Goal: Task Accomplishment & Management: Manage account settings

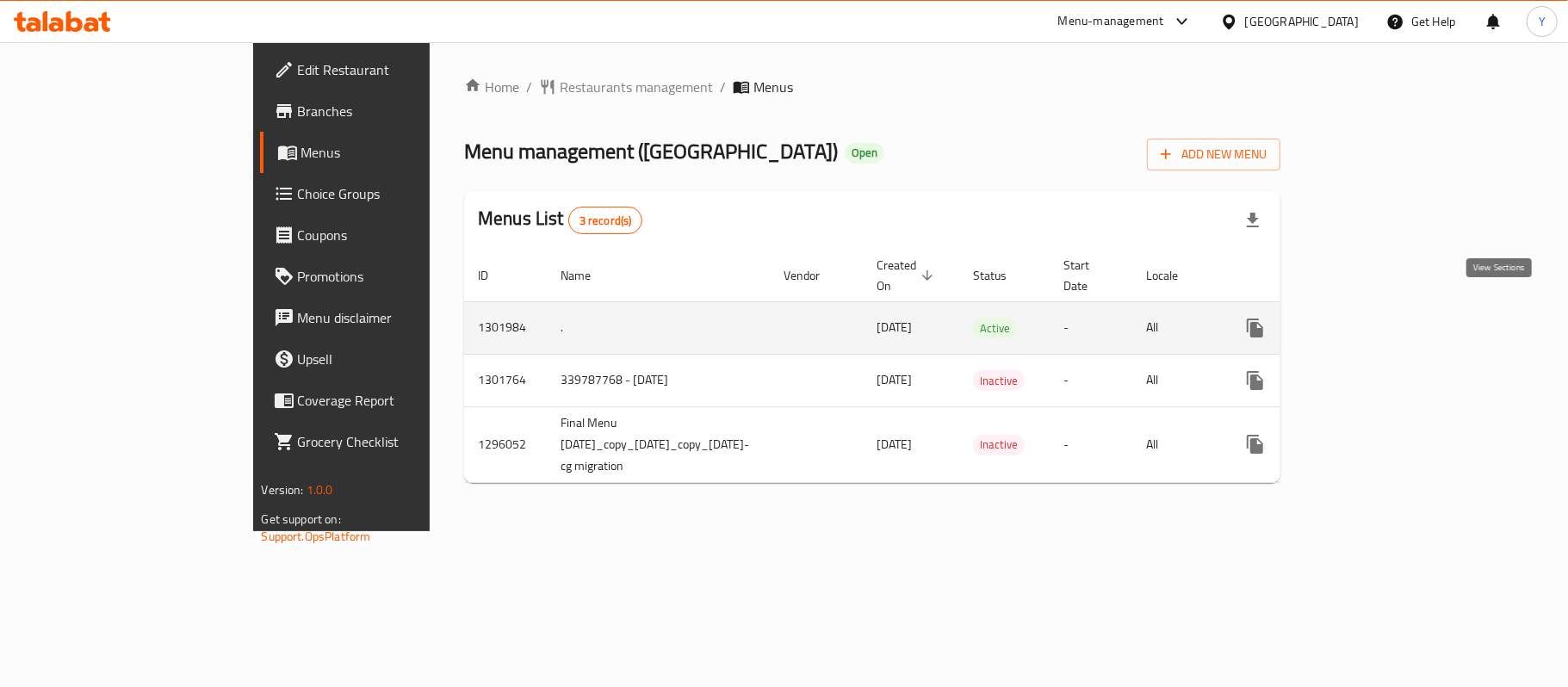
click at [1400, 308] on link "enhanced table" at bounding box center [1379, 328] width 42 height 42
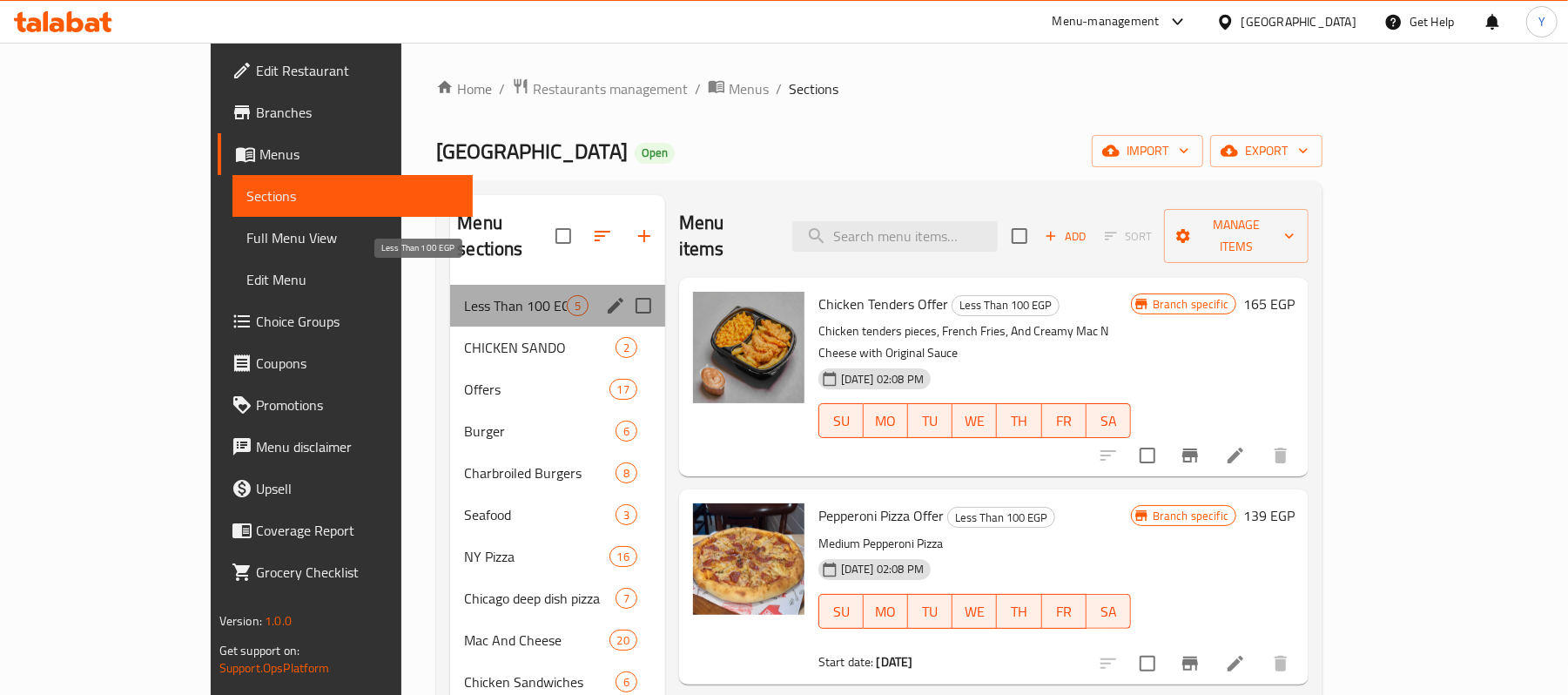
click at [492, 295] on span "Less Than 100 EGP" at bounding box center [514, 306] width 102 height 21
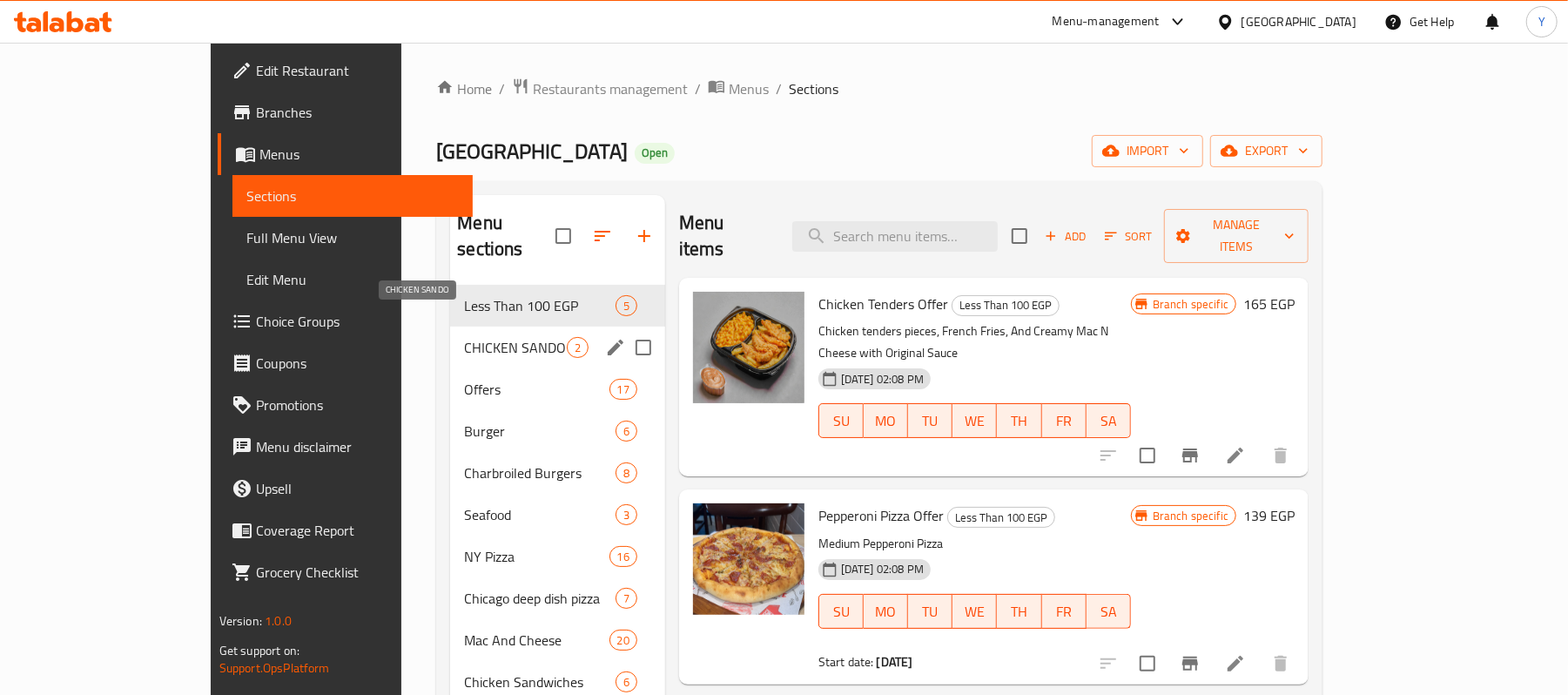
click at [467, 337] on span "CHICKEN SANDO" at bounding box center [514, 347] width 102 height 21
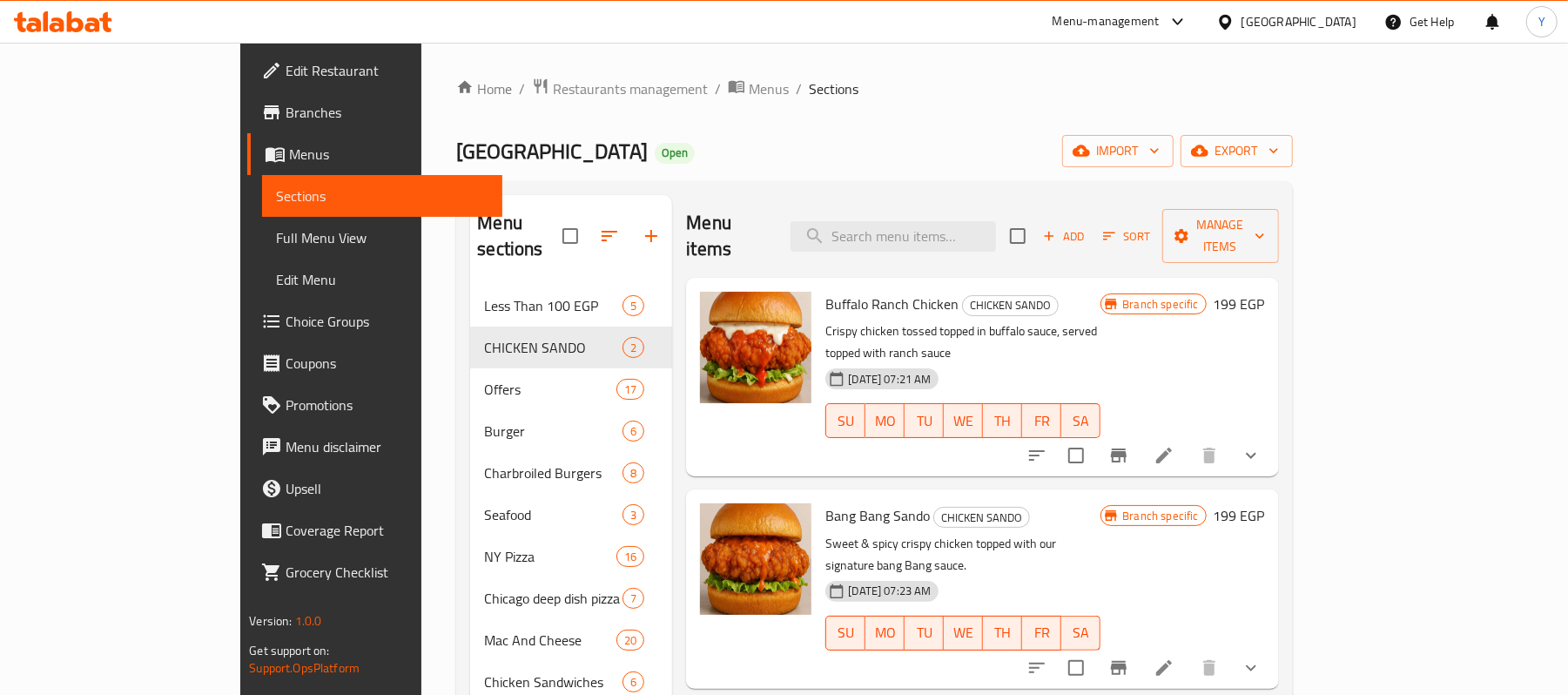
click at [1272, 435] on button "show more" at bounding box center [1251, 456] width 42 height 42
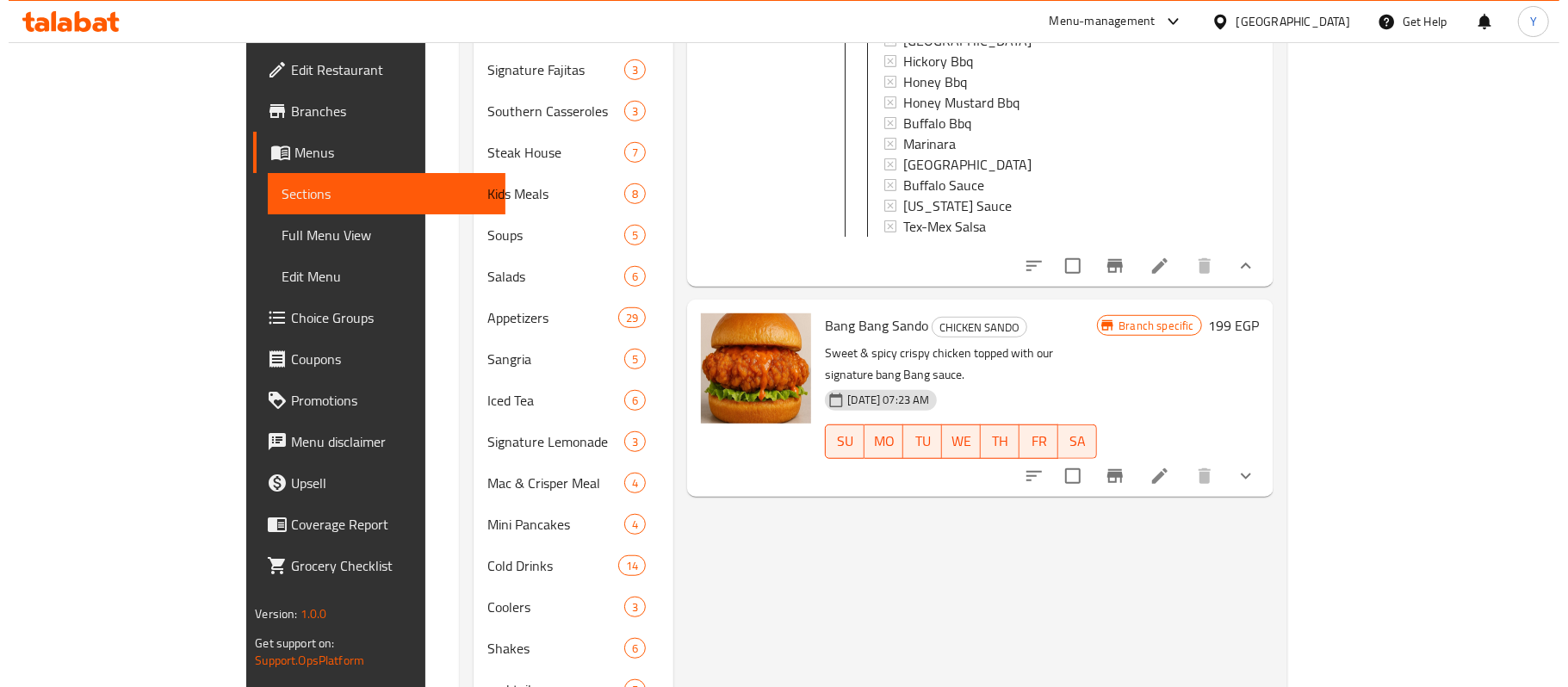
scroll to position [689, 0]
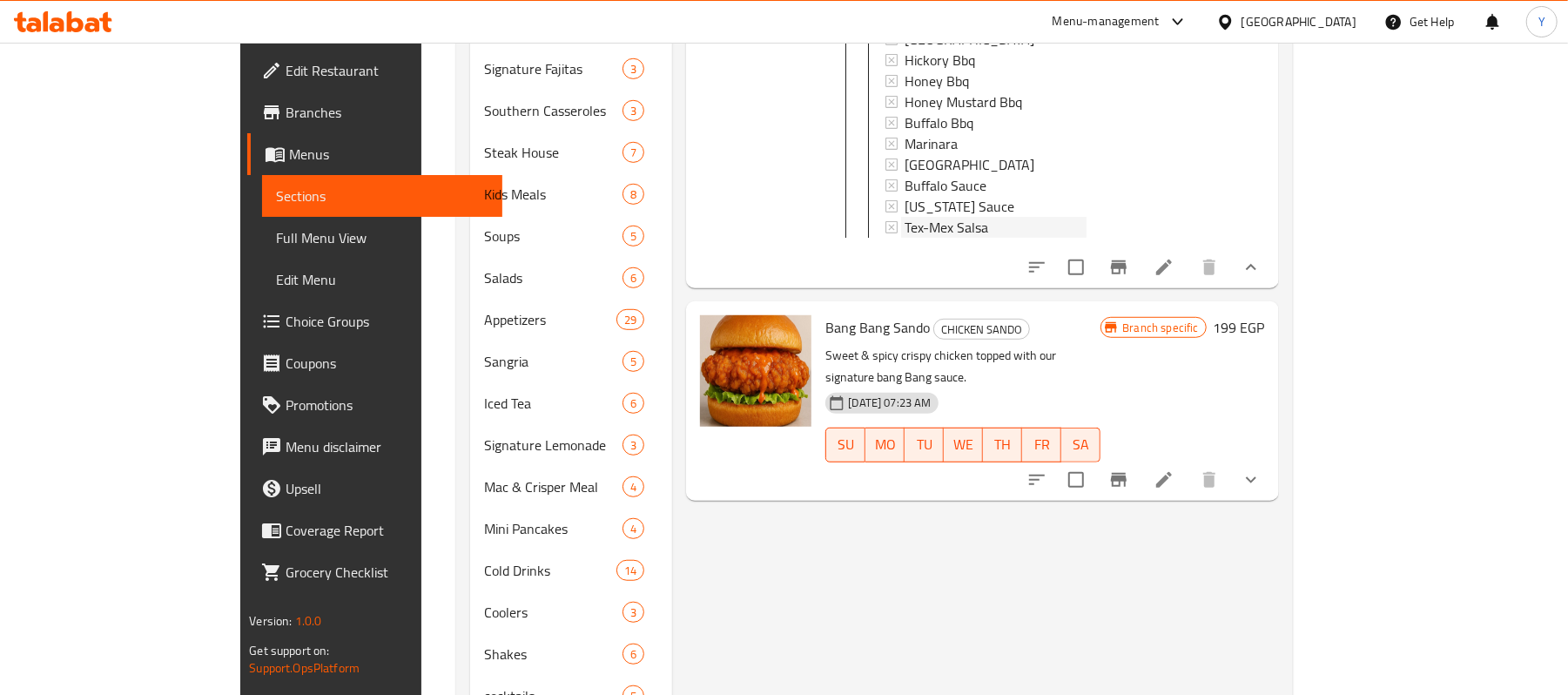
click at [990, 216] on div "Tex-Mex Salsa" at bounding box center [996, 227] width 182 height 21
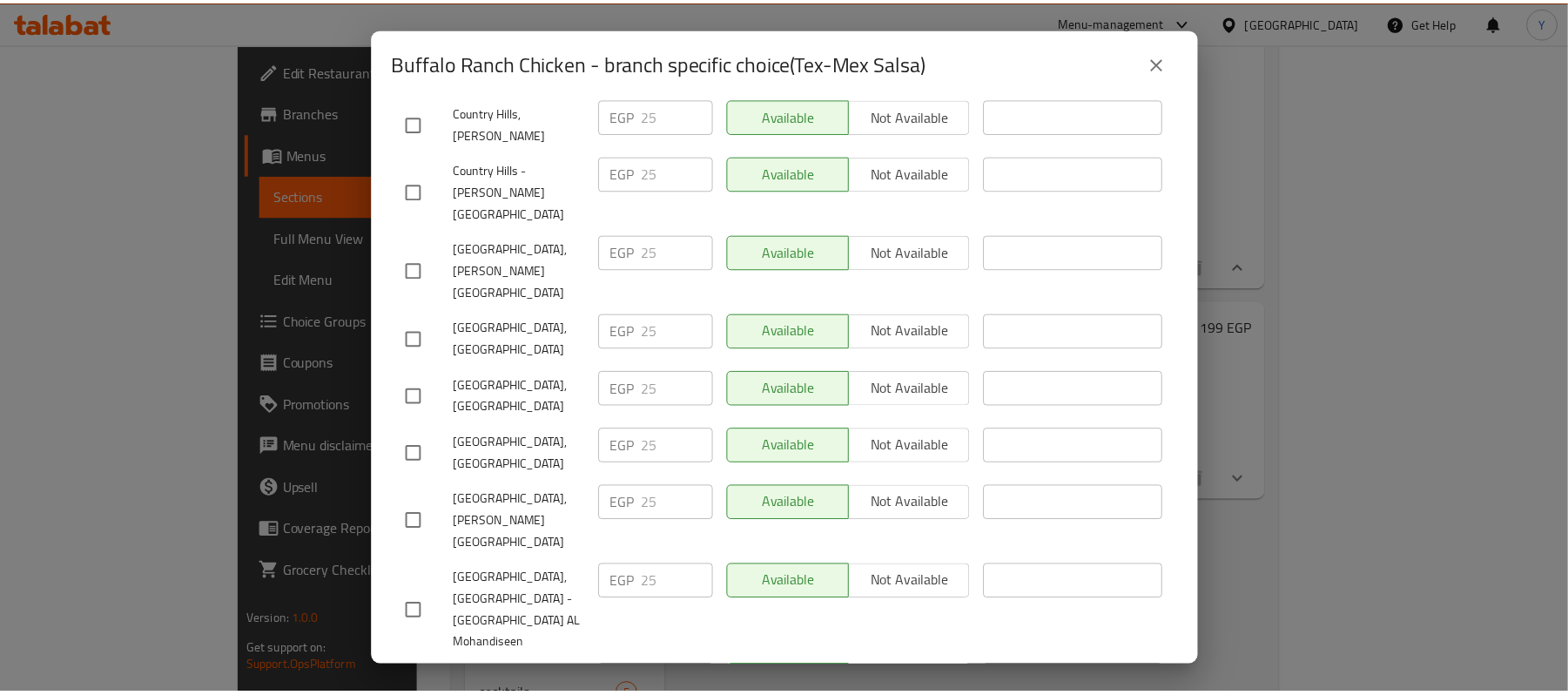
scroll to position [742, 0]
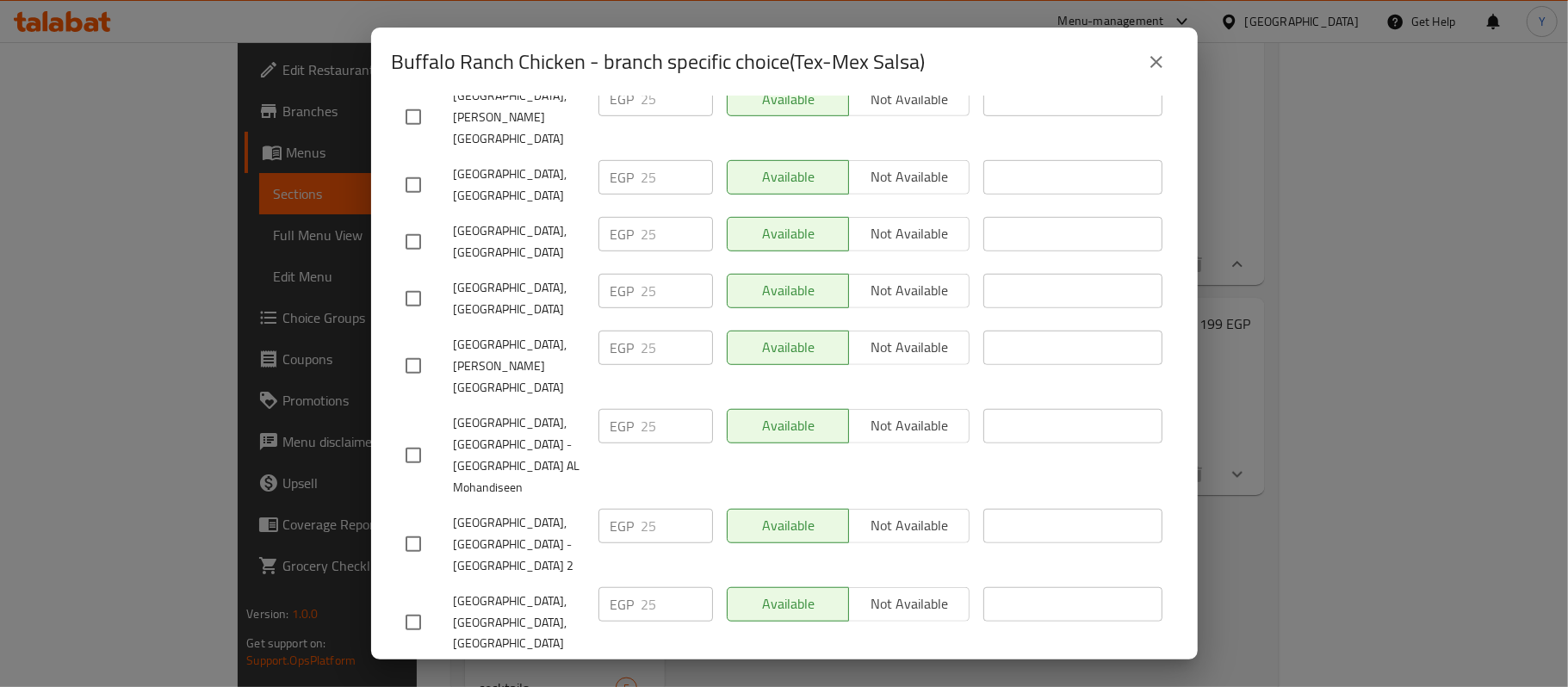
click at [1150, 63] on icon "close" at bounding box center [1156, 62] width 21 height 21
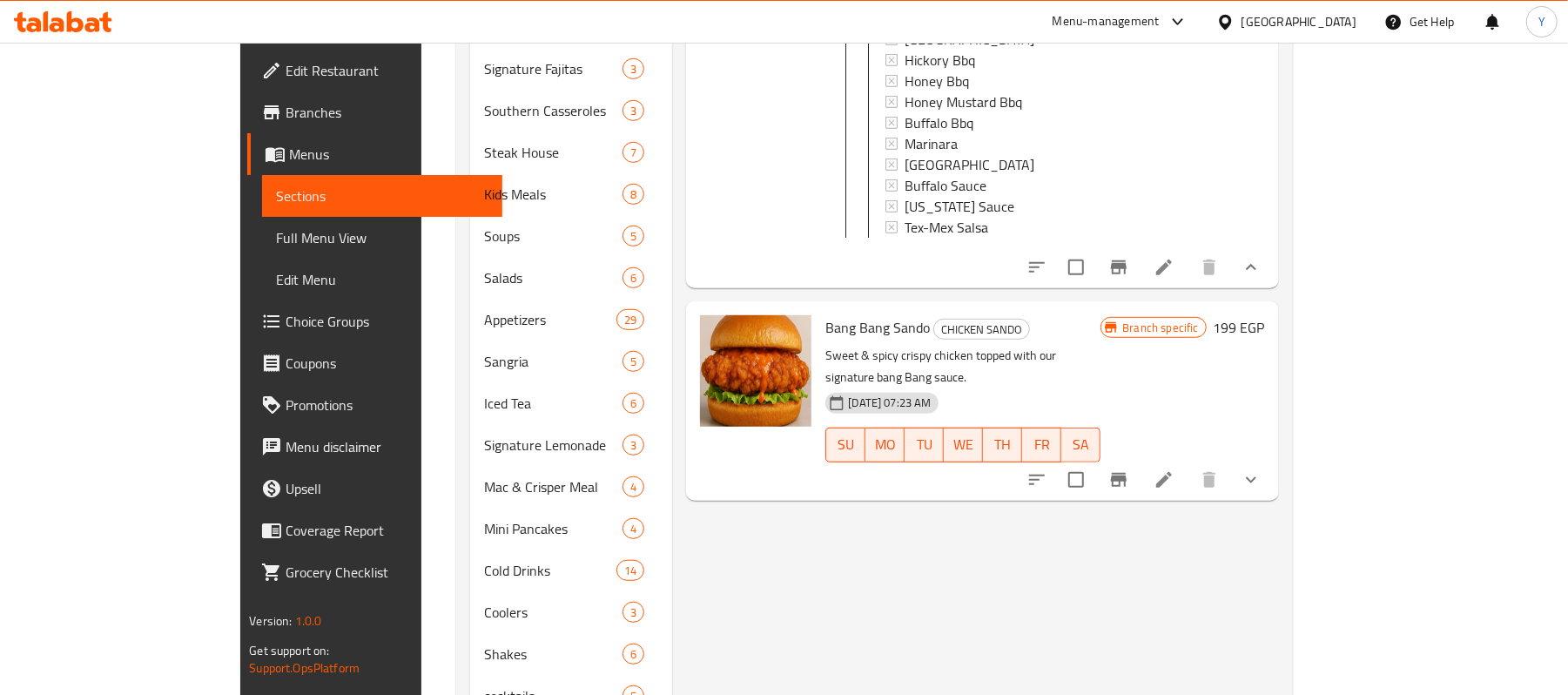
click at [1261, 469] on icon "show more" at bounding box center [1251, 479] width 21 height 21
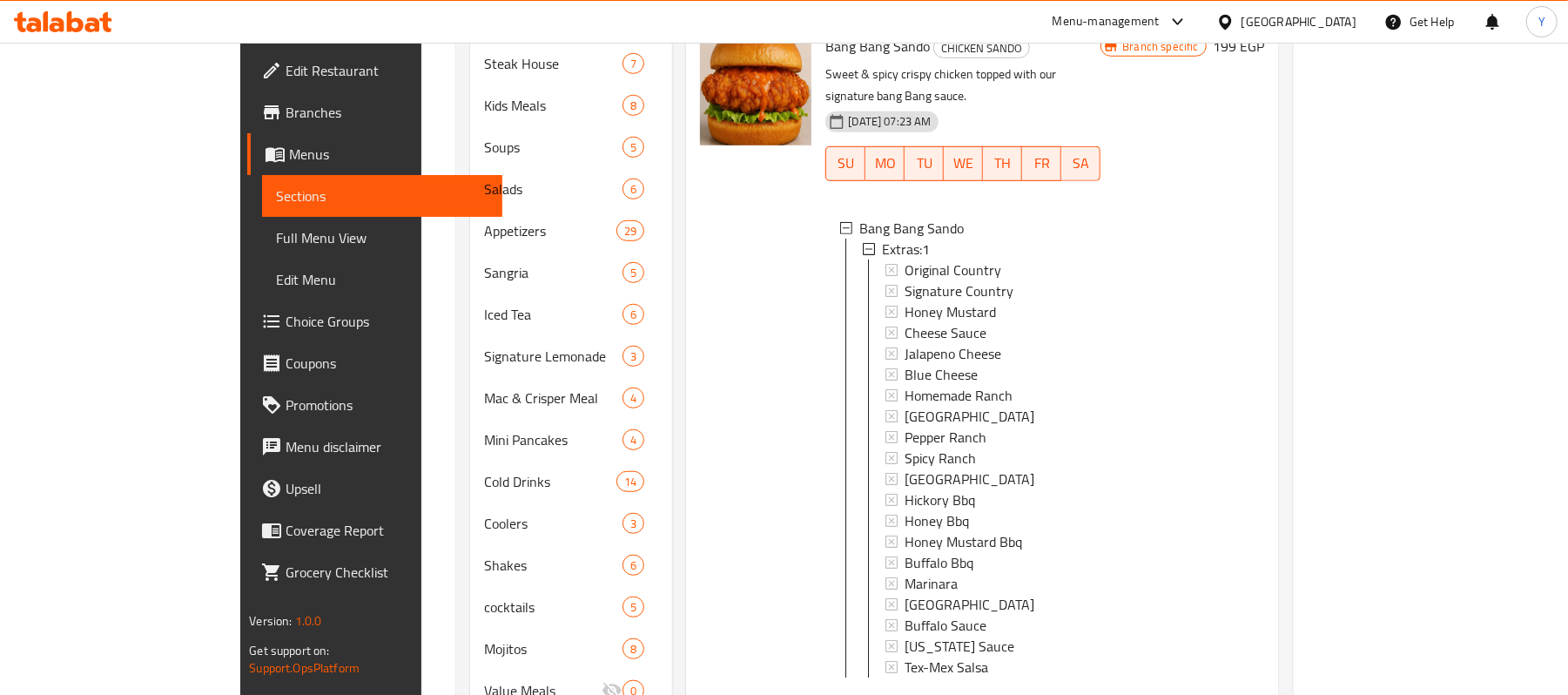
scroll to position [832, 0]
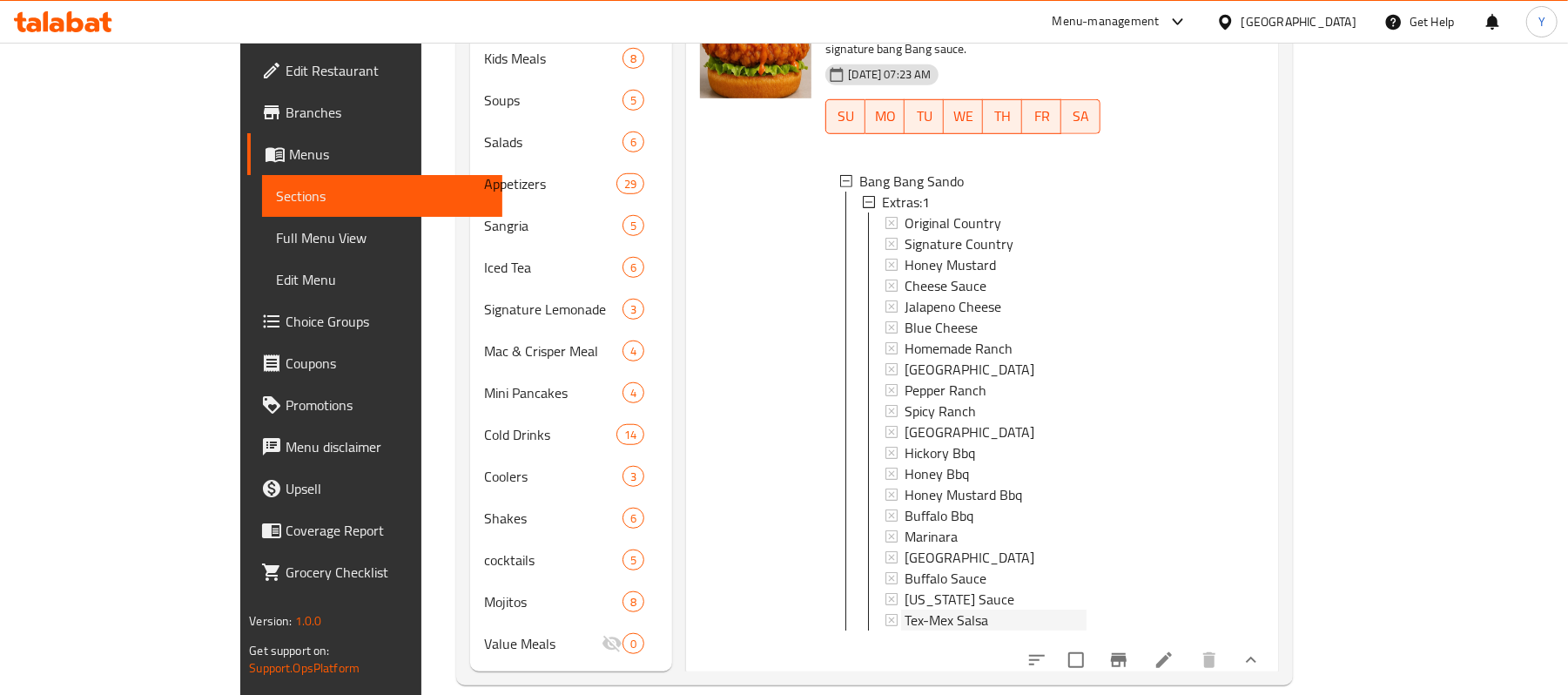
click at [905, 609] on span "Tex-Mex Salsa" at bounding box center [946, 620] width 83 height 21
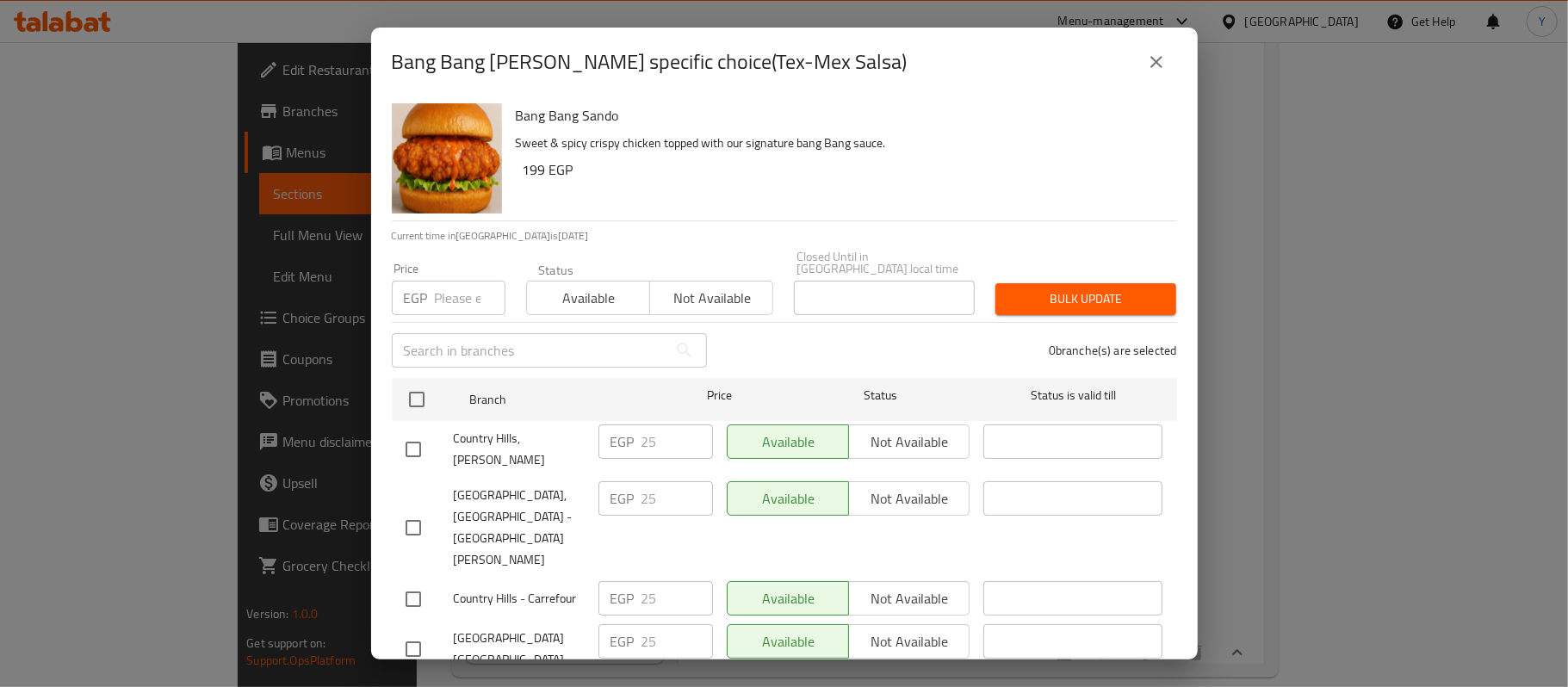
click at [1146, 59] on icon "close" at bounding box center [1156, 62] width 21 height 21
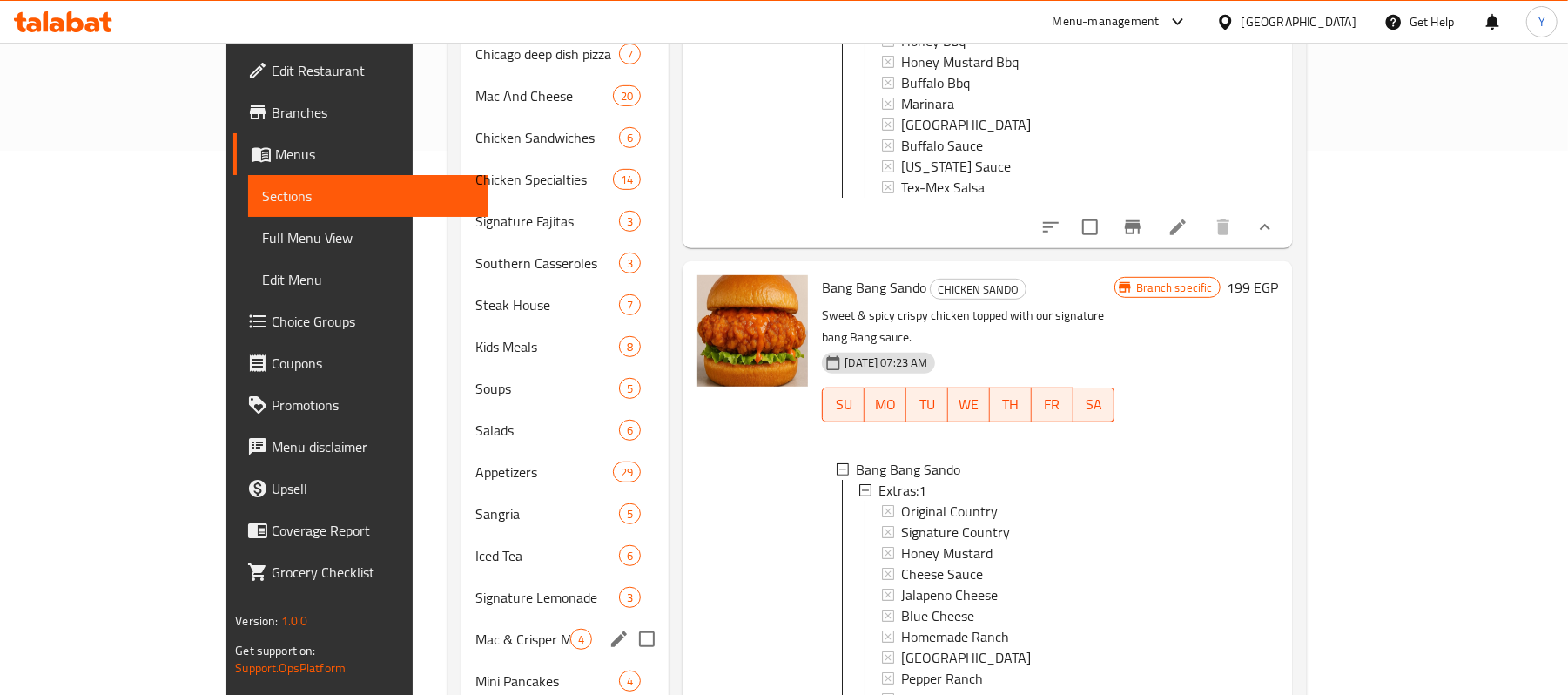
scroll to position [0, 0]
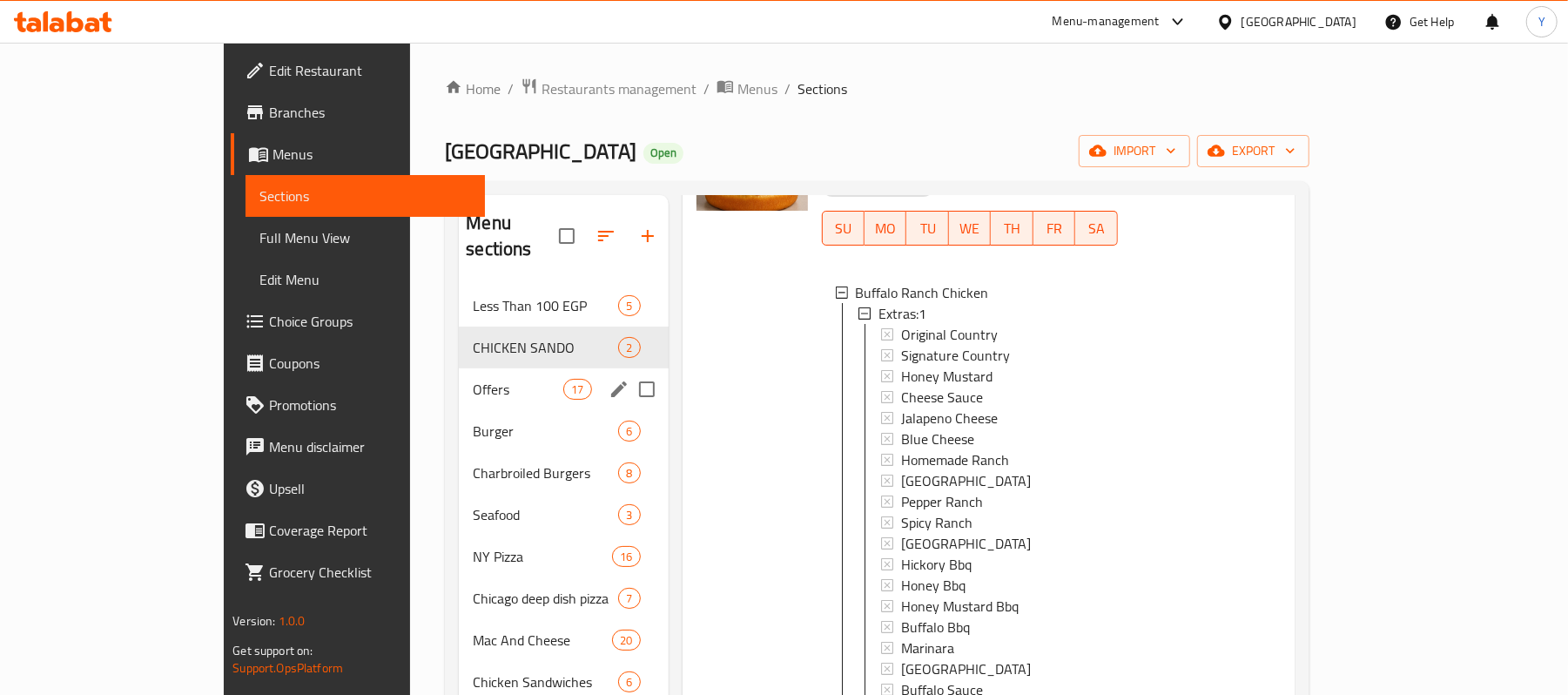
click at [458, 374] on div "Offers 17" at bounding box center [563, 389] width 209 height 42
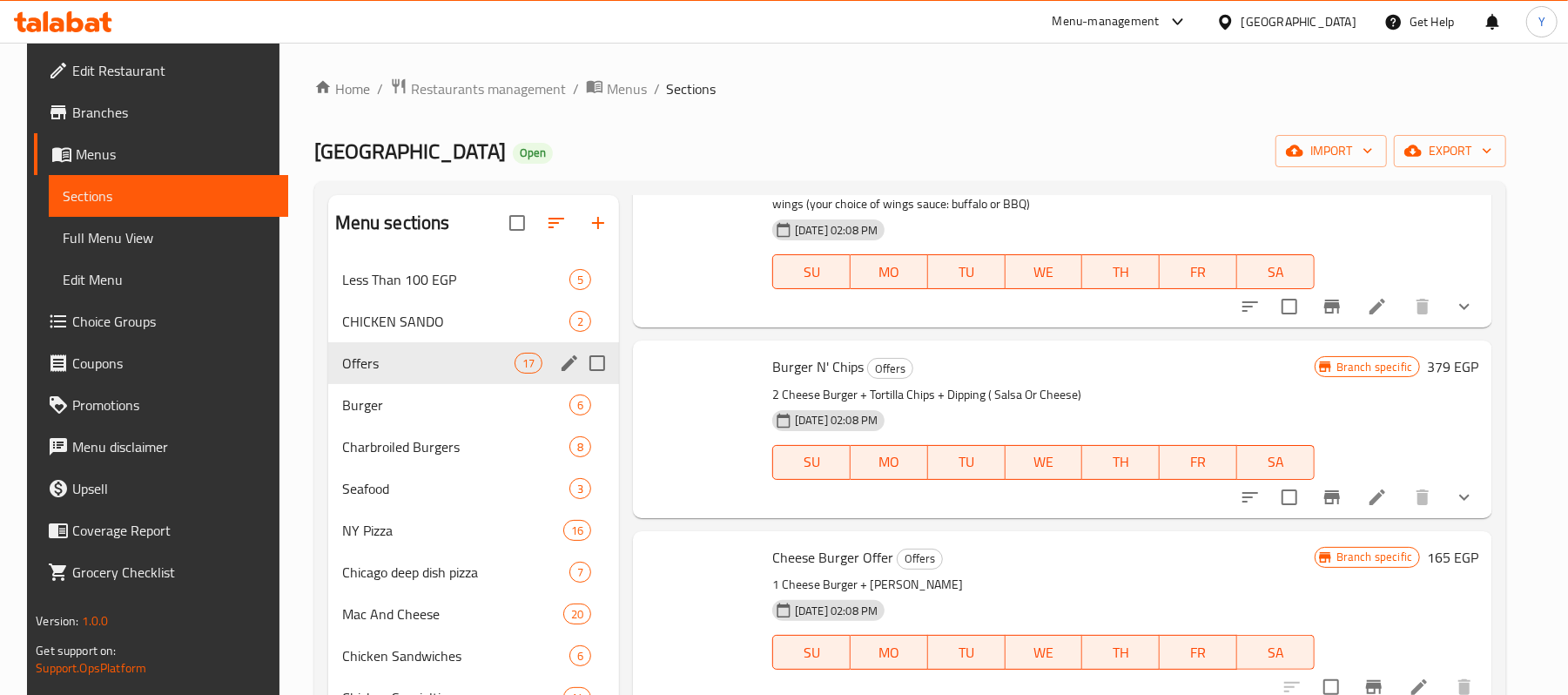
scroll to position [123, 0]
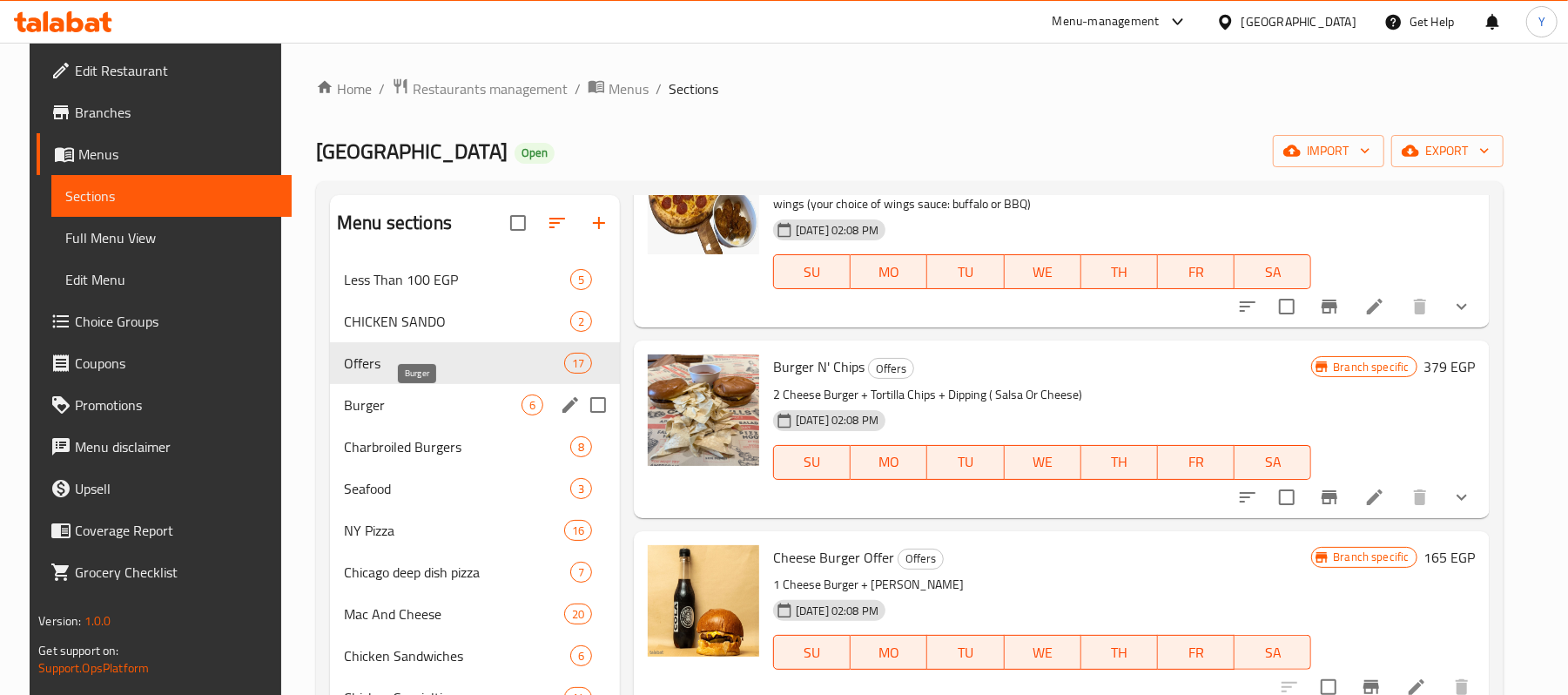
click at [434, 415] on span "Burger" at bounding box center [432, 405] width 178 height 21
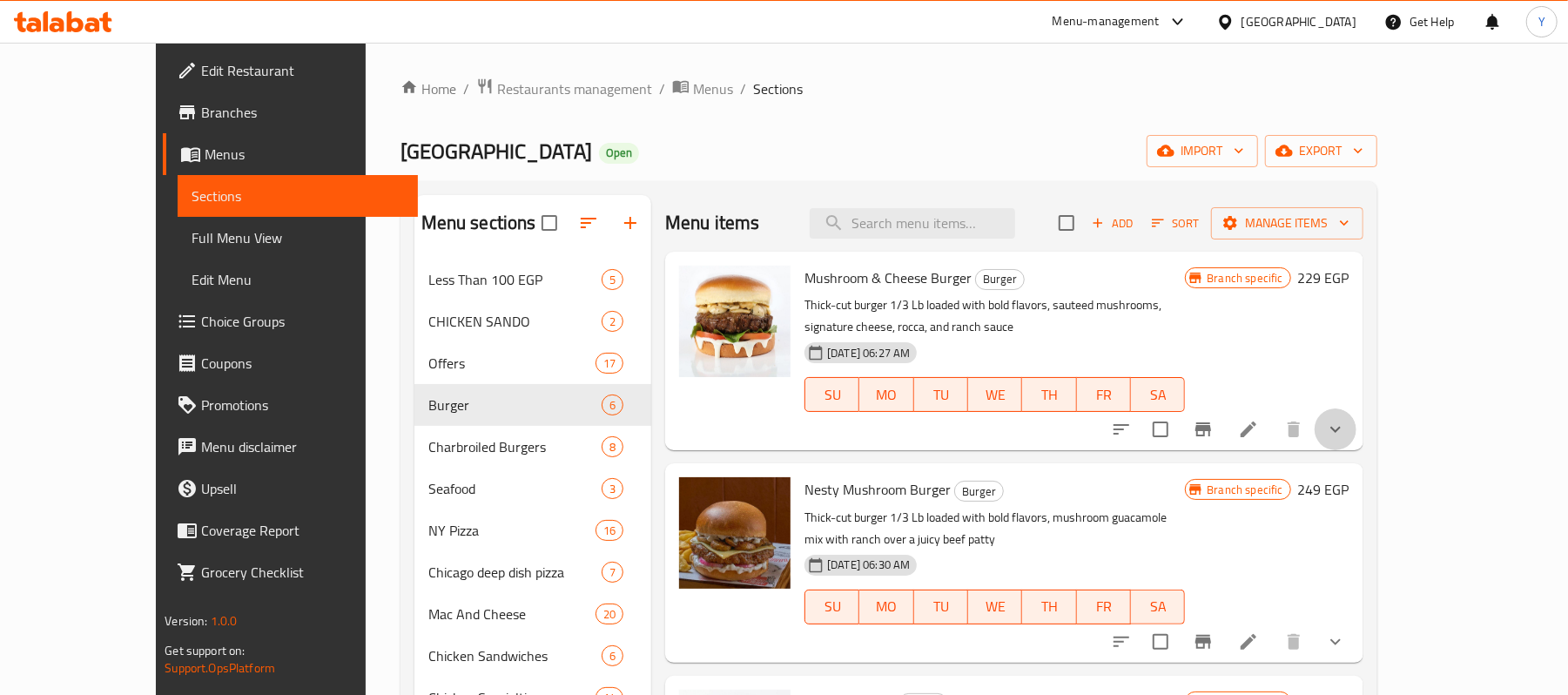
click at [1356, 412] on button "show more" at bounding box center [1336, 429] width 42 height 42
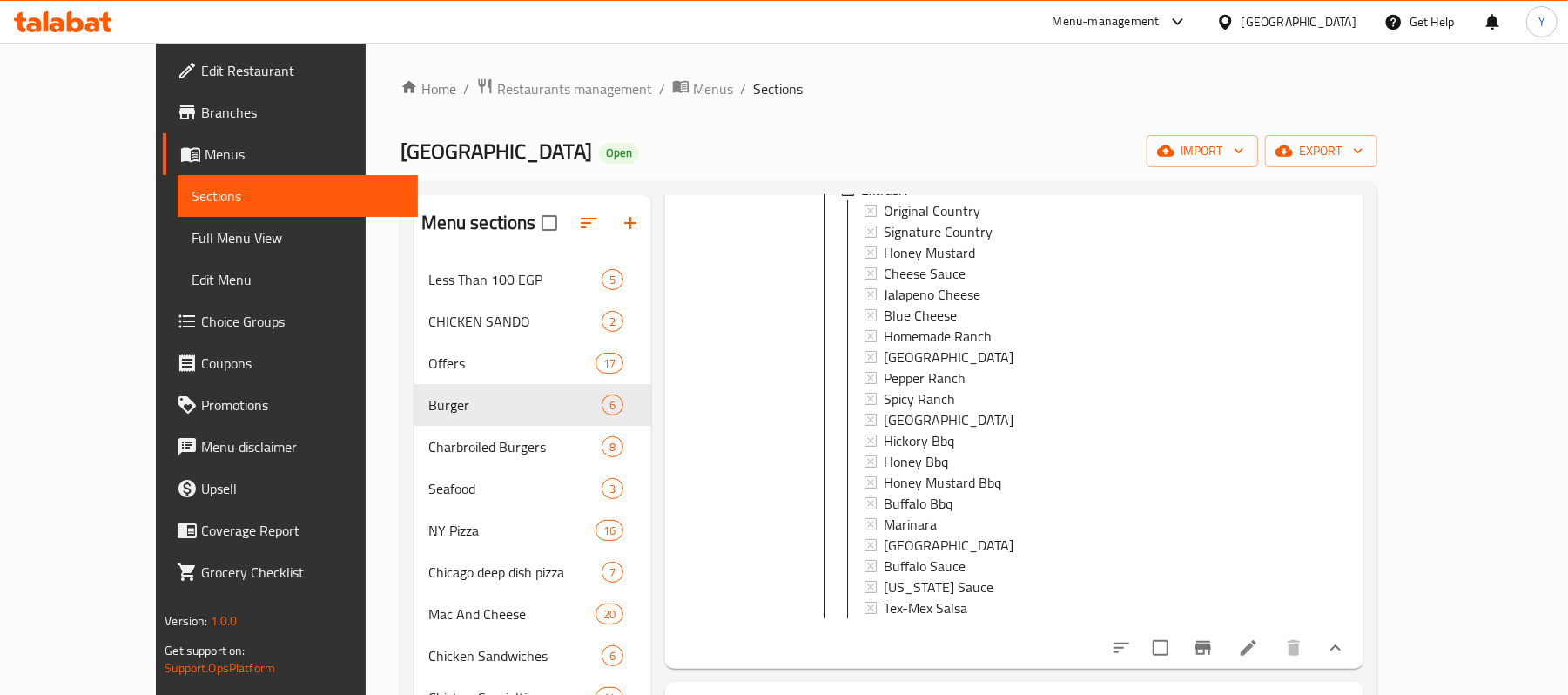
scroll to position [348, 0]
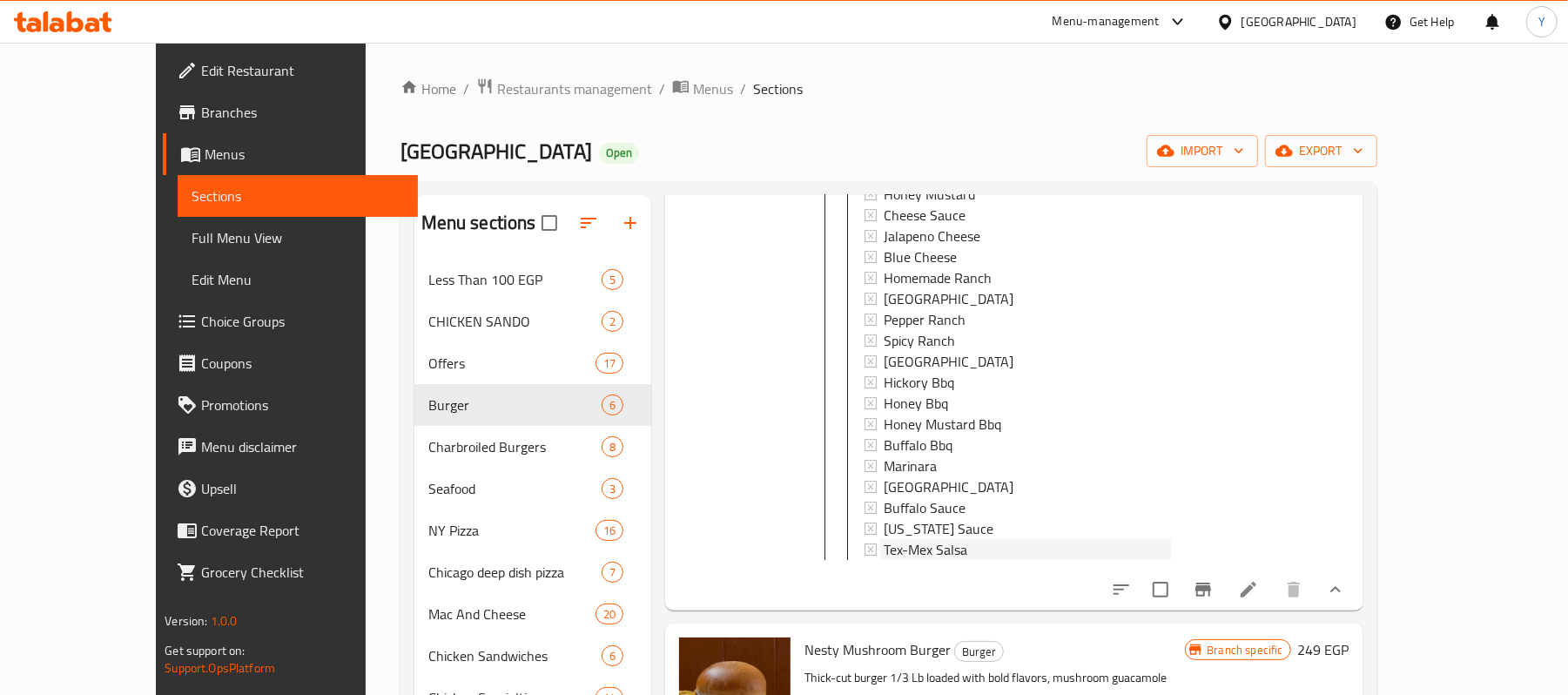
click at [928, 555] on span "Tex-Mex Salsa" at bounding box center [925, 550] width 83 height 21
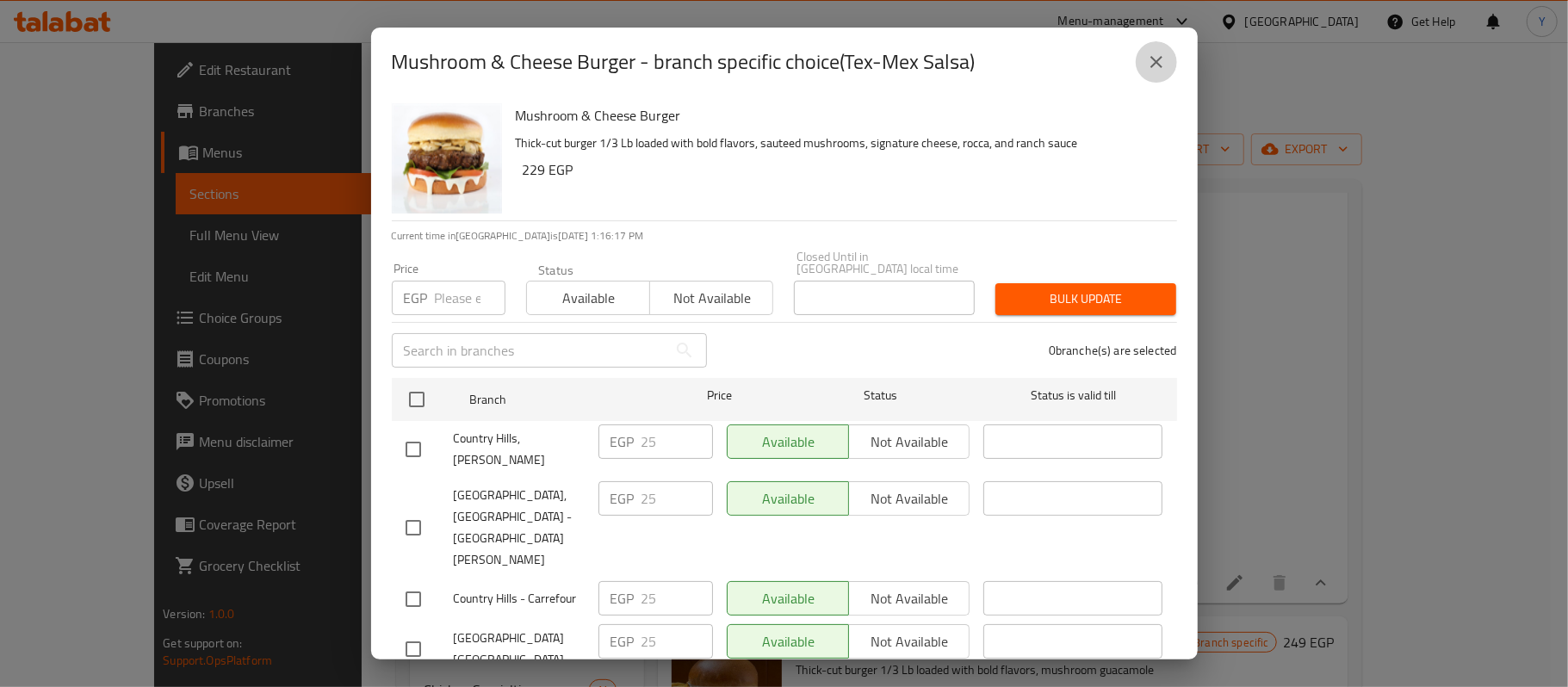
click at [1154, 65] on icon "close" at bounding box center [1156, 62] width 12 height 12
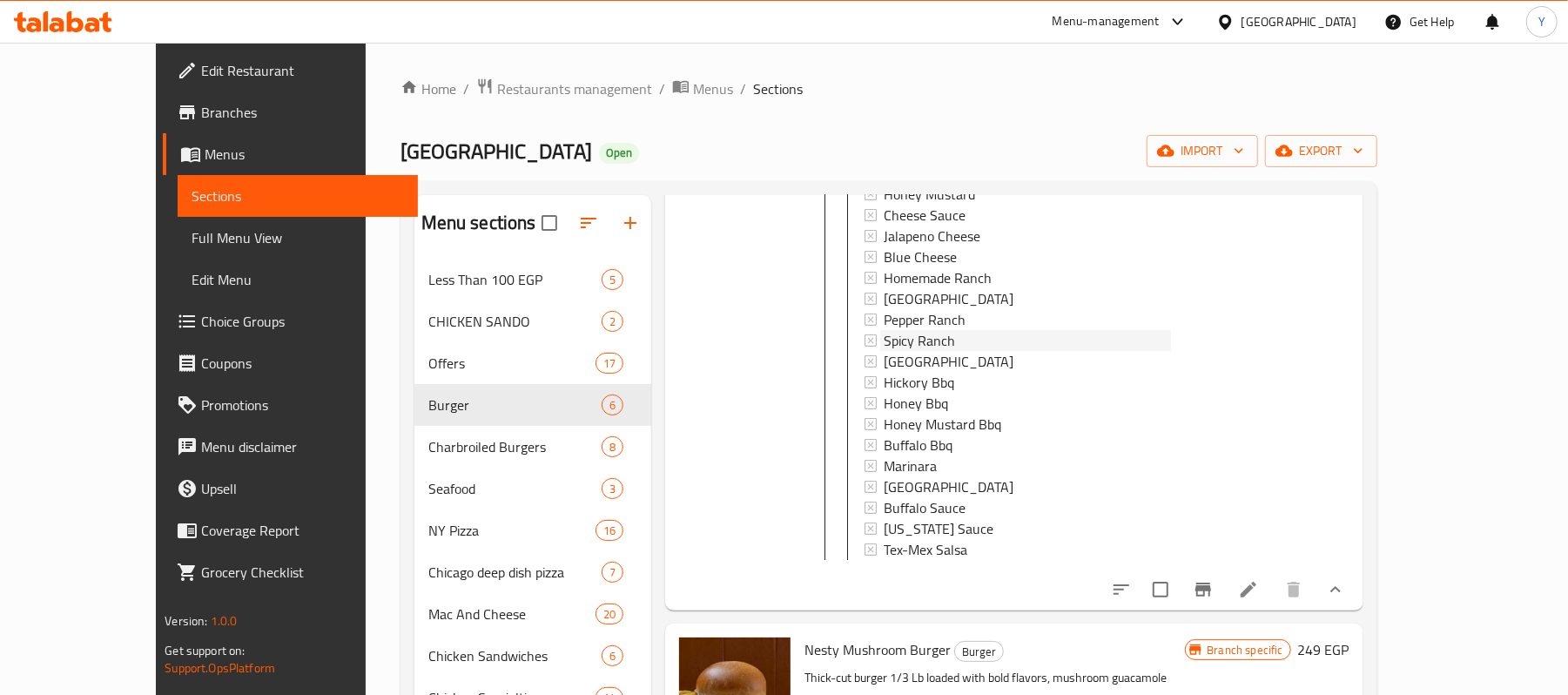
click at [932, 331] on div "Spicy Ranch" at bounding box center [1027, 340] width 287 height 21
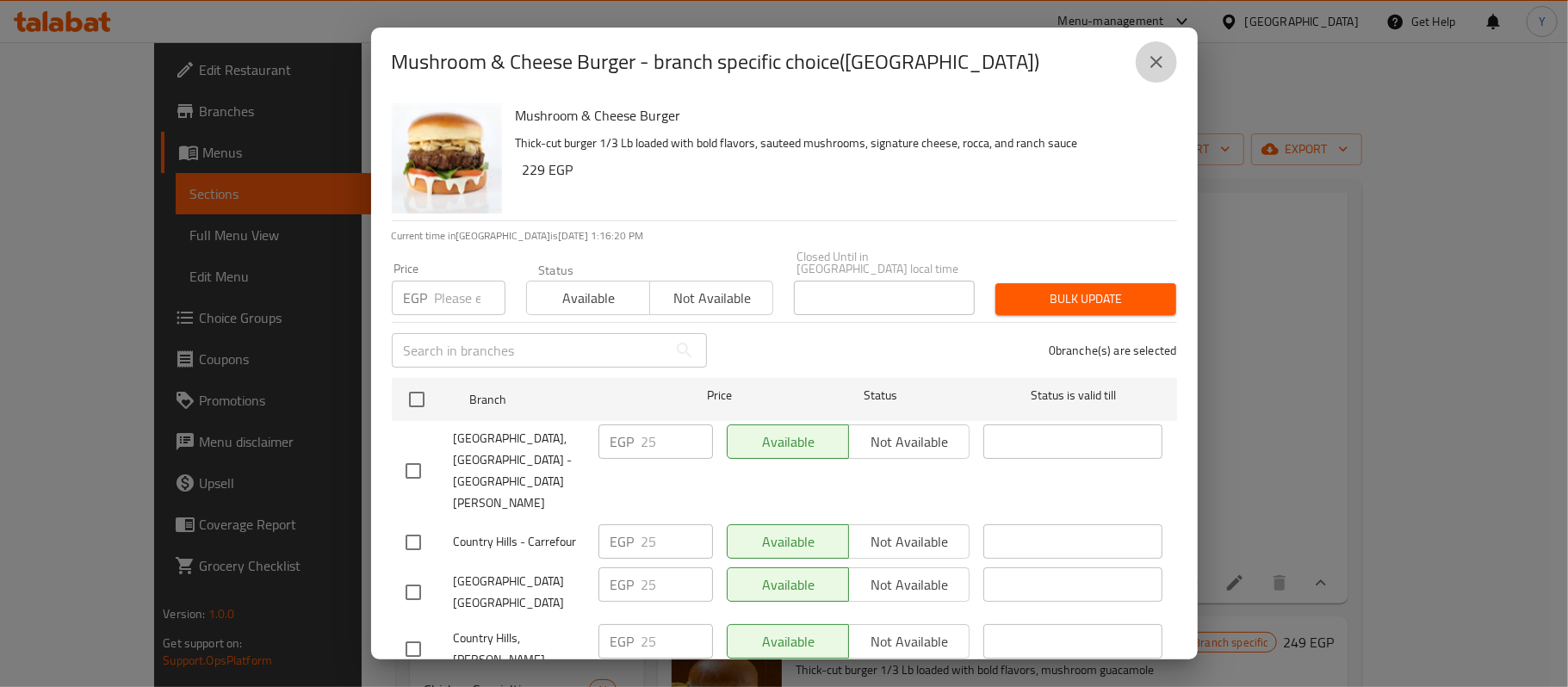
click at [1157, 68] on icon "close" at bounding box center [1156, 62] width 21 height 21
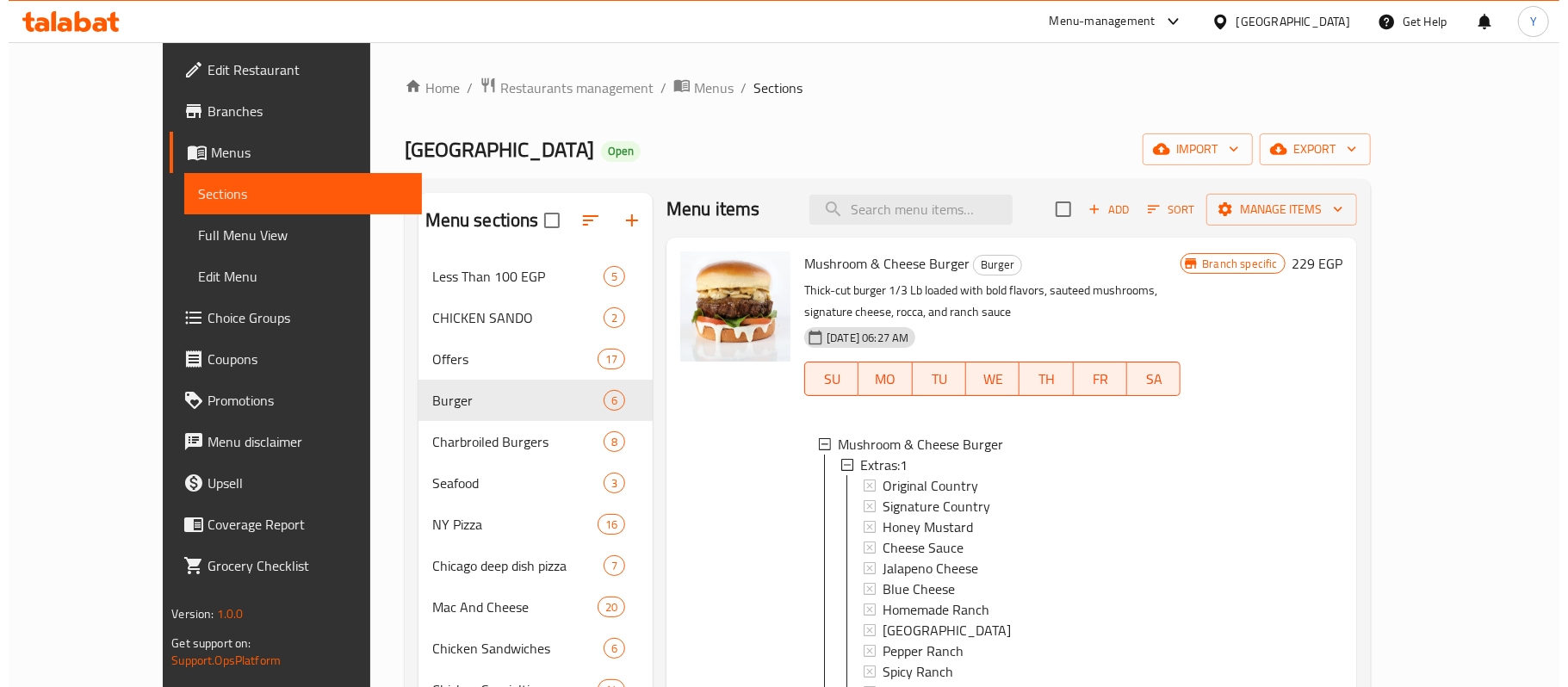
scroll to position [0, 0]
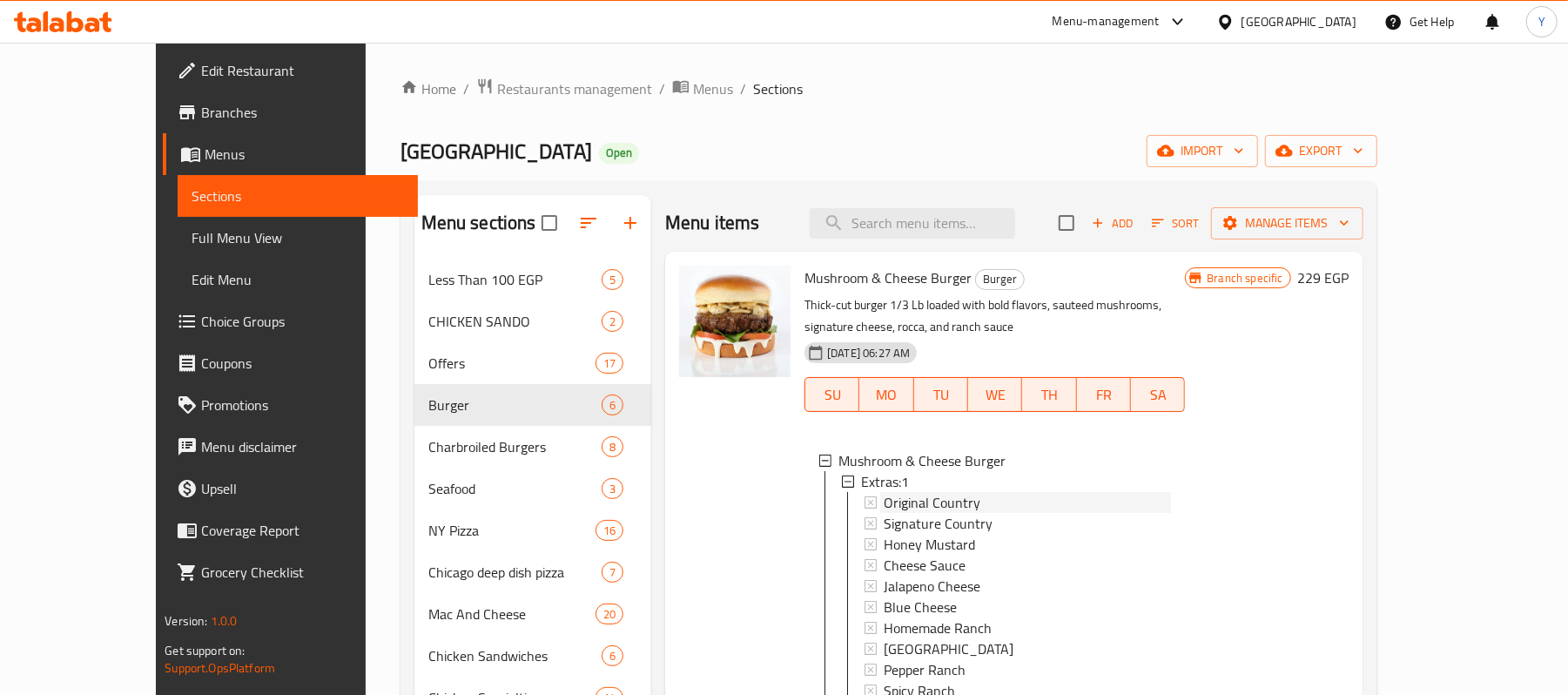
click at [953, 509] on div "Original Country" at bounding box center [1027, 502] width 287 height 21
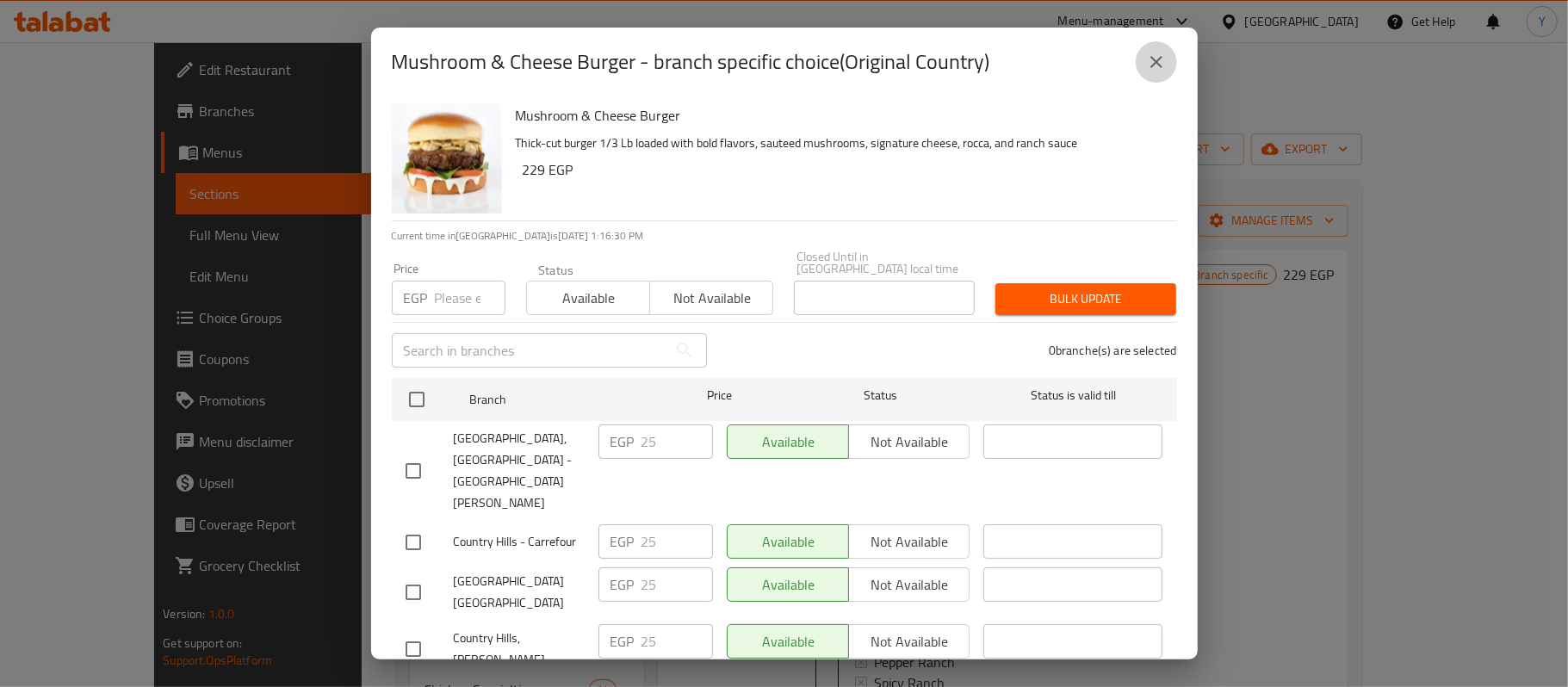
click at [1155, 75] on button "close" at bounding box center [1156, 62] width 42 height 42
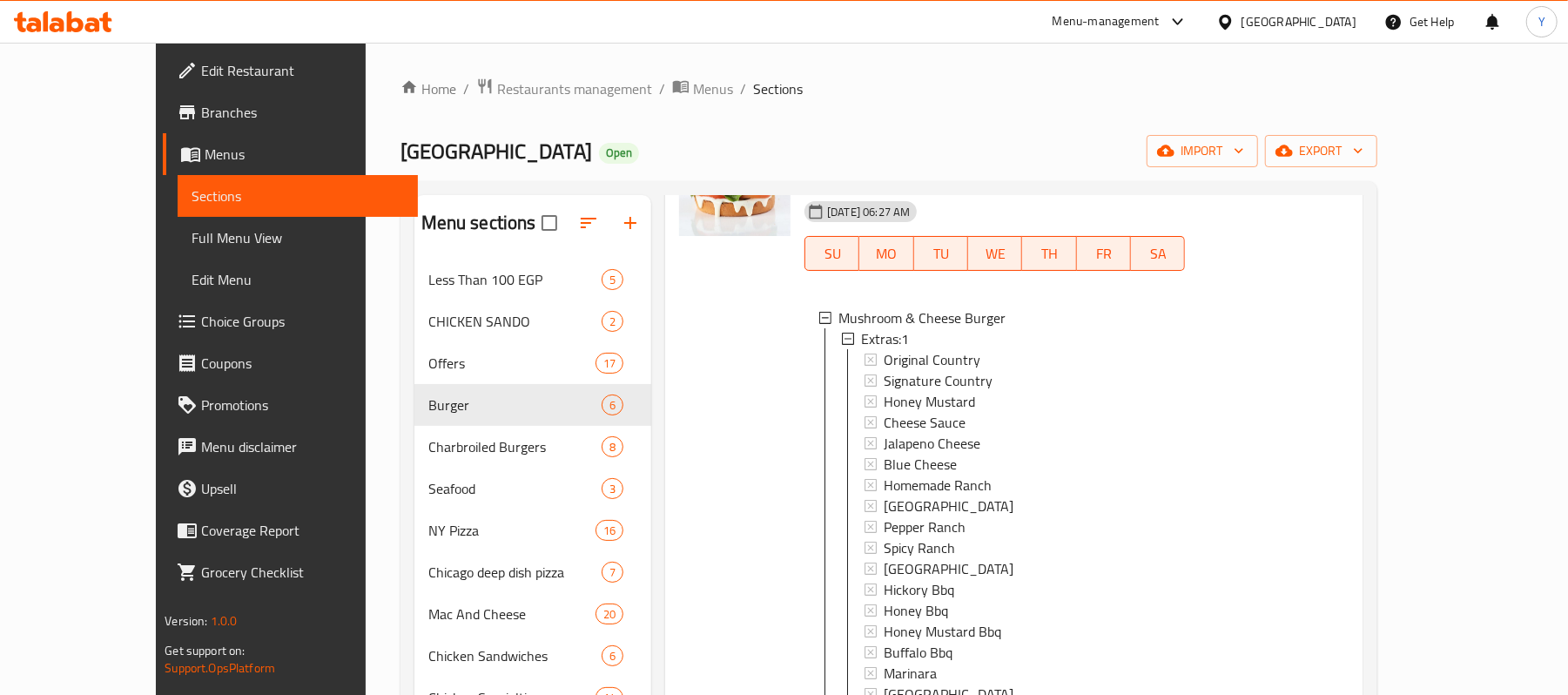
scroll to position [423, 0]
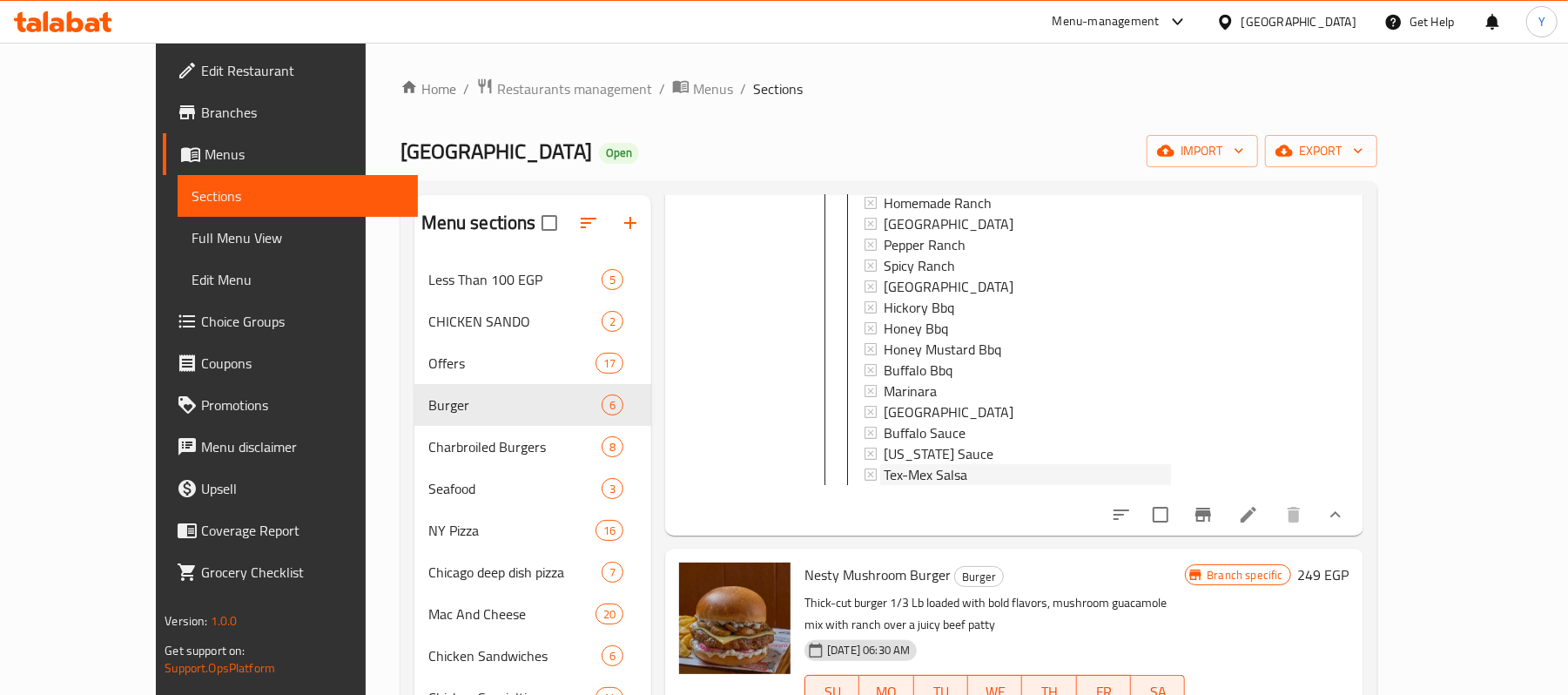
click at [1024, 472] on div "Tex-Mex Salsa" at bounding box center [1027, 474] width 287 height 21
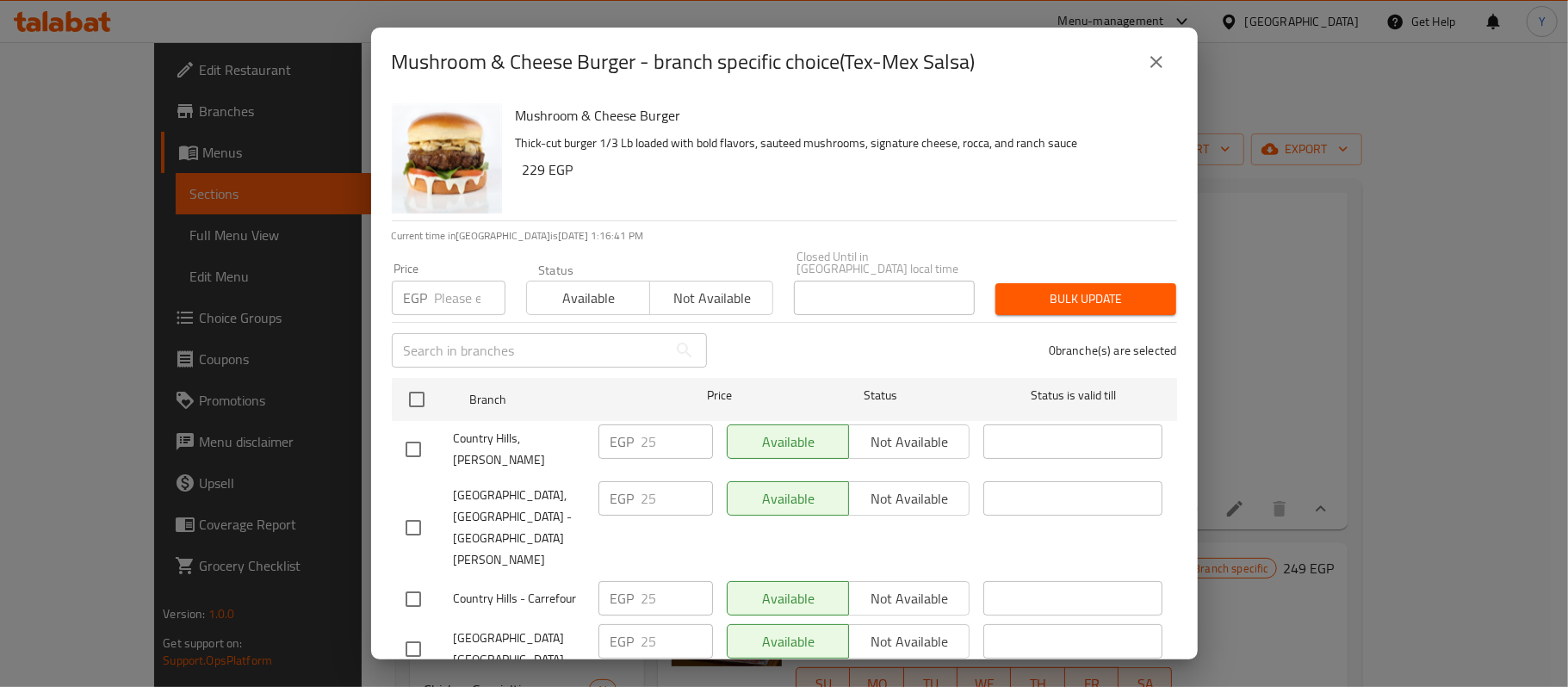
click at [1158, 82] on div "Mushroom & Cheese Burger - branch specific choice(Tex-Mex Salsa)" at bounding box center [784, 62] width 826 height 68
click at [1151, 80] on button "close" at bounding box center [1156, 62] width 42 height 42
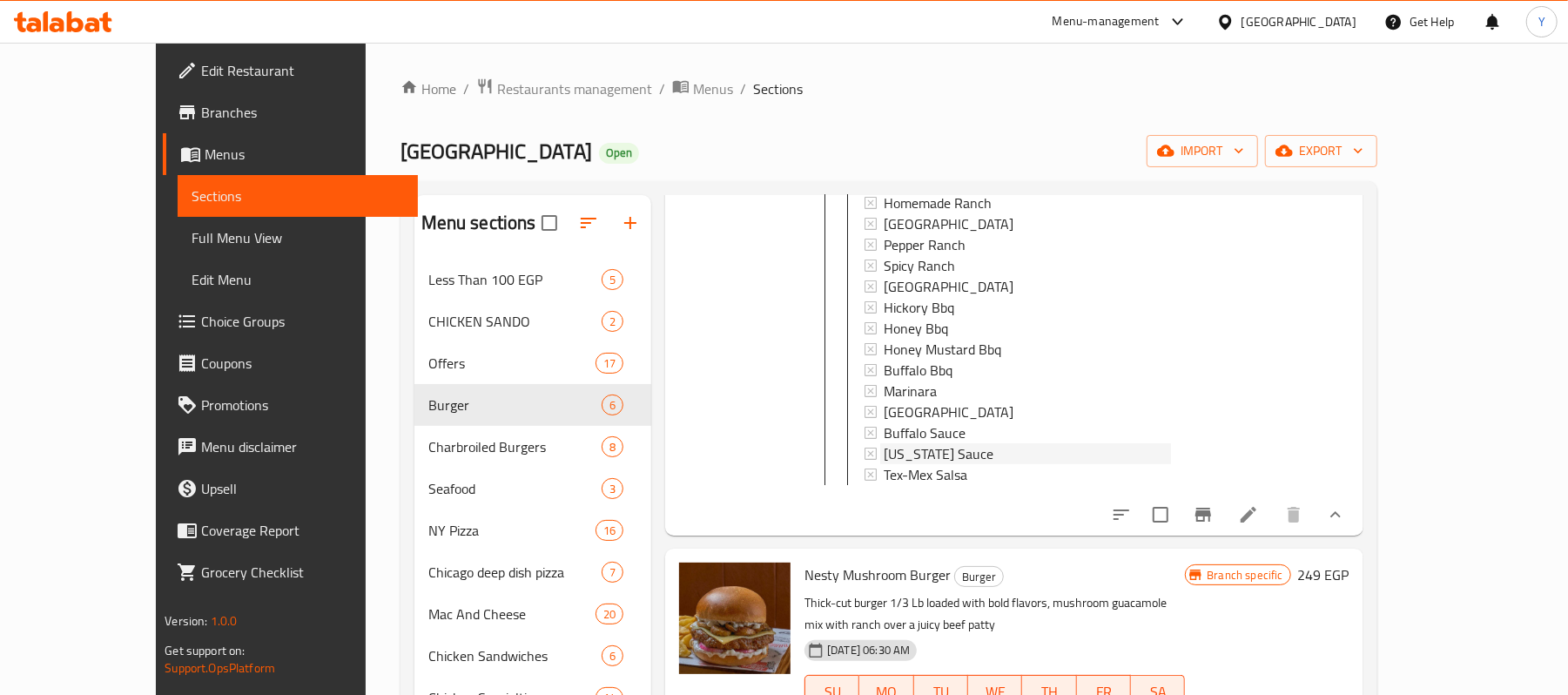
click at [935, 457] on div "[US_STATE] Sauce" at bounding box center [1027, 454] width 287 height 21
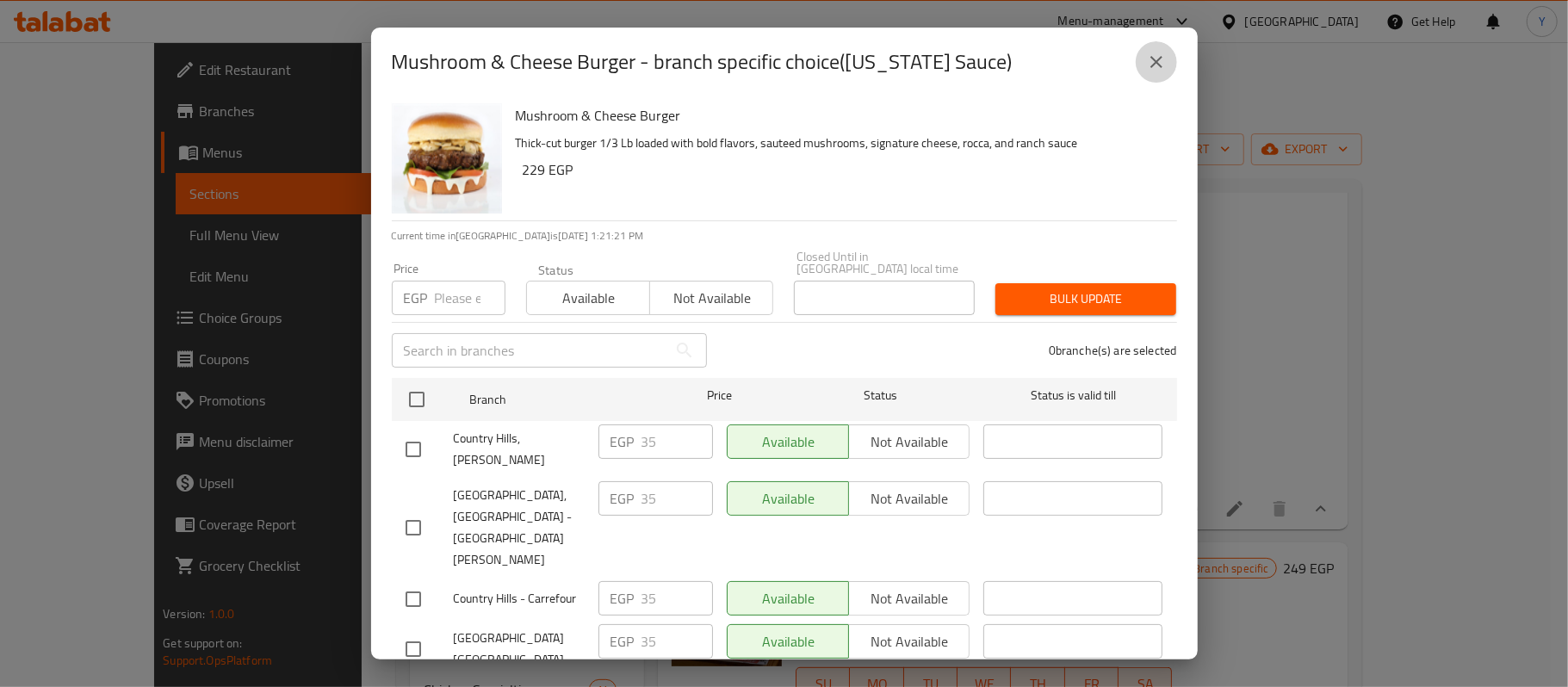
click at [1155, 53] on icon "close" at bounding box center [1156, 62] width 21 height 21
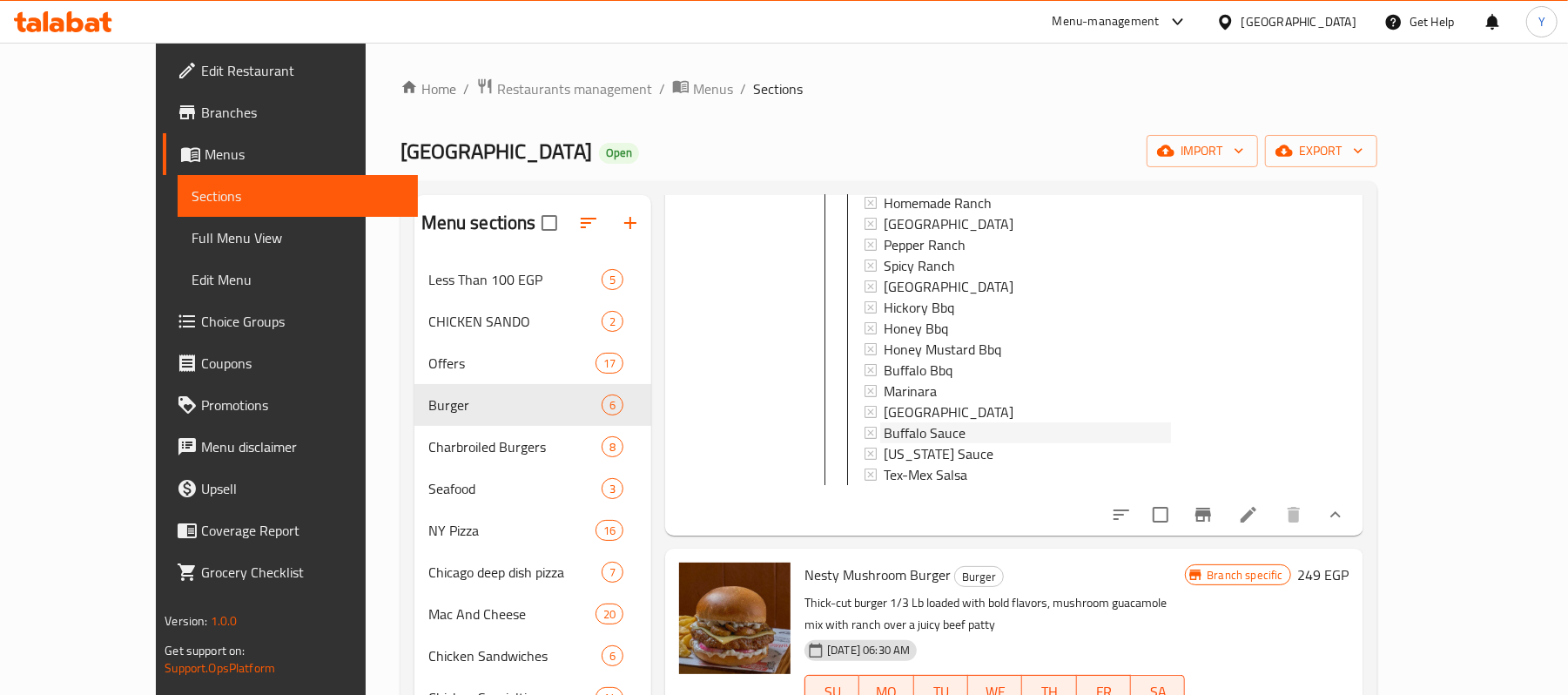
click at [945, 422] on div "Buffalo Sauce" at bounding box center [1027, 433] width 287 height 21
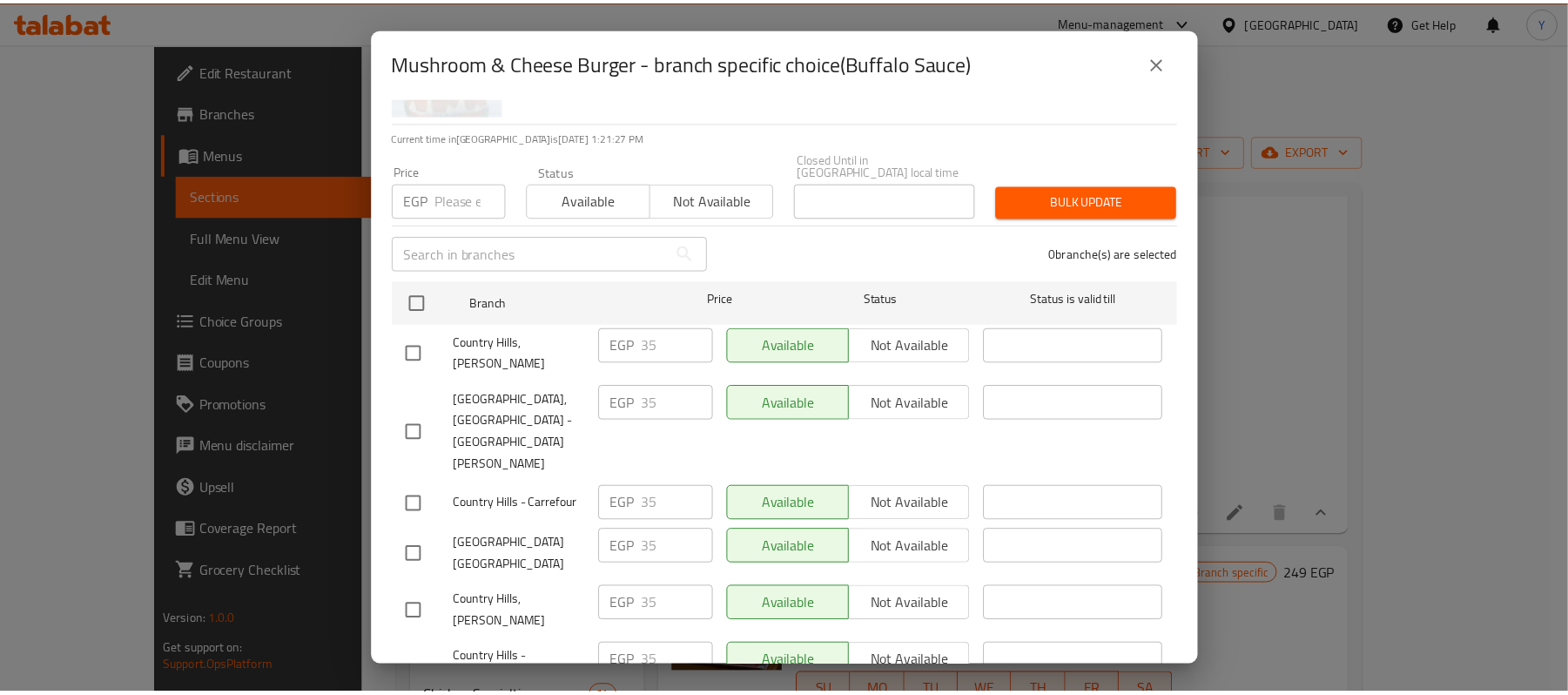
scroll to position [46, 0]
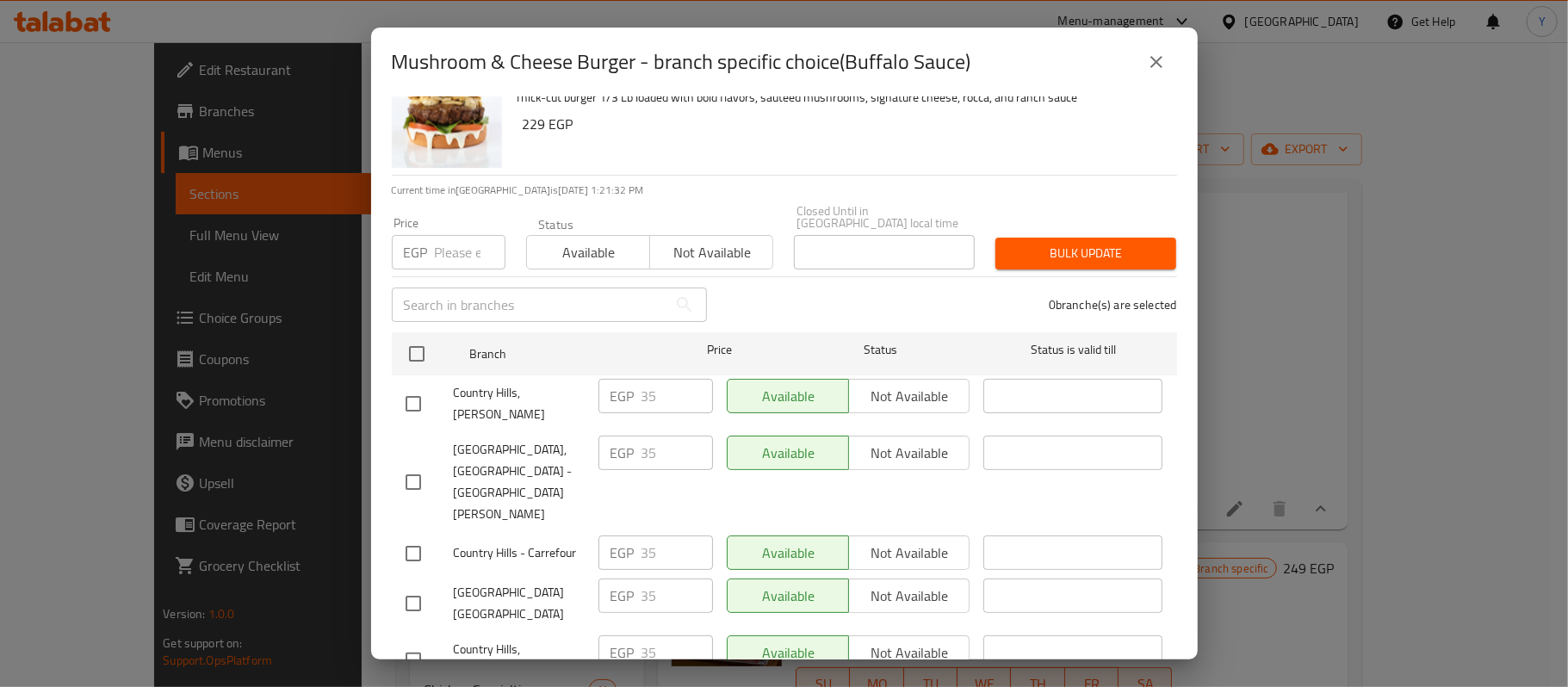
click at [1154, 63] on icon "close" at bounding box center [1156, 62] width 12 height 12
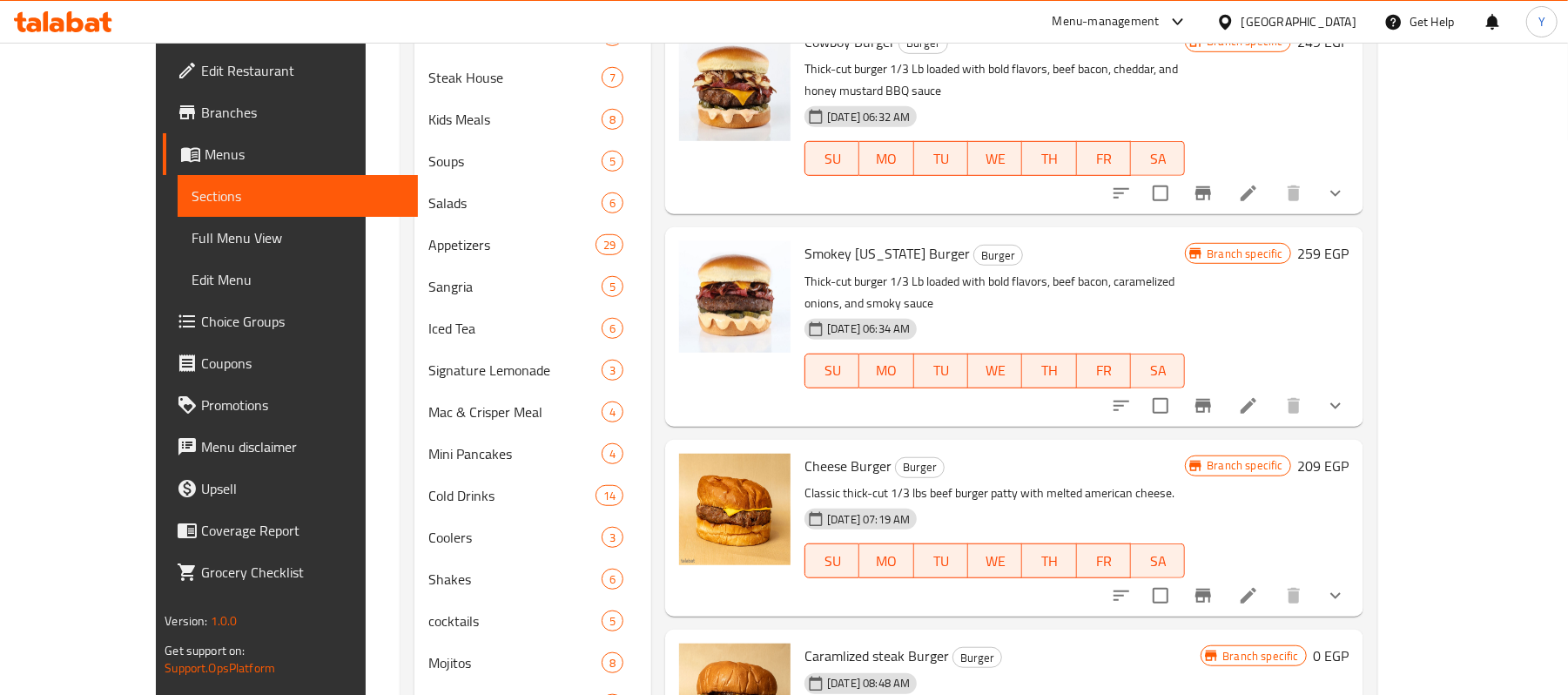
scroll to position [832, 0]
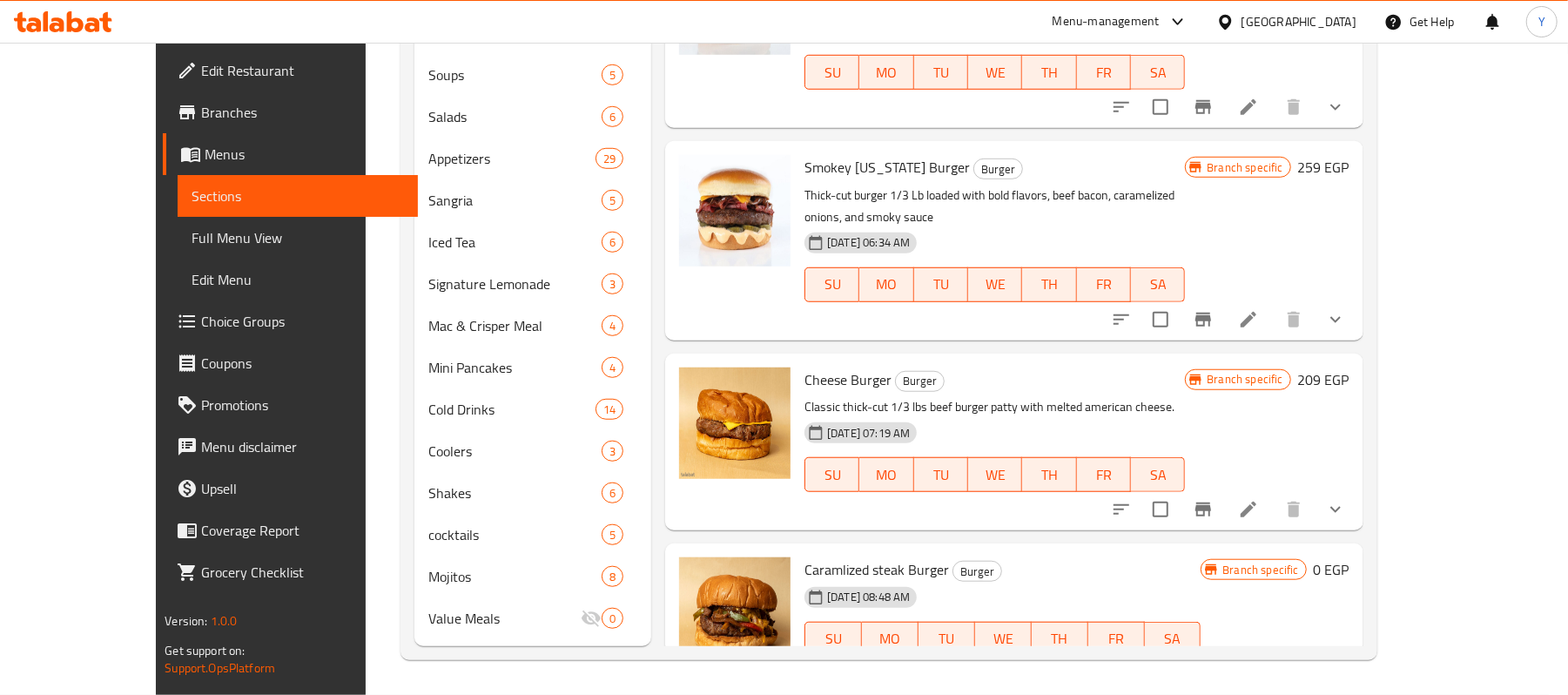
click at [1356, 299] on button "show more" at bounding box center [1336, 320] width 42 height 42
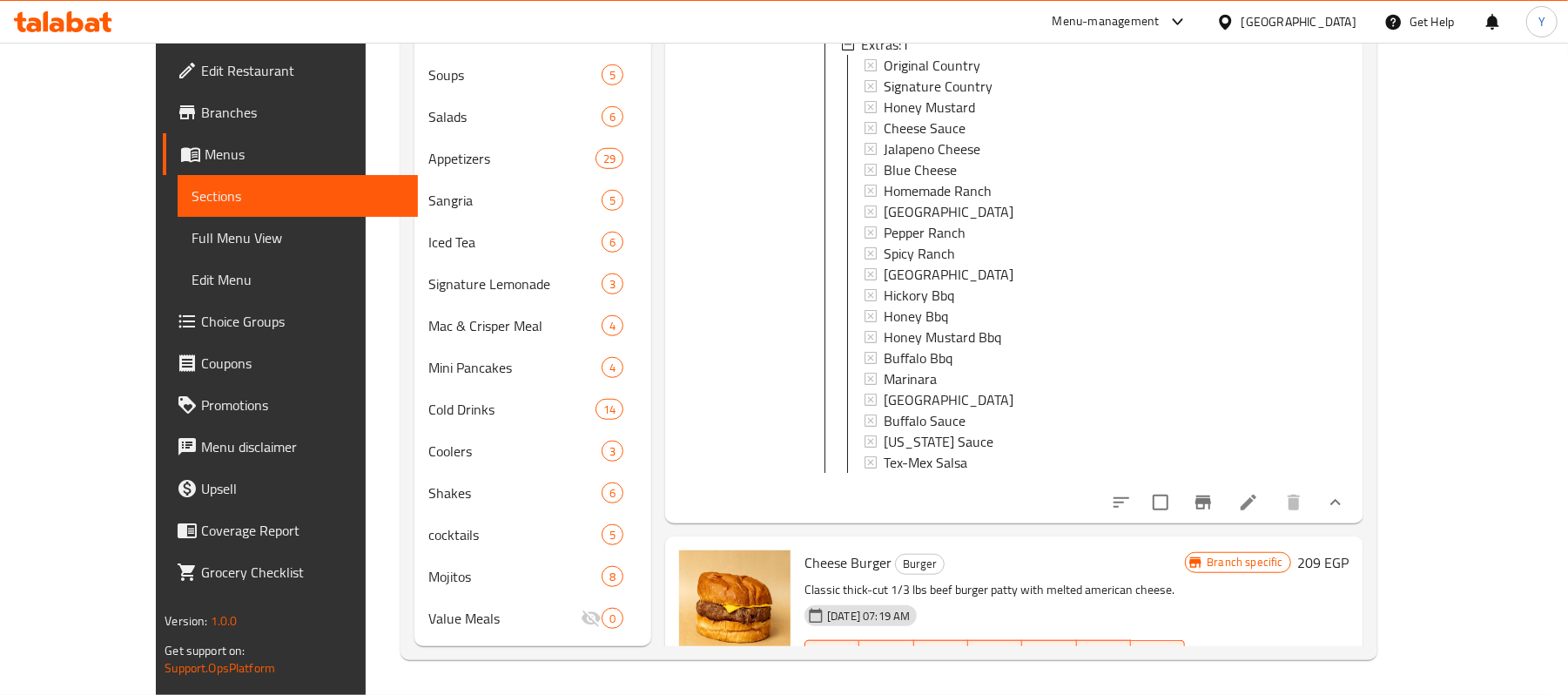
scroll to position [771, 0]
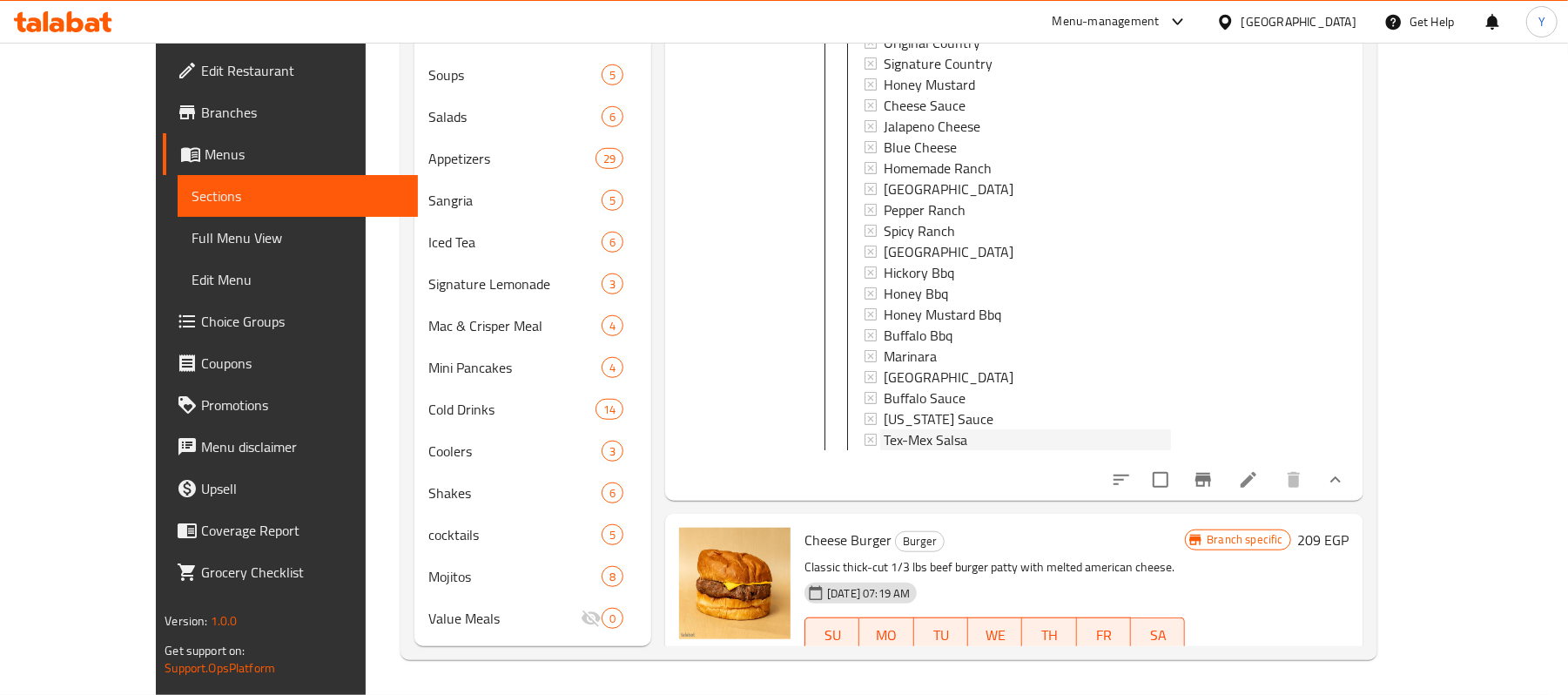
click at [973, 429] on div "Tex-Mex Salsa" at bounding box center [1027, 440] width 287 height 21
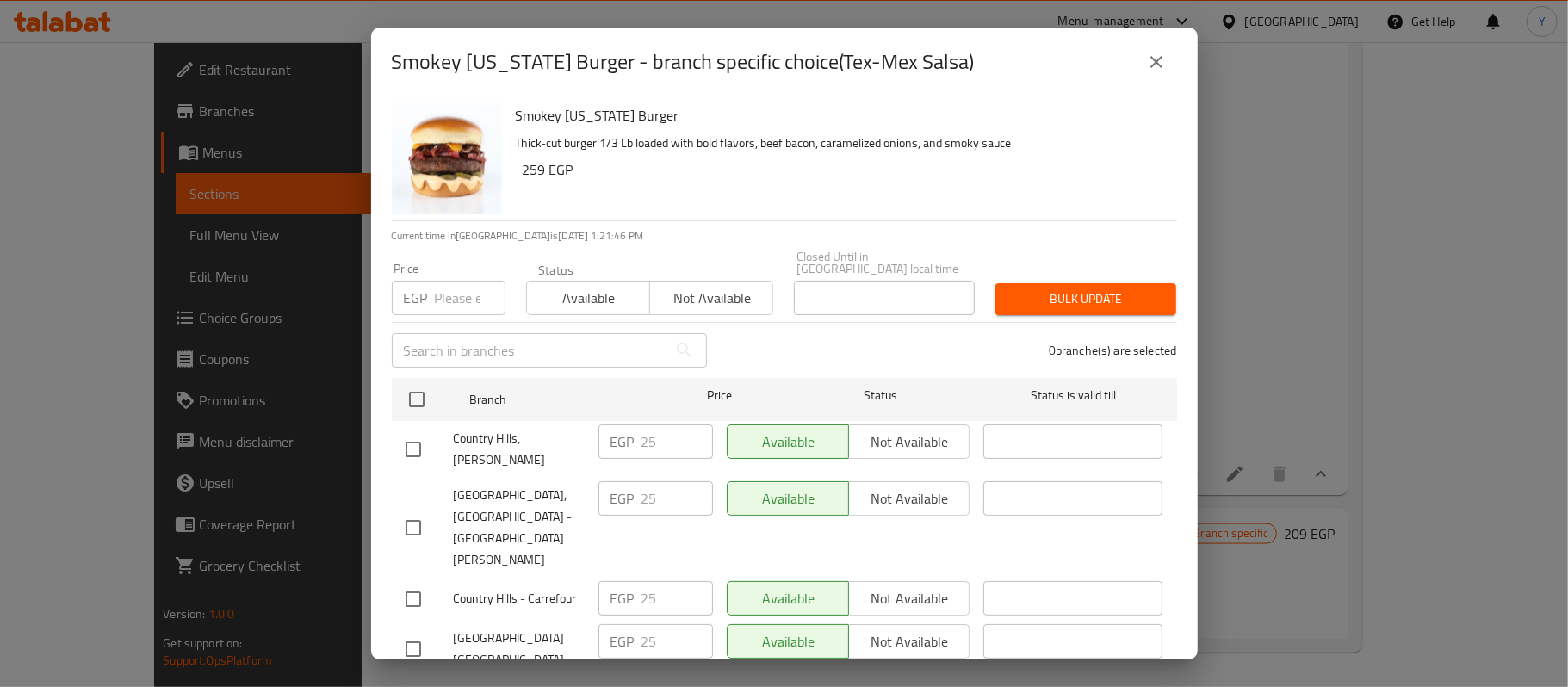
click at [1142, 63] on button "close" at bounding box center [1156, 62] width 42 height 42
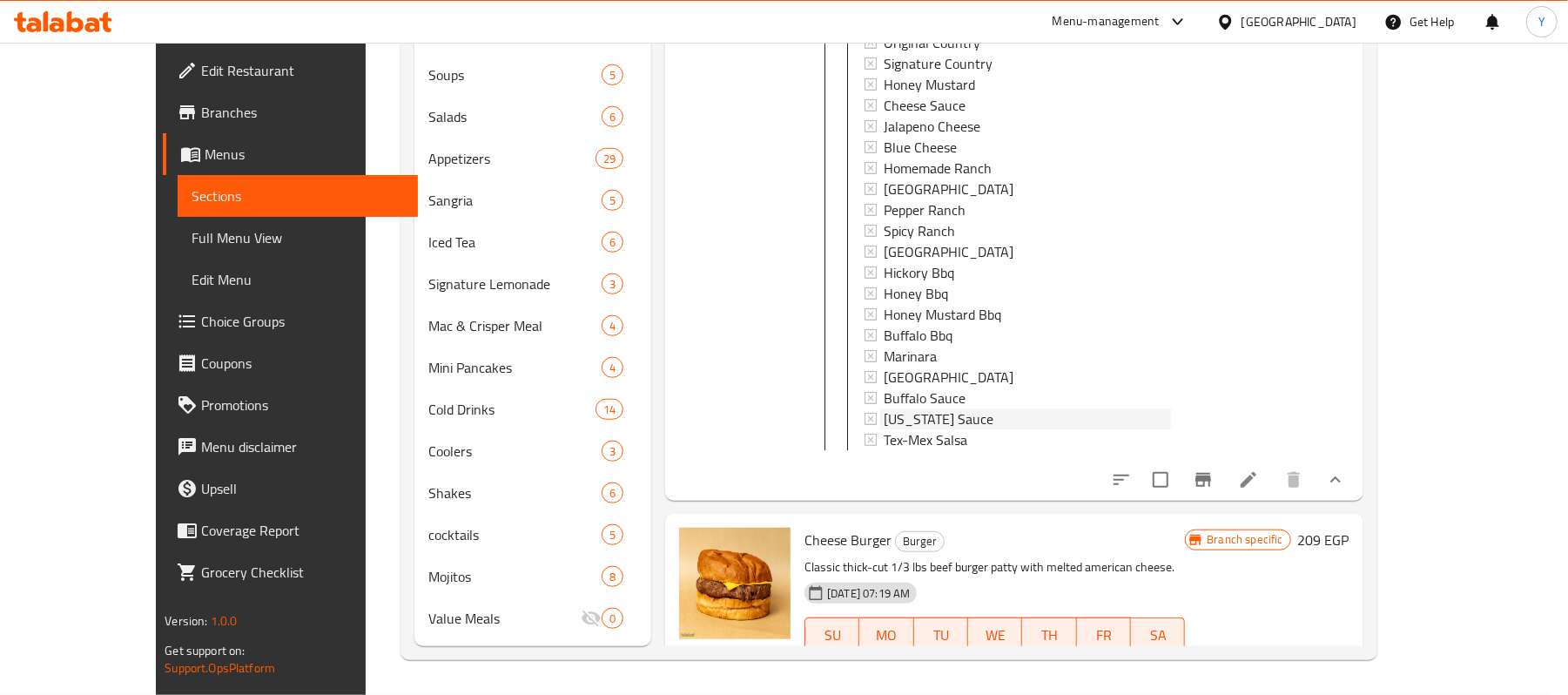
click at [883, 408] on span "[US_STATE] Sauce" at bounding box center [938, 419] width 110 height 21
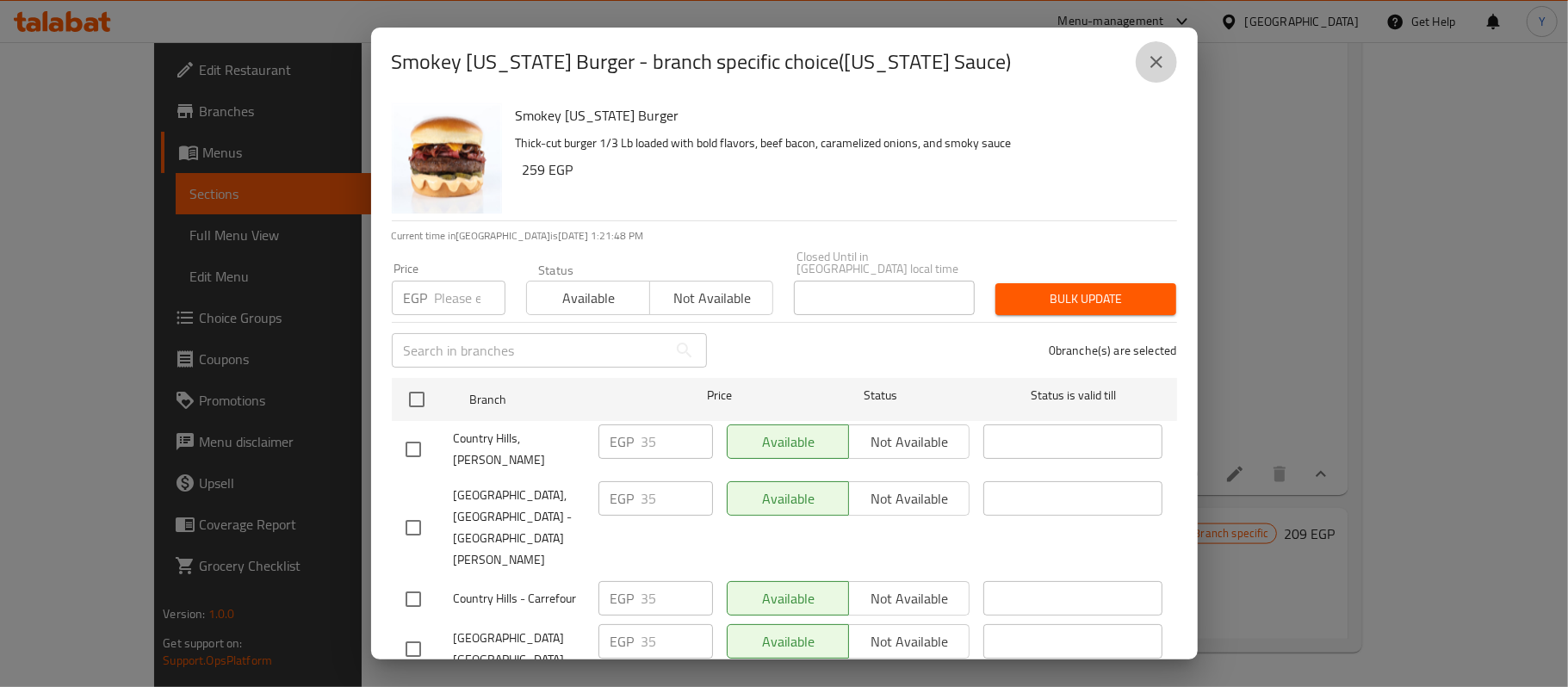
click at [1143, 59] on button "close" at bounding box center [1156, 62] width 42 height 42
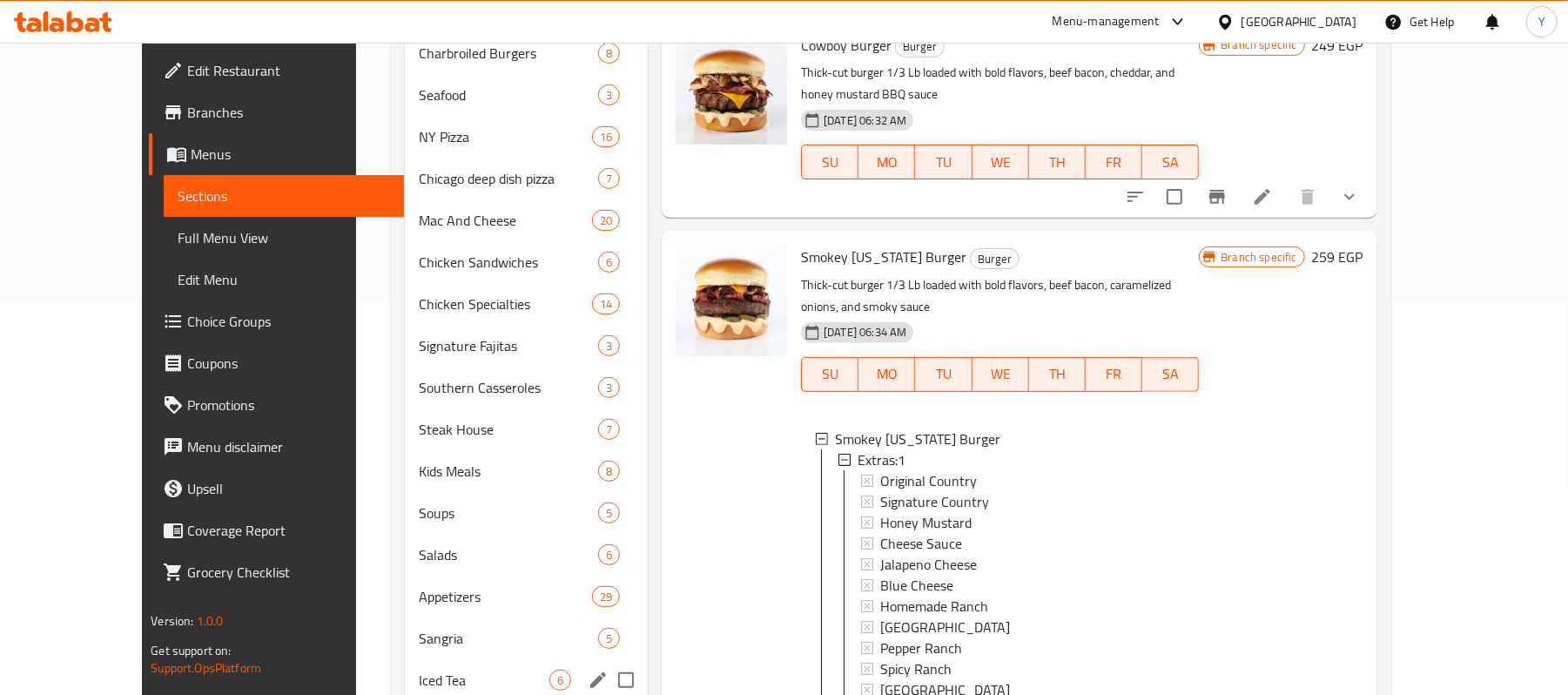
scroll to position [136, 0]
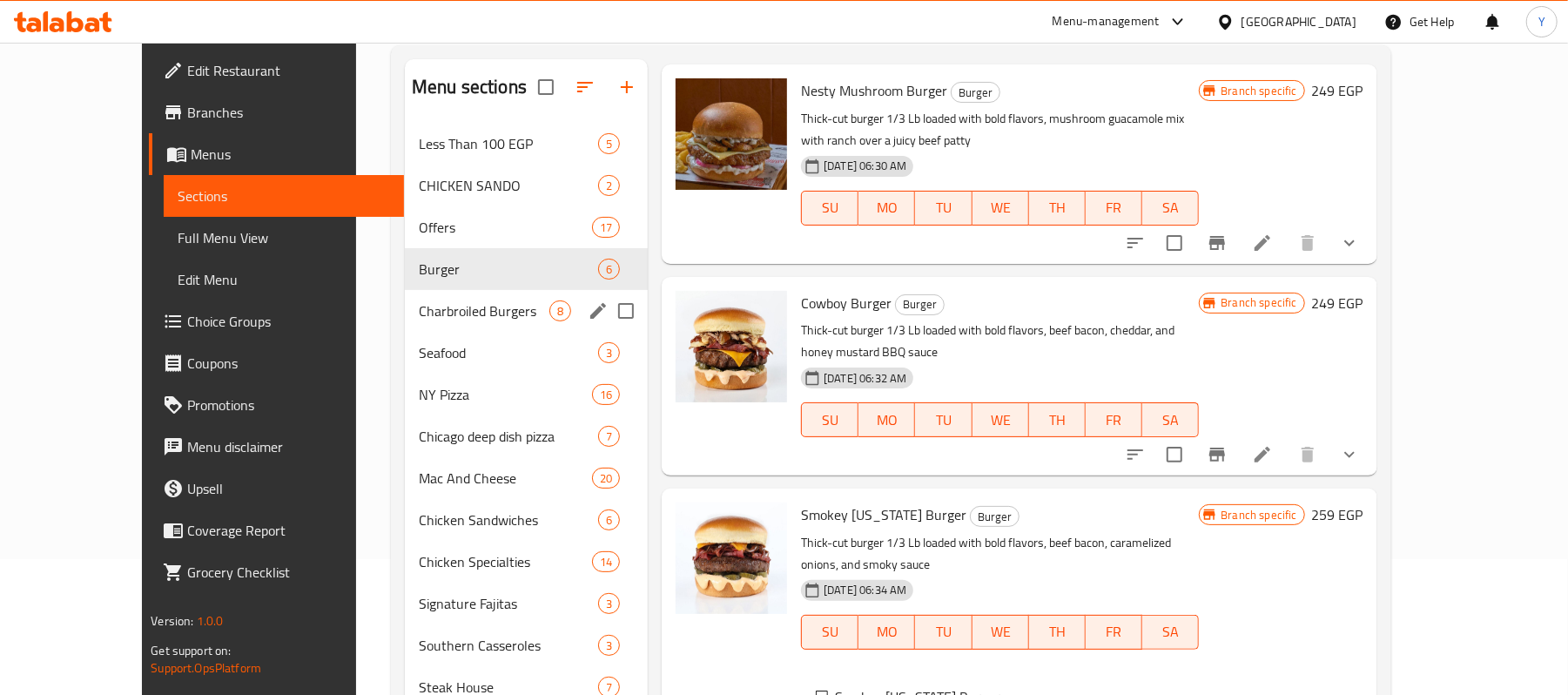
click at [475, 310] on span "Charbroiled Burgers" at bounding box center [484, 311] width 131 height 21
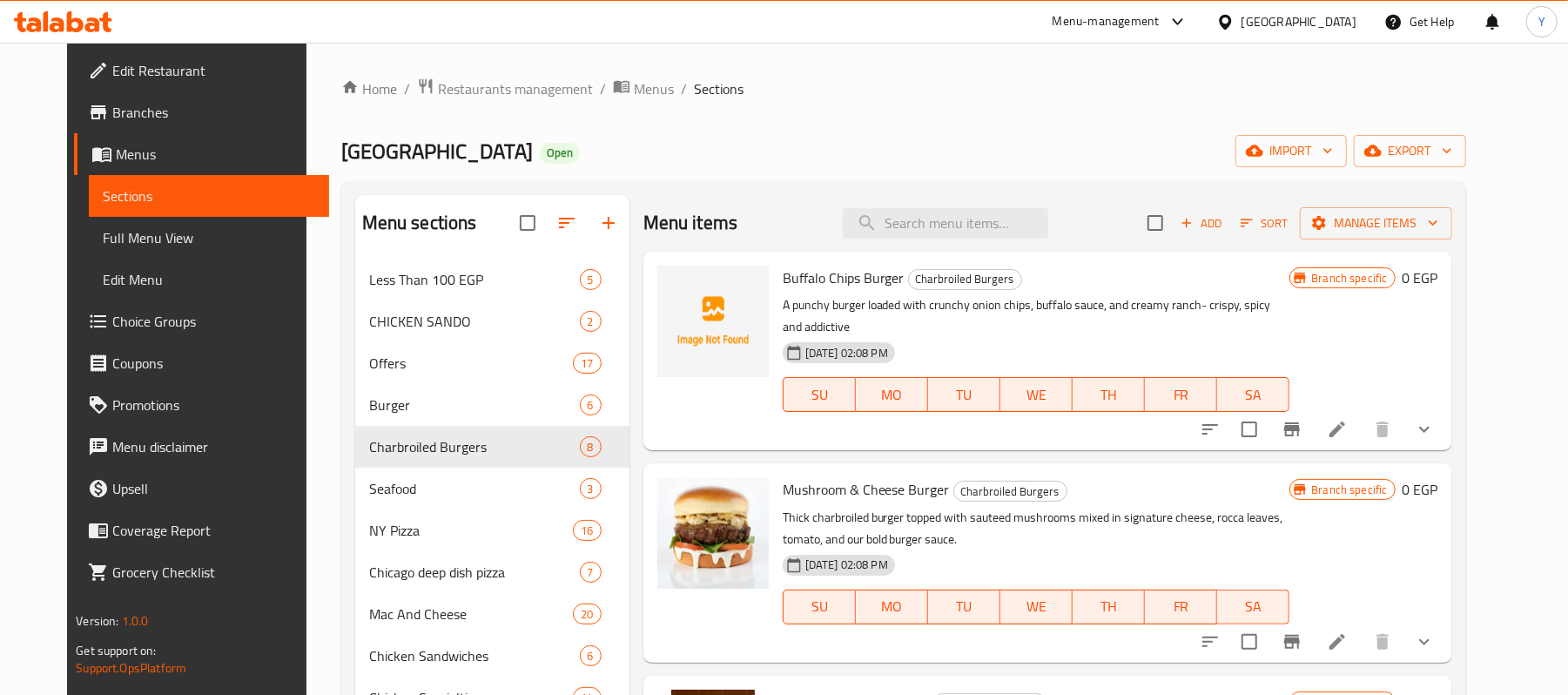
click at [1435, 419] on icon "show more" at bounding box center [1424, 429] width 21 height 21
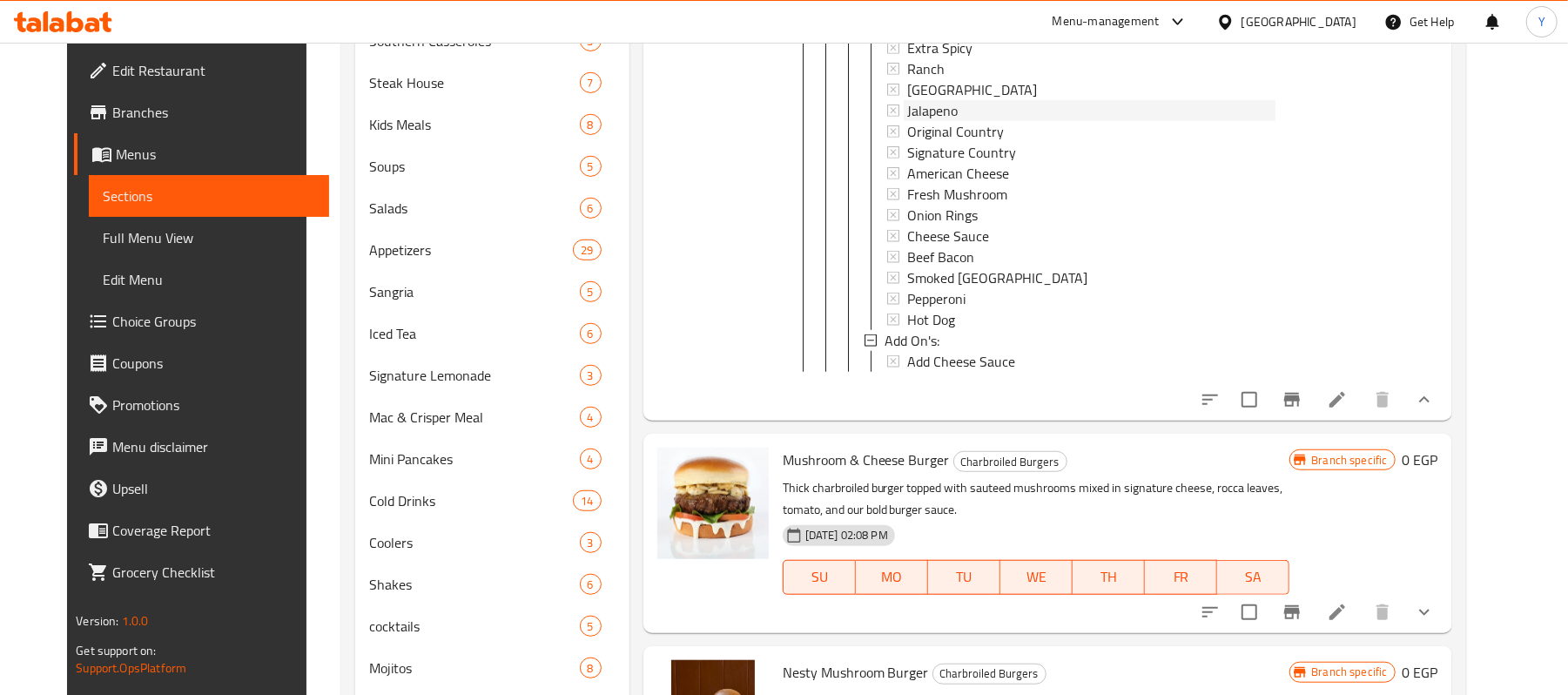
scroll to position [690, 0]
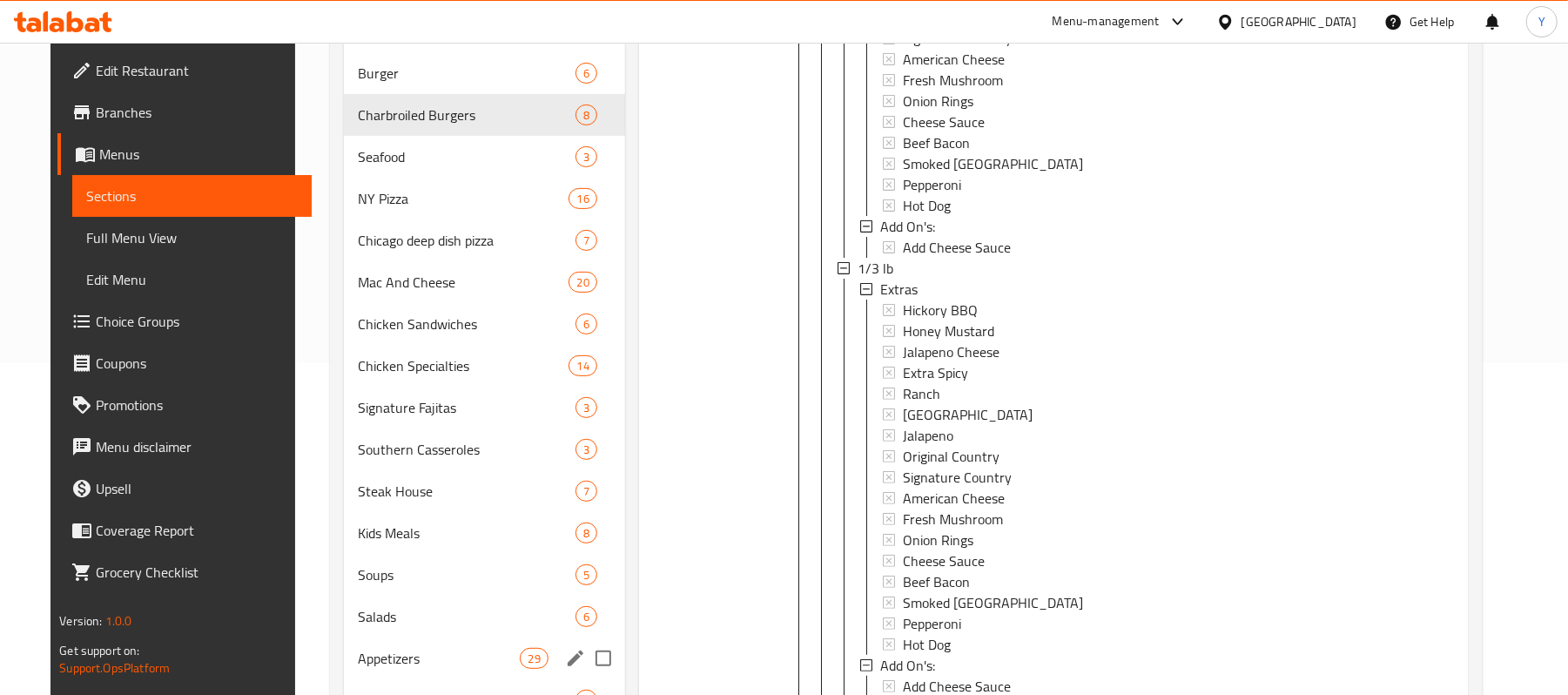
scroll to position [0, 0]
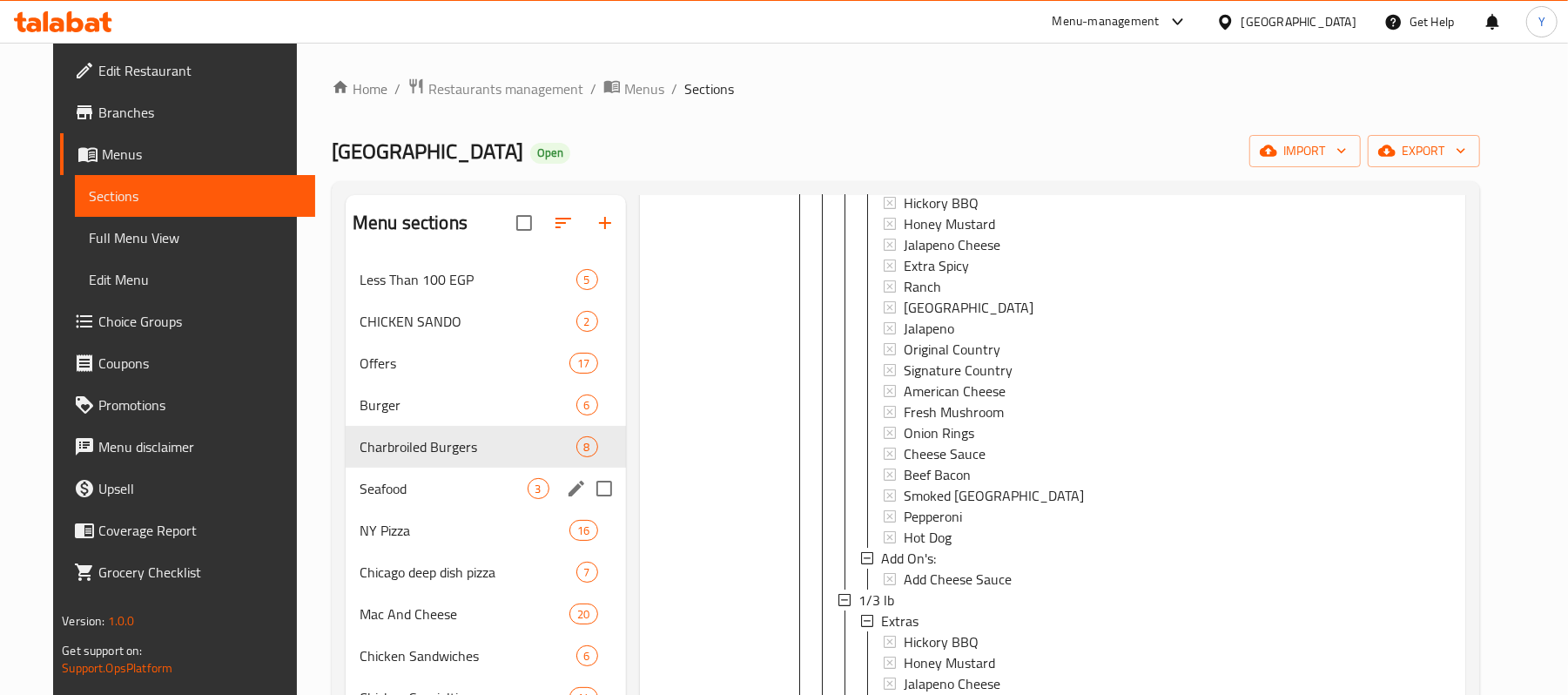
click at [423, 480] on span "Seafood" at bounding box center [443, 488] width 168 height 21
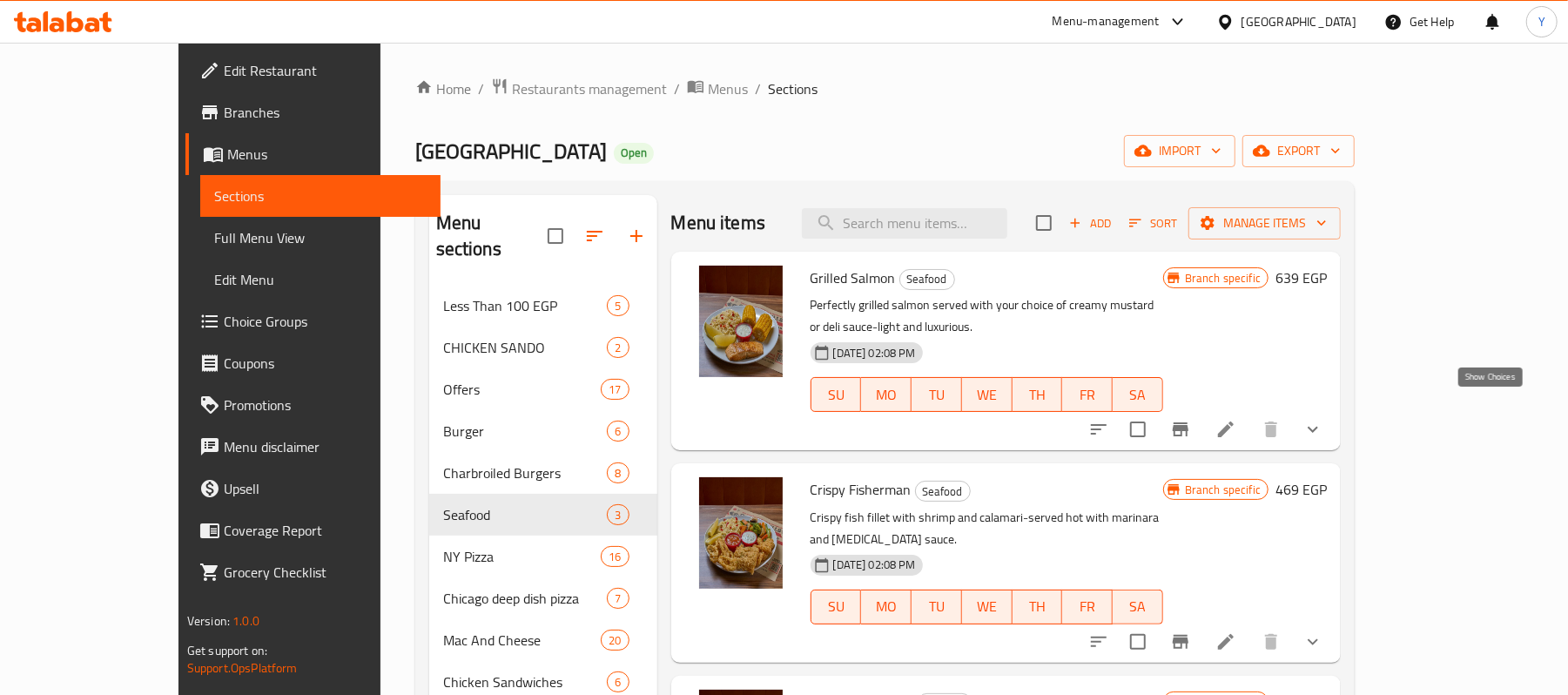
click at [1323, 419] on icon "show more" at bounding box center [1313, 429] width 21 height 21
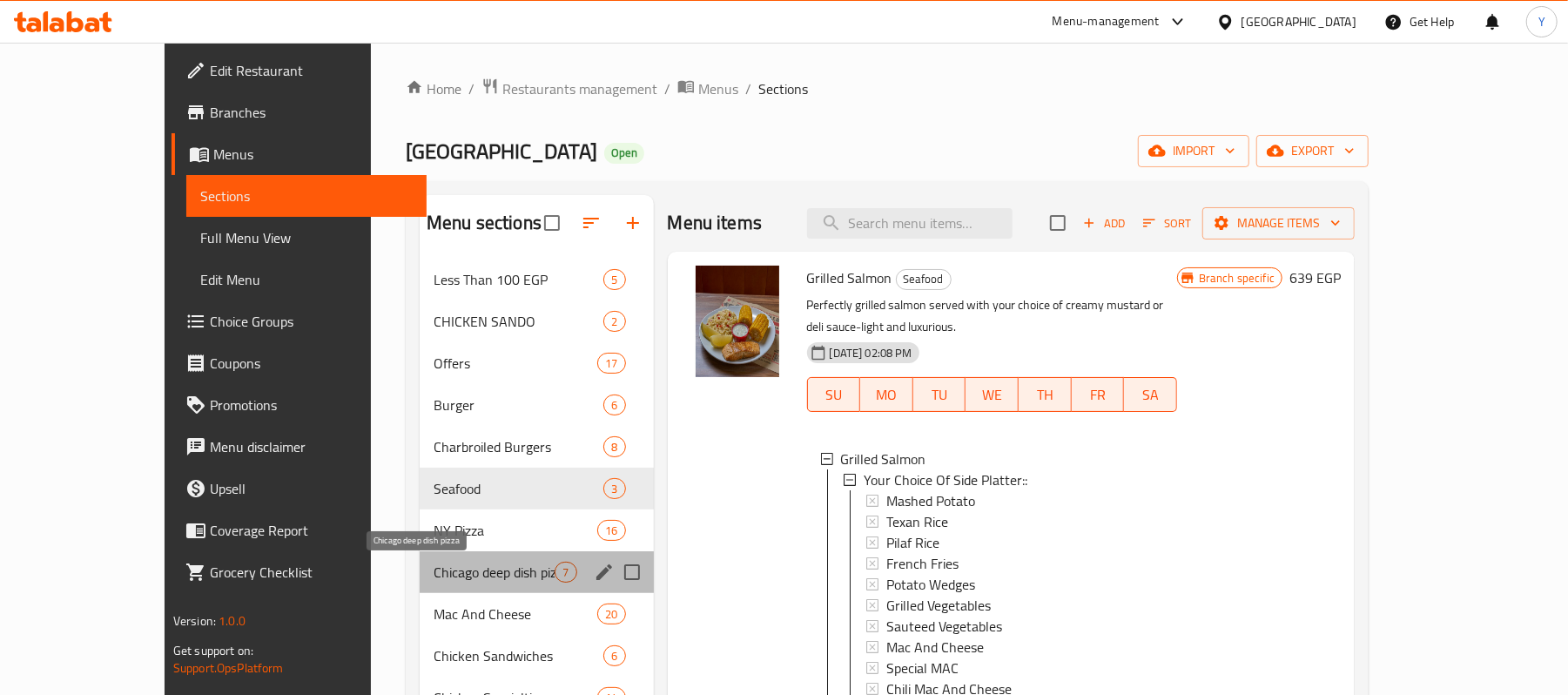
click at [436, 578] on span "Chicago deep dish pizza" at bounding box center [494, 572] width 121 height 21
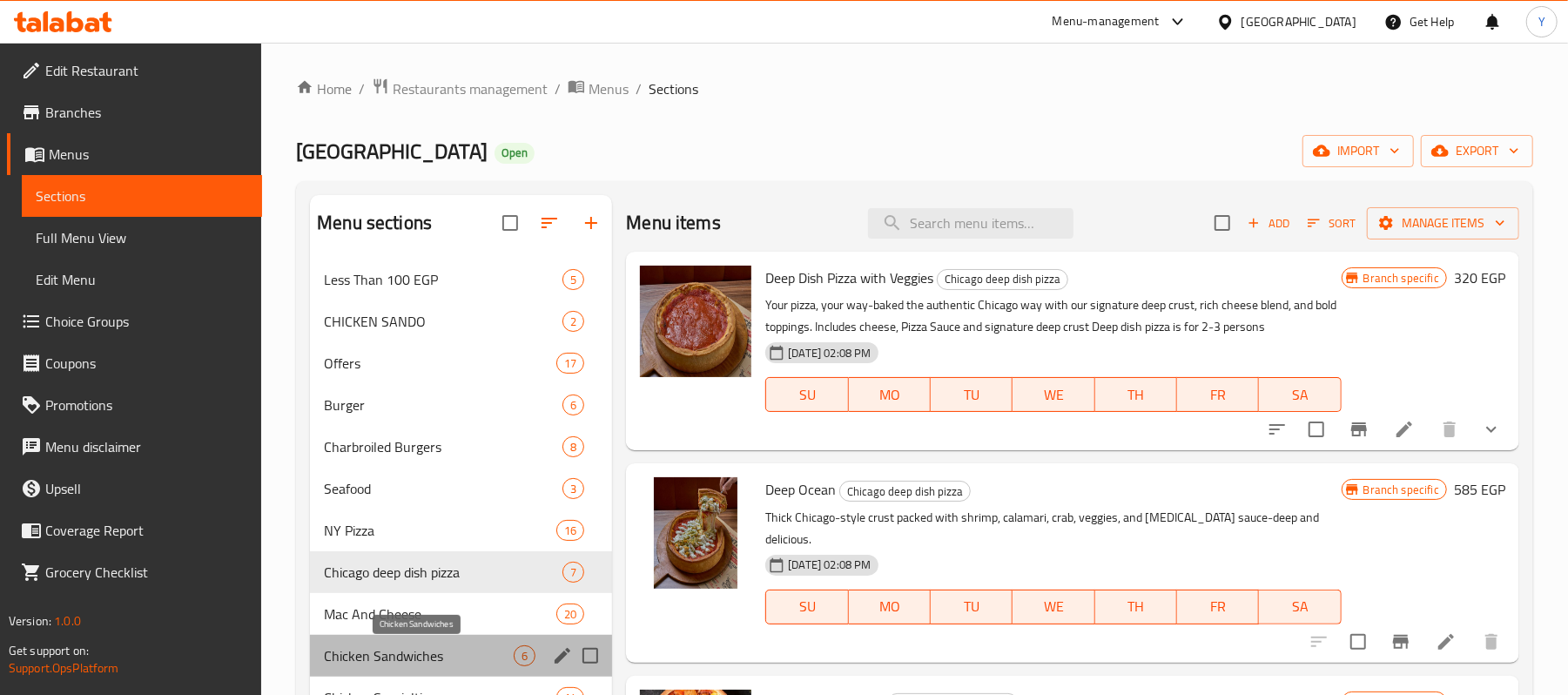
click at [434, 659] on span "Chicken Sandwiches" at bounding box center [418, 656] width 190 height 21
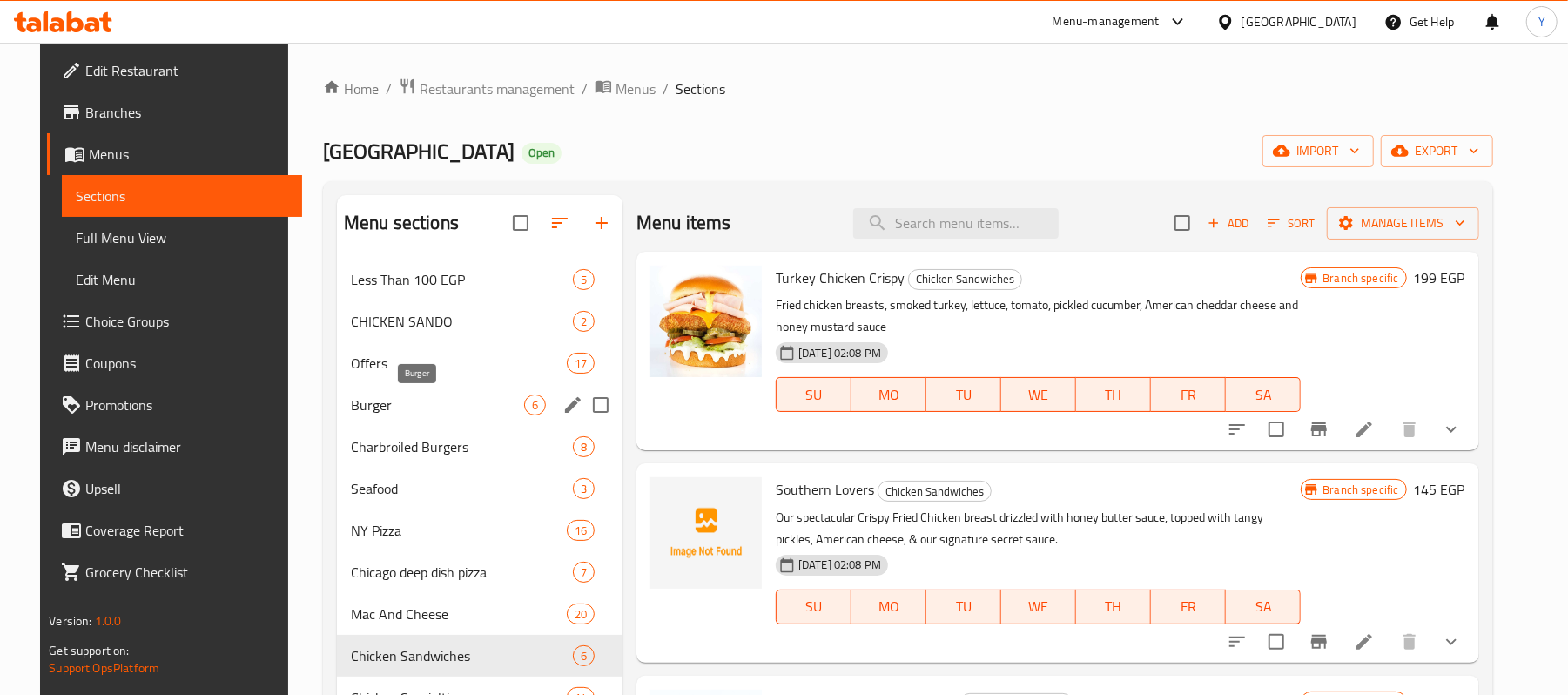
click at [487, 387] on div "Burger 6" at bounding box center [479, 405] width 286 height 42
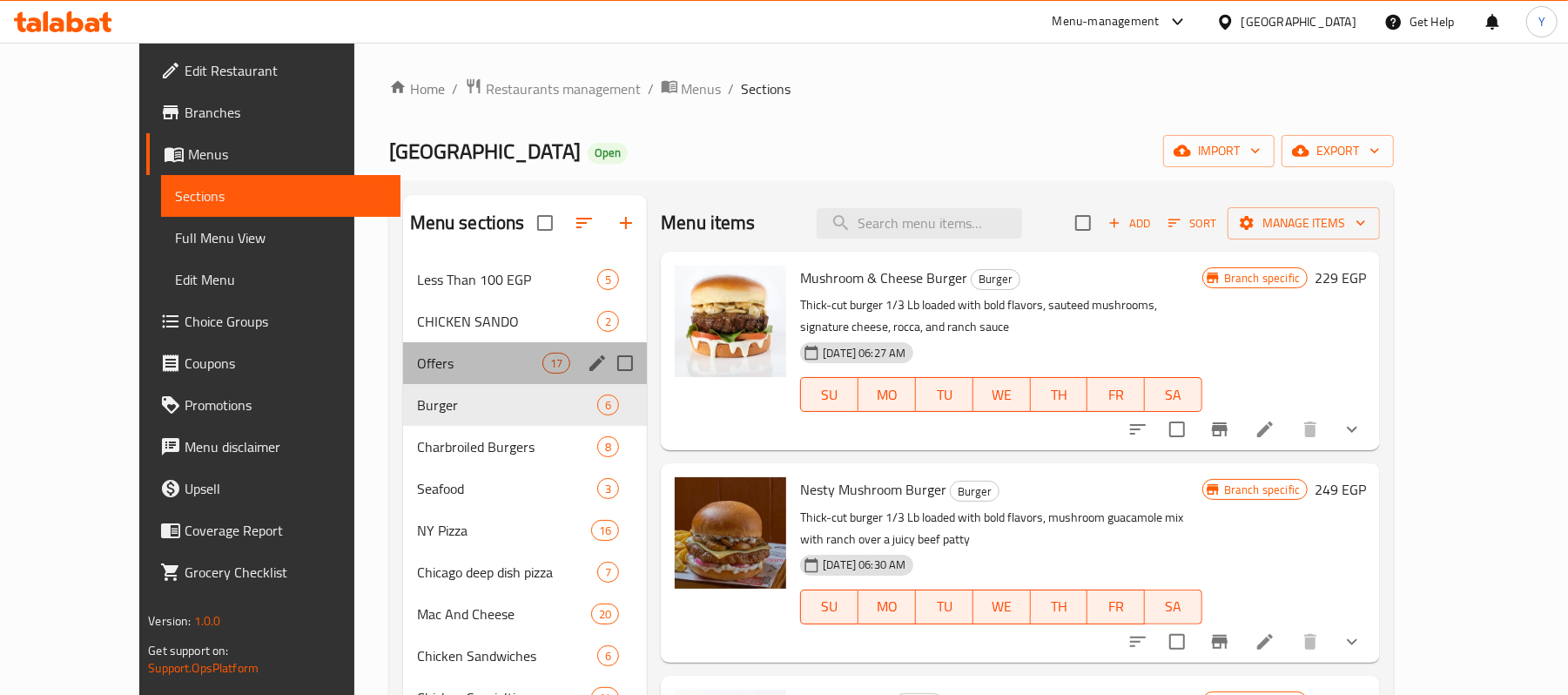
click at [484, 346] on div "Offers 17" at bounding box center [525, 363] width 245 height 42
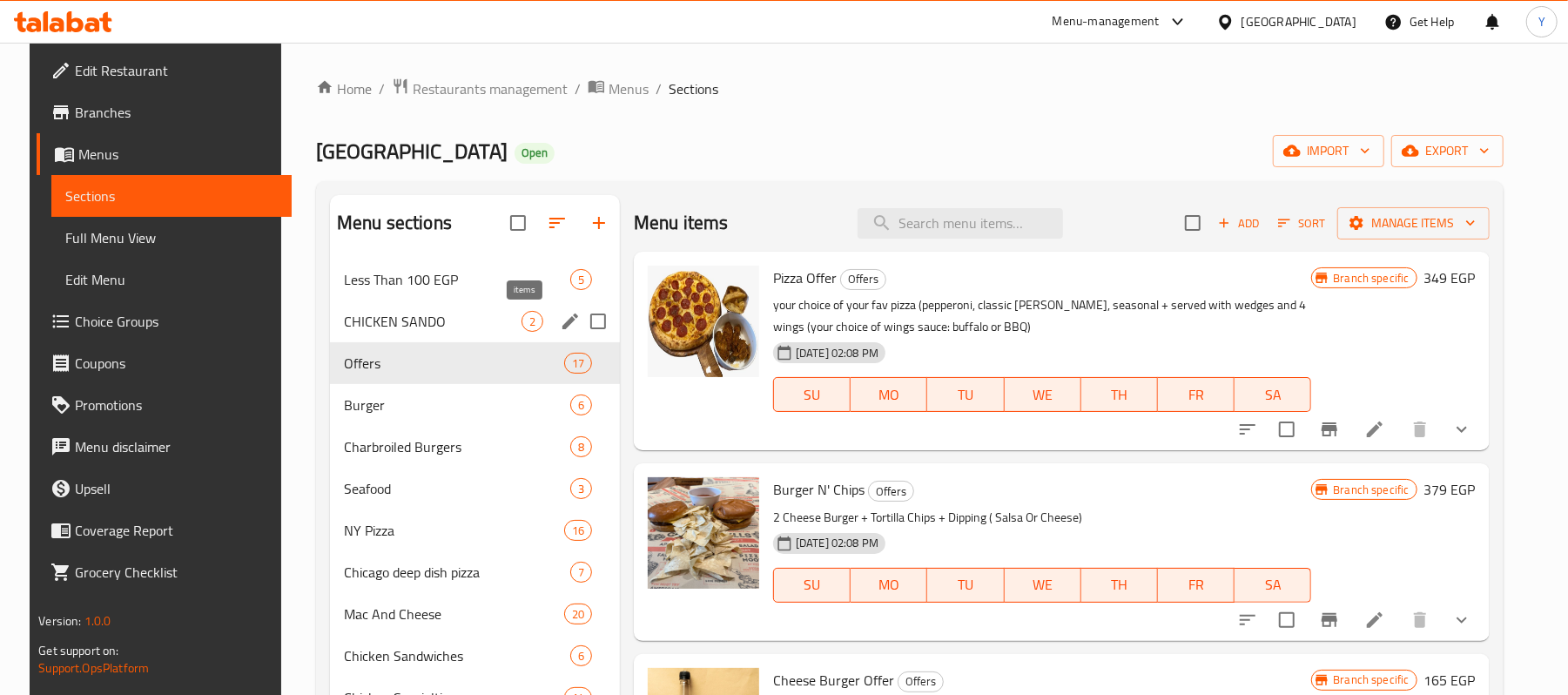
click at [478, 331] on span "CHICKEN SANDO" at bounding box center [432, 322] width 178 height 21
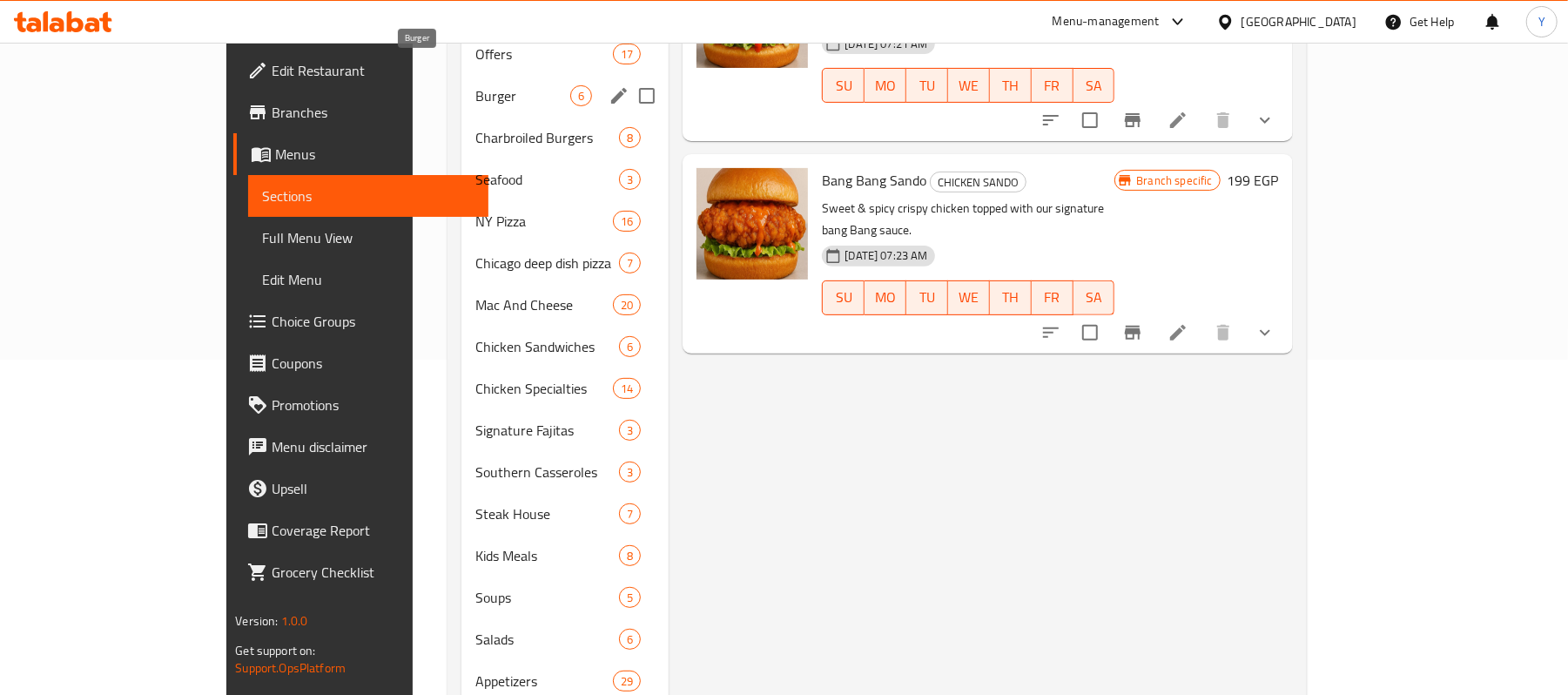
scroll to position [136, 0]
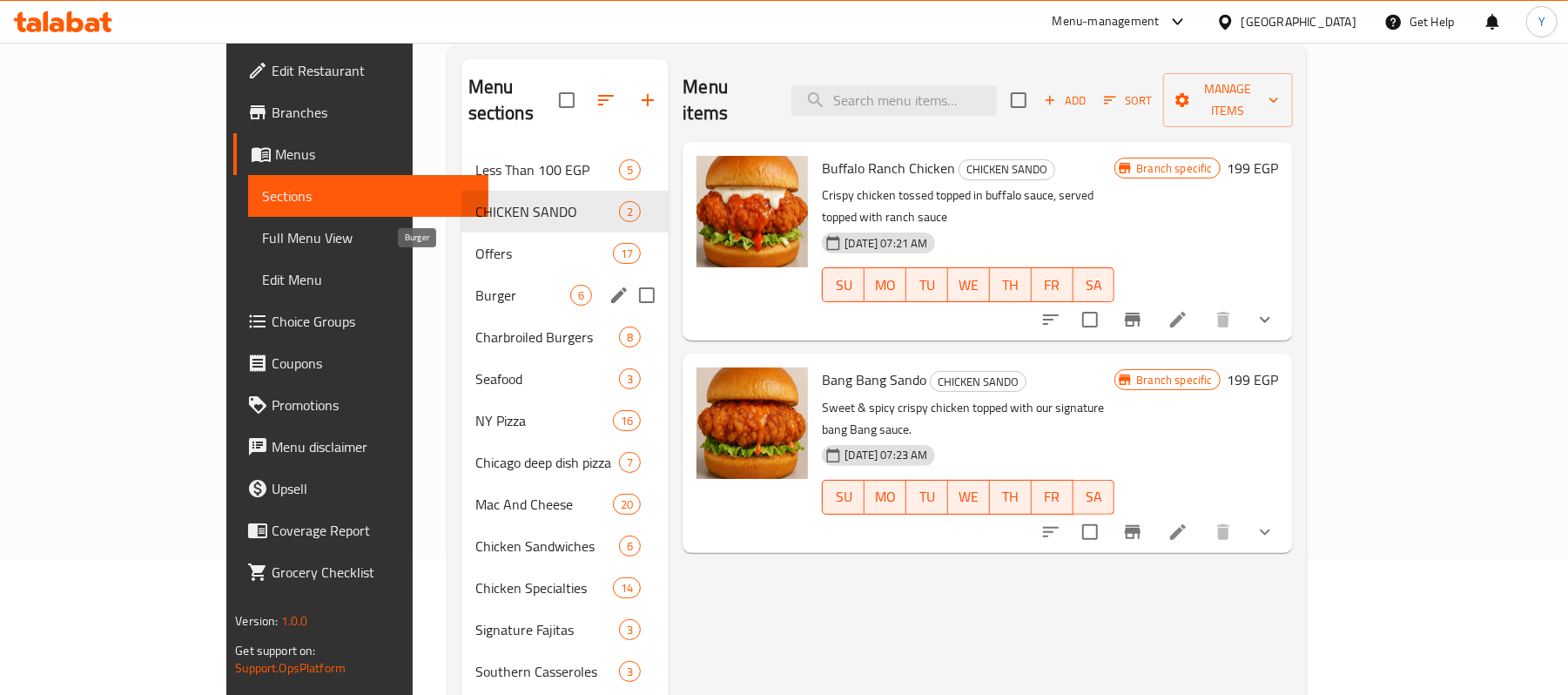
click at [461, 274] on div "Burger 6" at bounding box center [564, 295] width 208 height 42
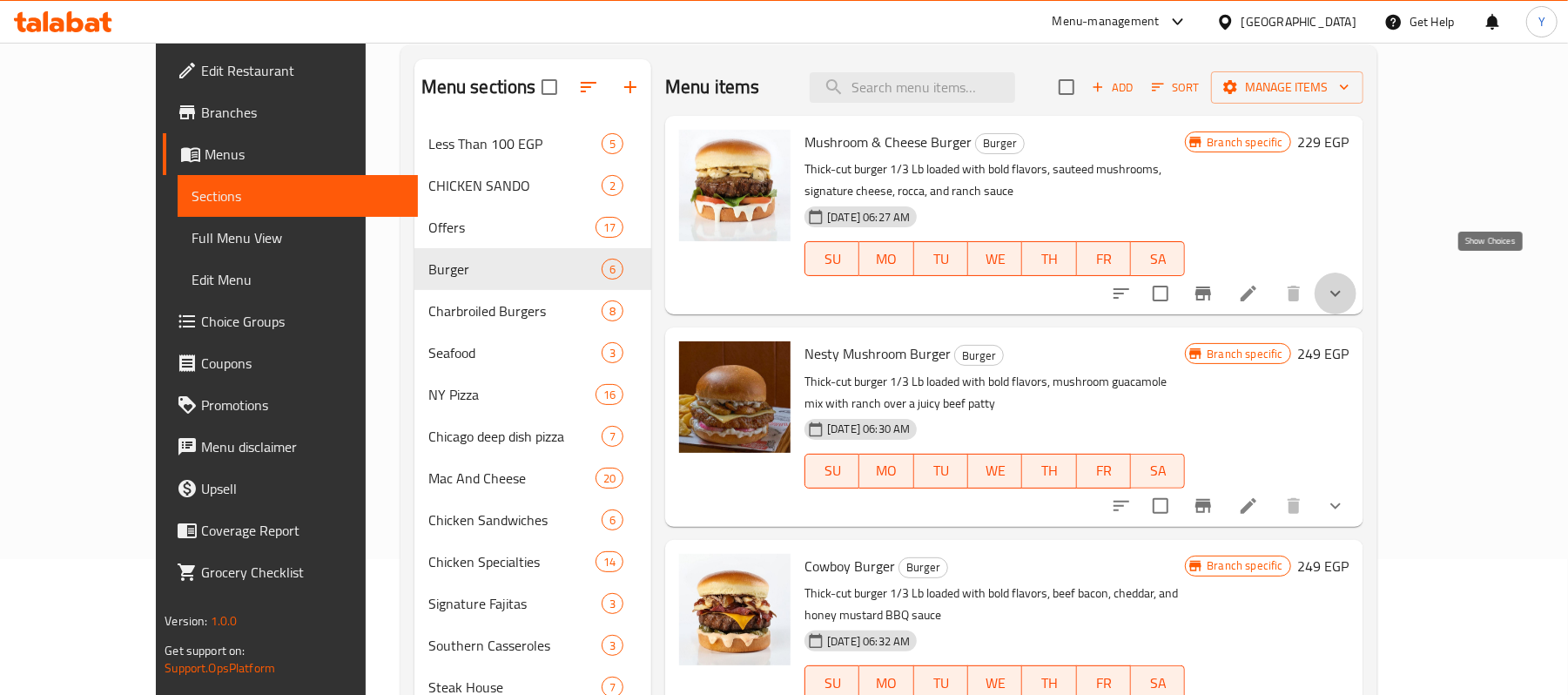
click at [1340, 291] on icon "show more" at bounding box center [1336, 294] width 11 height 6
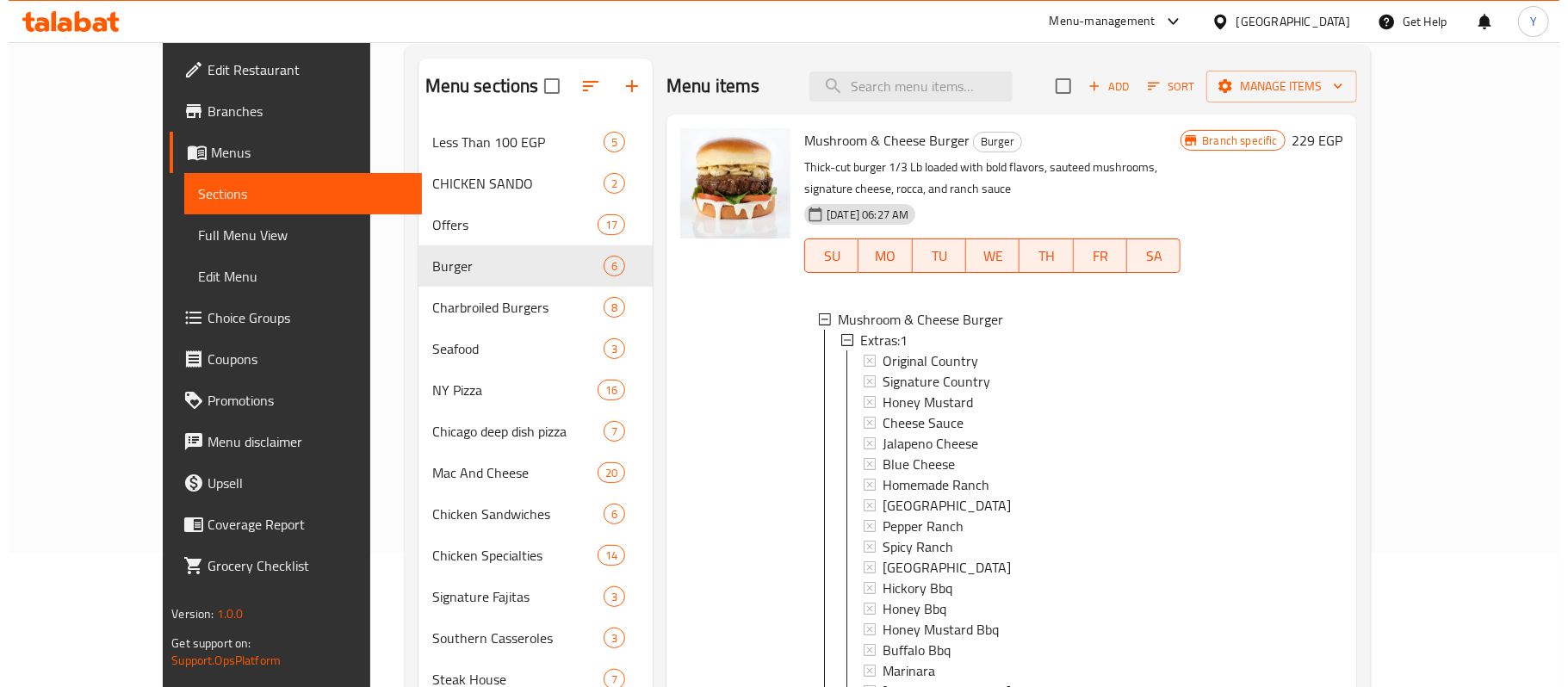
scroll to position [344, 0]
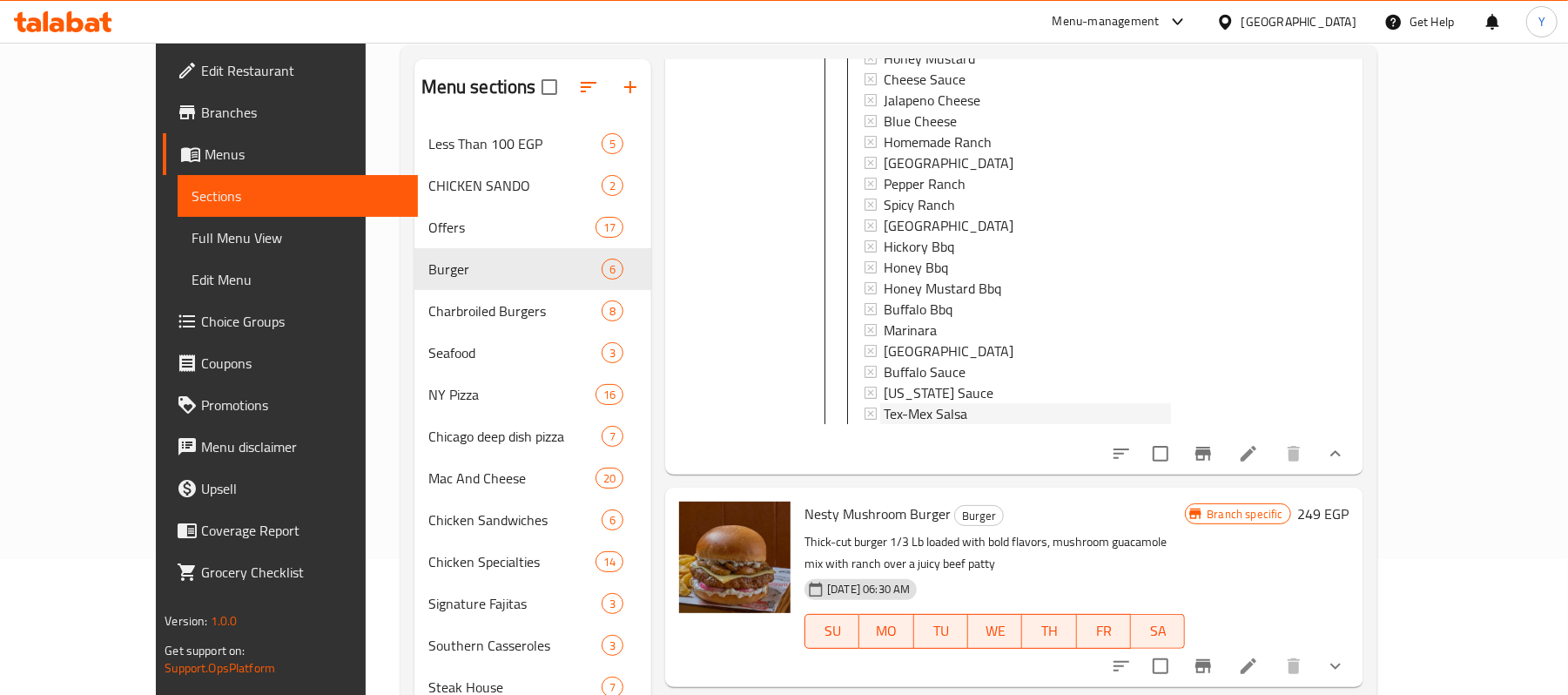
click at [1028, 408] on div "Tex-Mex Salsa" at bounding box center [1027, 414] width 287 height 21
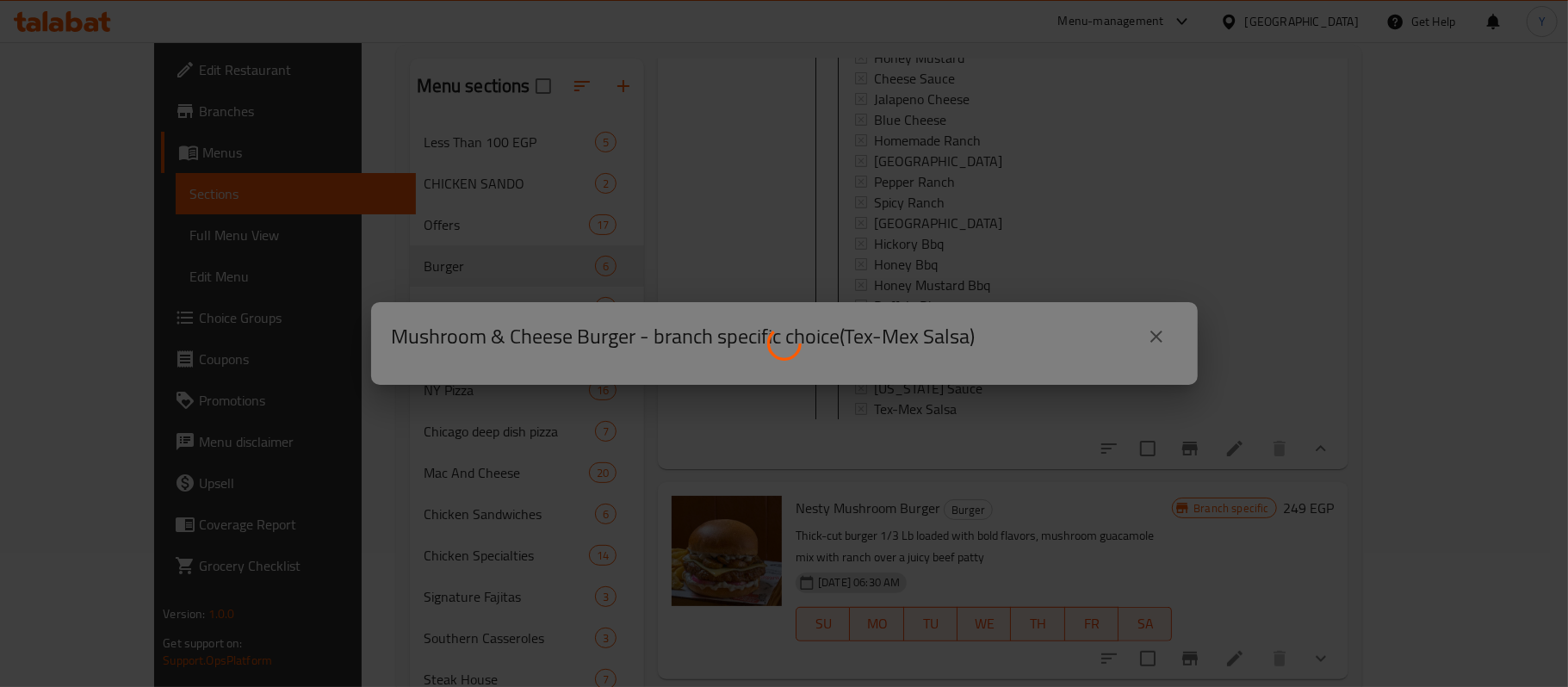
click at [1159, 347] on div at bounding box center [784, 343] width 1568 height 687
click at [1165, 332] on div at bounding box center [784, 343] width 1568 height 687
click at [1048, 120] on div at bounding box center [784, 343] width 1568 height 687
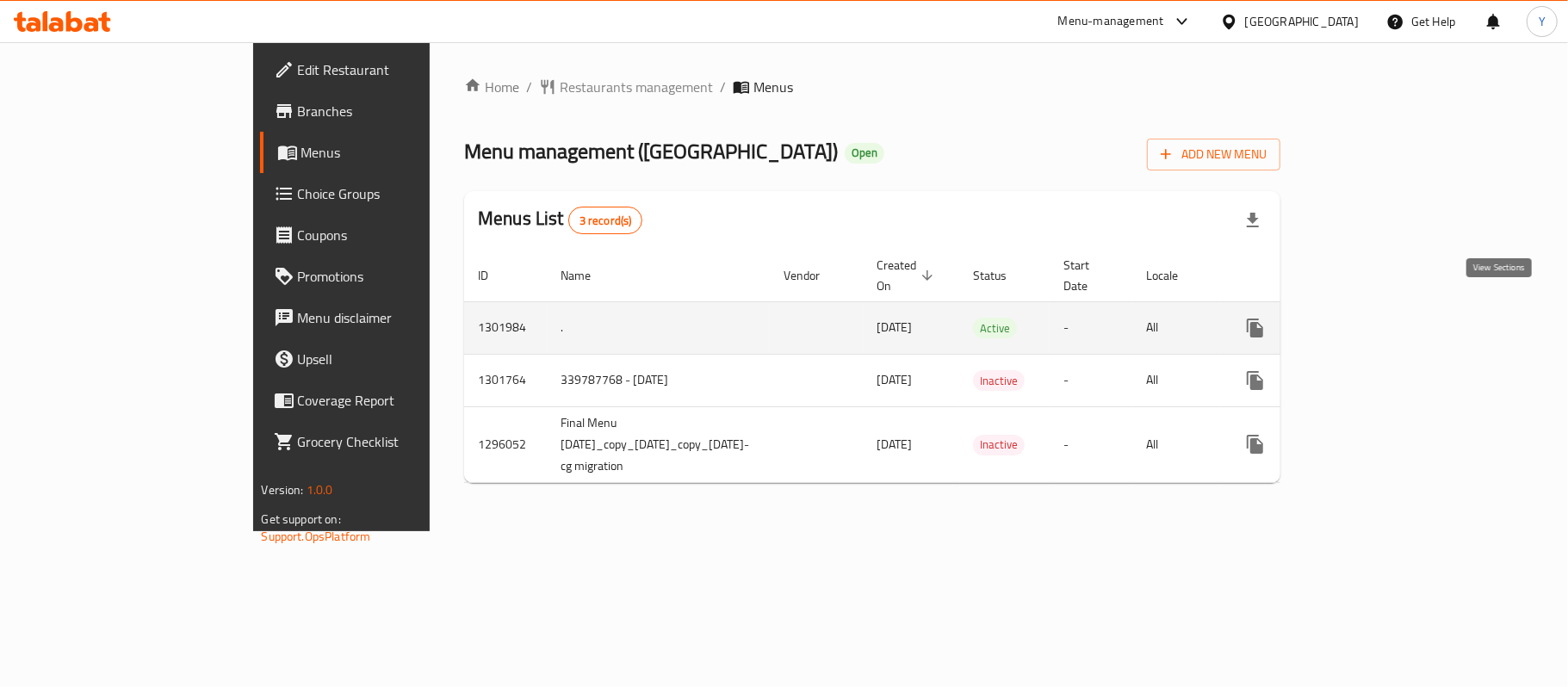
click at [1400, 323] on link "enhanced table" at bounding box center [1379, 328] width 42 height 42
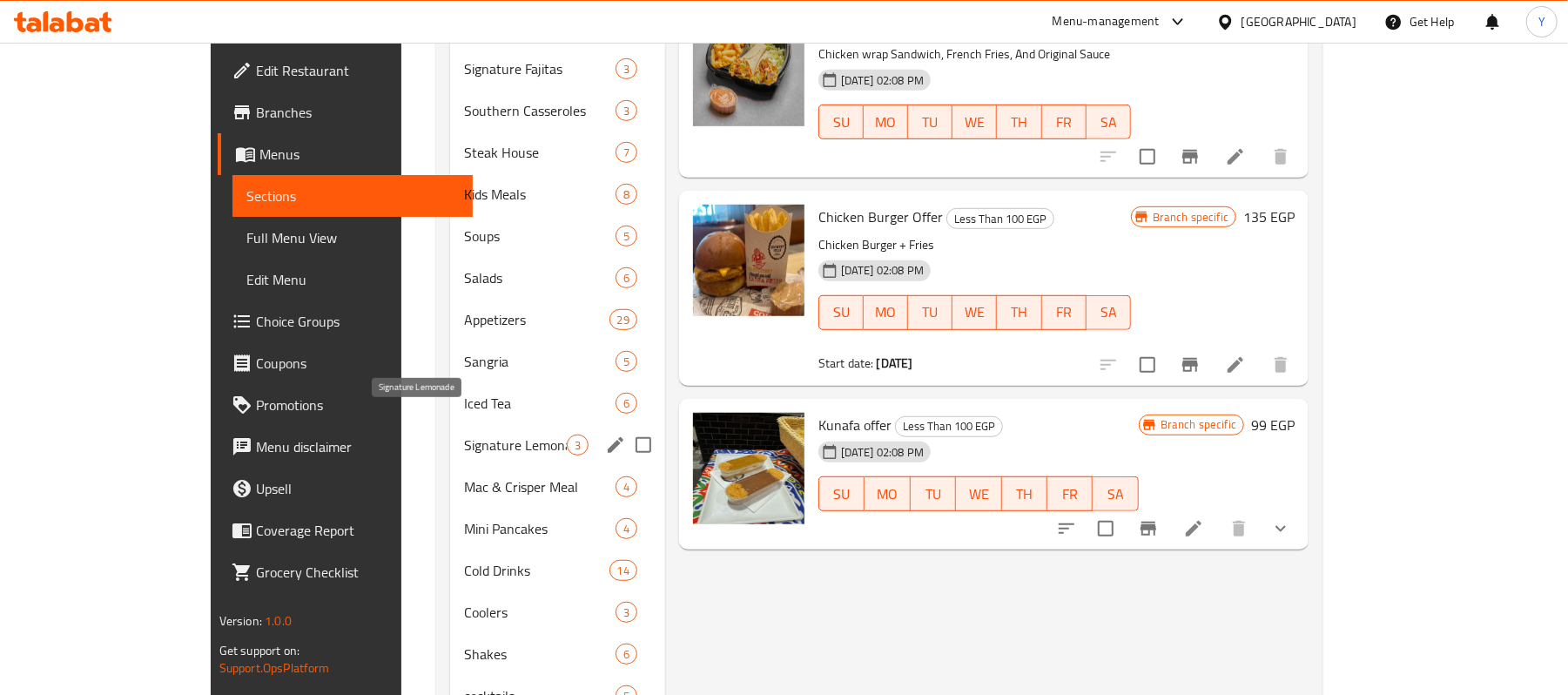
scroll to position [832, 0]
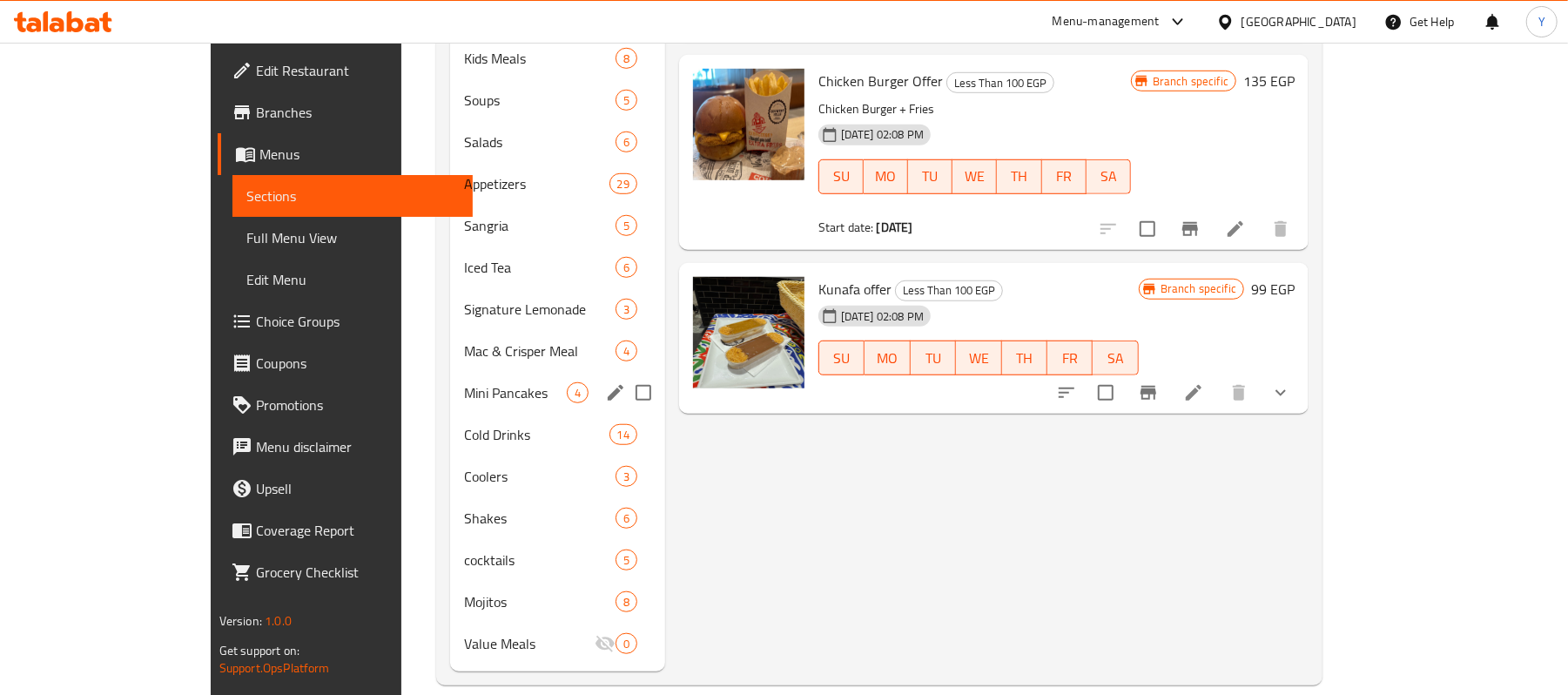
click at [450, 383] on div "Mini Pancakes 4" at bounding box center [557, 393] width 214 height 42
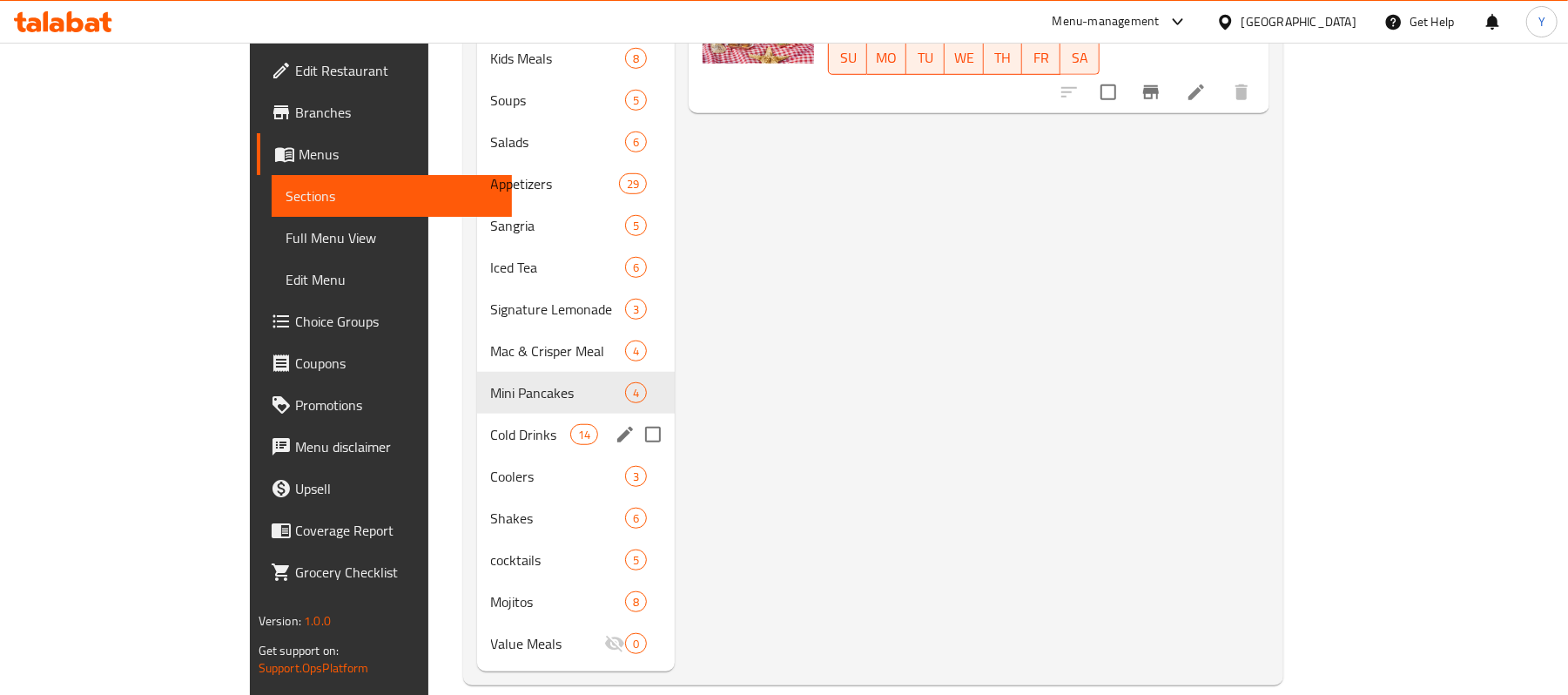
click at [491, 424] on span "Cold Drinks" at bounding box center [530, 435] width 79 height 21
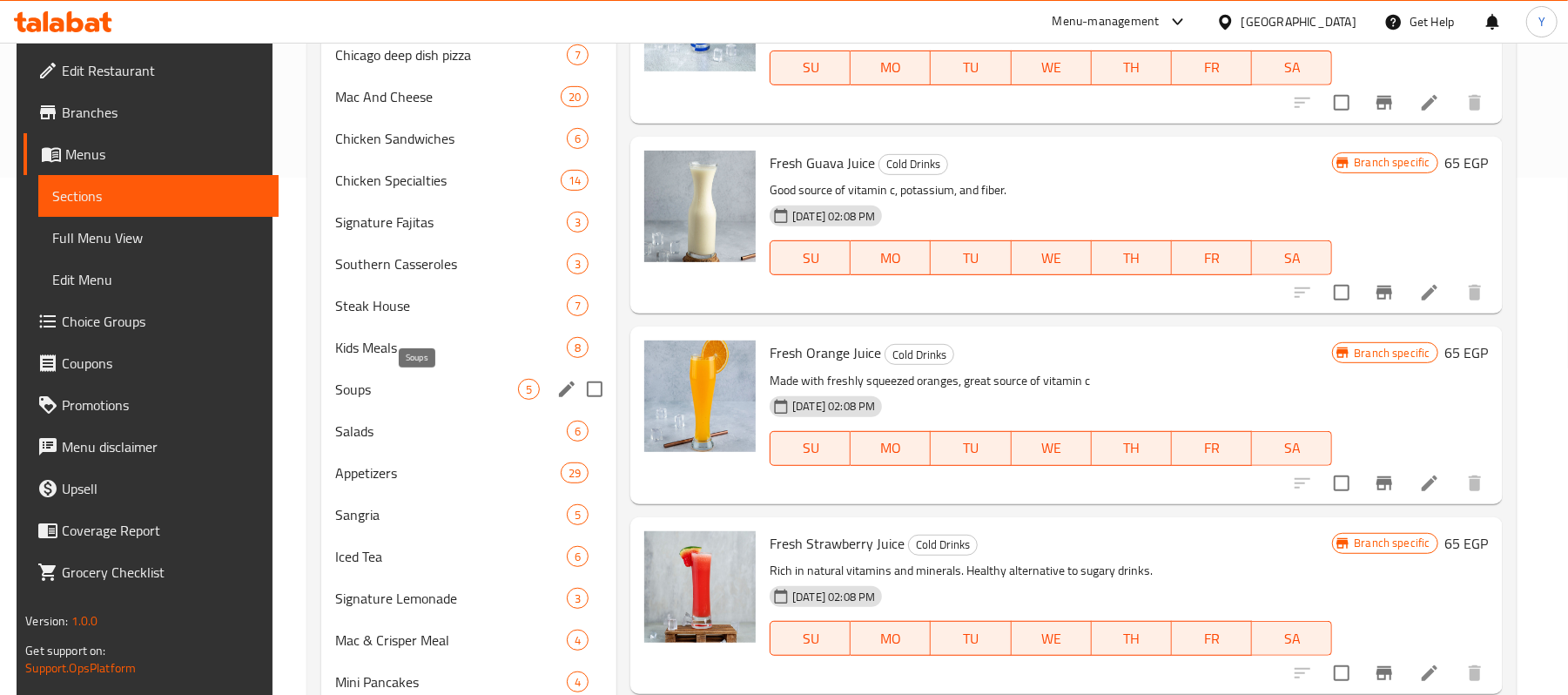
scroll to position [484, 0]
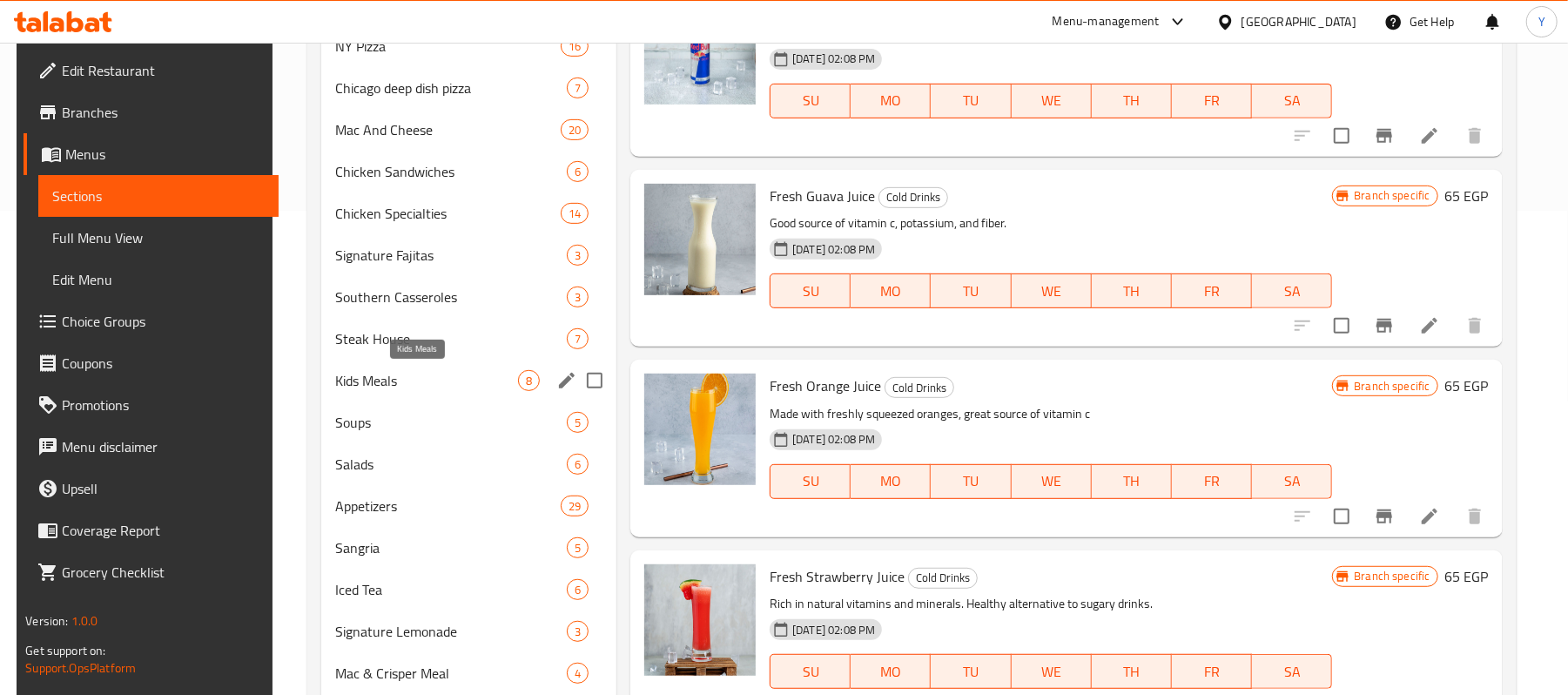
click at [451, 349] on span "Steak House" at bounding box center [451, 338] width 231 height 21
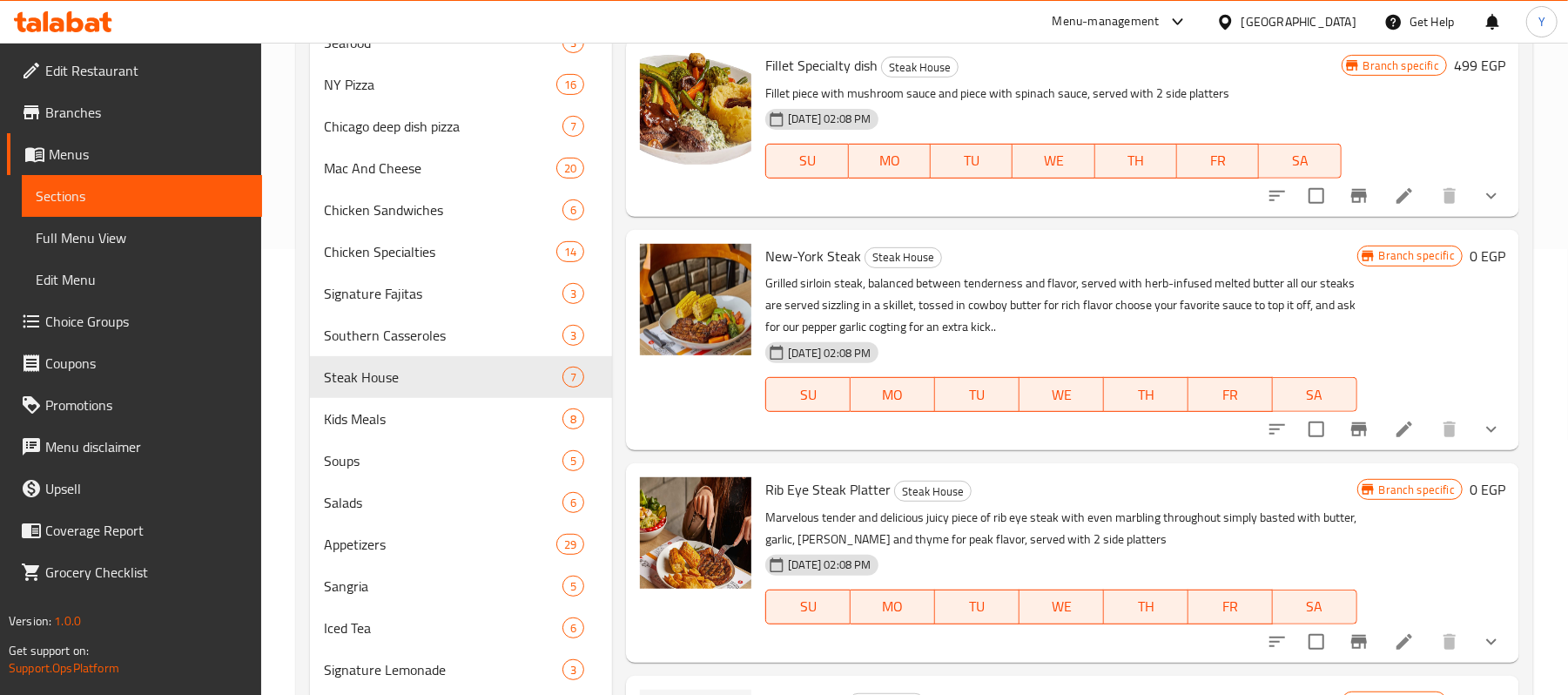
scroll to position [136, 0]
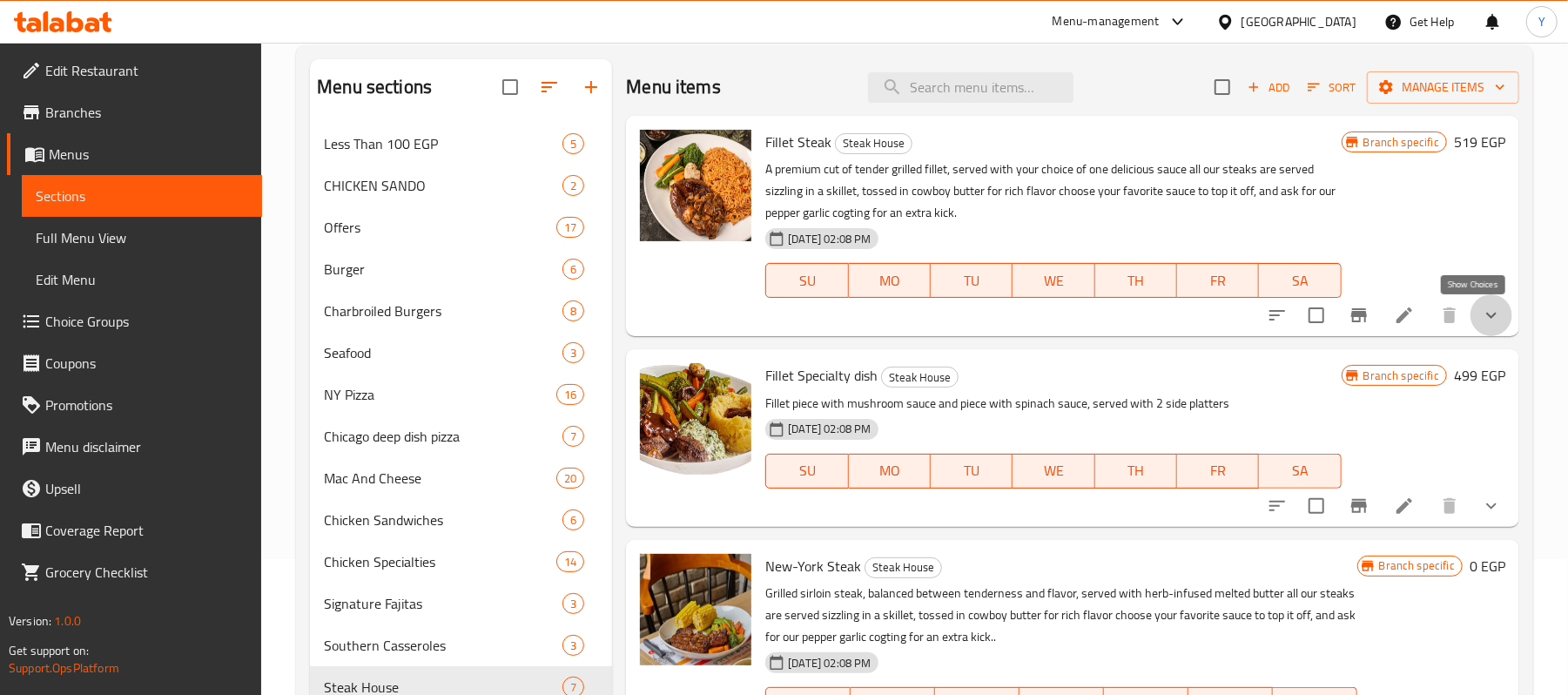
click at [1480, 307] on icon "show more" at bounding box center [1491, 316] width 21 height 21
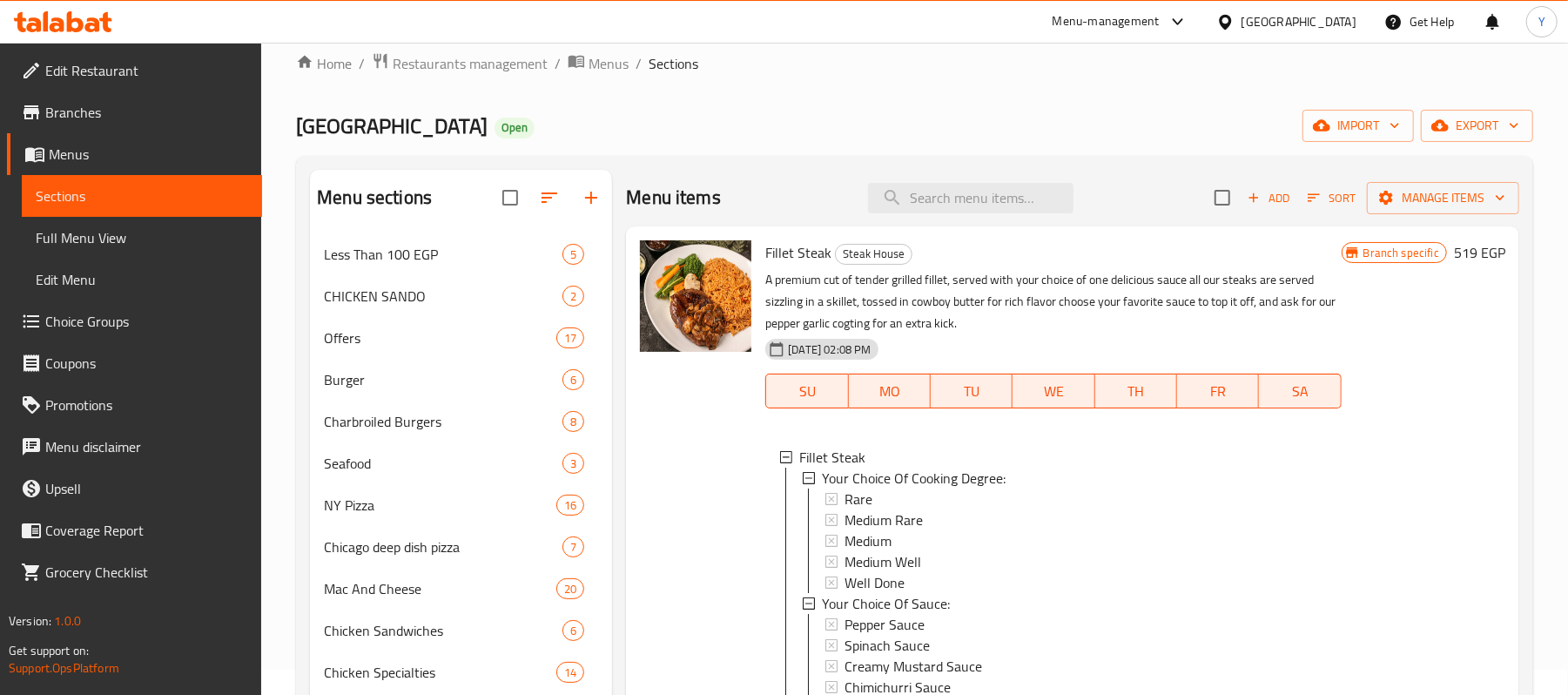
scroll to position [23, 0]
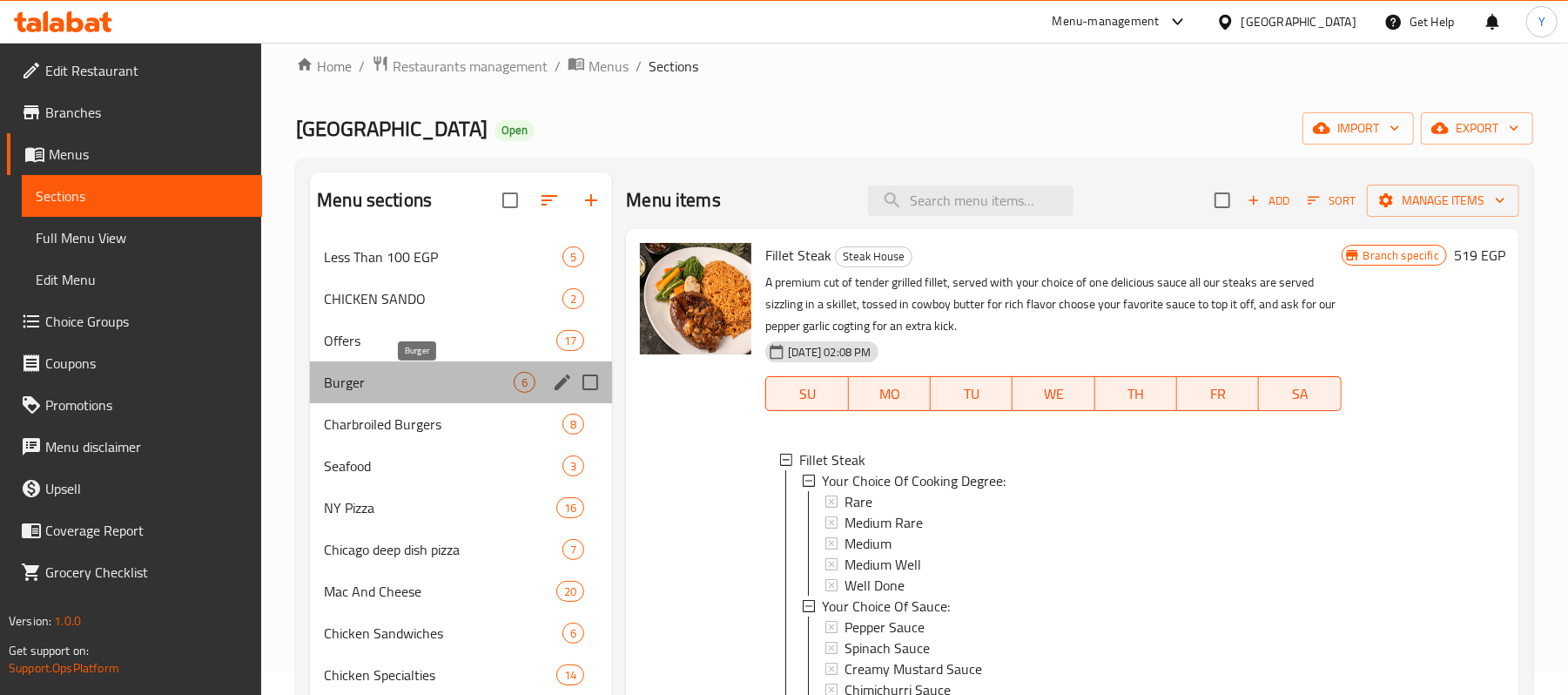
click at [456, 378] on span "Burger" at bounding box center [418, 382] width 190 height 21
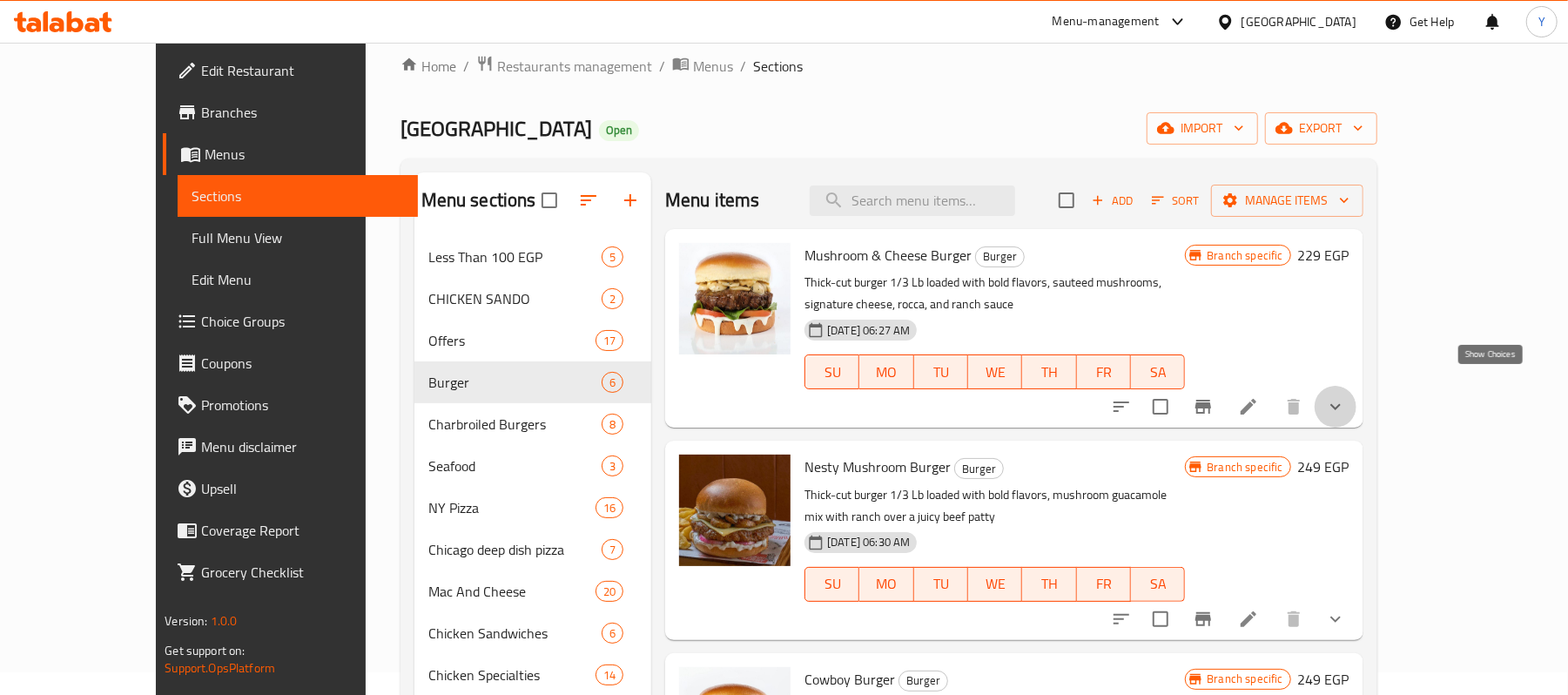
click at [1345, 396] on icon "show more" at bounding box center [1336, 407] width 21 height 21
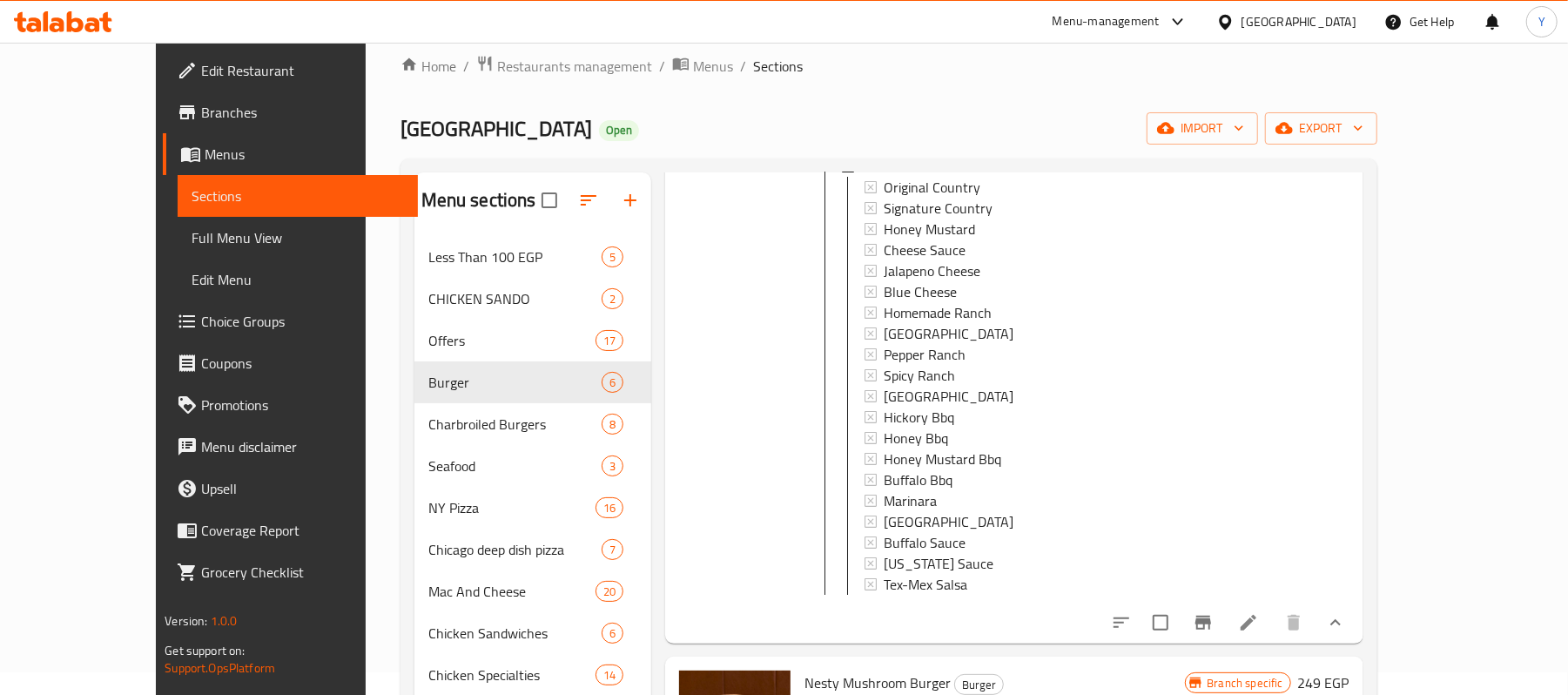
scroll to position [293, 0]
click at [1081, 574] on div "Tex-Mex Salsa" at bounding box center [1027, 584] width 287 height 21
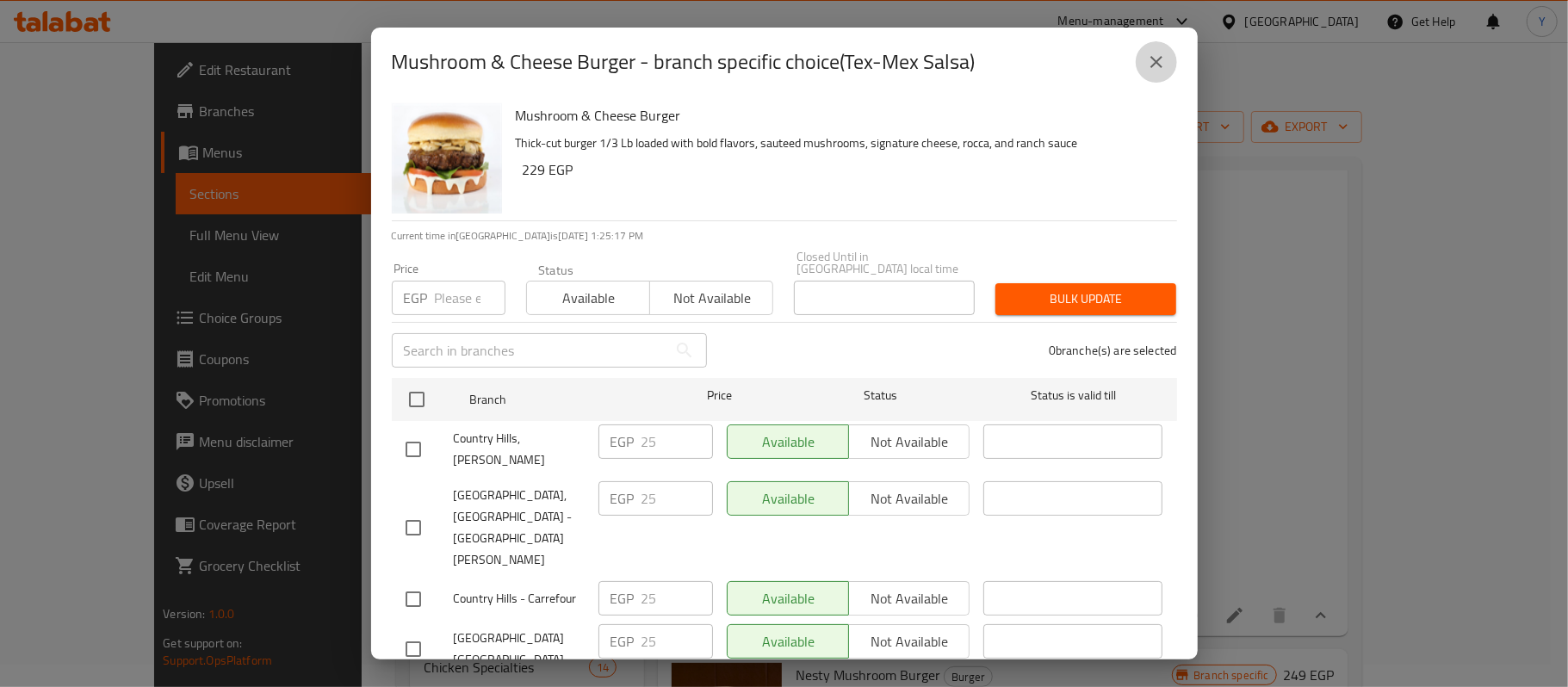
click at [1157, 63] on icon "close" at bounding box center [1156, 62] width 12 height 12
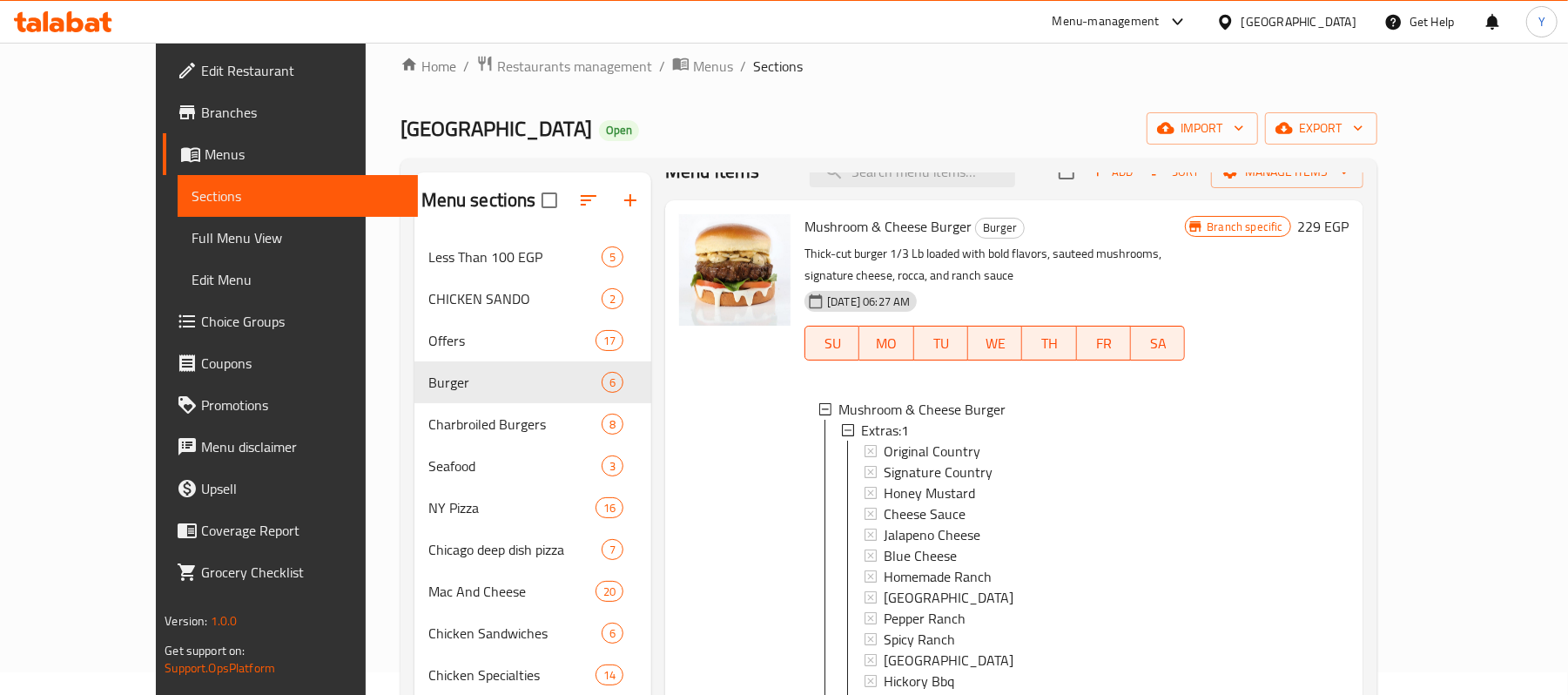
scroll to position [2, 0]
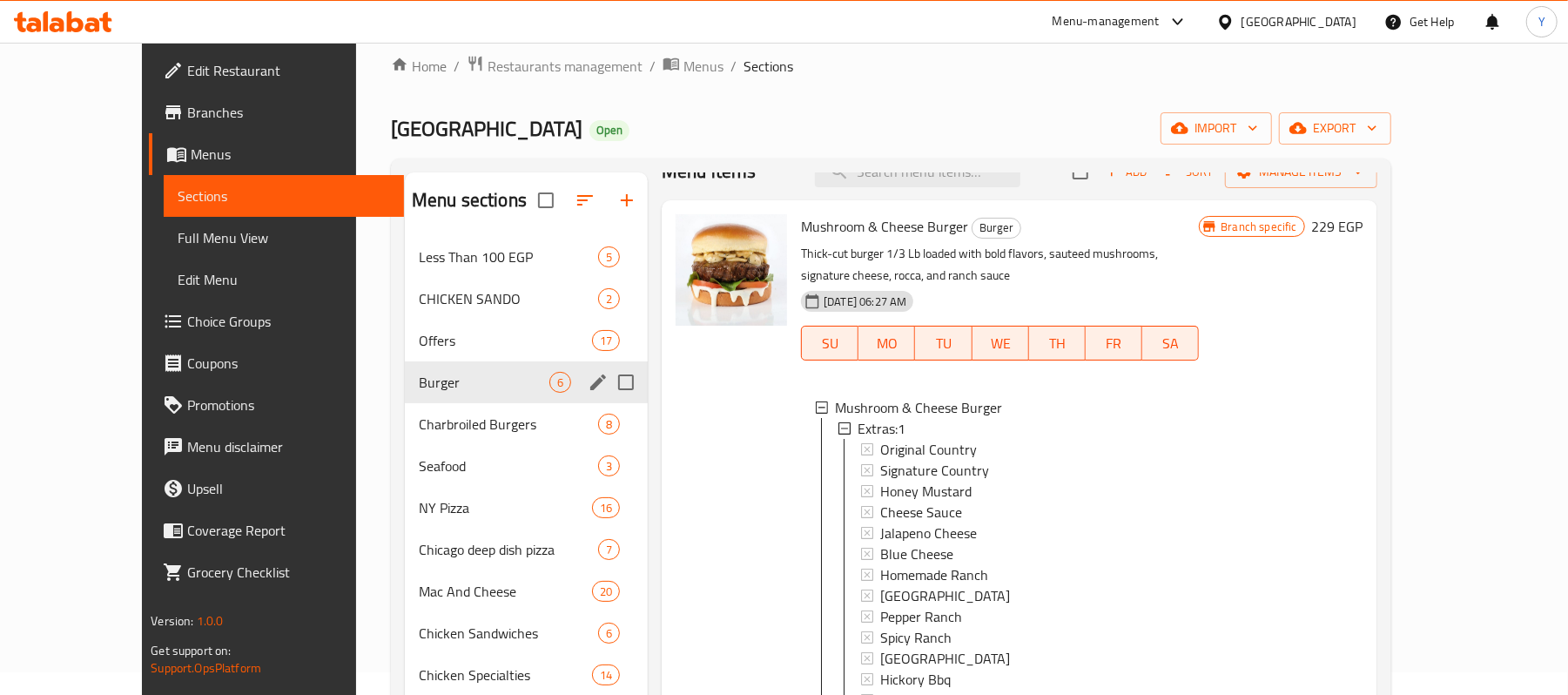
click at [419, 343] on span "Offers" at bounding box center [506, 340] width 174 height 21
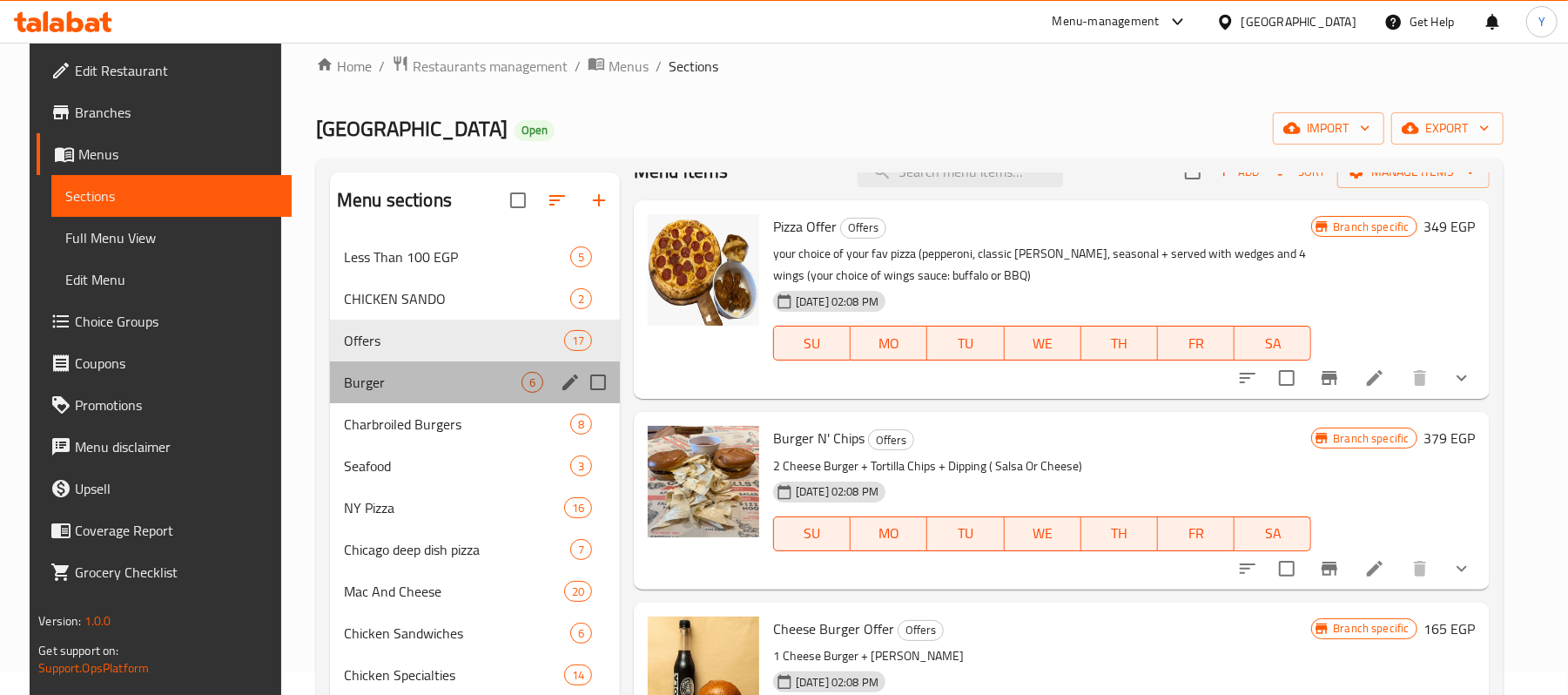
click at [380, 401] on div "Burger 6" at bounding box center [474, 382] width 290 height 42
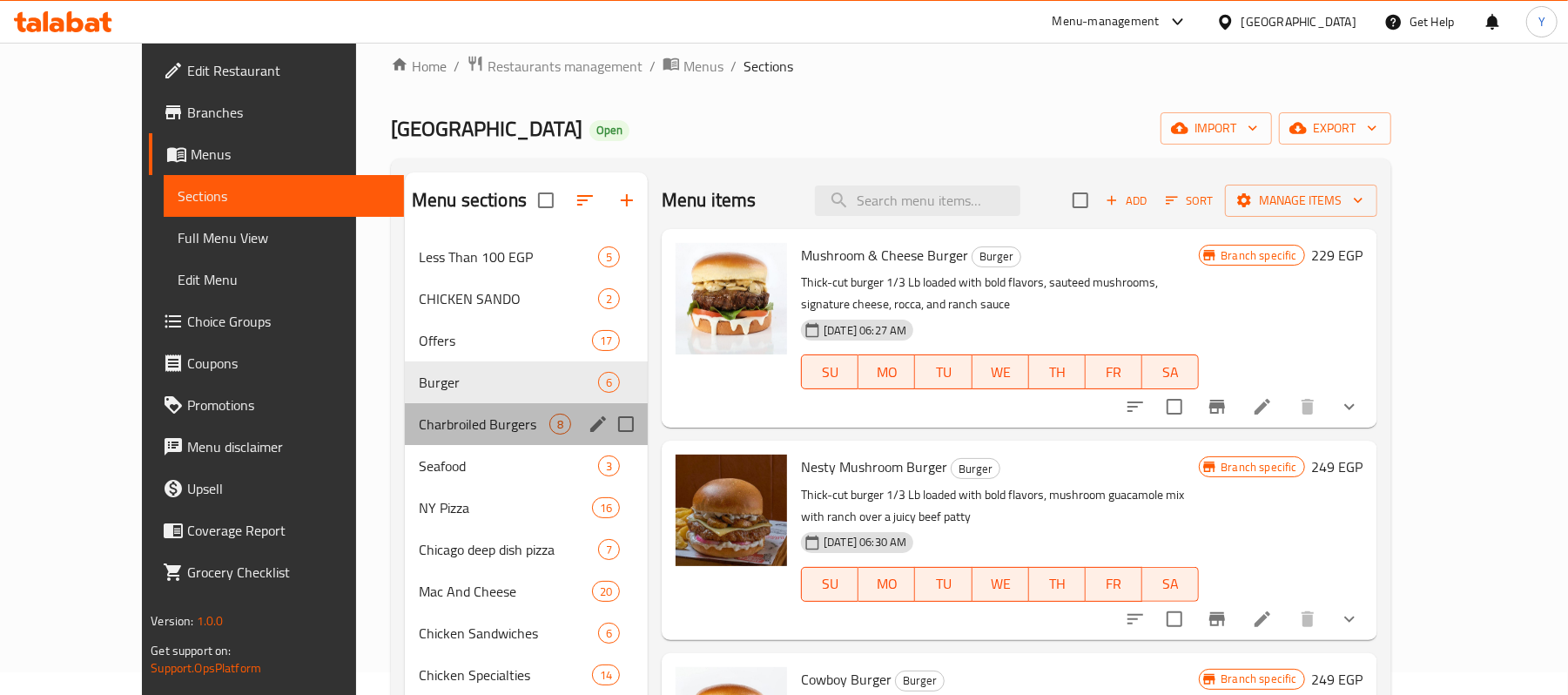
click at [429, 439] on div "Charbroiled Burgers 8" at bounding box center [526, 424] width 243 height 42
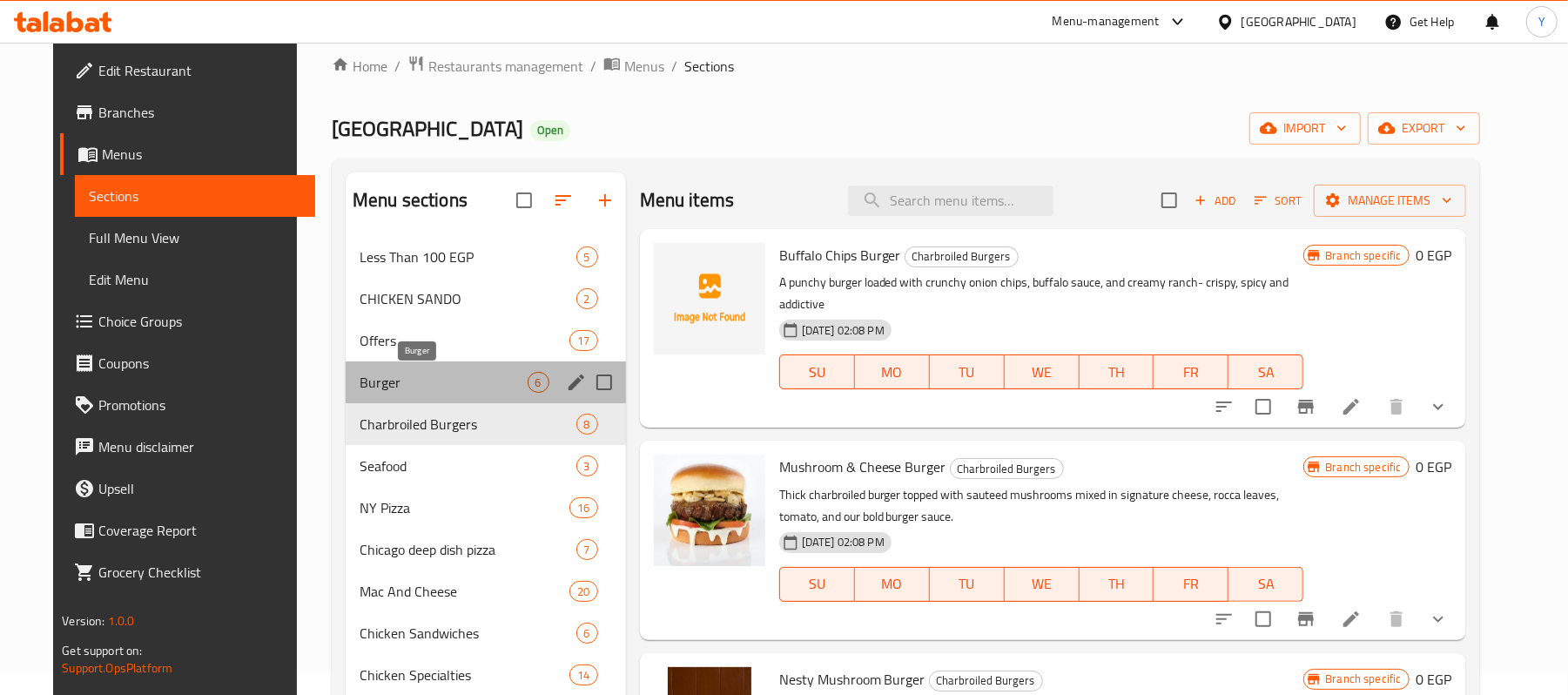
click at [429, 379] on span "Burger" at bounding box center [443, 382] width 168 height 21
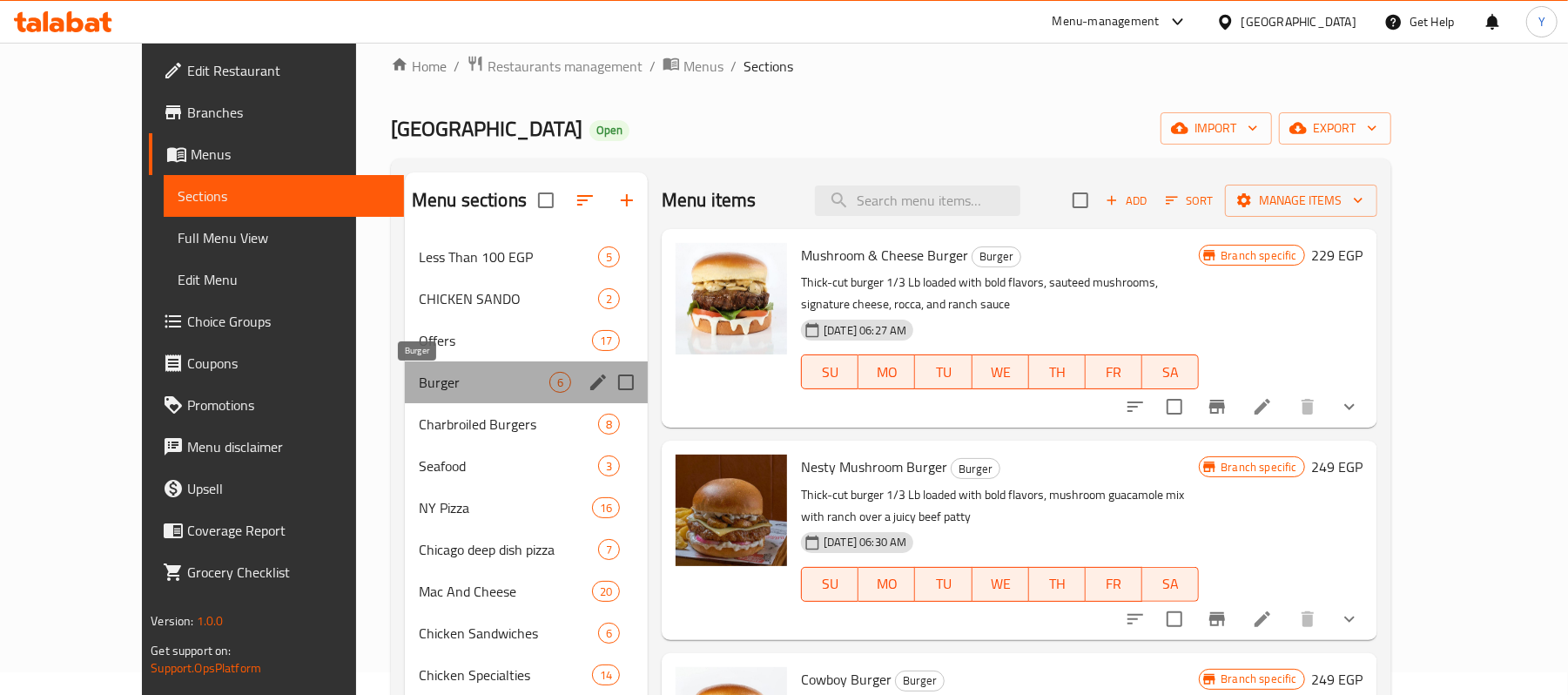
click at [436, 392] on span "Burger" at bounding box center [484, 382] width 131 height 21
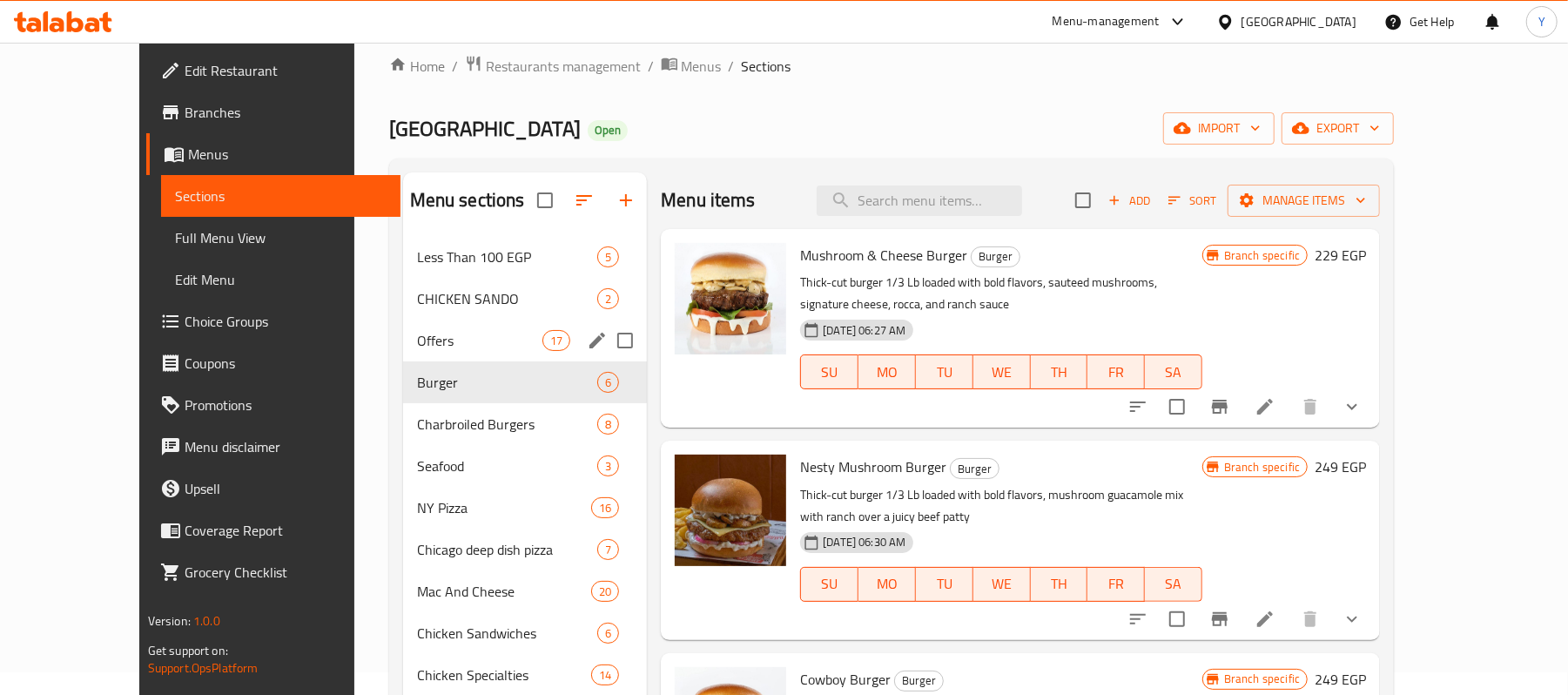
click at [457, 352] on div "Offers 17" at bounding box center [525, 340] width 245 height 42
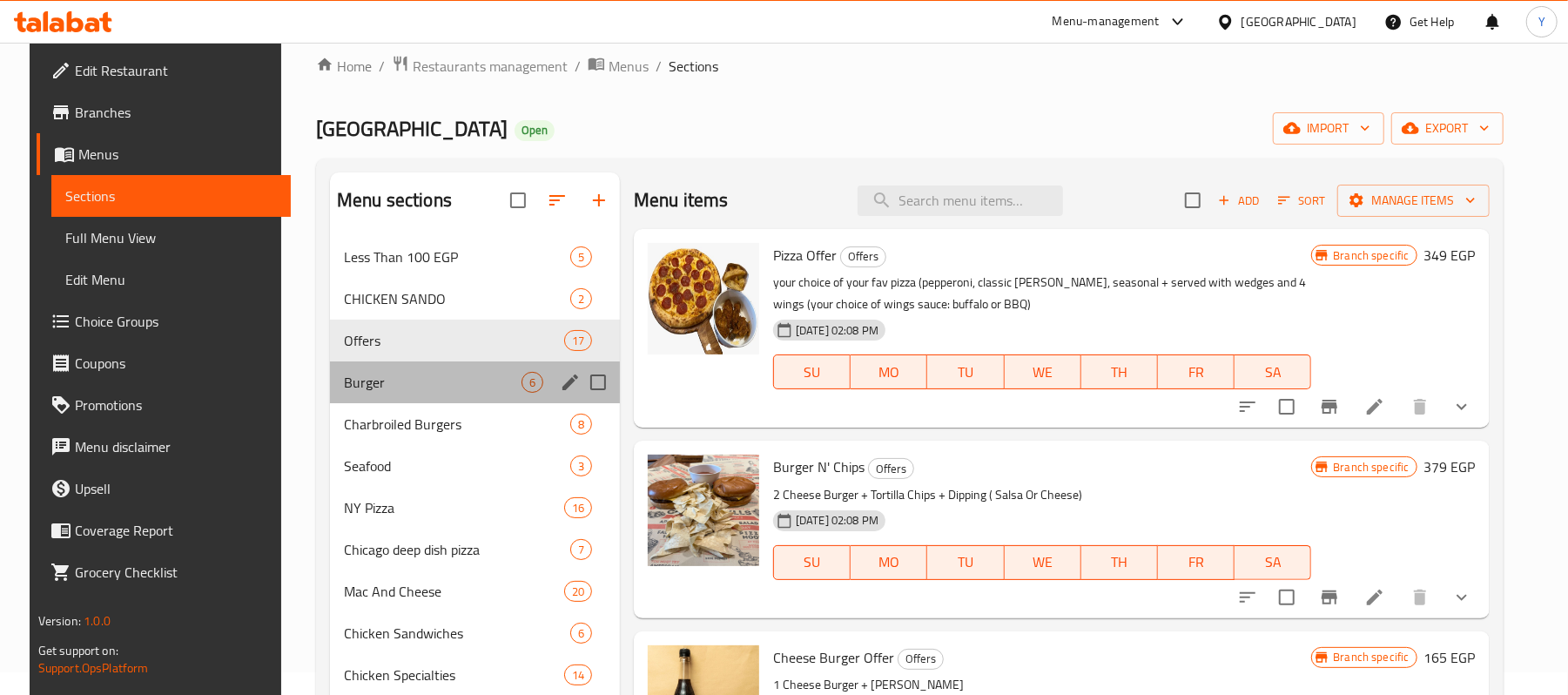
click at [457, 369] on div "Burger 6" at bounding box center [474, 382] width 290 height 42
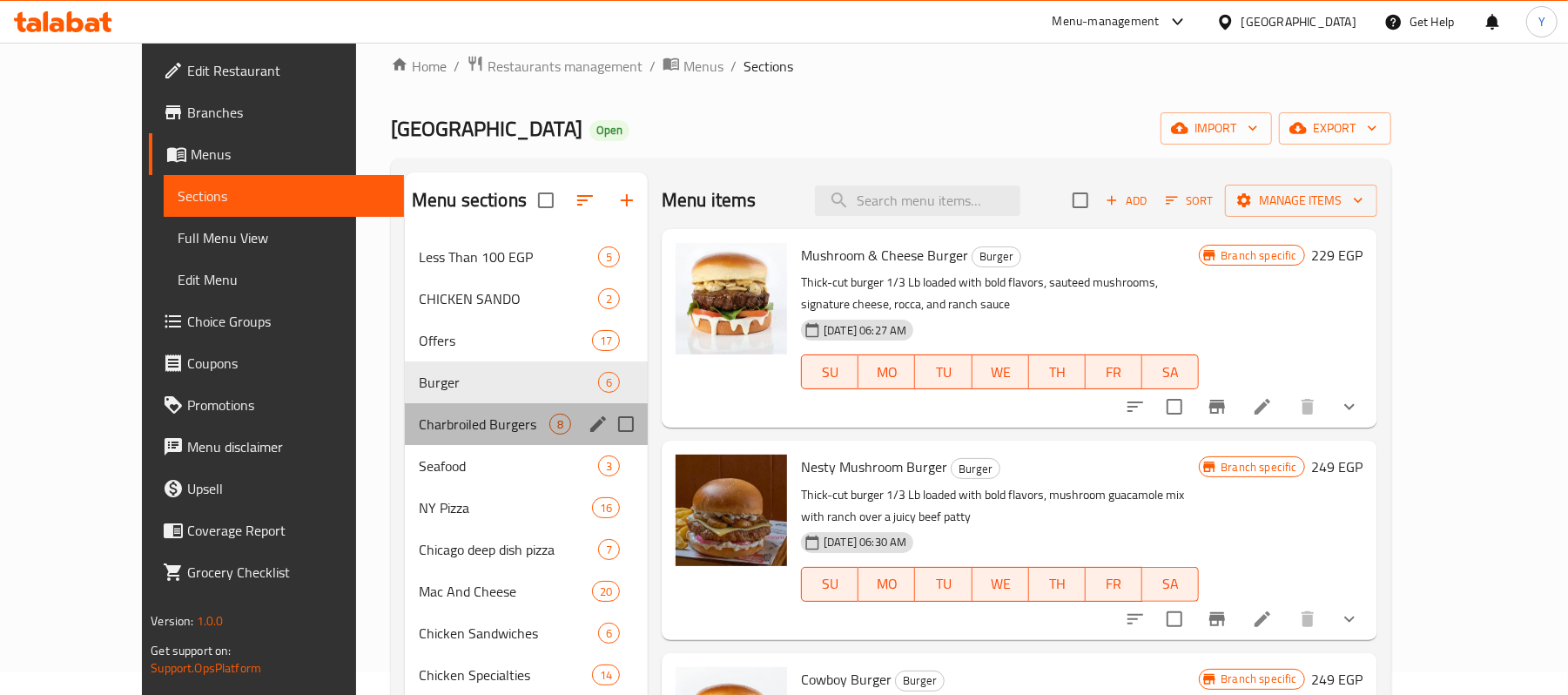
click at [457, 408] on div "Charbroiled Burgers 8" at bounding box center [526, 424] width 243 height 42
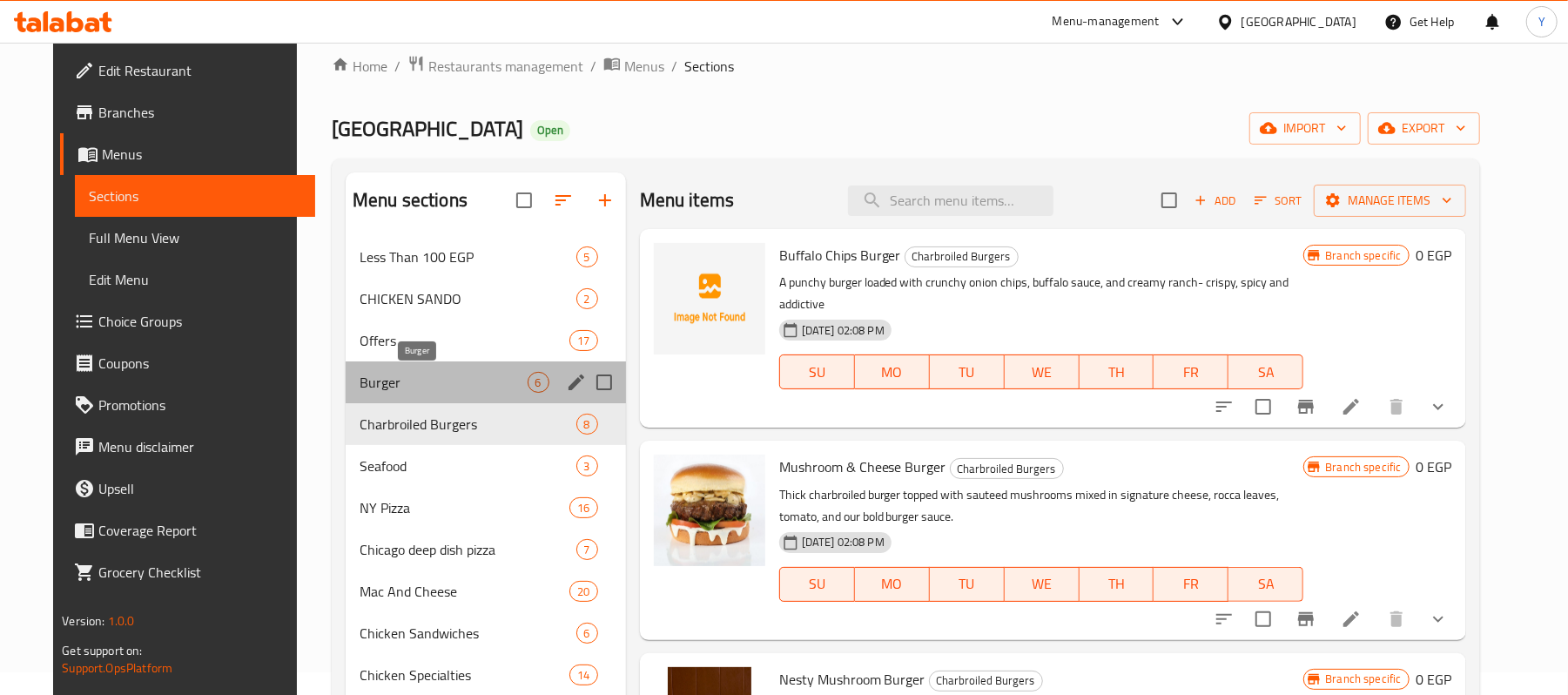
click at [464, 378] on span "Burger" at bounding box center [443, 382] width 168 height 21
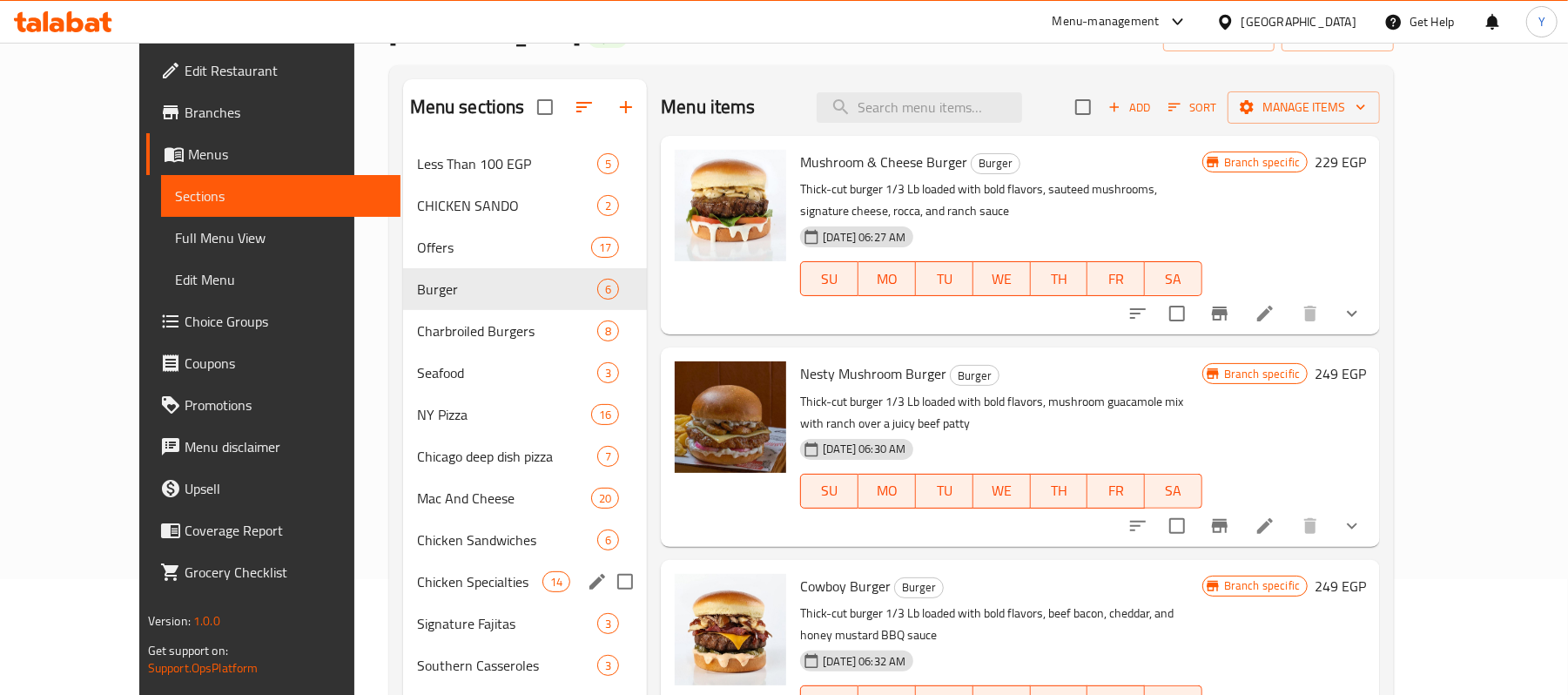
scroll to position [117, 0]
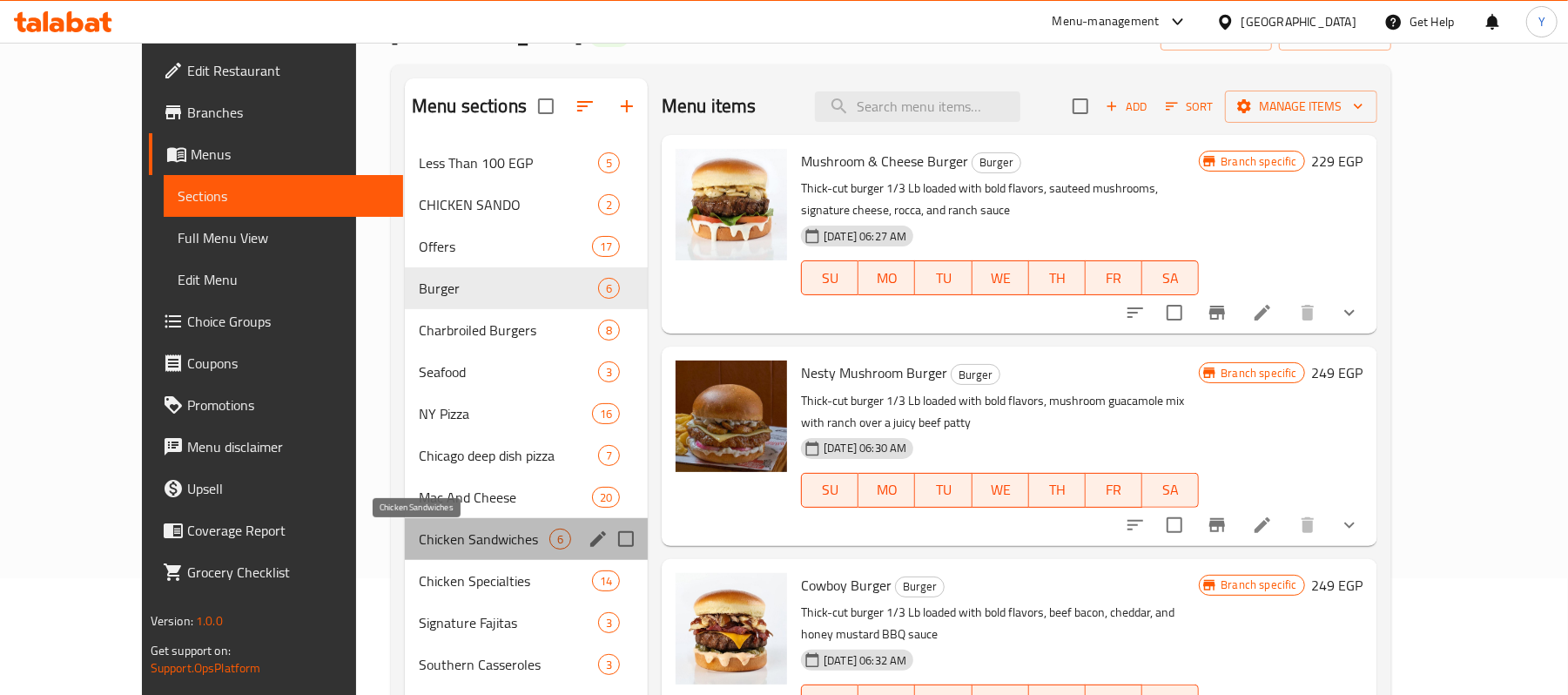
click at [458, 547] on span "Chicken Sandwiches" at bounding box center [484, 539] width 131 height 21
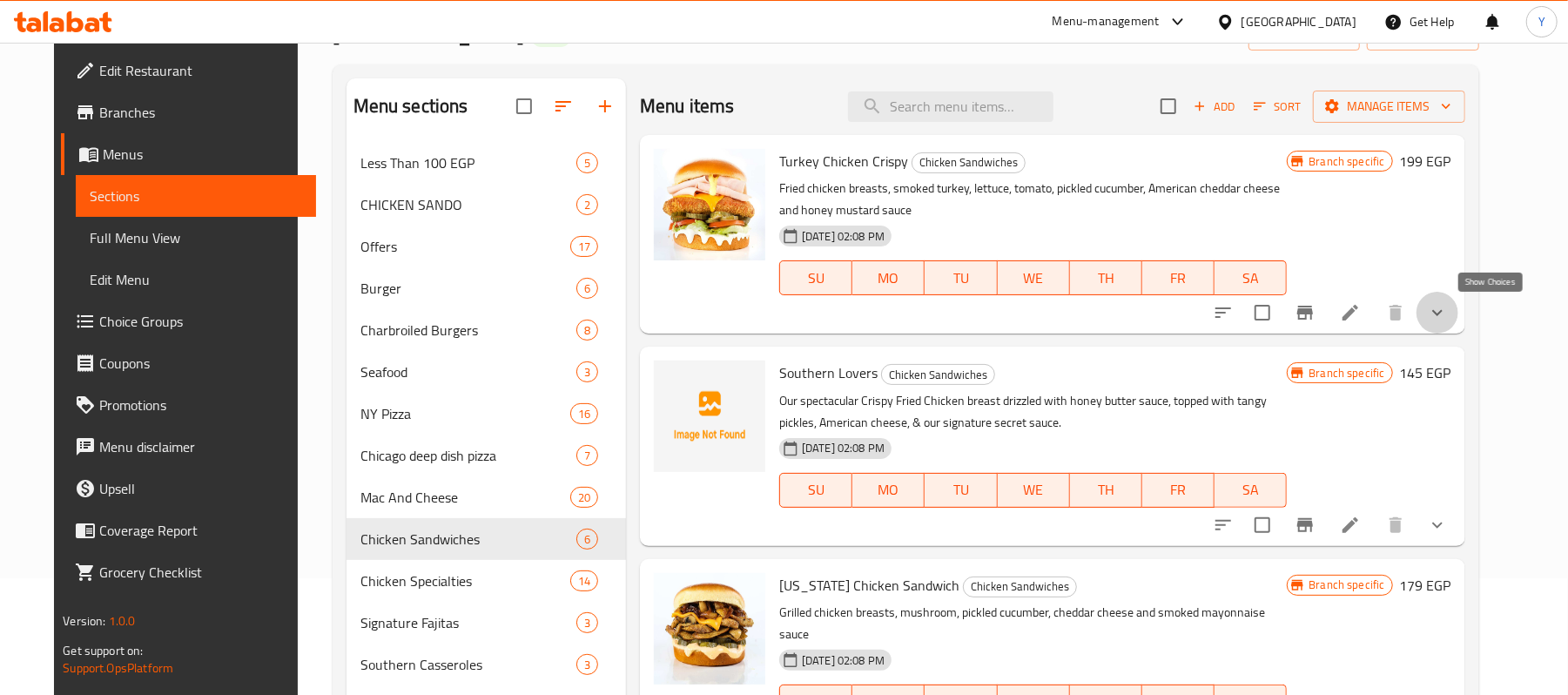
click at [1448, 302] on icon "show more" at bounding box center [1437, 313] width 21 height 21
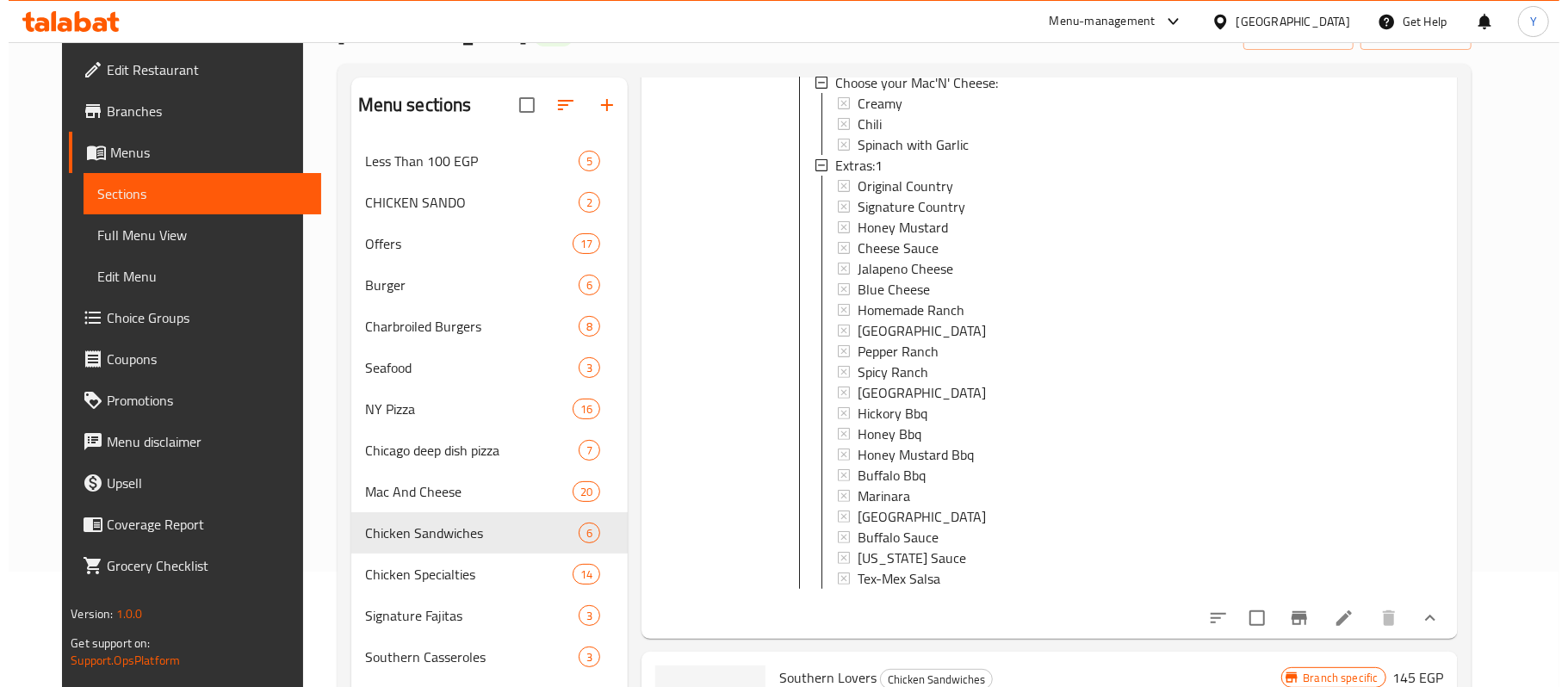
scroll to position [556, 0]
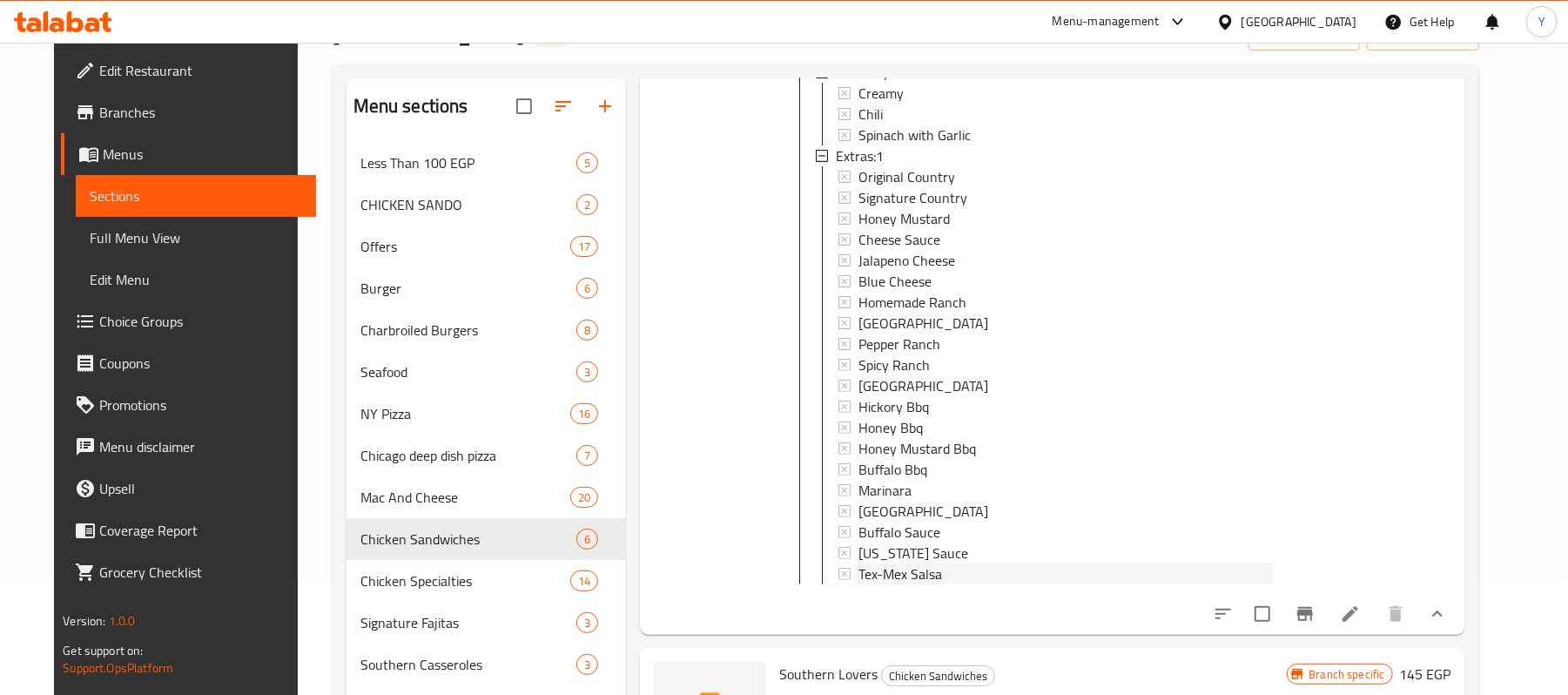
click at [973, 564] on div "Tex-Mex Salsa" at bounding box center [1066, 574] width 415 height 21
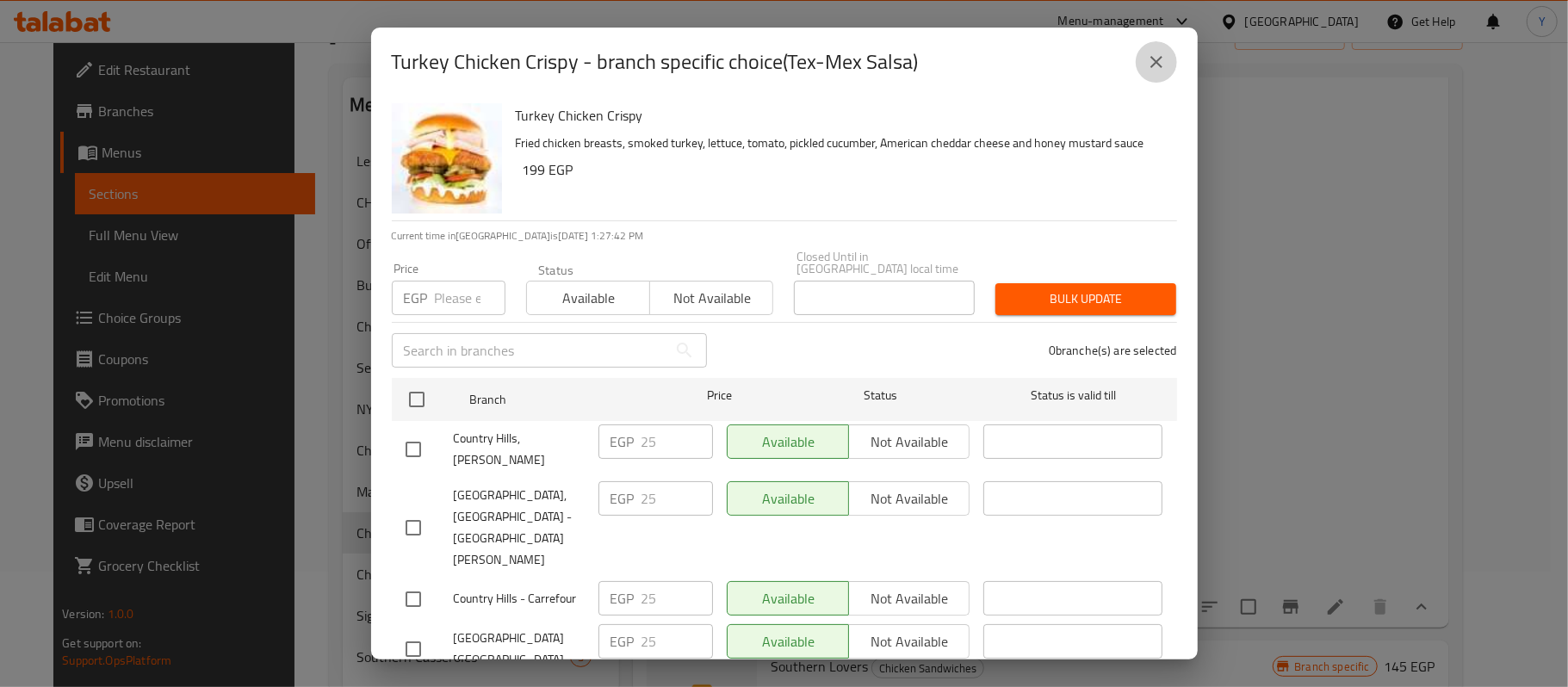
click at [1147, 67] on icon "close" at bounding box center [1156, 62] width 21 height 21
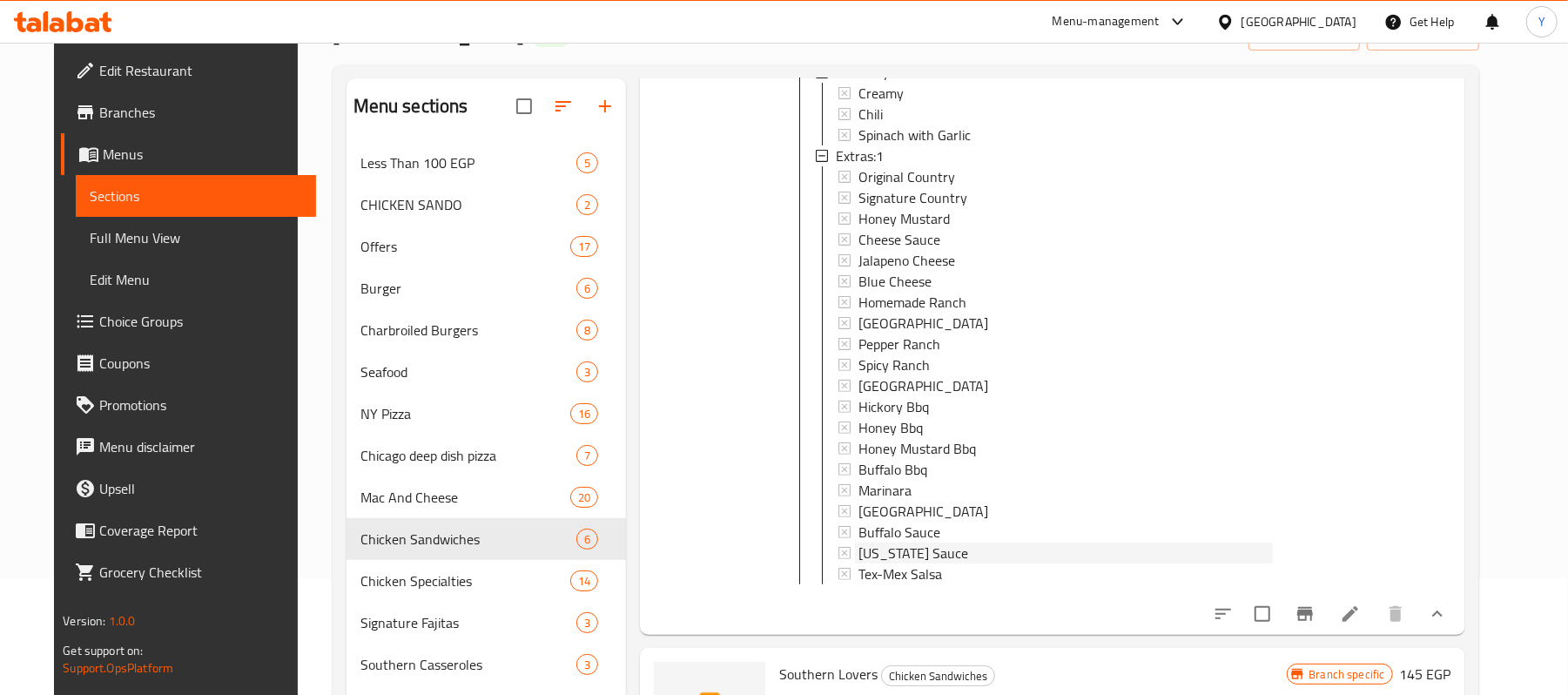
click at [899, 548] on span "[US_STATE] Sauce" at bounding box center [912, 553] width 110 height 21
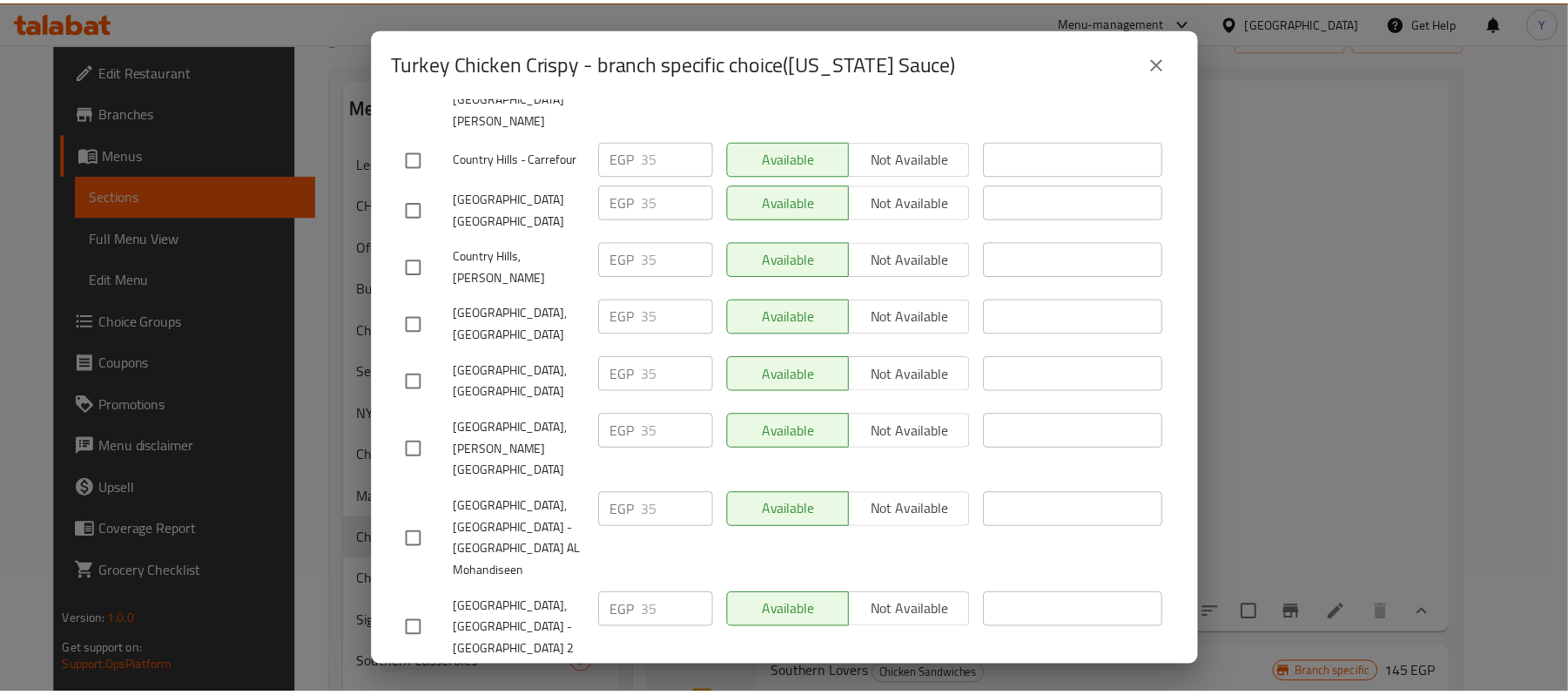
scroll to position [457, 0]
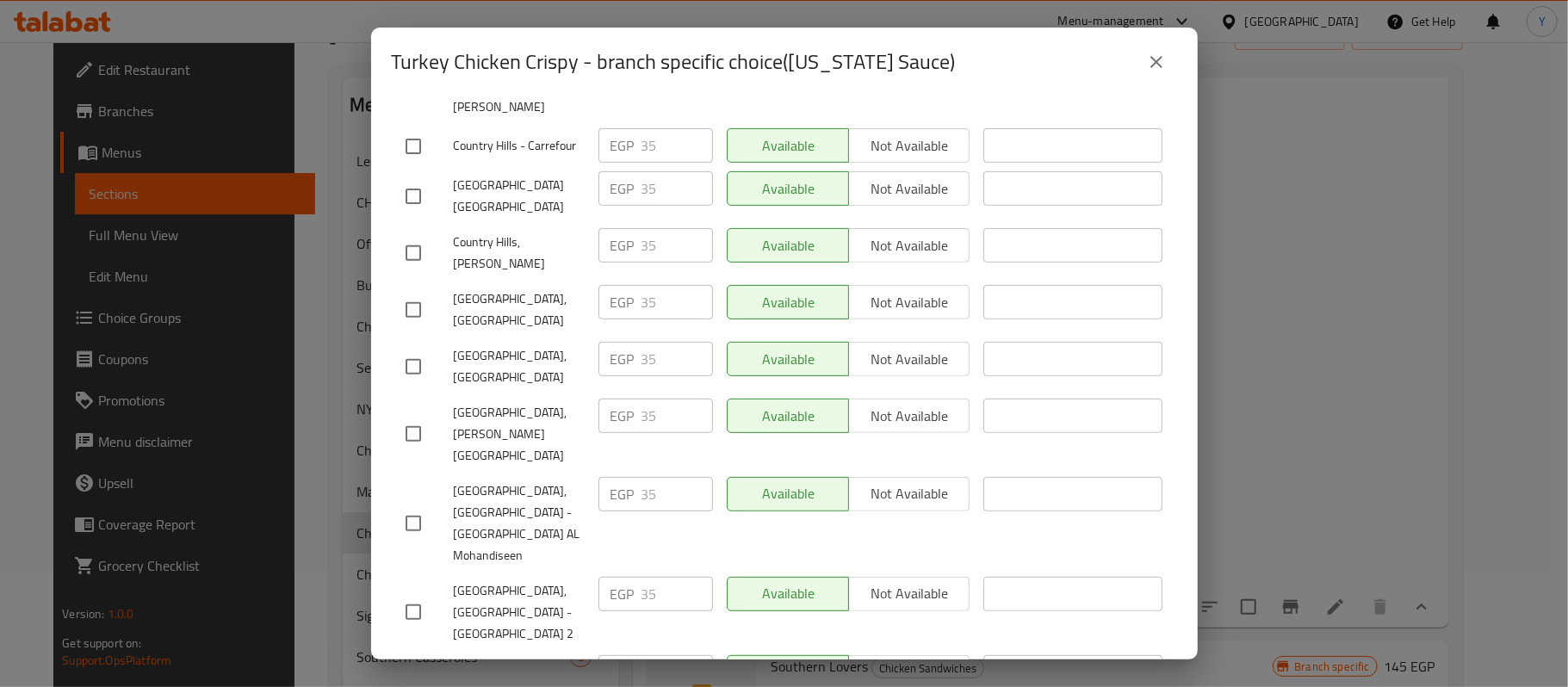
click at [1159, 74] on button "close" at bounding box center [1156, 62] width 42 height 42
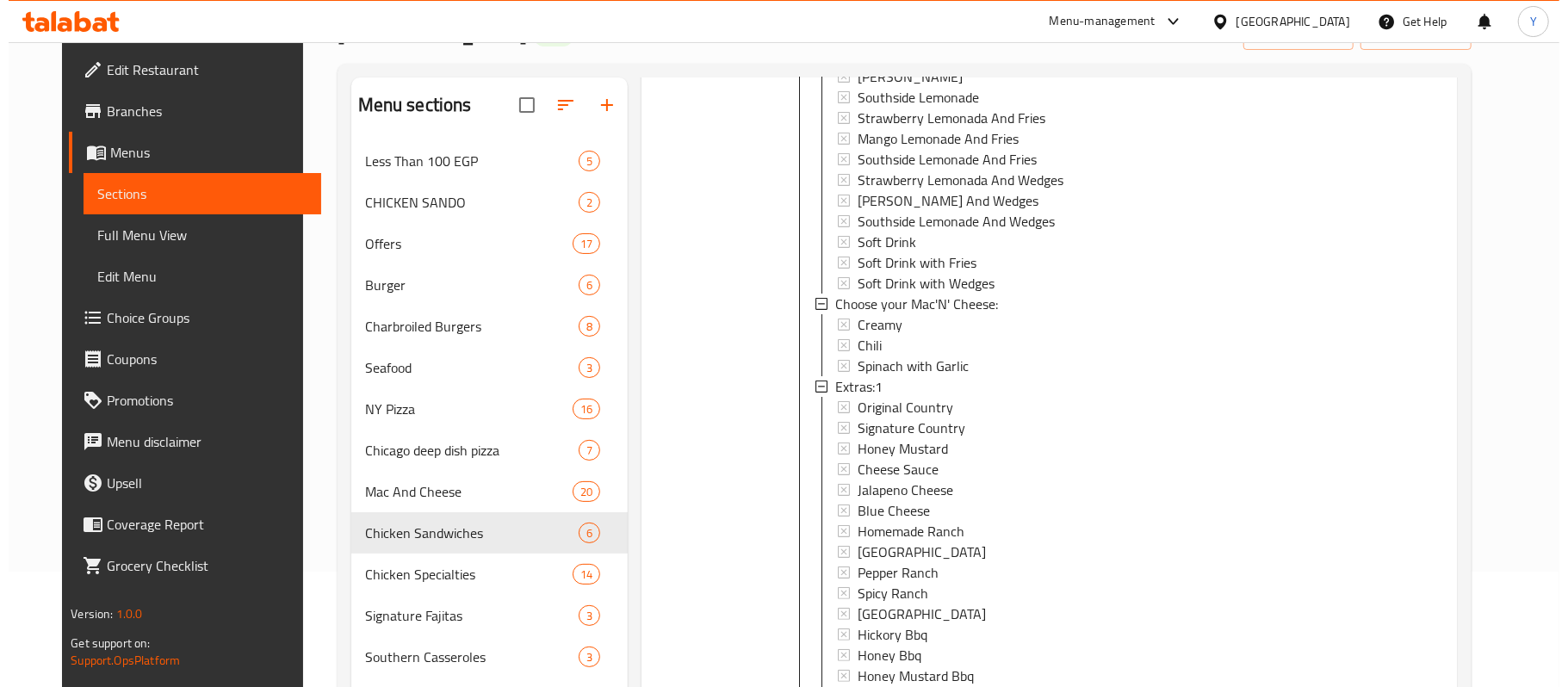
scroll to position [344, 0]
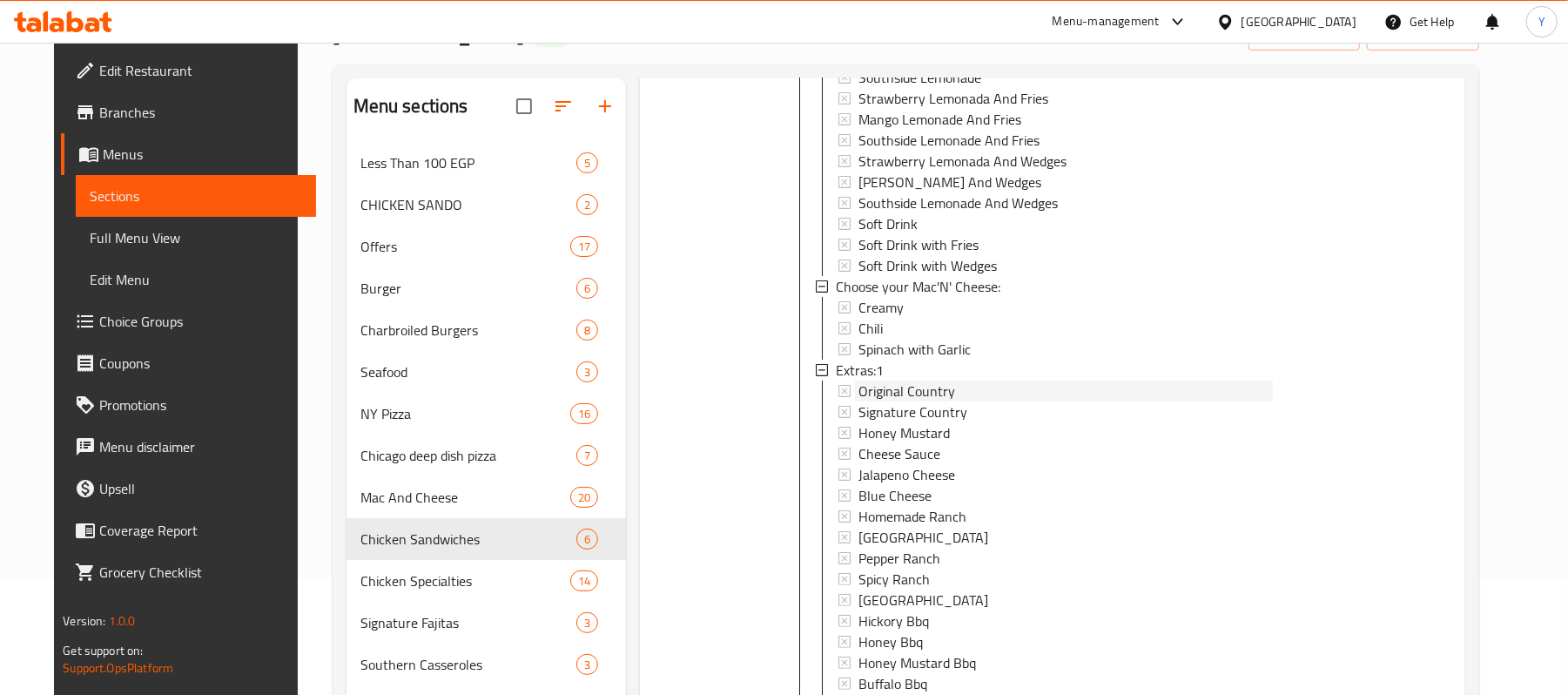
click at [999, 387] on div "Original Country" at bounding box center [1066, 391] width 415 height 21
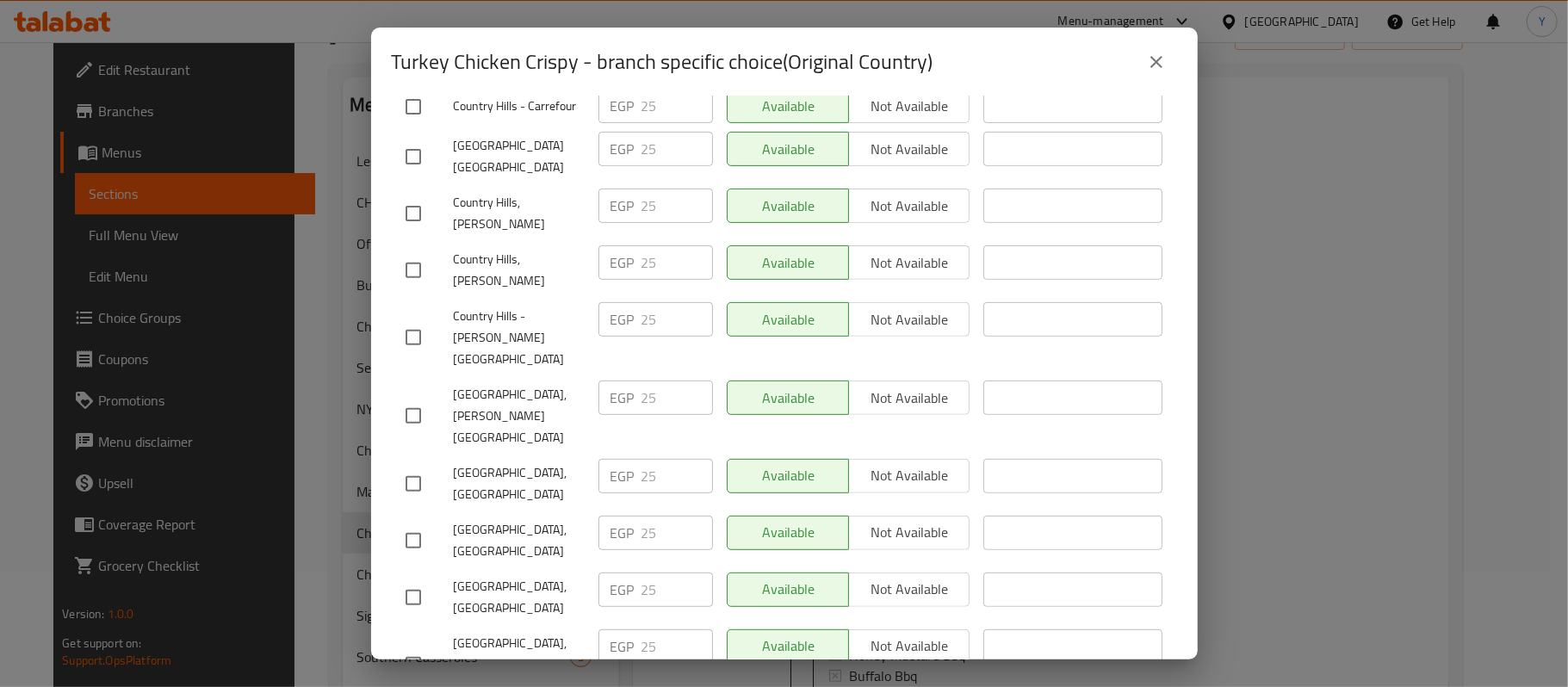
scroll to position [734, 0]
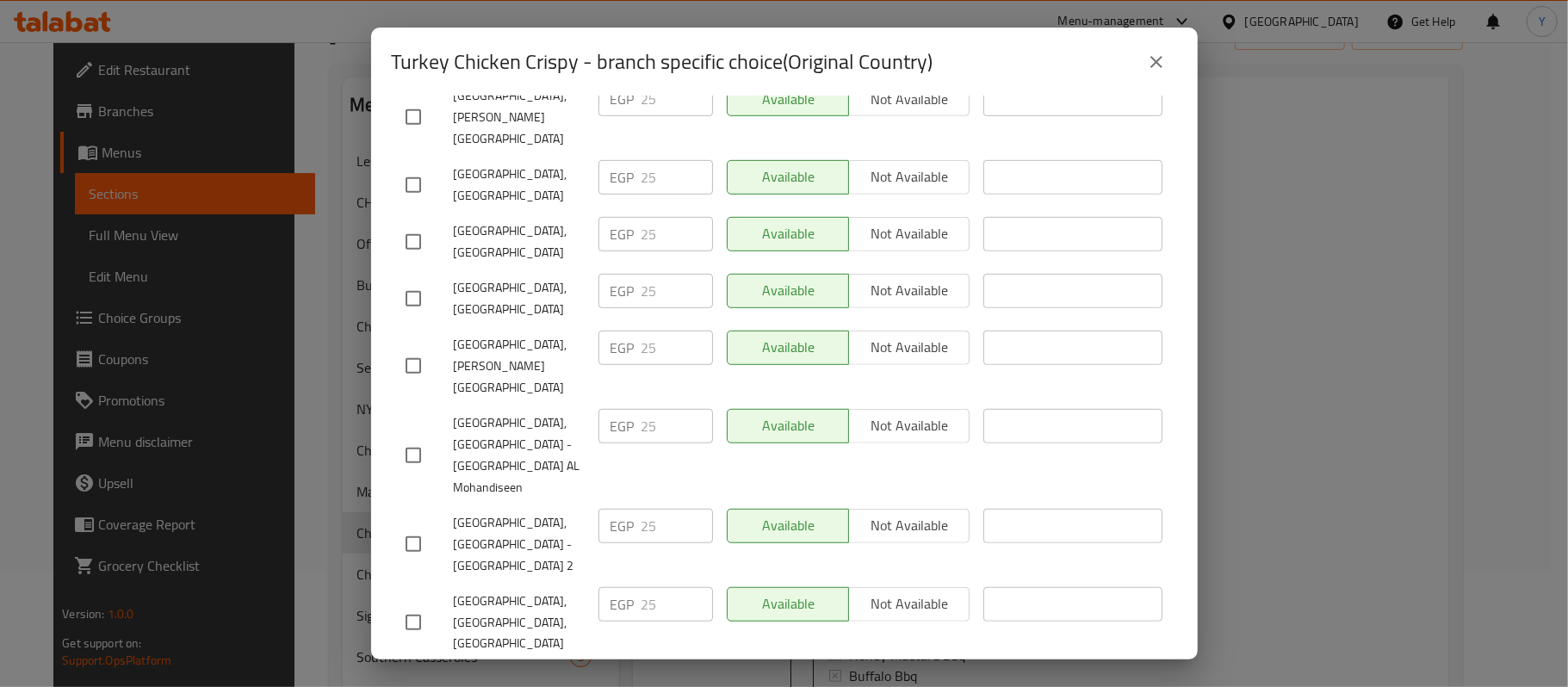
click at [1146, 69] on icon "close" at bounding box center [1156, 62] width 21 height 21
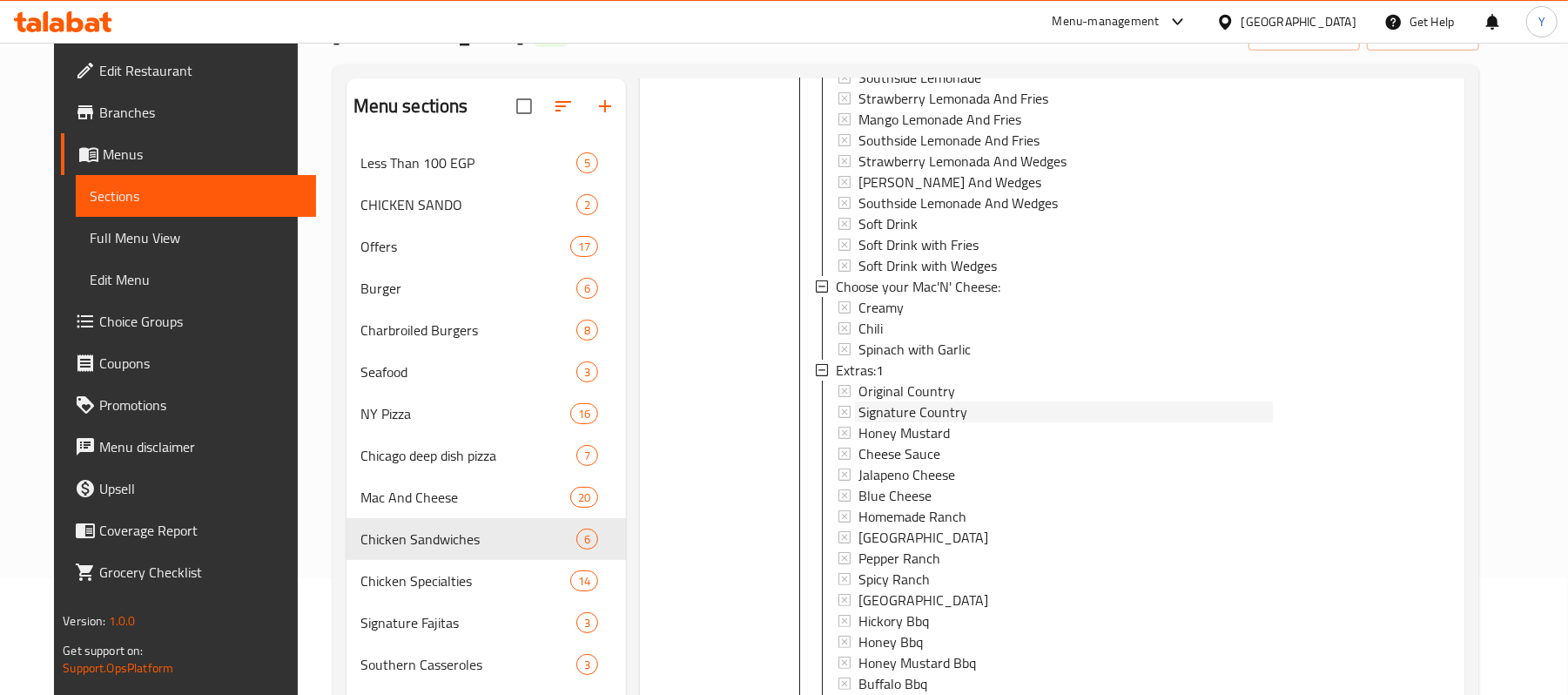
click at [900, 406] on span "Signature Country" at bounding box center [912, 412] width 109 height 21
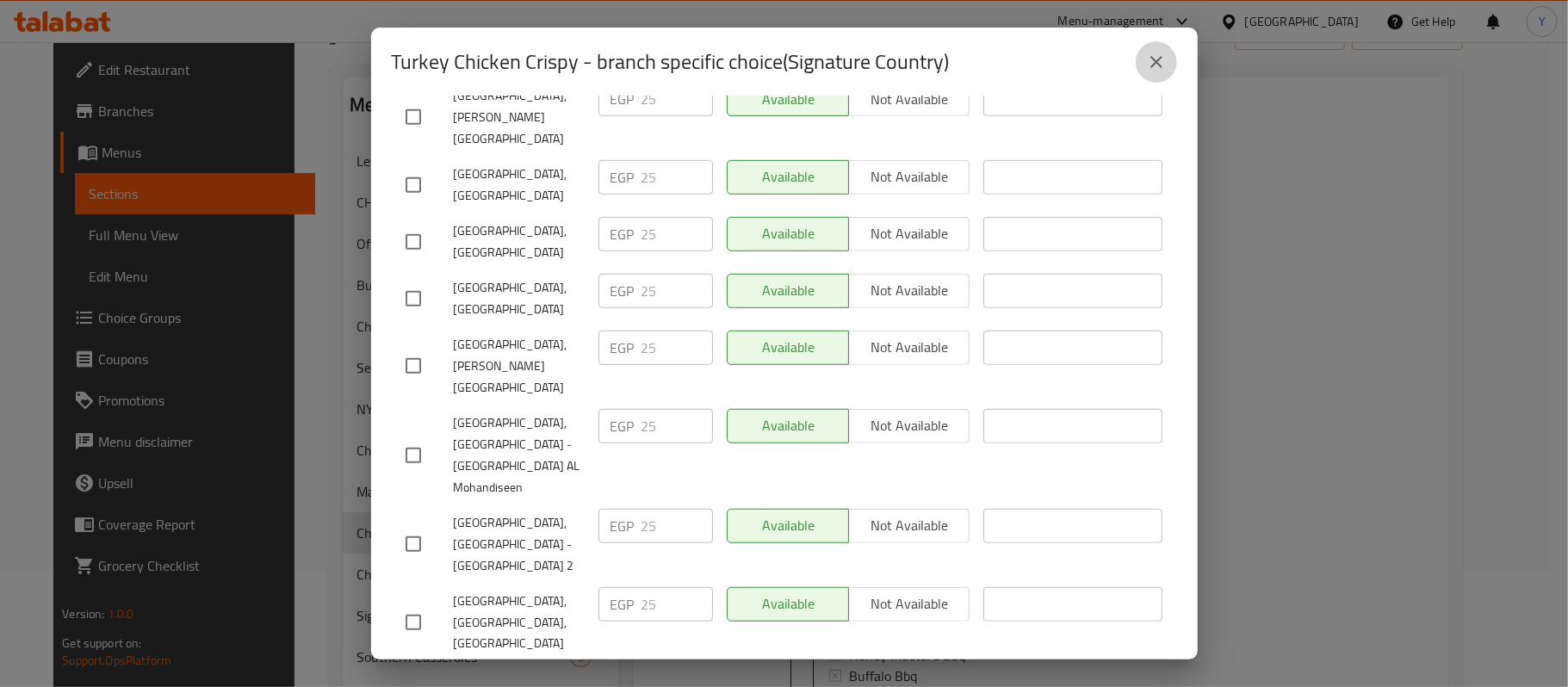
click at [1150, 66] on icon "close" at bounding box center [1156, 62] width 12 height 12
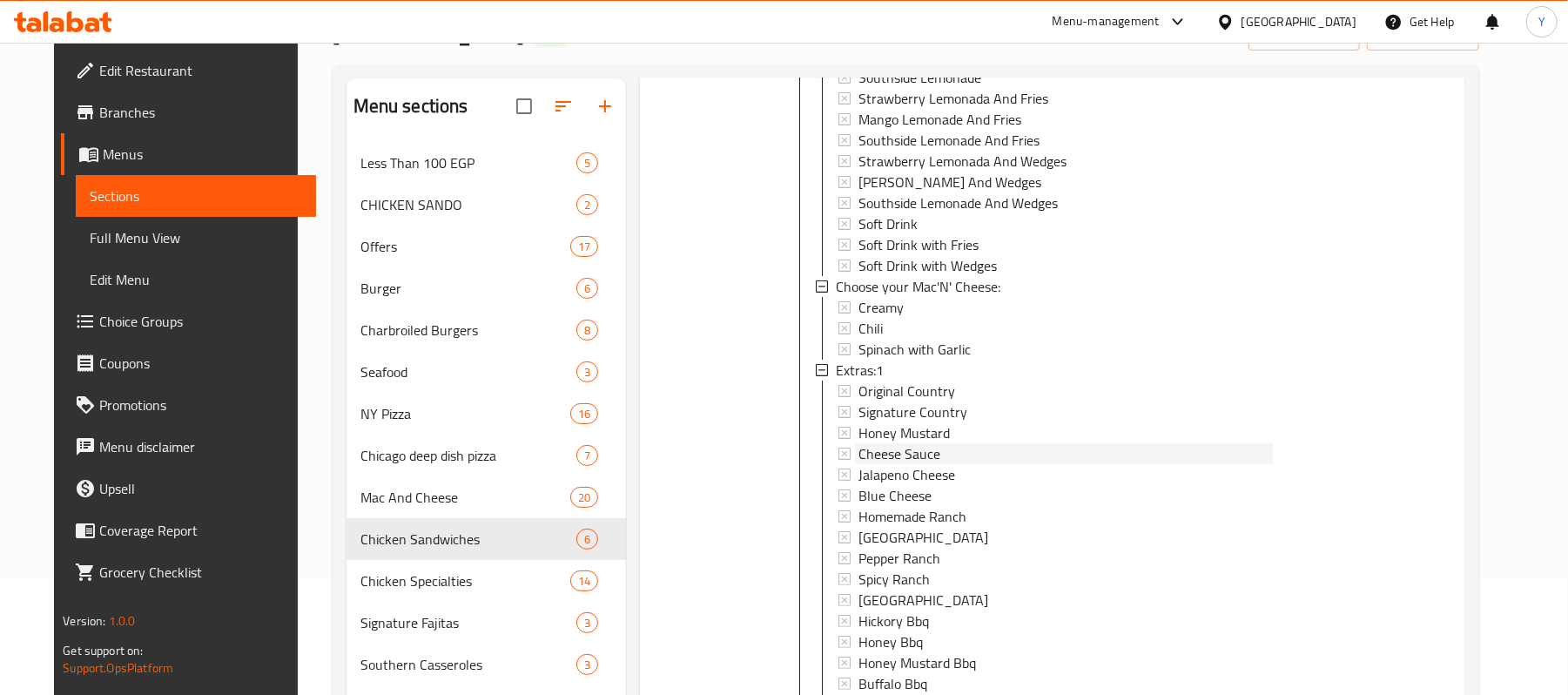
click at [920, 450] on span "Cheese Sauce" at bounding box center [898, 454] width 82 height 21
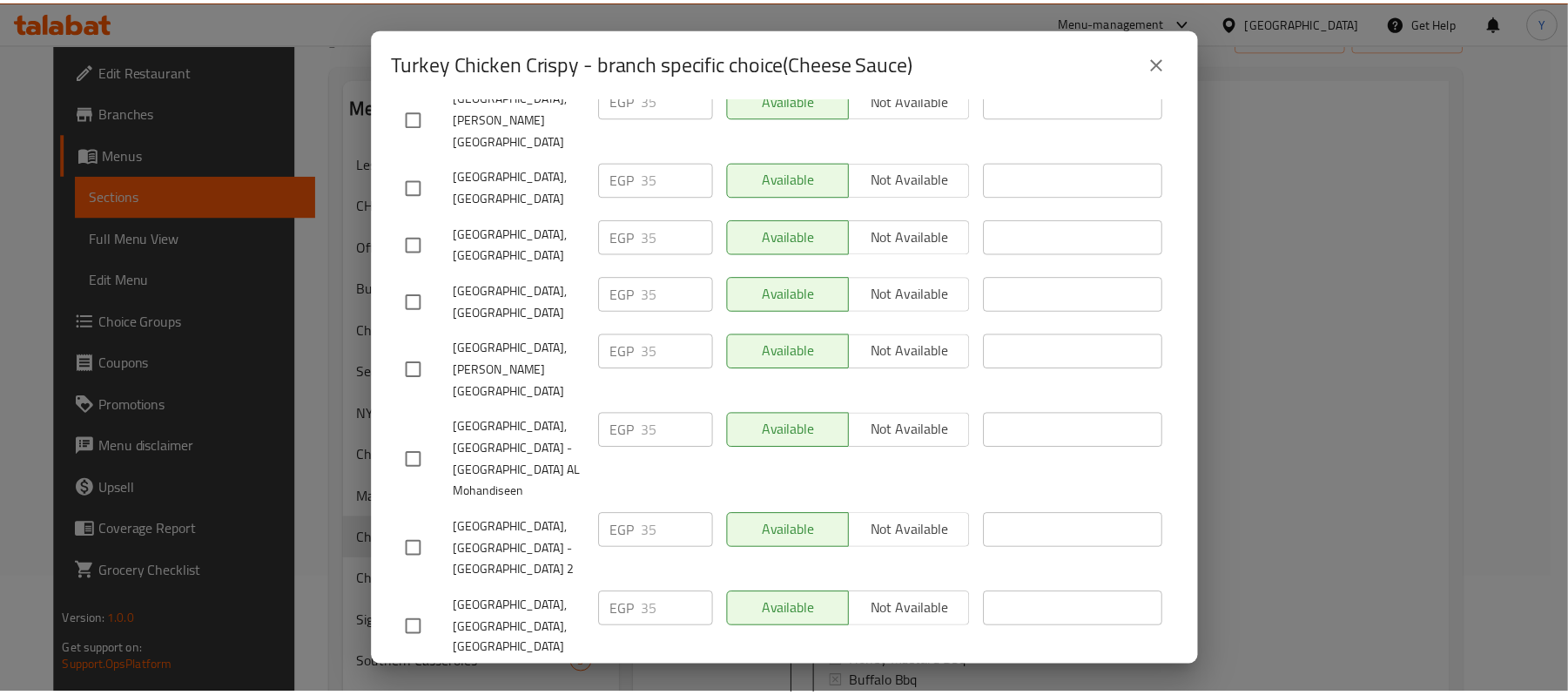
scroll to position [46, 0]
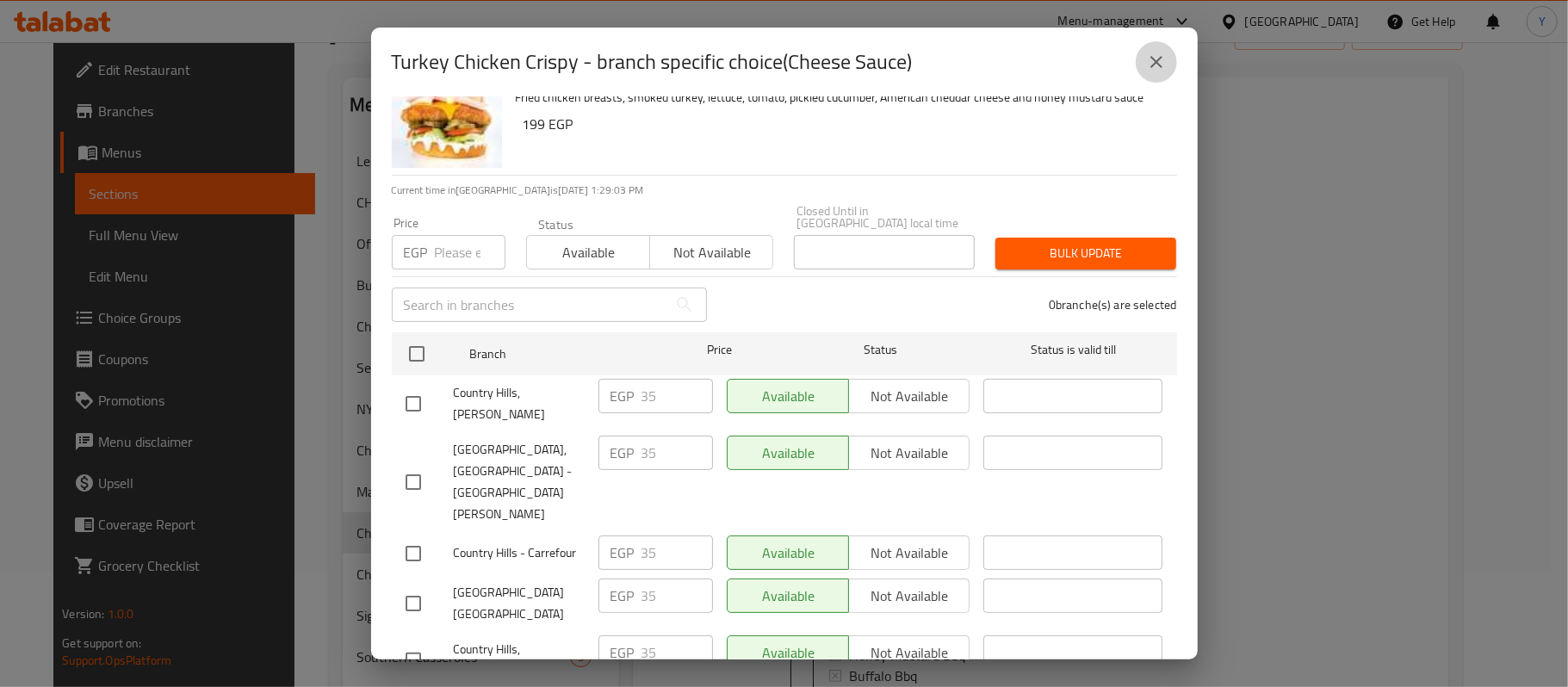
click at [1145, 72] on button "close" at bounding box center [1156, 62] width 42 height 42
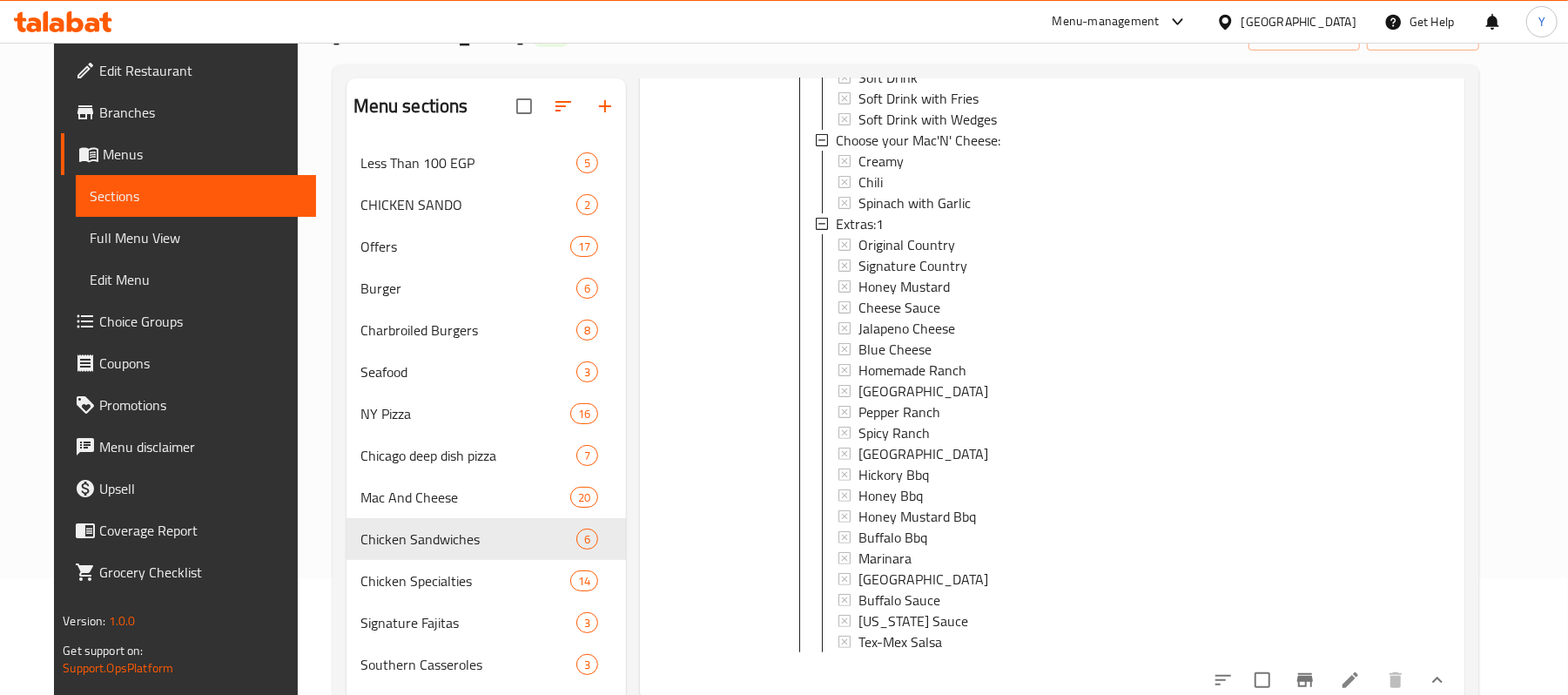
scroll to position [495, 0]
click at [913, 570] on span "[GEOGRAPHIC_DATA]" at bounding box center [923, 580] width 130 height 21
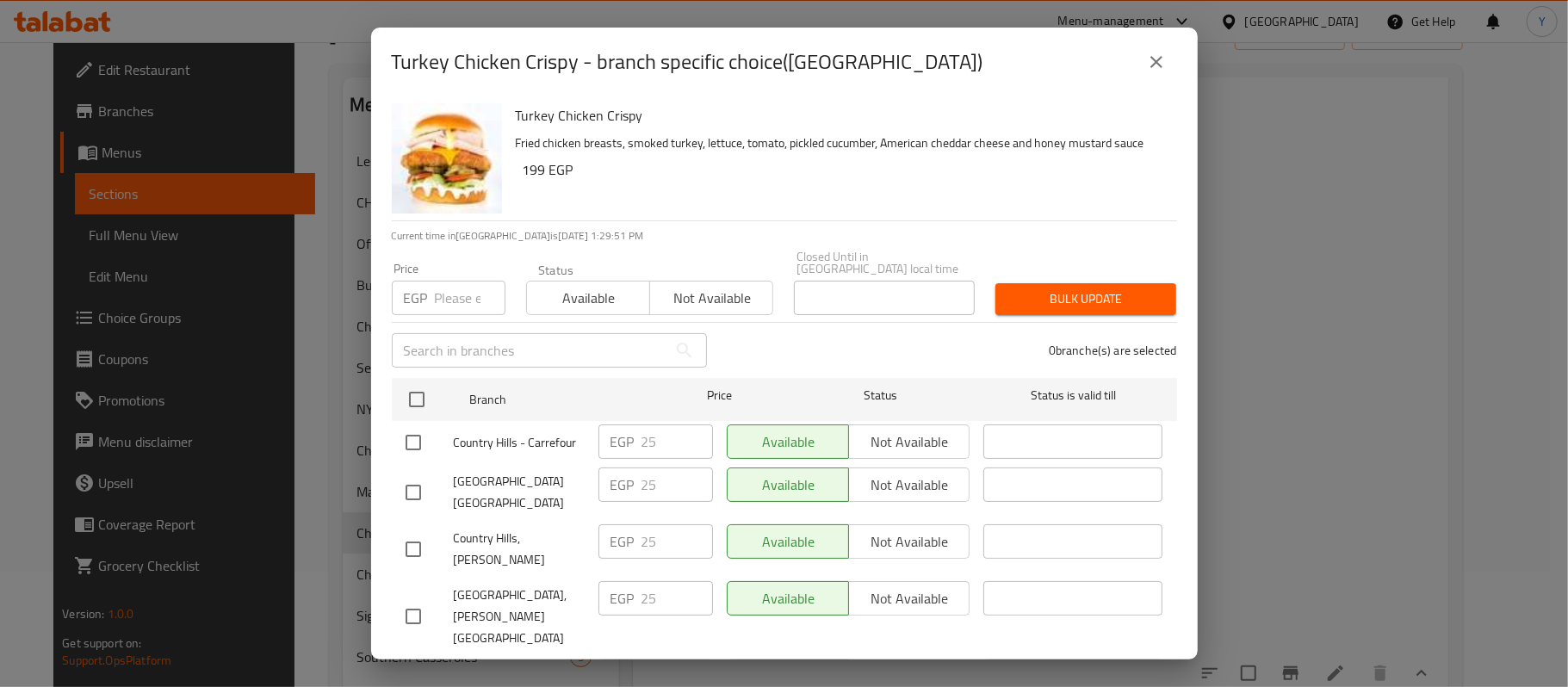
click at [1147, 75] on button "close" at bounding box center [1156, 62] width 42 height 42
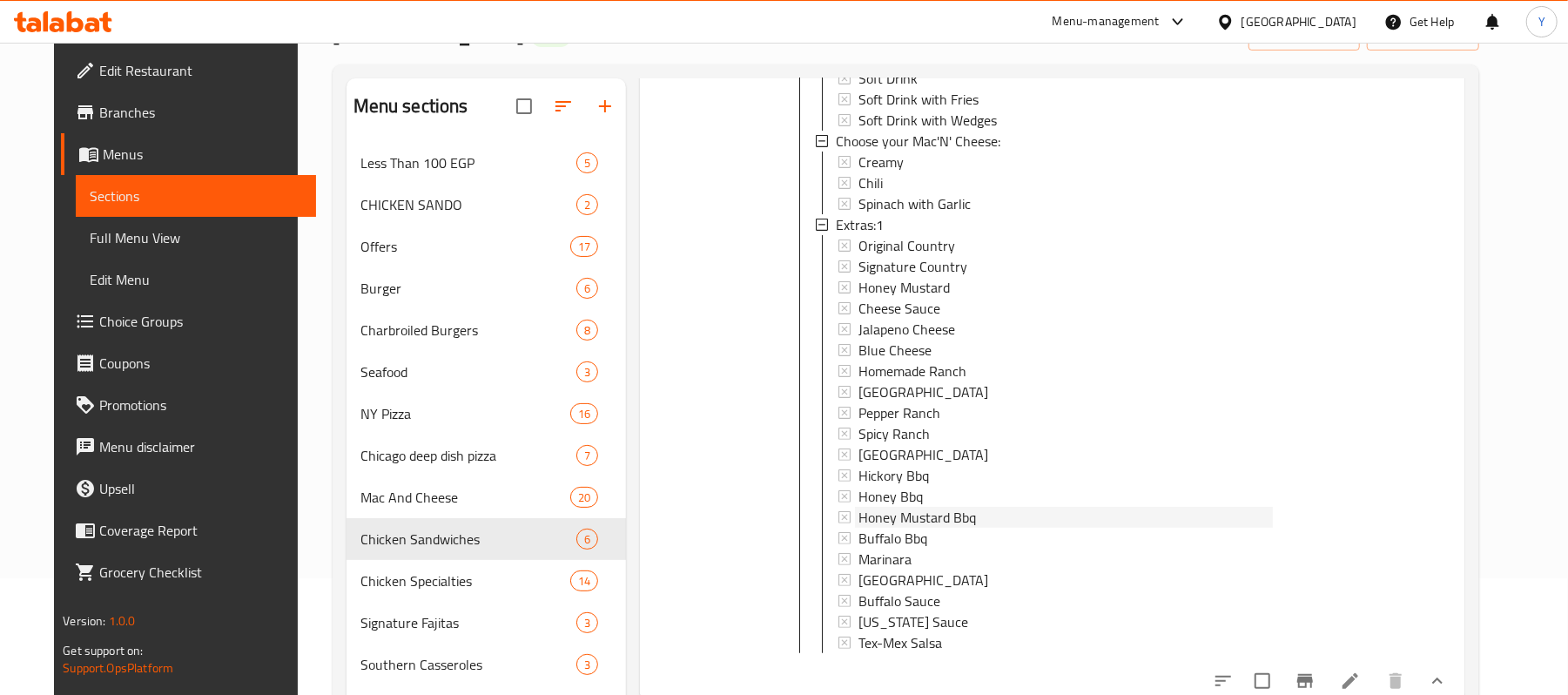
click at [939, 526] on span "Honey Mustard Bbq" at bounding box center [917, 517] width 117 height 21
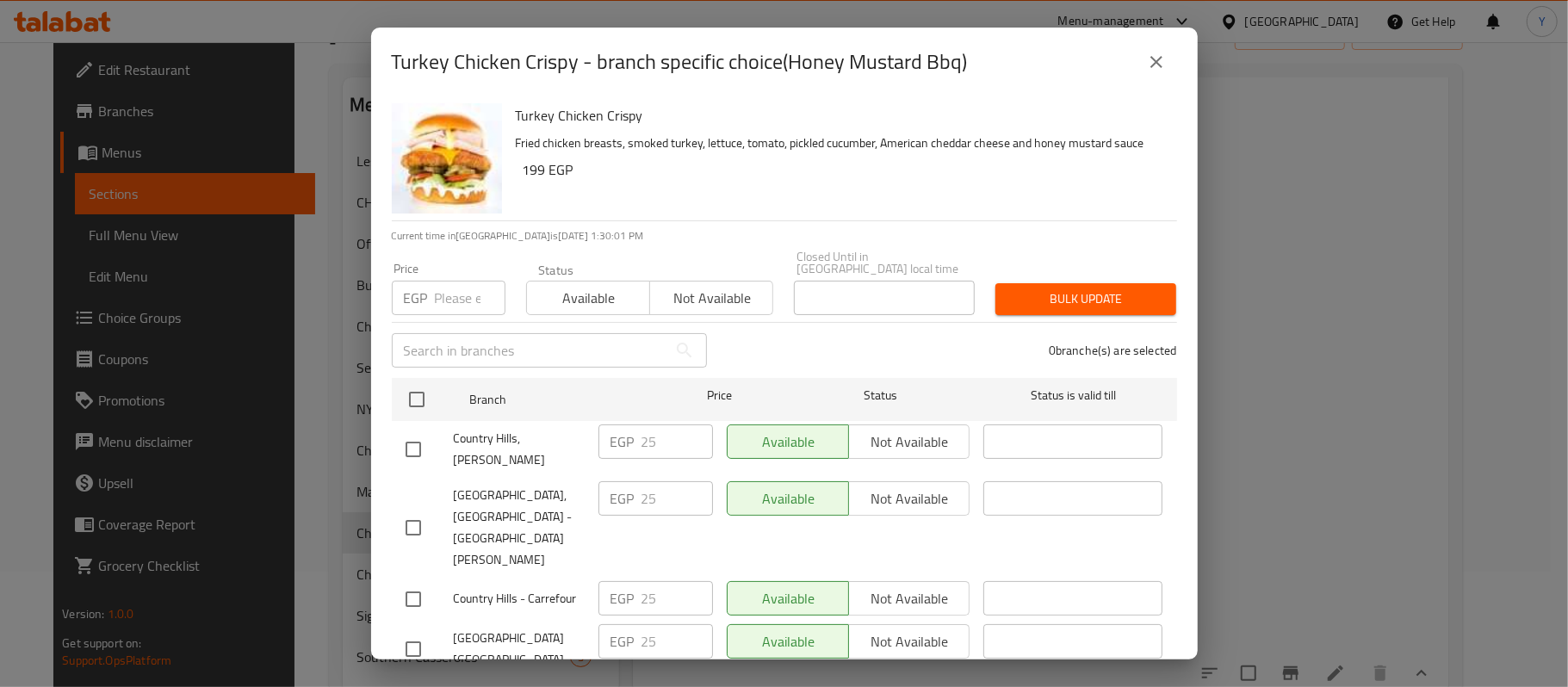
click at [1171, 59] on button "close" at bounding box center [1156, 62] width 42 height 42
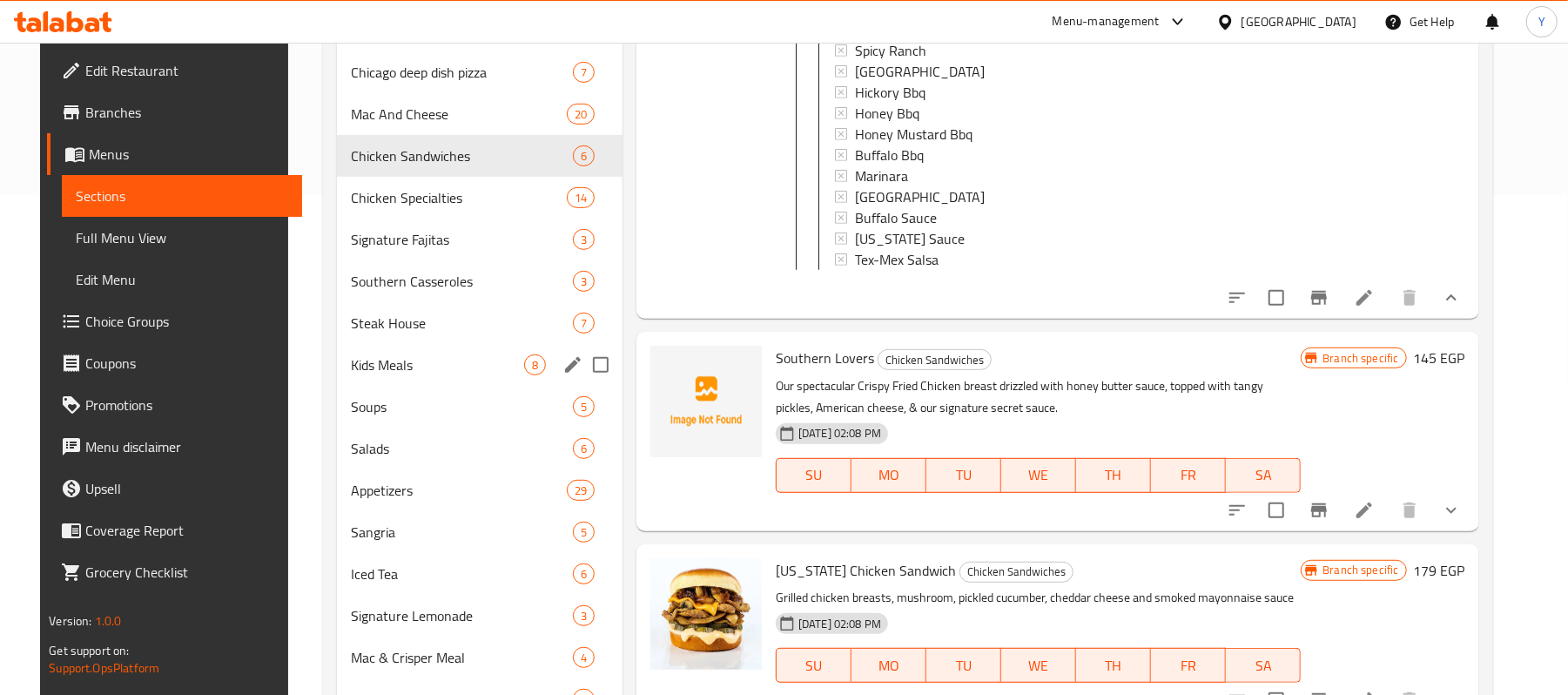
scroll to position [465, 0]
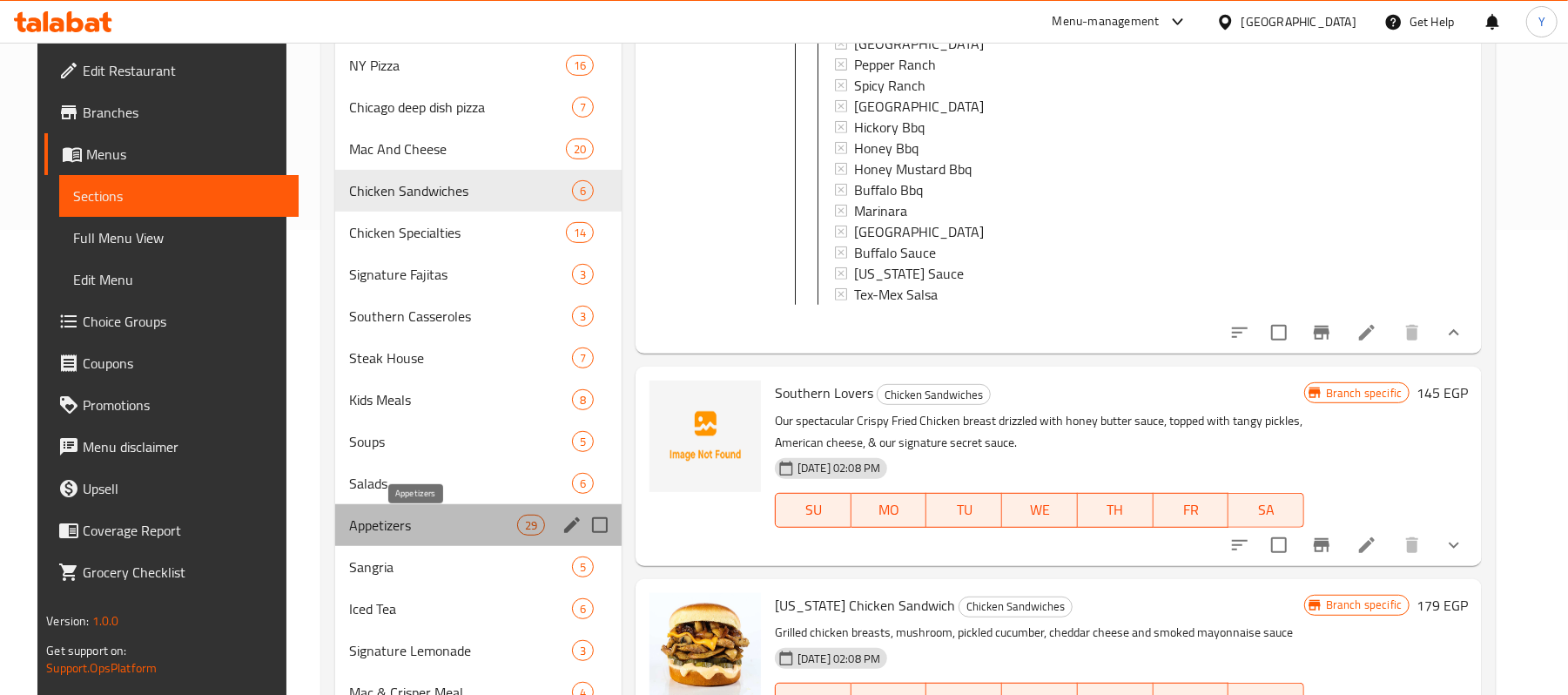
click at [447, 522] on span "Appetizers" at bounding box center [433, 525] width 168 height 21
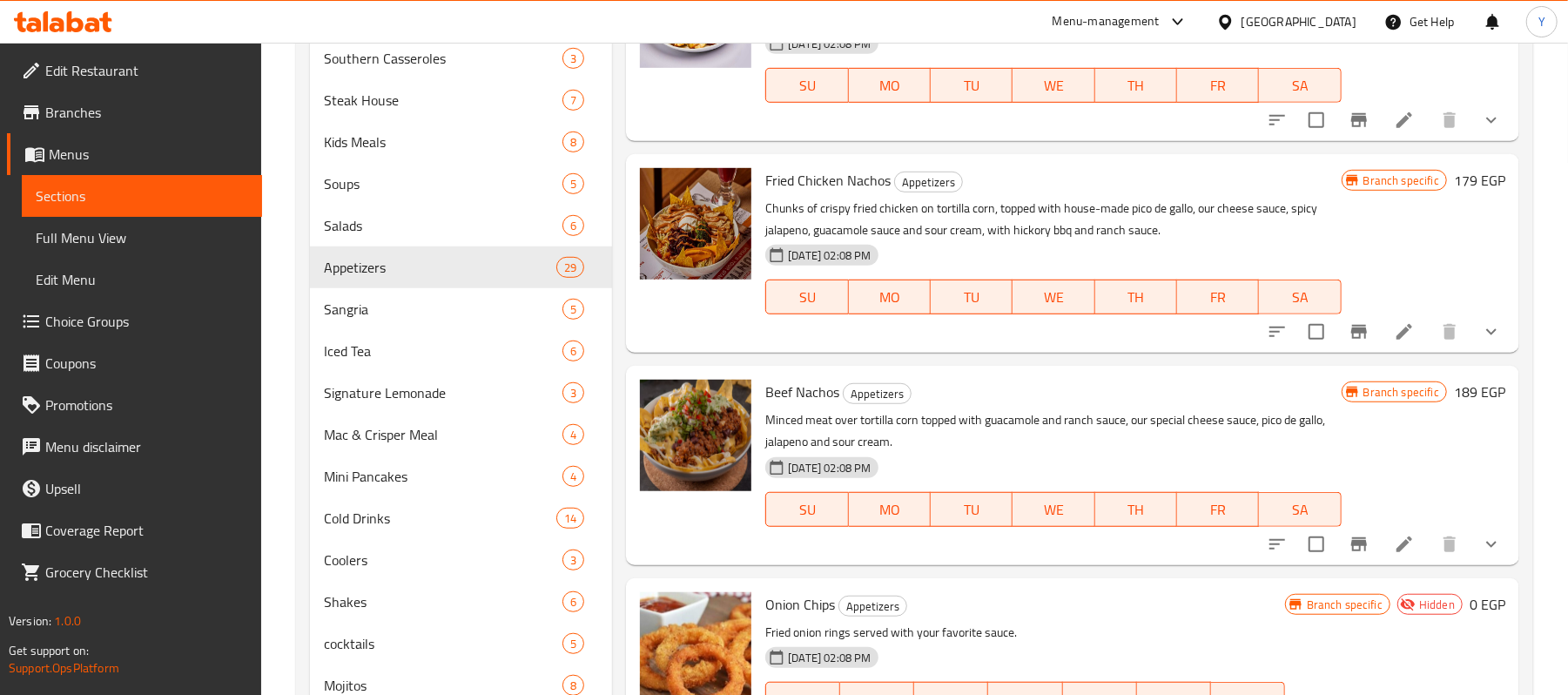
scroll to position [832, 0]
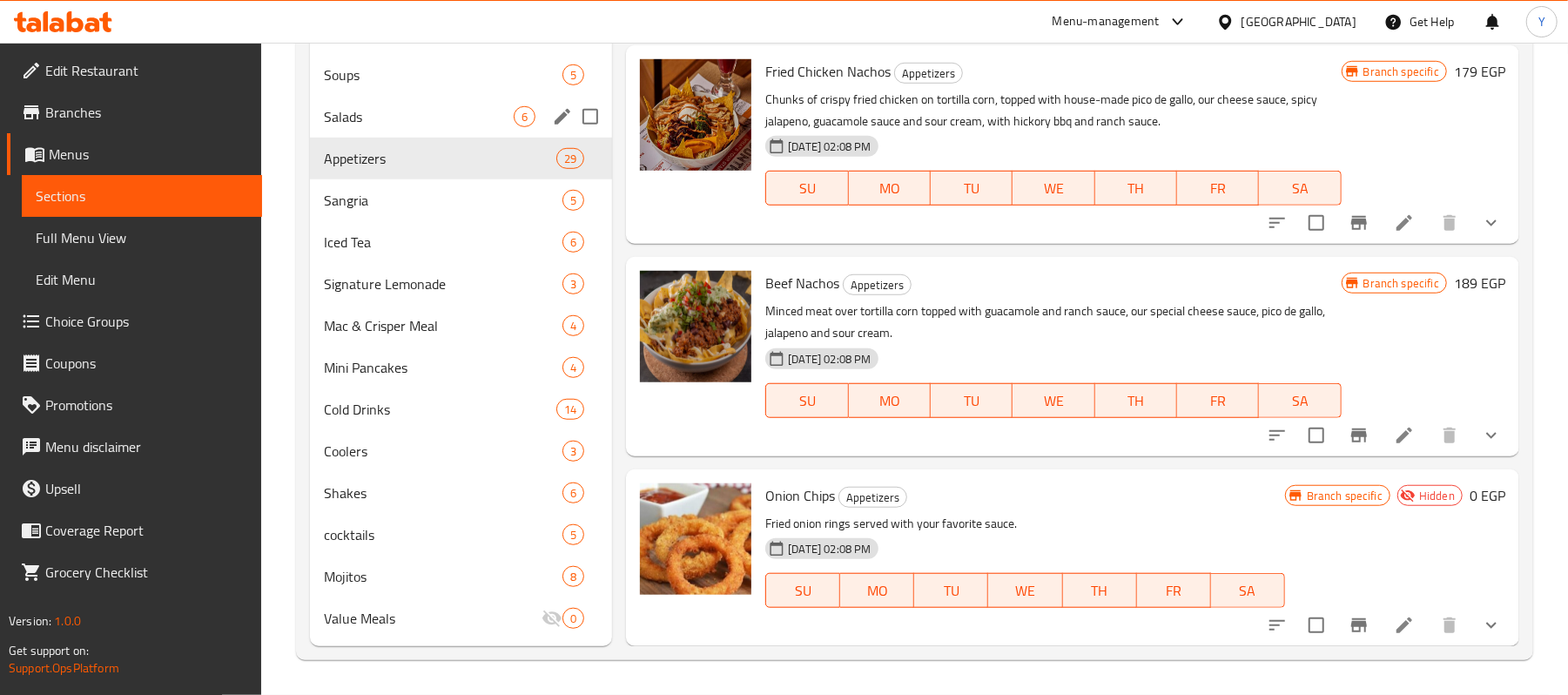
click at [381, 129] on div "Salads 6" at bounding box center [461, 117] width 302 height 42
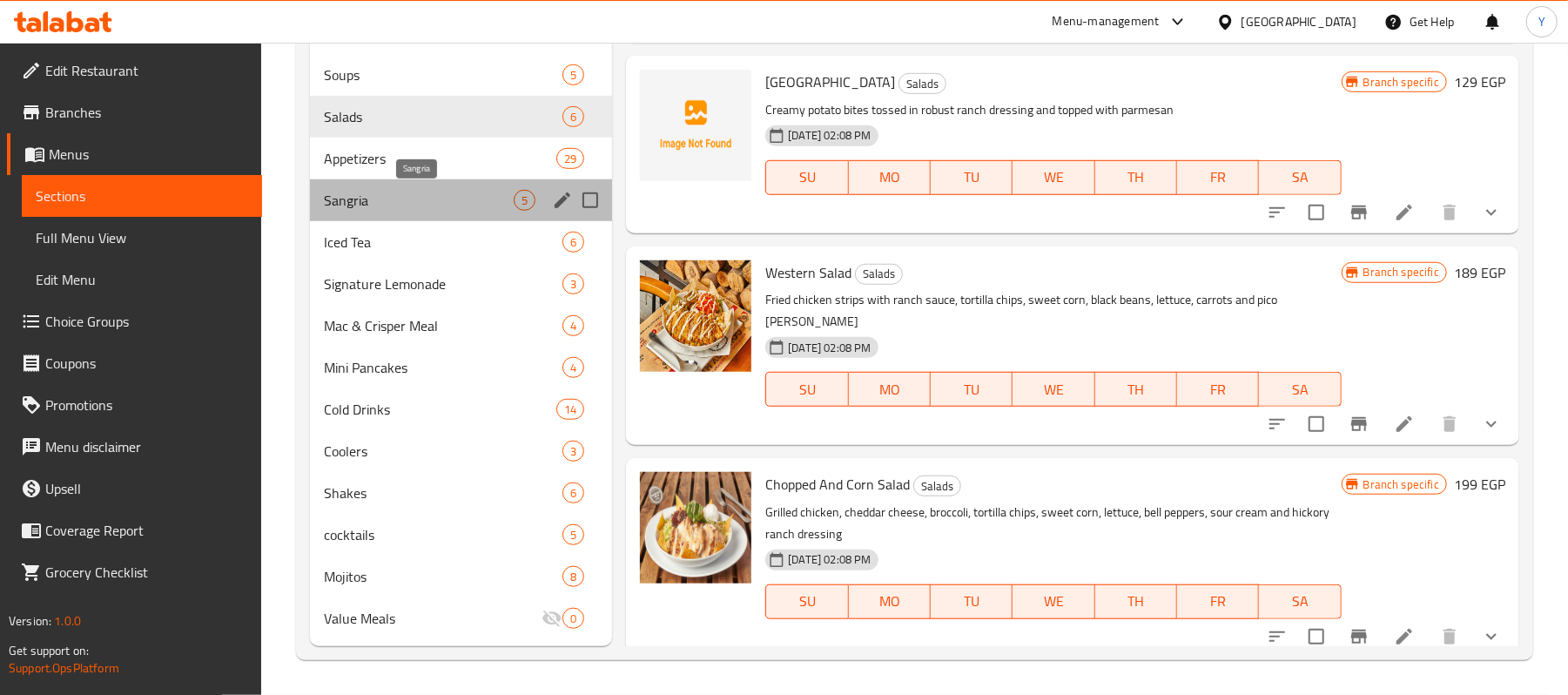
click at [416, 199] on span "Sangria" at bounding box center [418, 201] width 190 height 21
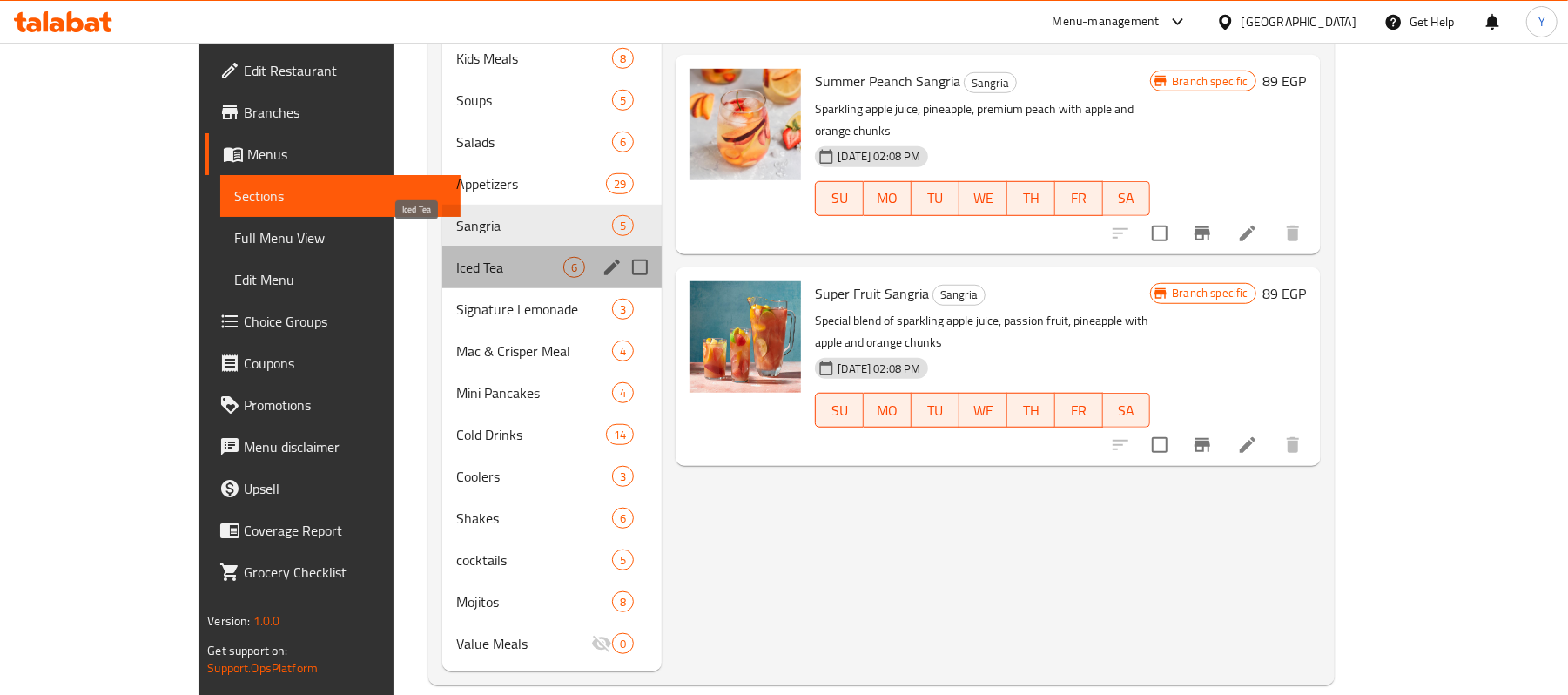
click at [456, 257] on span "Iced Tea" at bounding box center [509, 267] width 107 height 21
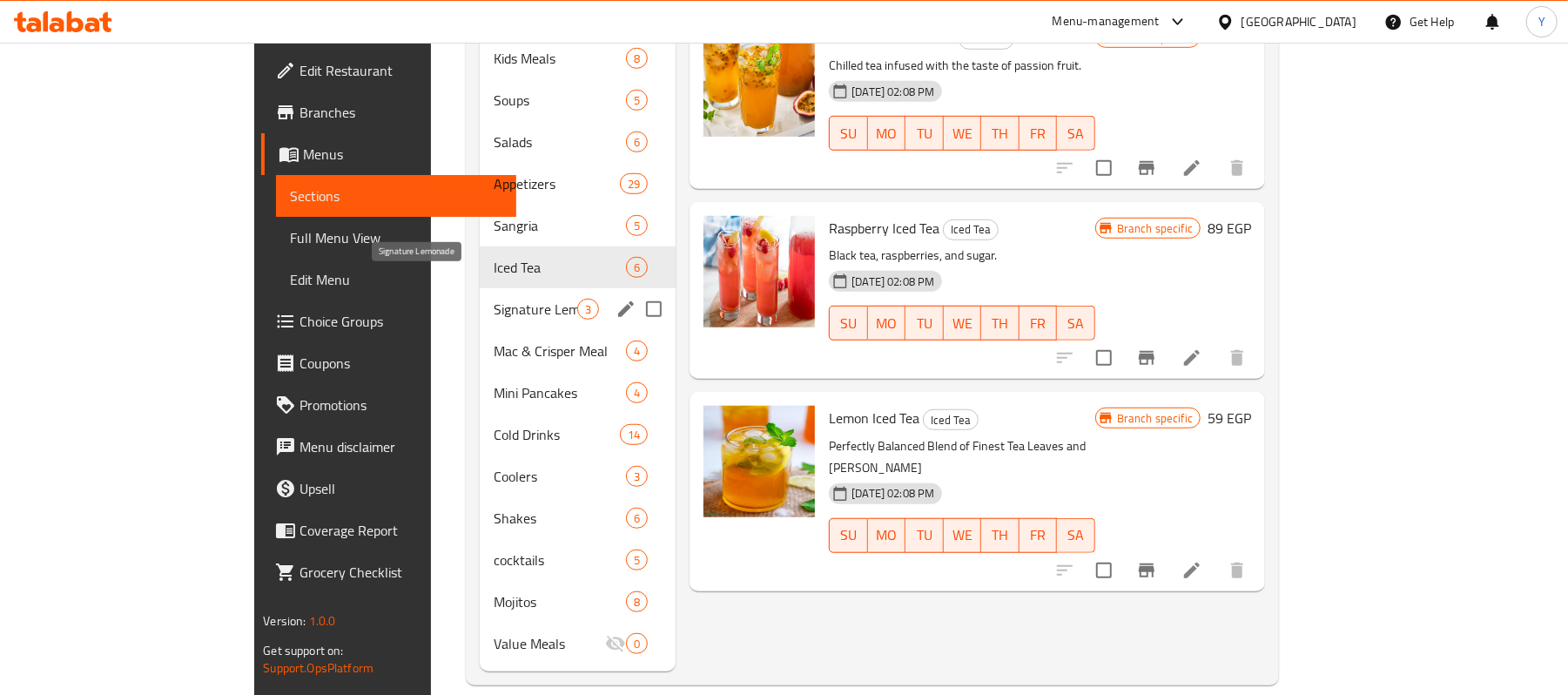
click at [493, 299] on span "Signature Lemonade" at bounding box center [535, 309] width 83 height 21
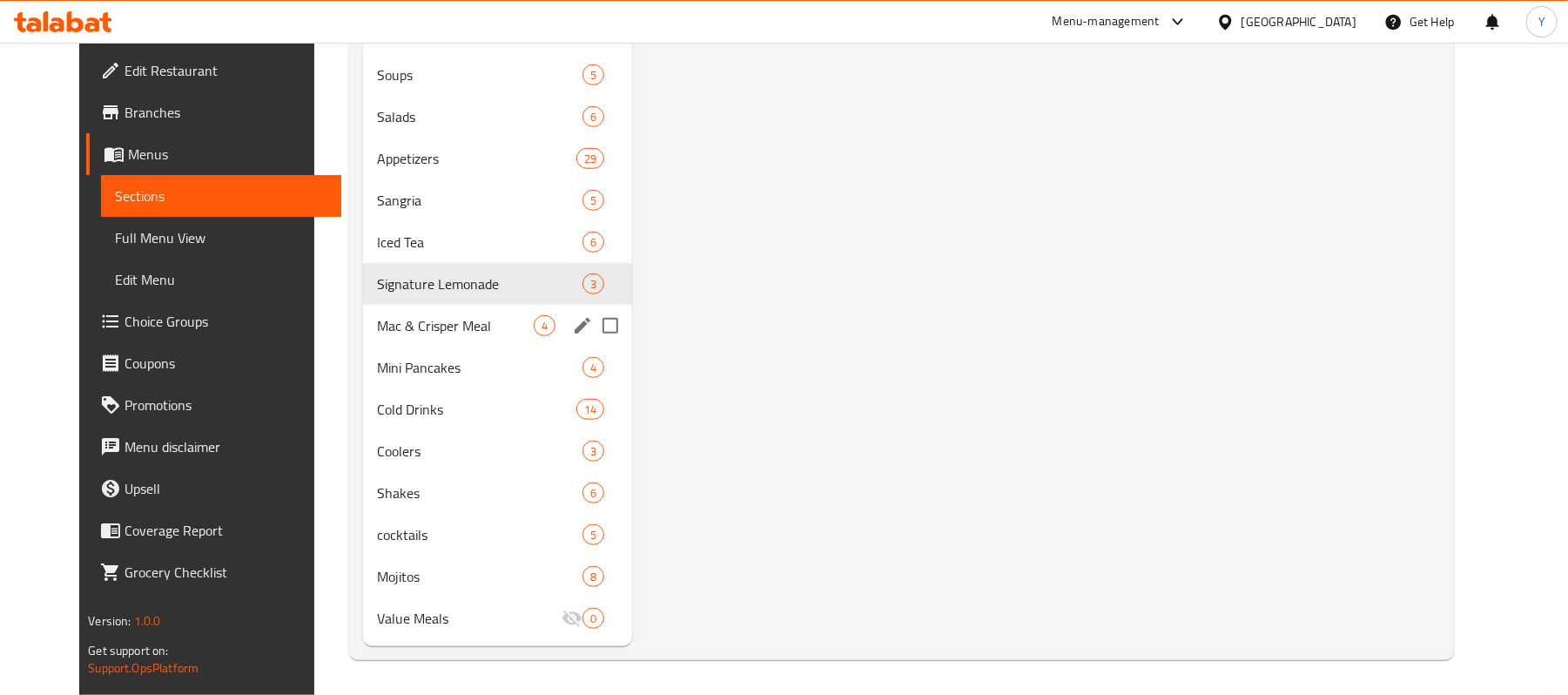
click at [430, 339] on div "Mac & Crisper Meal 4" at bounding box center [497, 326] width 269 height 42
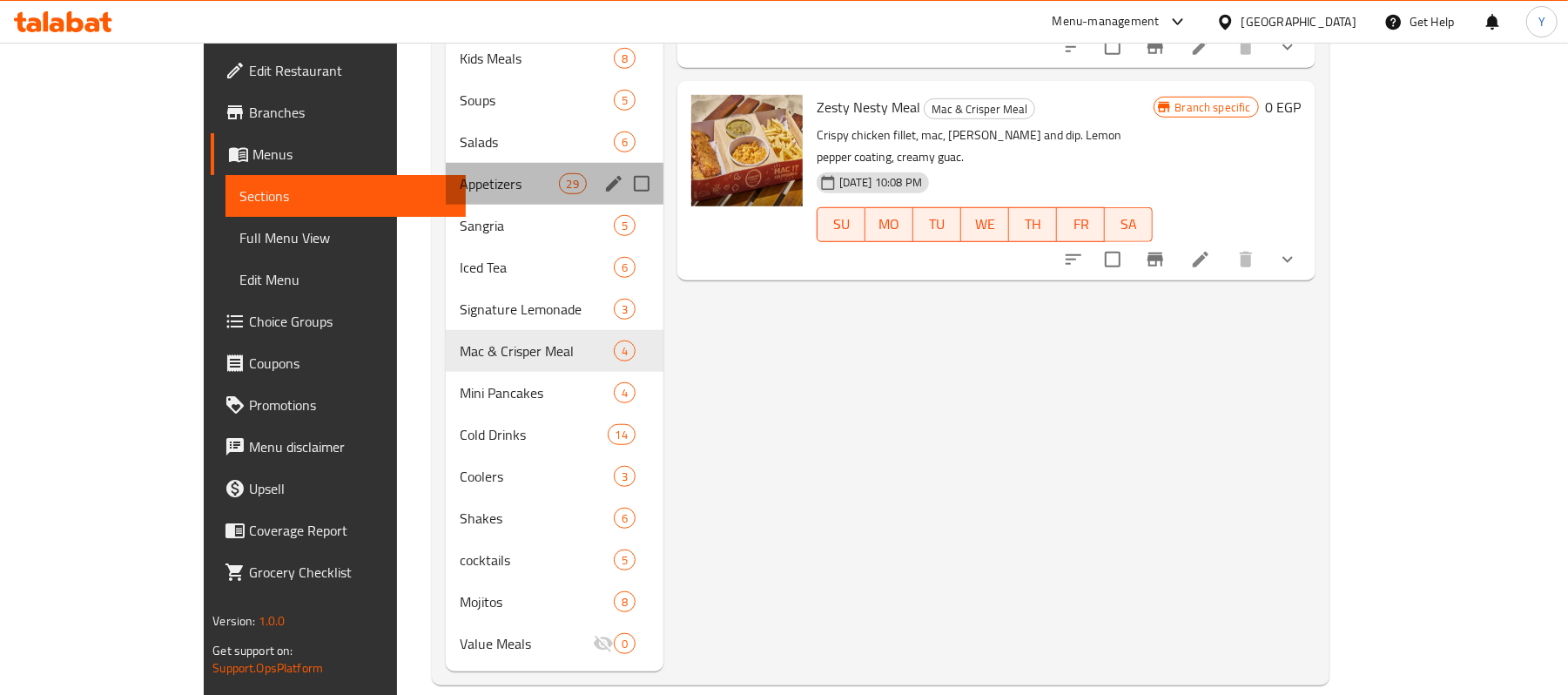
click at [446, 163] on div "Appetizers 29" at bounding box center [555, 184] width 217 height 42
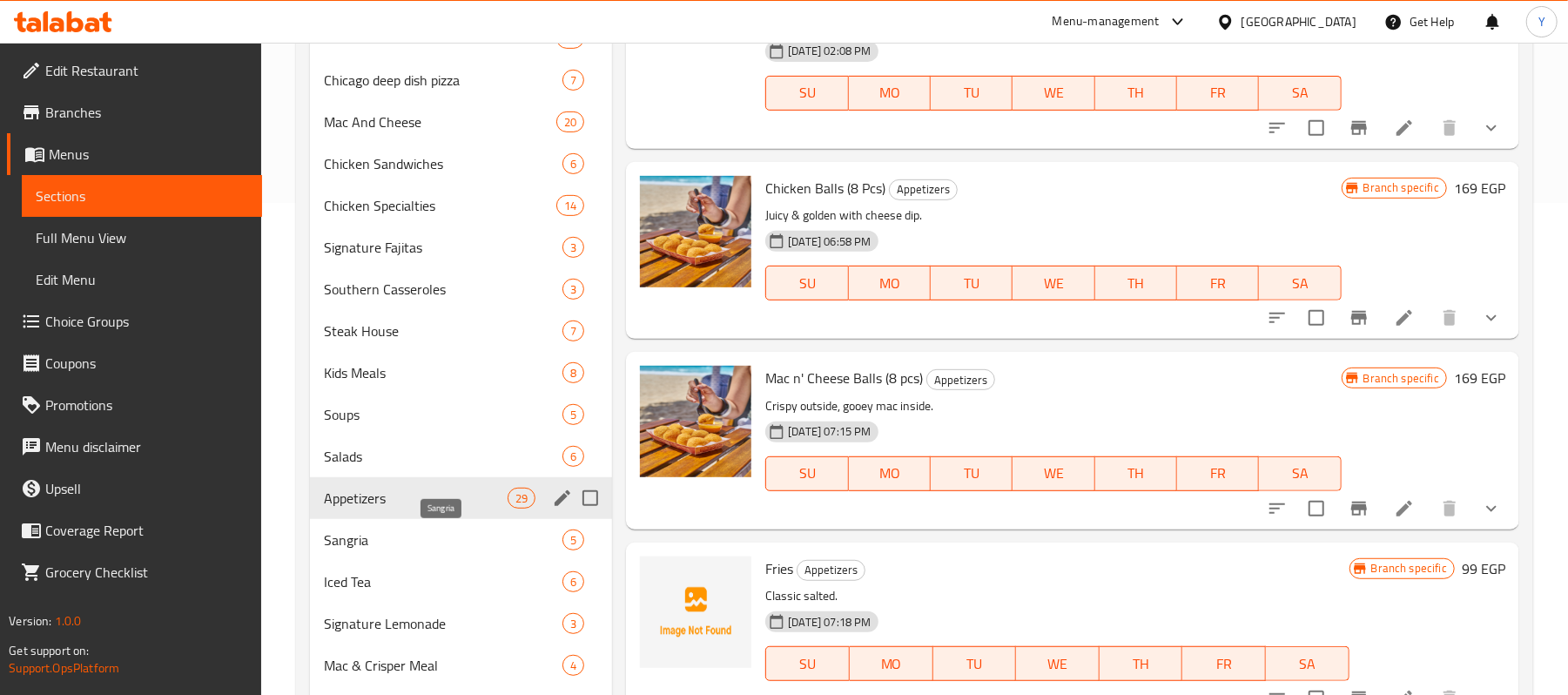
scroll to position [484, 0]
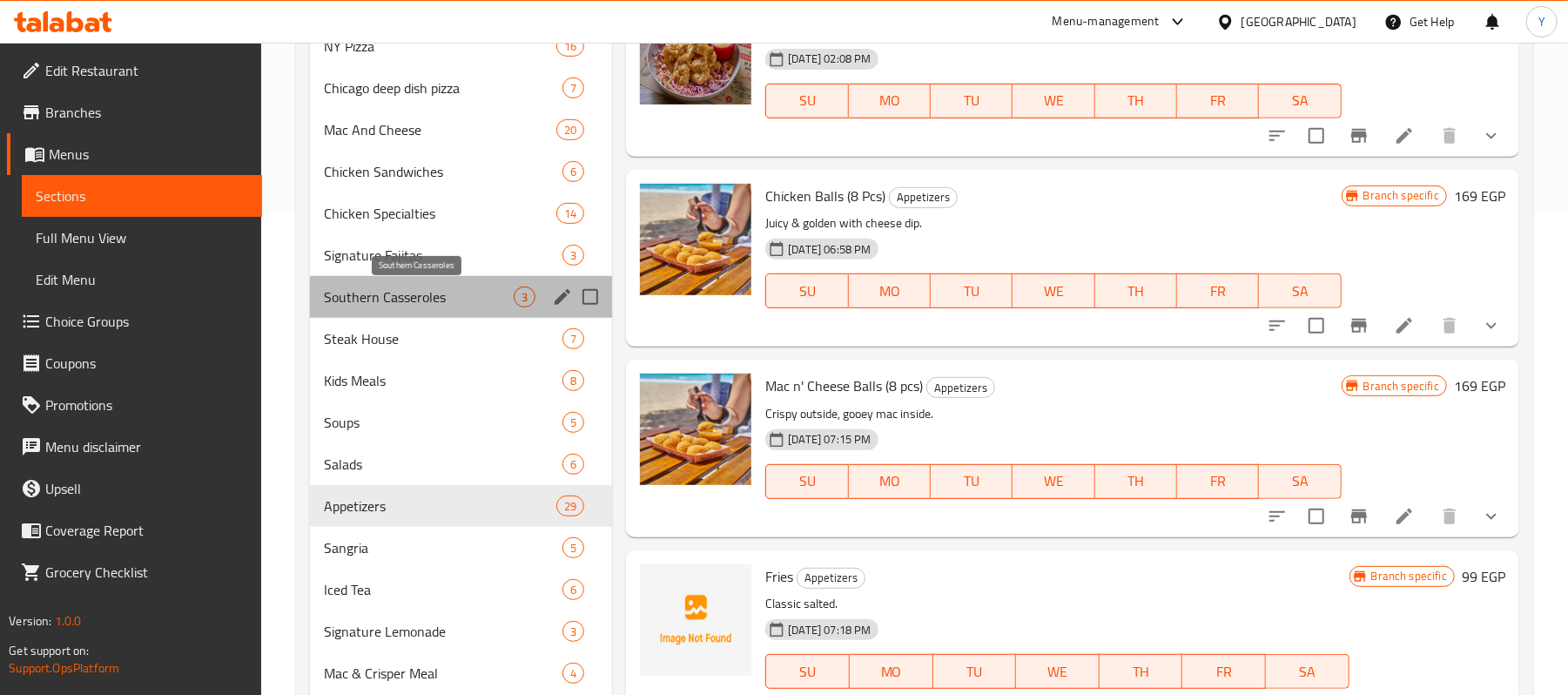
click at [392, 290] on span "Southern Casseroles" at bounding box center [418, 297] width 190 height 21
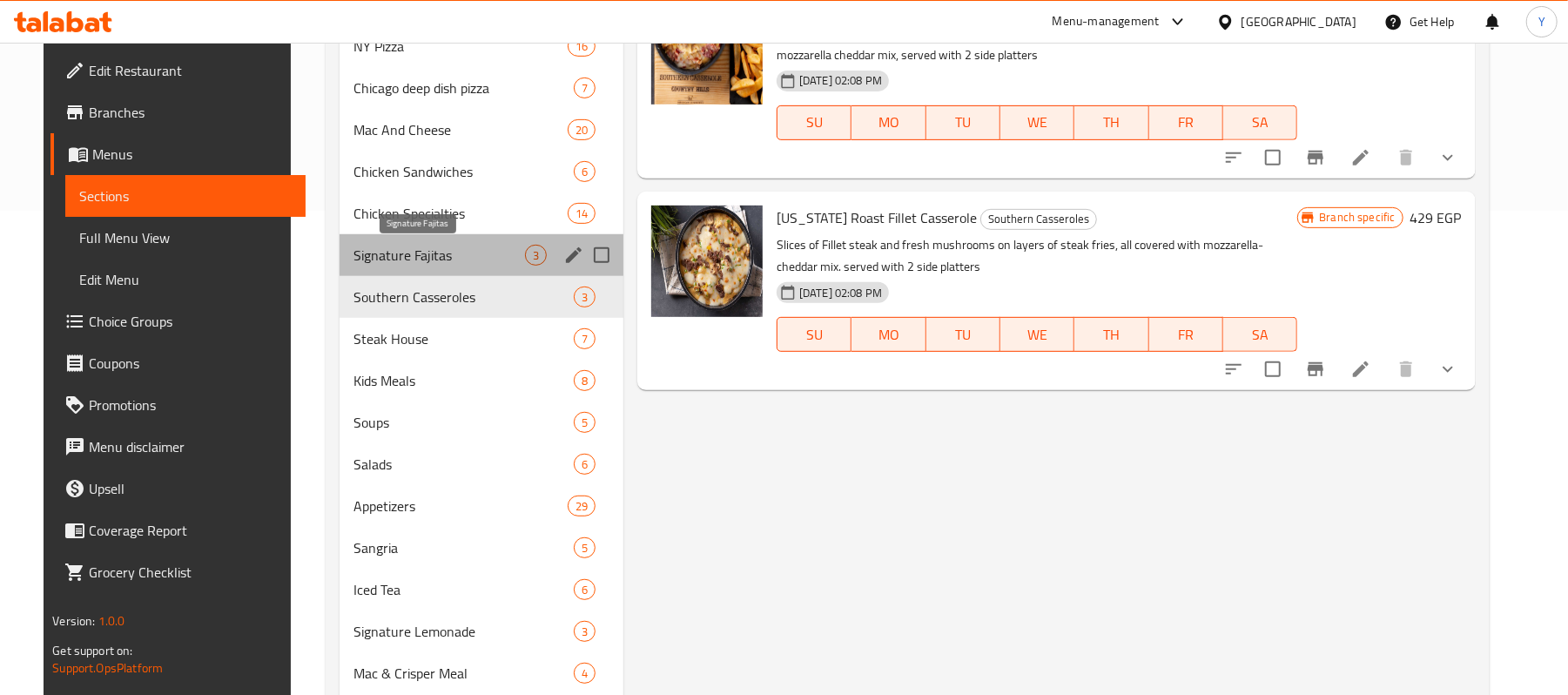
click at [426, 248] on span "Signature Fajitas" at bounding box center [439, 255] width 172 height 21
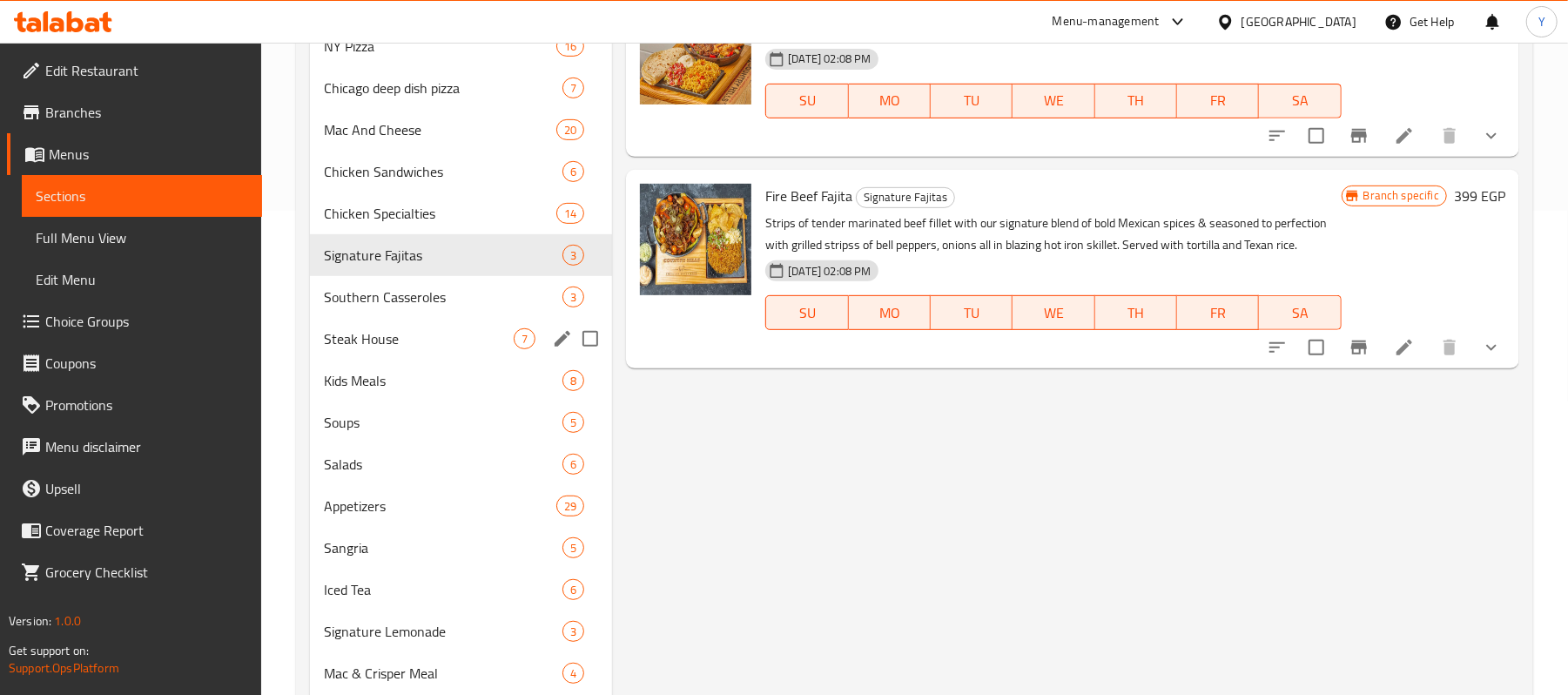
click at [401, 307] on span "Southern Casseroles" at bounding box center [443, 297] width 238 height 21
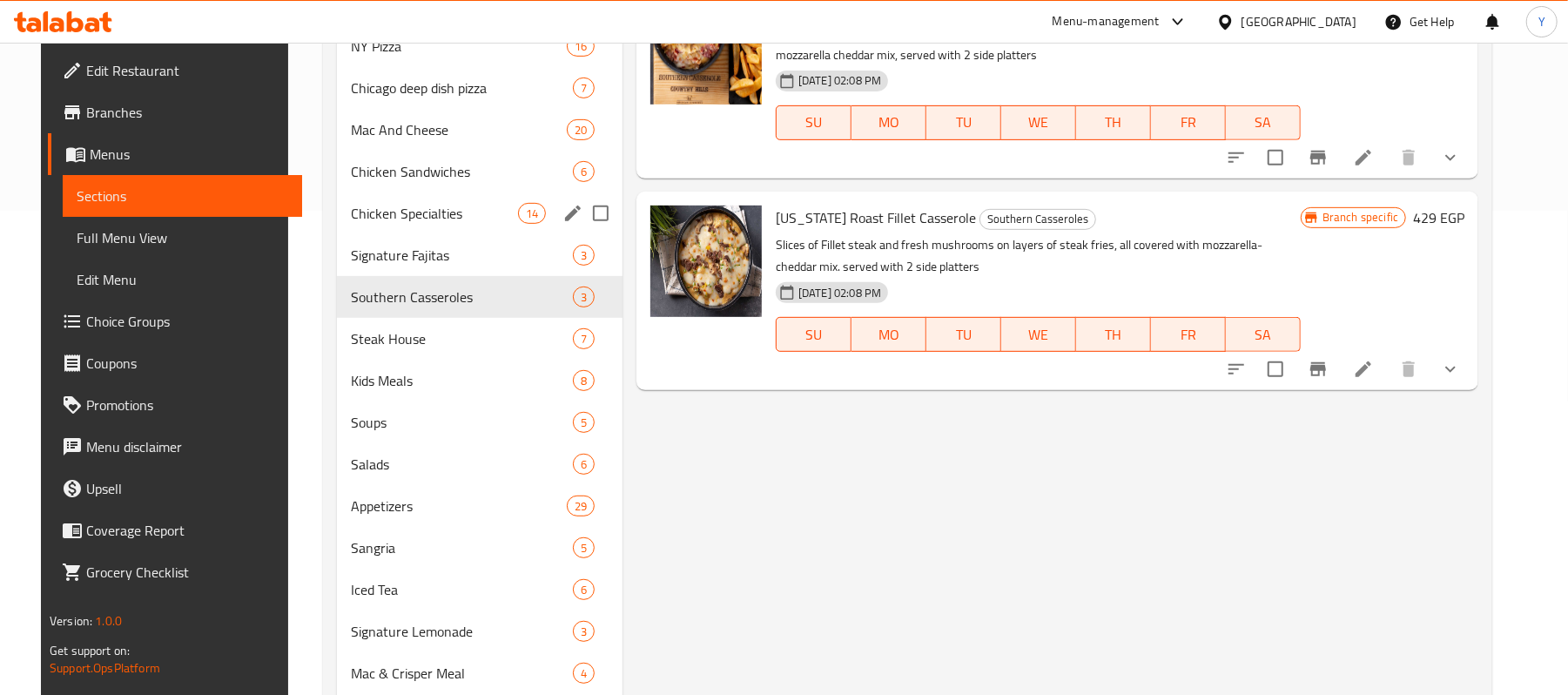
click at [441, 195] on div "Chicken Specialties 14" at bounding box center [479, 213] width 286 height 42
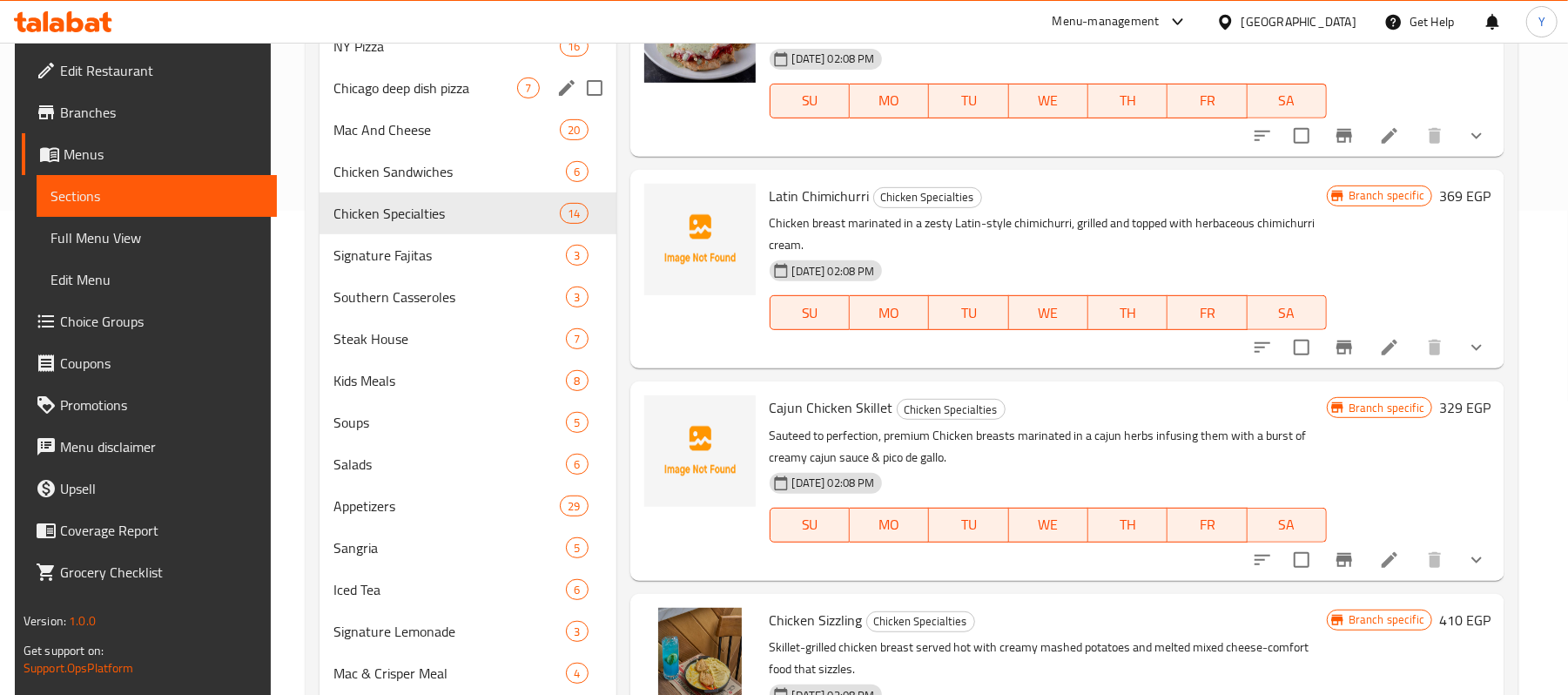
scroll to position [136, 0]
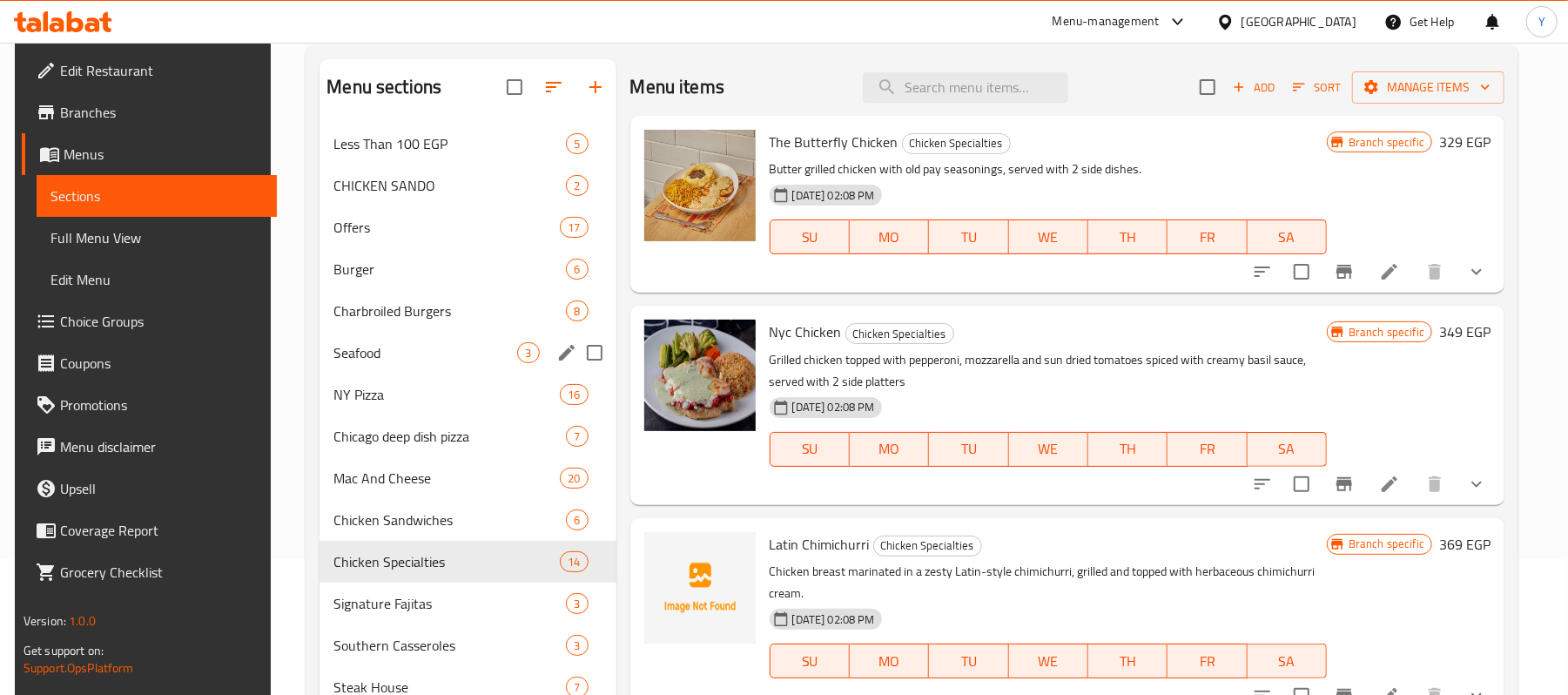
click at [395, 369] on div "Seafood 3" at bounding box center [467, 352] width 296 height 42
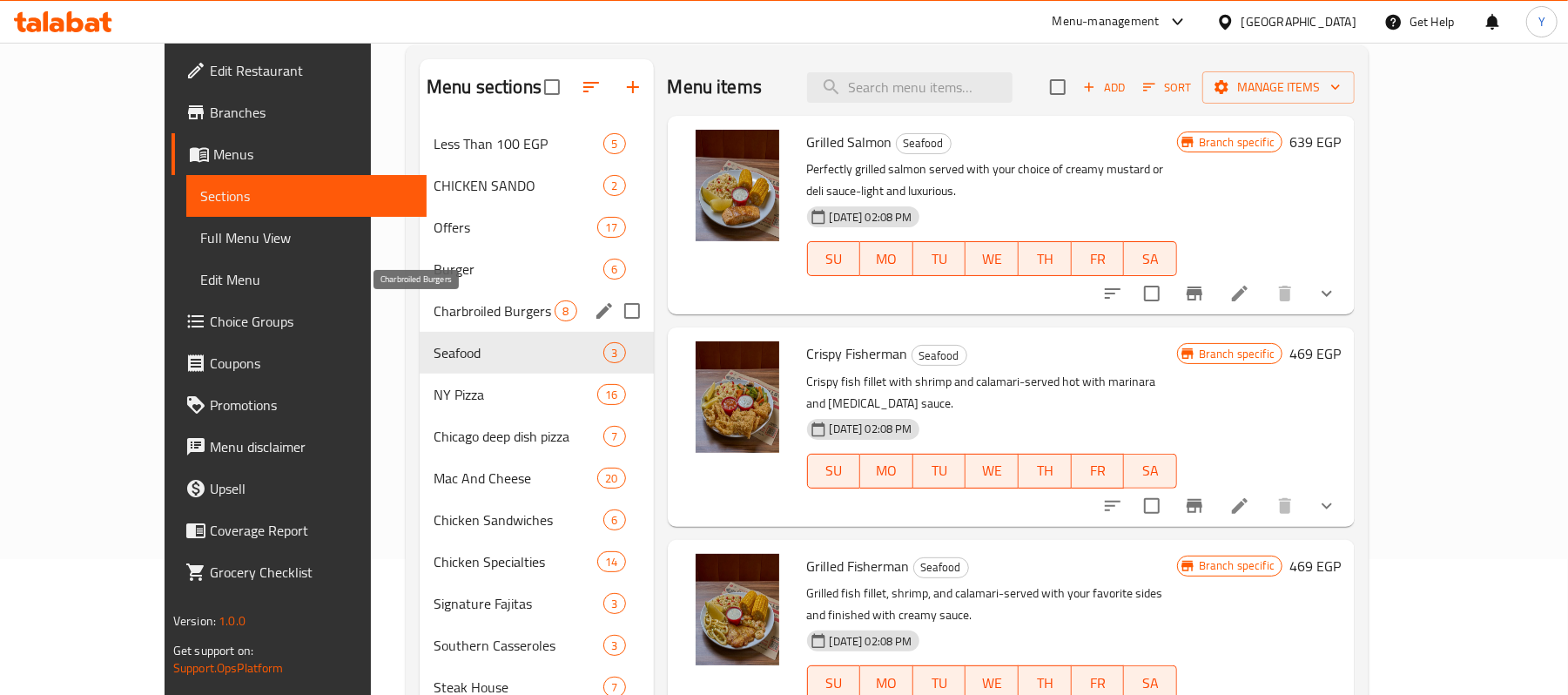
click at [434, 310] on span "Charbroiled Burgers" at bounding box center [494, 311] width 121 height 21
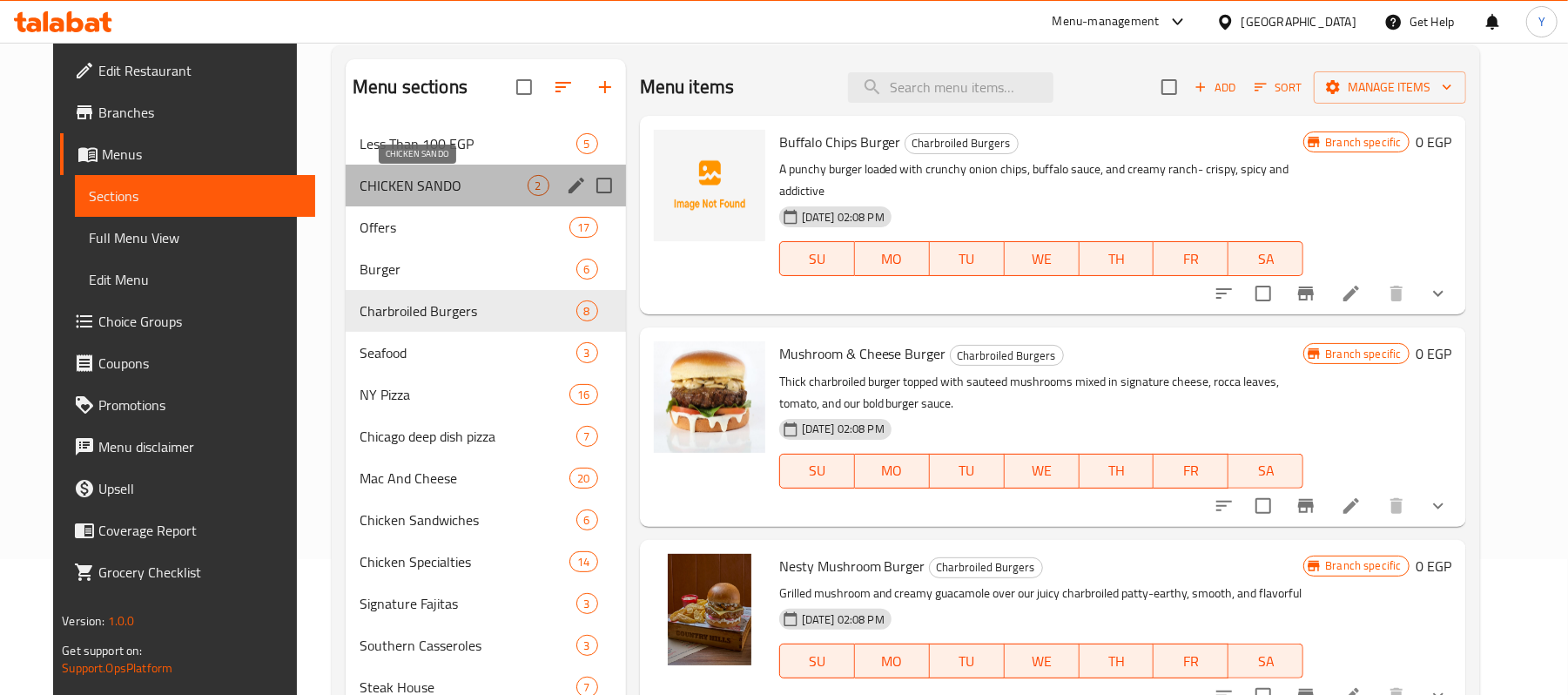
click at [409, 179] on span "CHICKEN SANDO" at bounding box center [443, 186] width 168 height 21
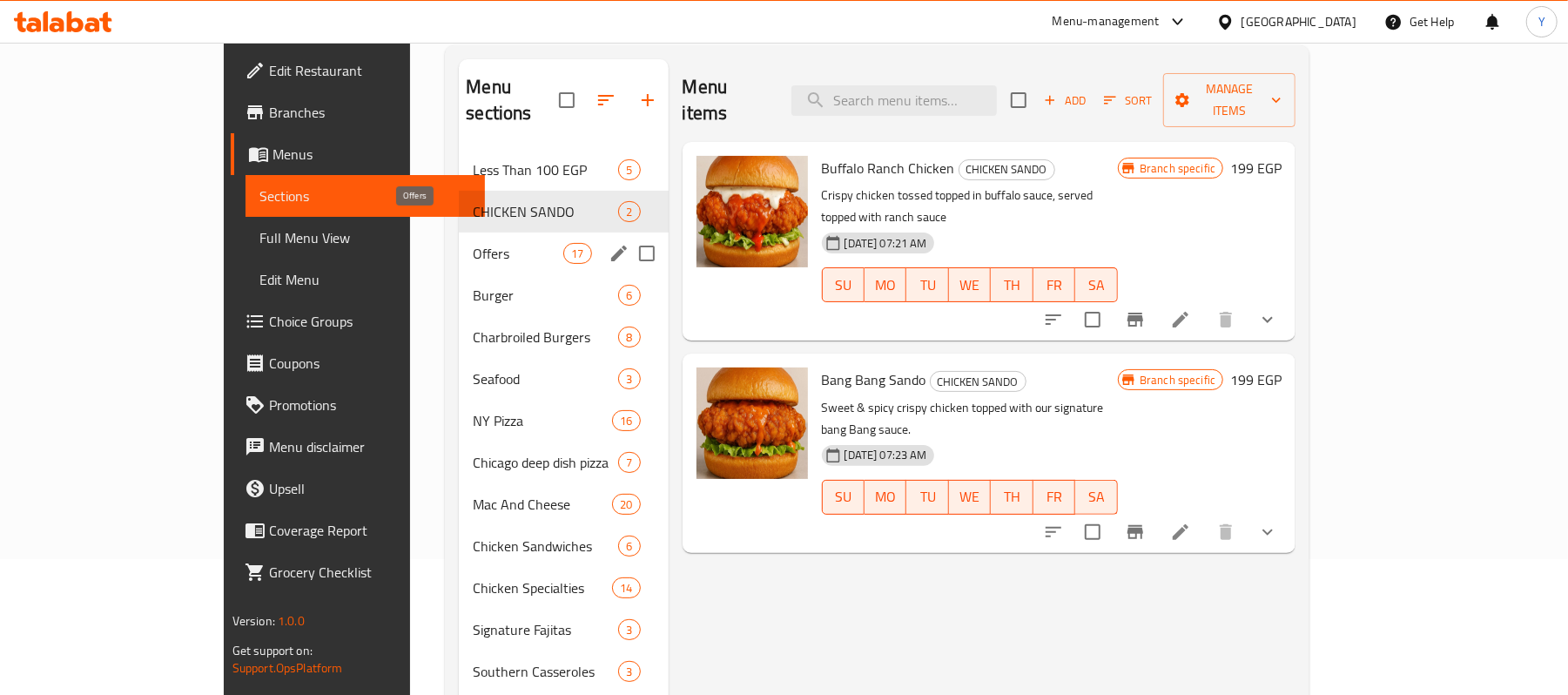
click at [472, 243] on span "Offers" at bounding box center [517, 253] width 90 height 21
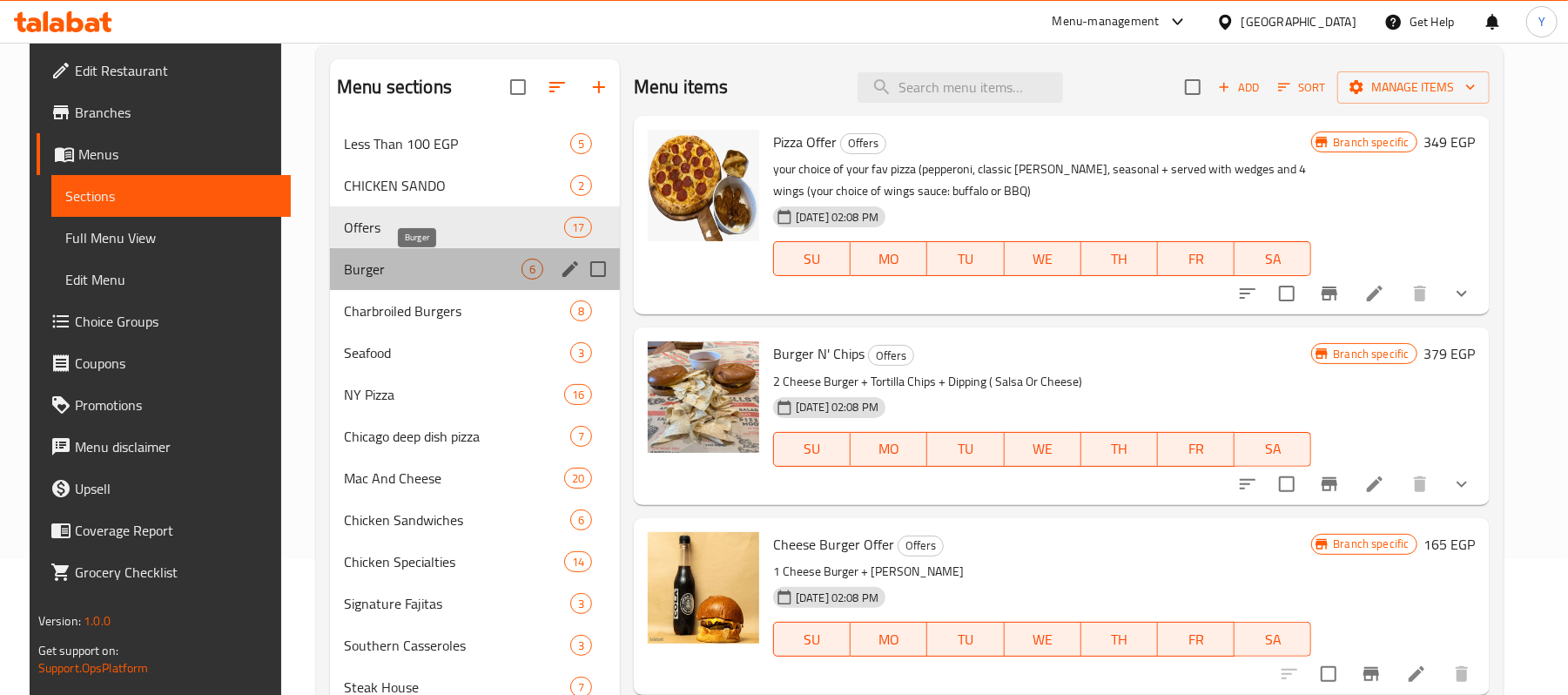
click at [408, 270] on span "Burger" at bounding box center [432, 269] width 178 height 21
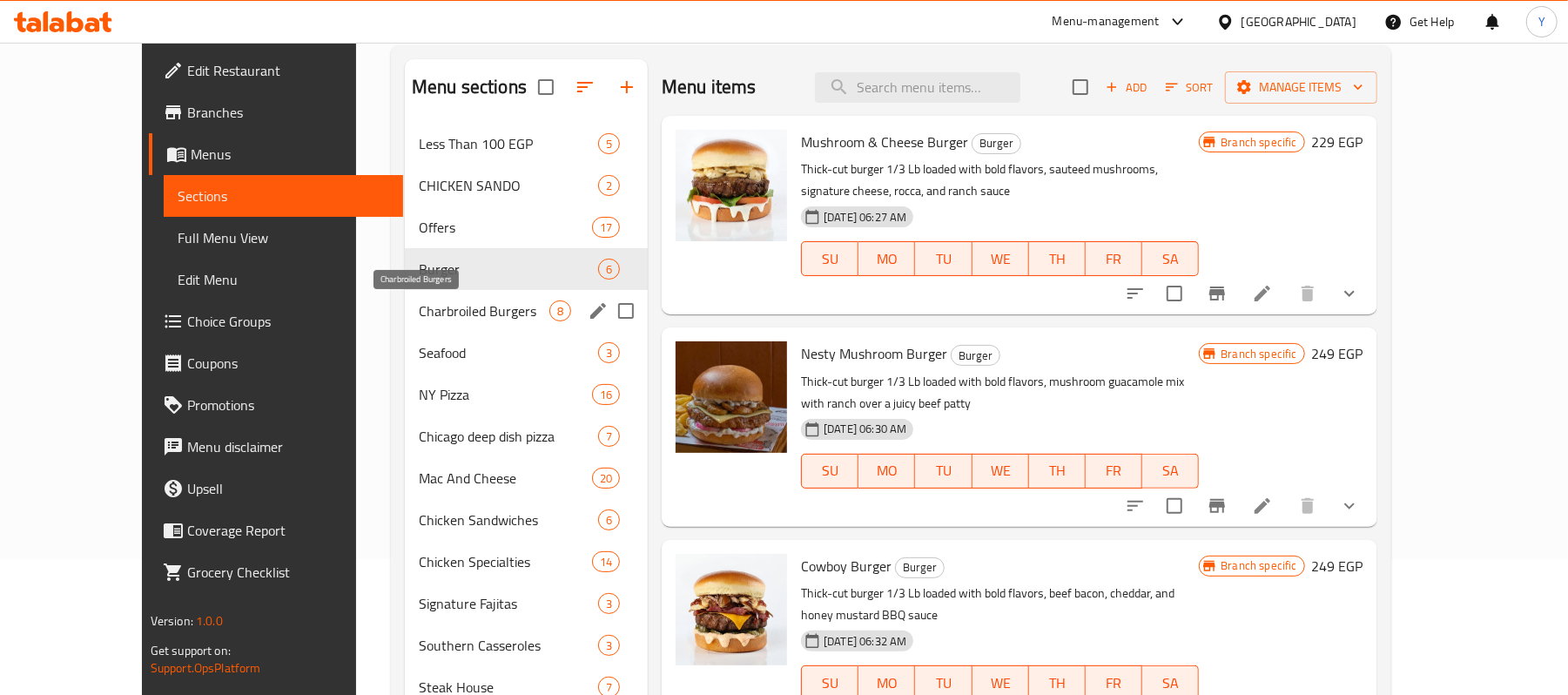
click at [419, 308] on span "Charbroiled Burgers" at bounding box center [484, 311] width 131 height 21
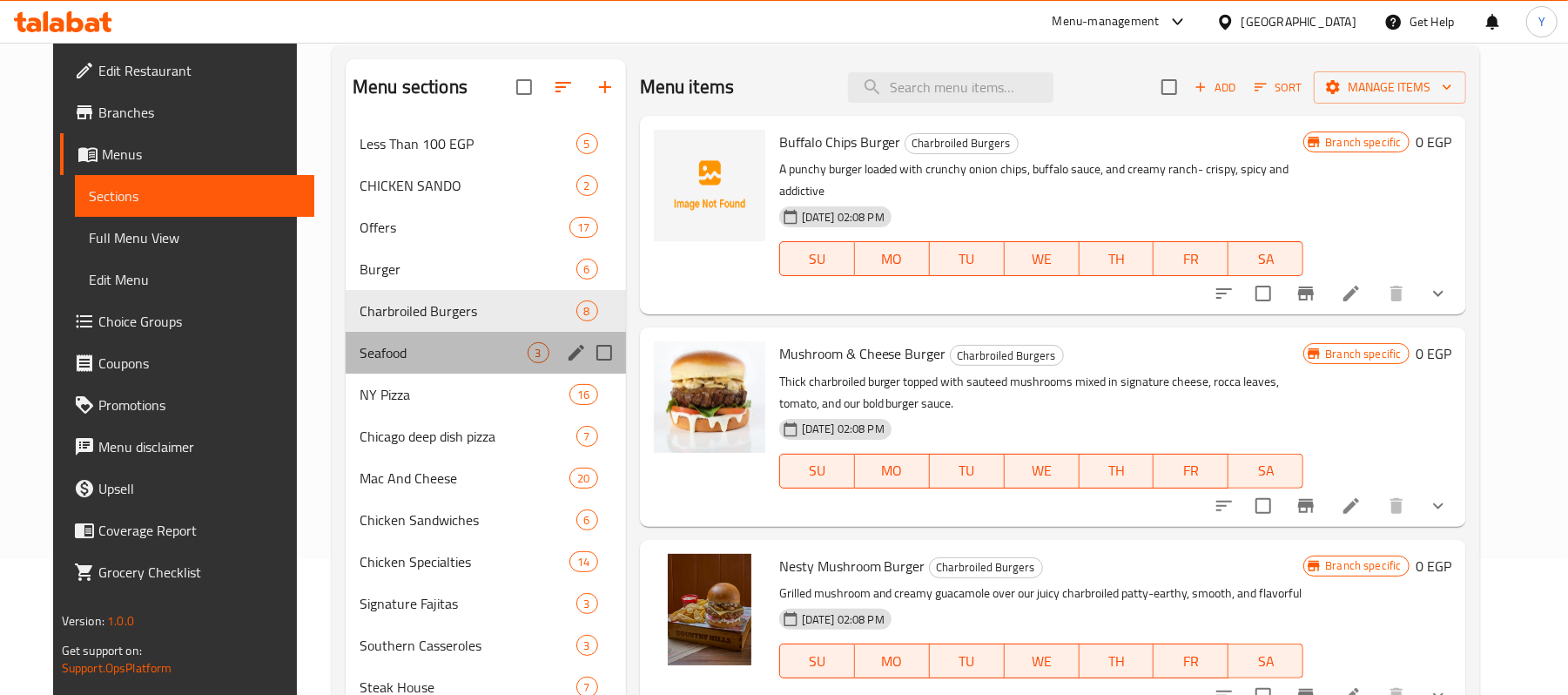
click at [422, 335] on div "Seafood 3" at bounding box center [486, 352] width 280 height 42
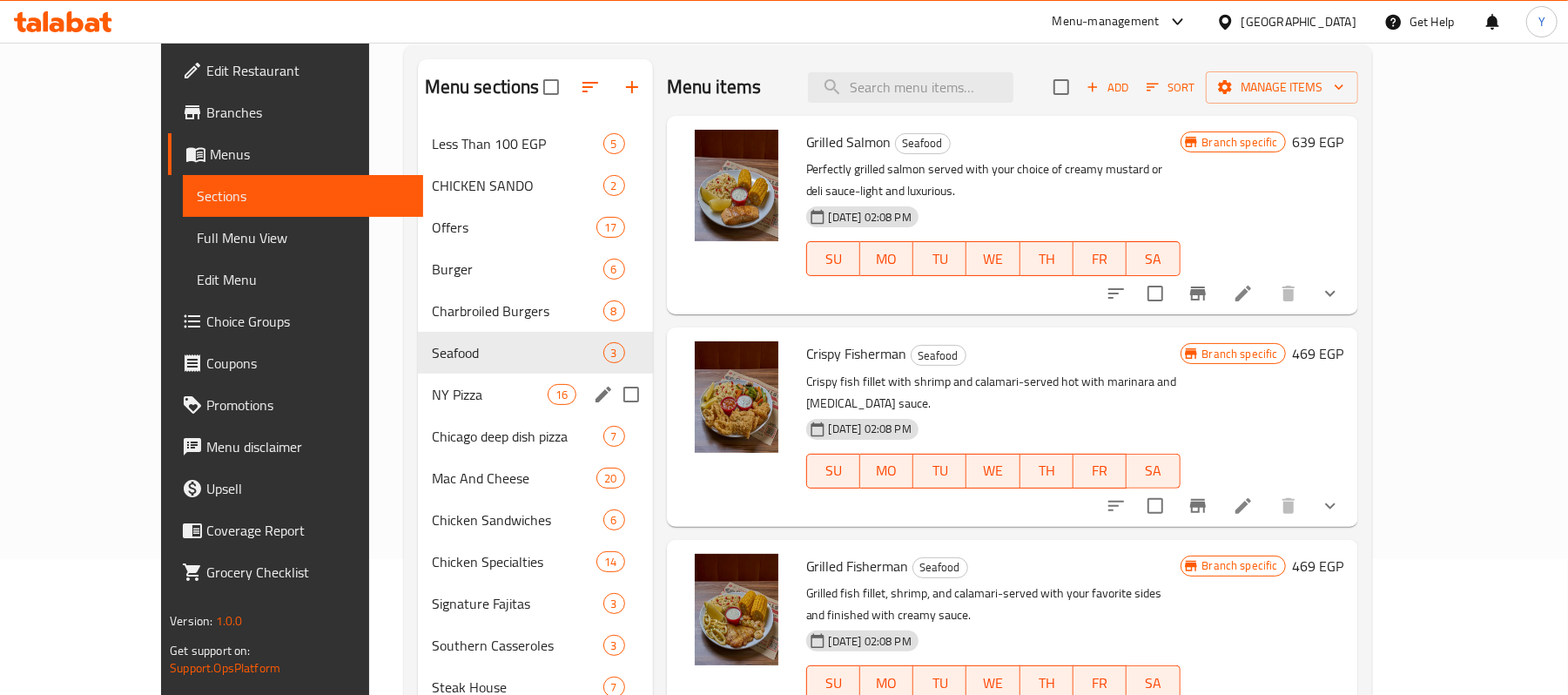
click at [446, 378] on div "NY Pizza 16" at bounding box center [536, 394] width 235 height 42
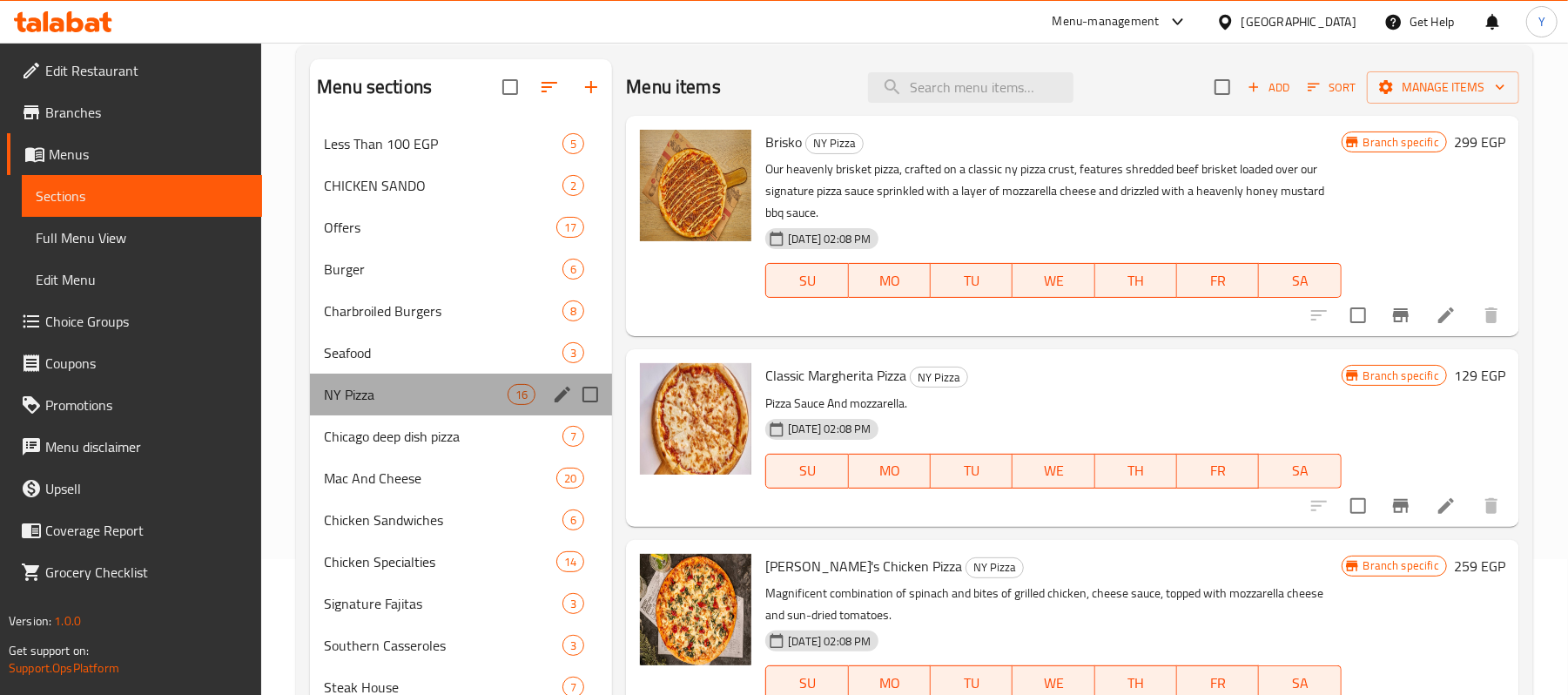
click at [419, 413] on div "NY Pizza 16" at bounding box center [461, 394] width 302 height 42
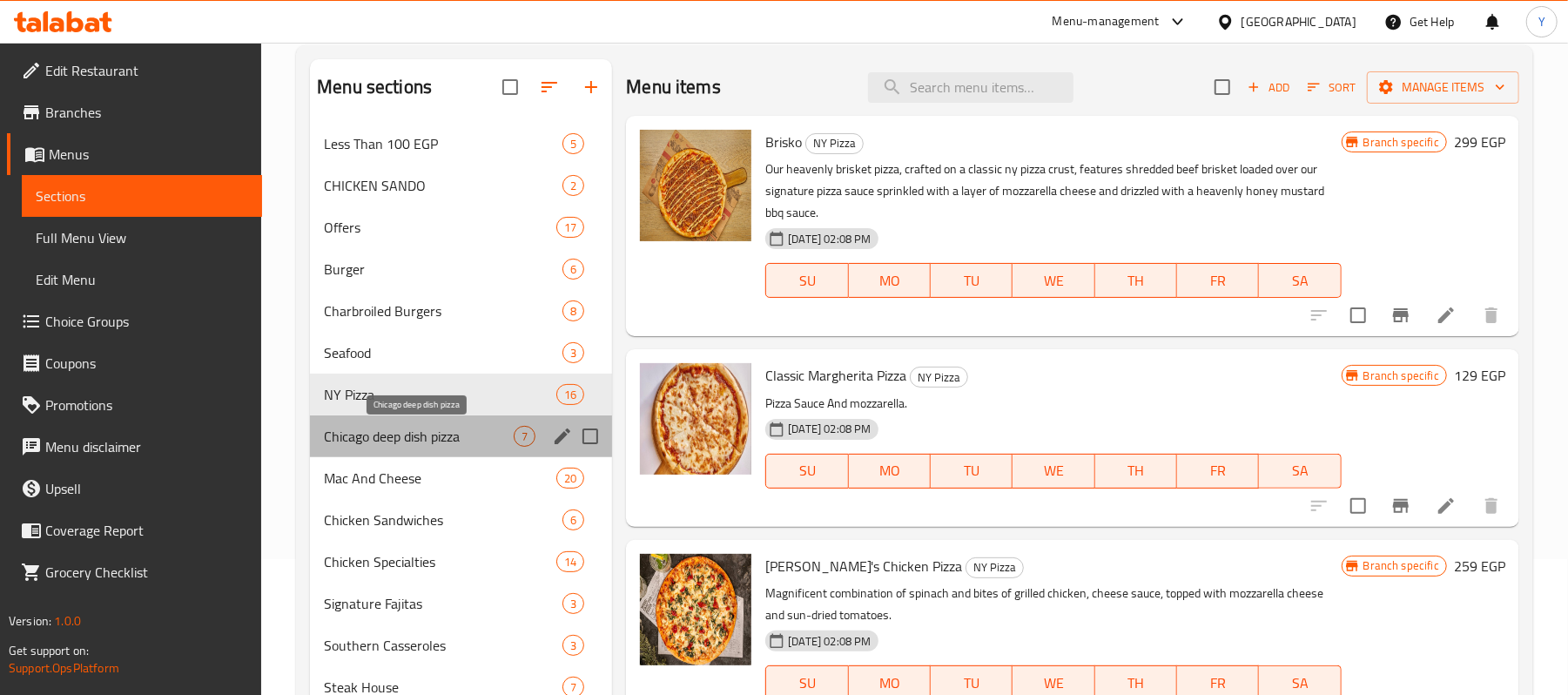
click at [429, 433] on span "Chicago deep dish pizza" at bounding box center [418, 436] width 190 height 21
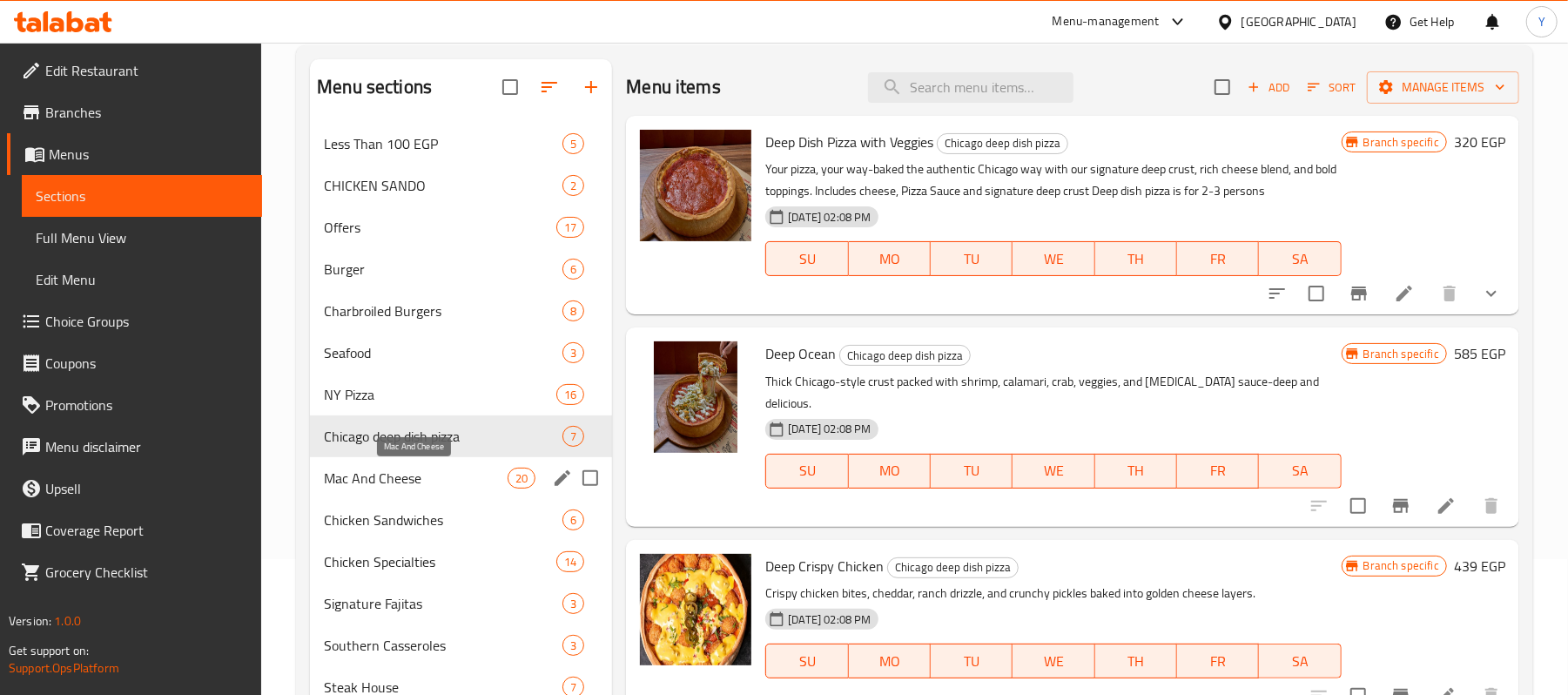
click at [372, 482] on span "Mac And Cheese" at bounding box center [415, 478] width 184 height 21
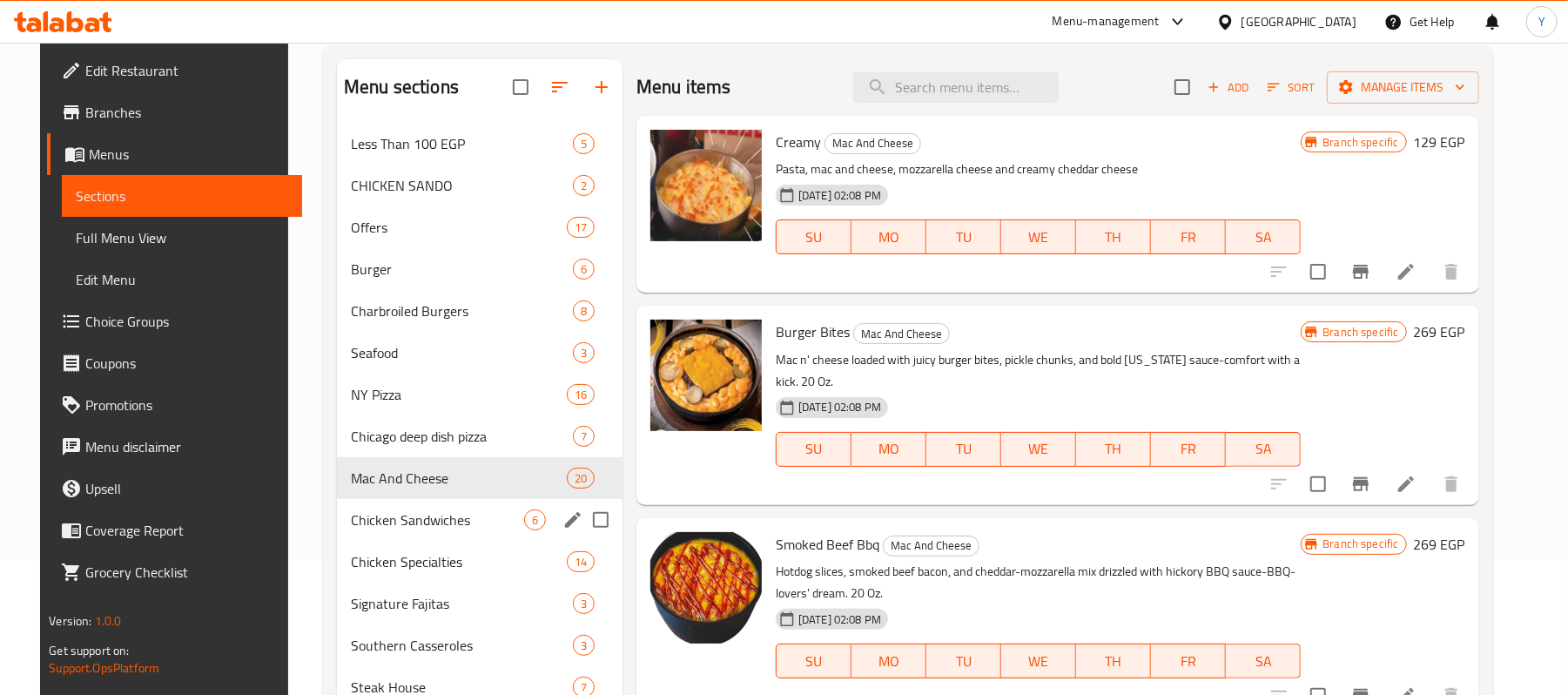
click at [429, 507] on div "Chicken Sandwiches 6" at bounding box center [479, 520] width 286 height 42
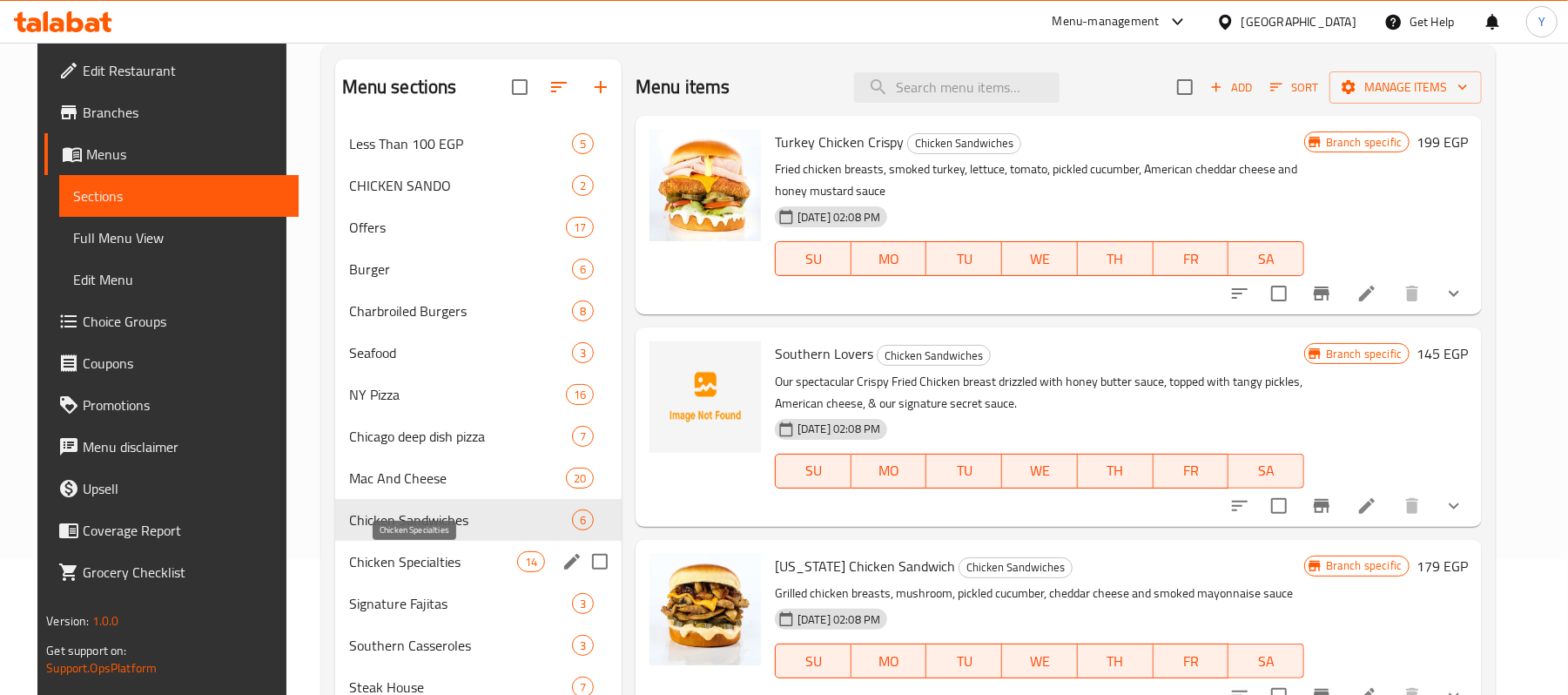
click at [430, 586] on div "Signature Fajitas 3" at bounding box center [478, 603] width 287 height 42
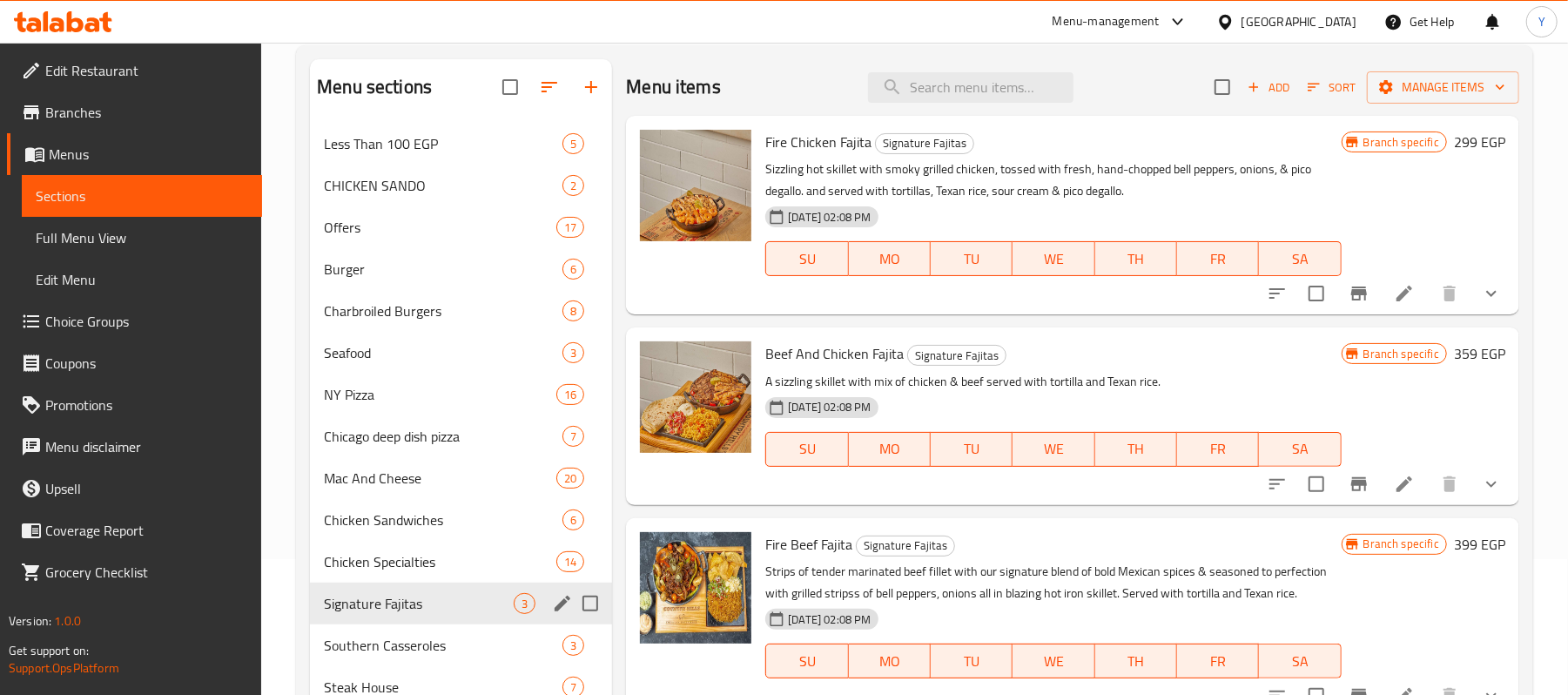
scroll to position [484, 0]
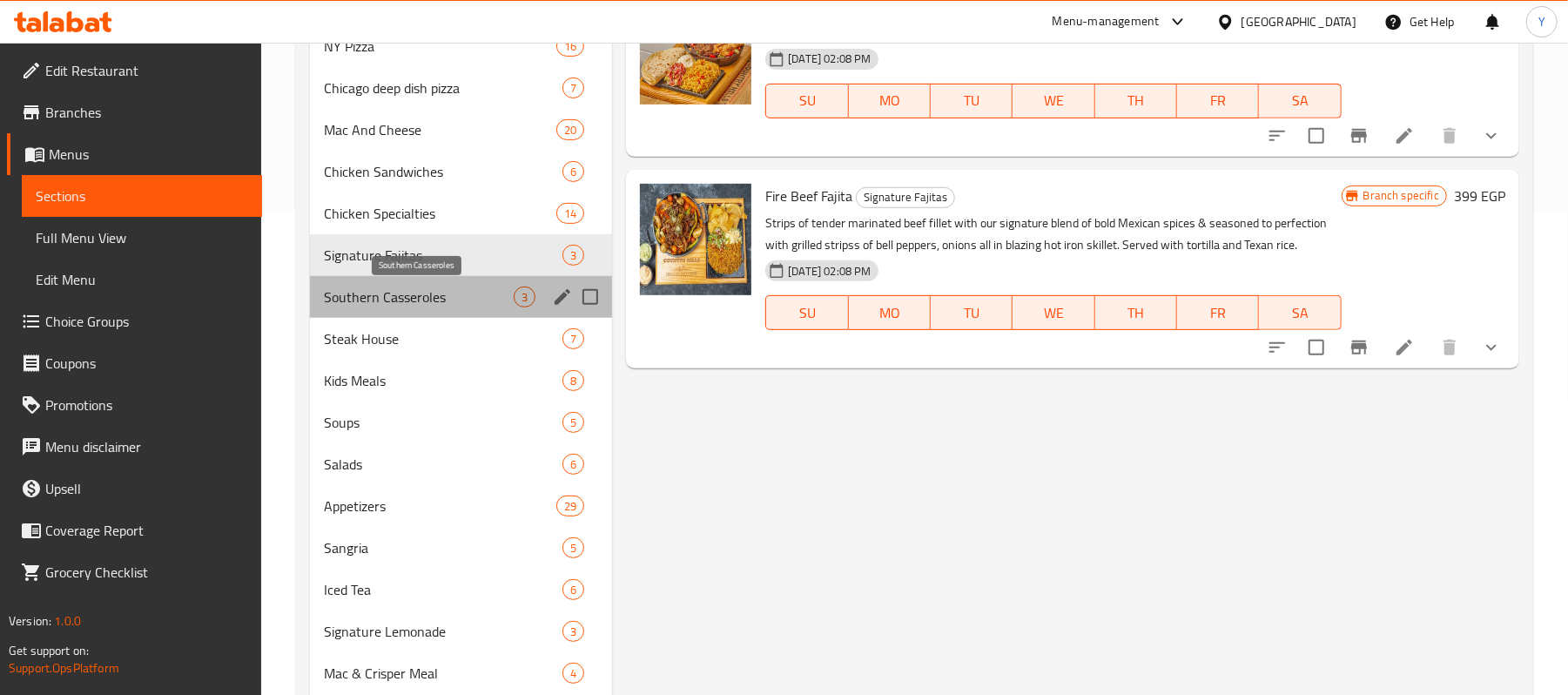
click at [447, 294] on span "Southern Casseroles" at bounding box center [418, 297] width 190 height 21
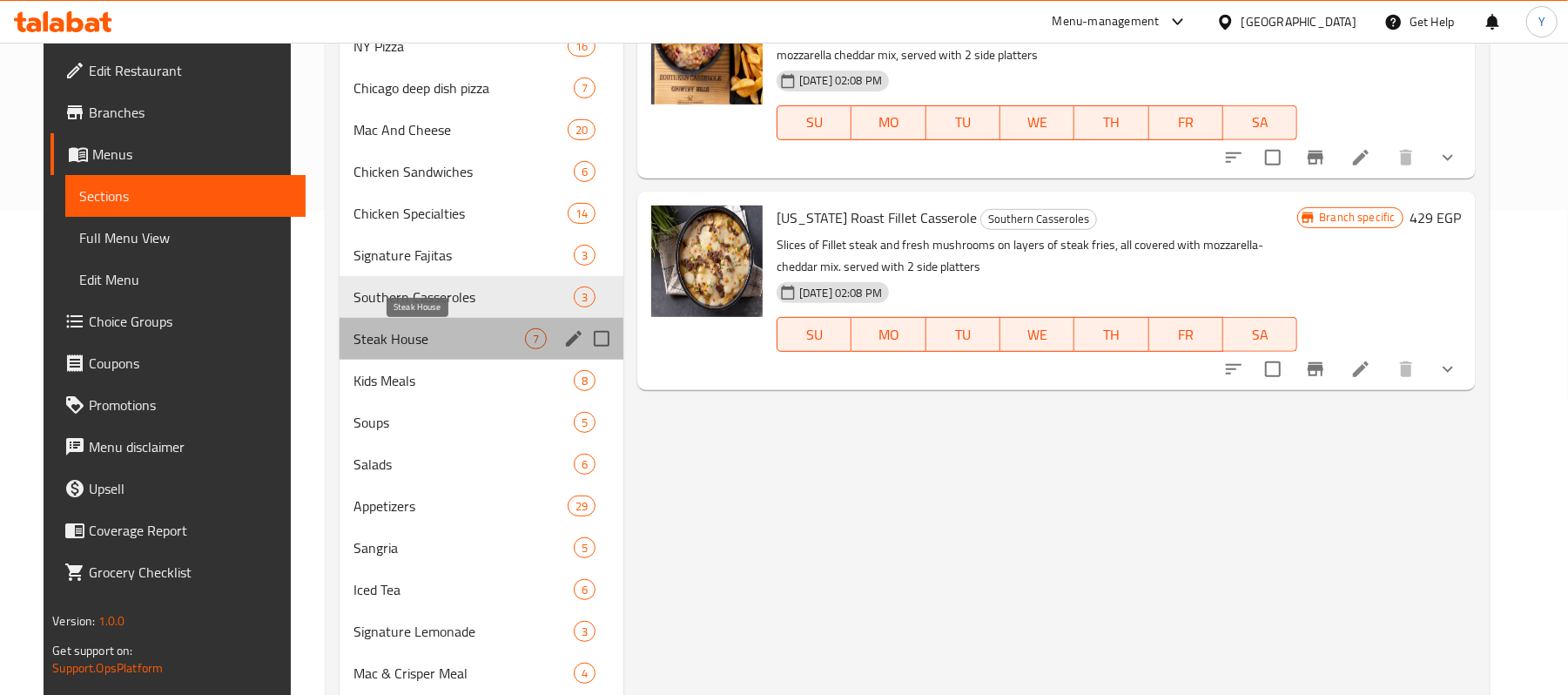
click at [459, 329] on span "Steak House" at bounding box center [439, 338] width 172 height 21
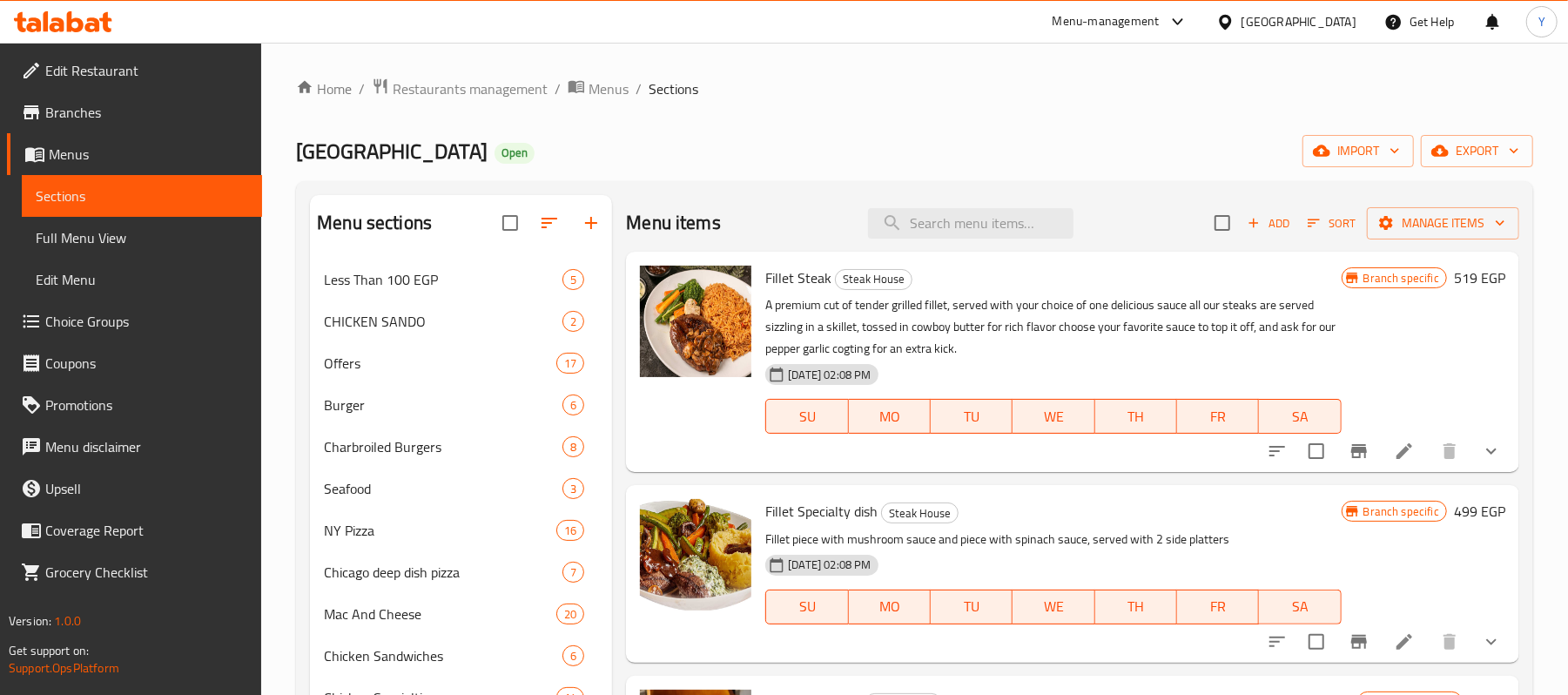
click at [1470, 454] on button "show more" at bounding box center [1491, 451] width 42 height 42
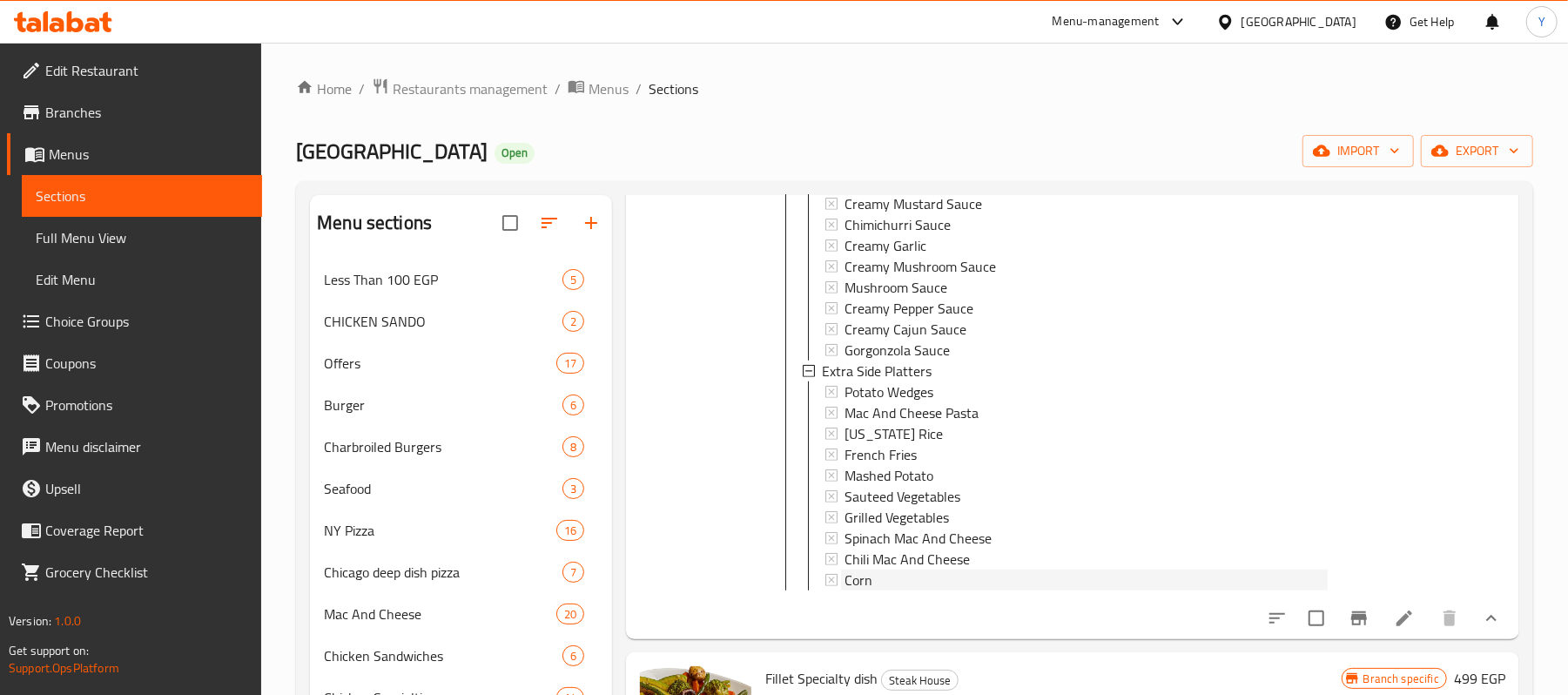
click at [871, 581] on span "Corn" at bounding box center [858, 580] width 28 height 21
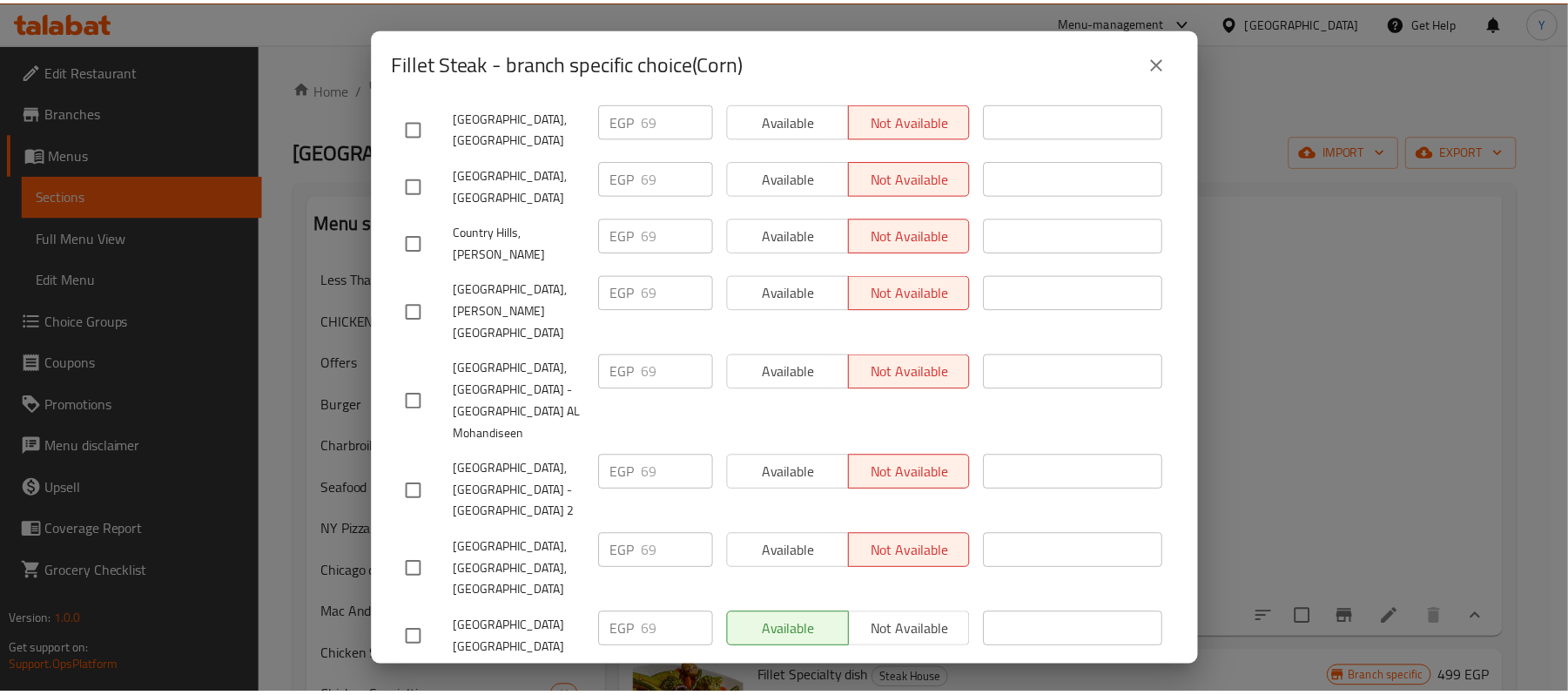
scroll to position [754, 0]
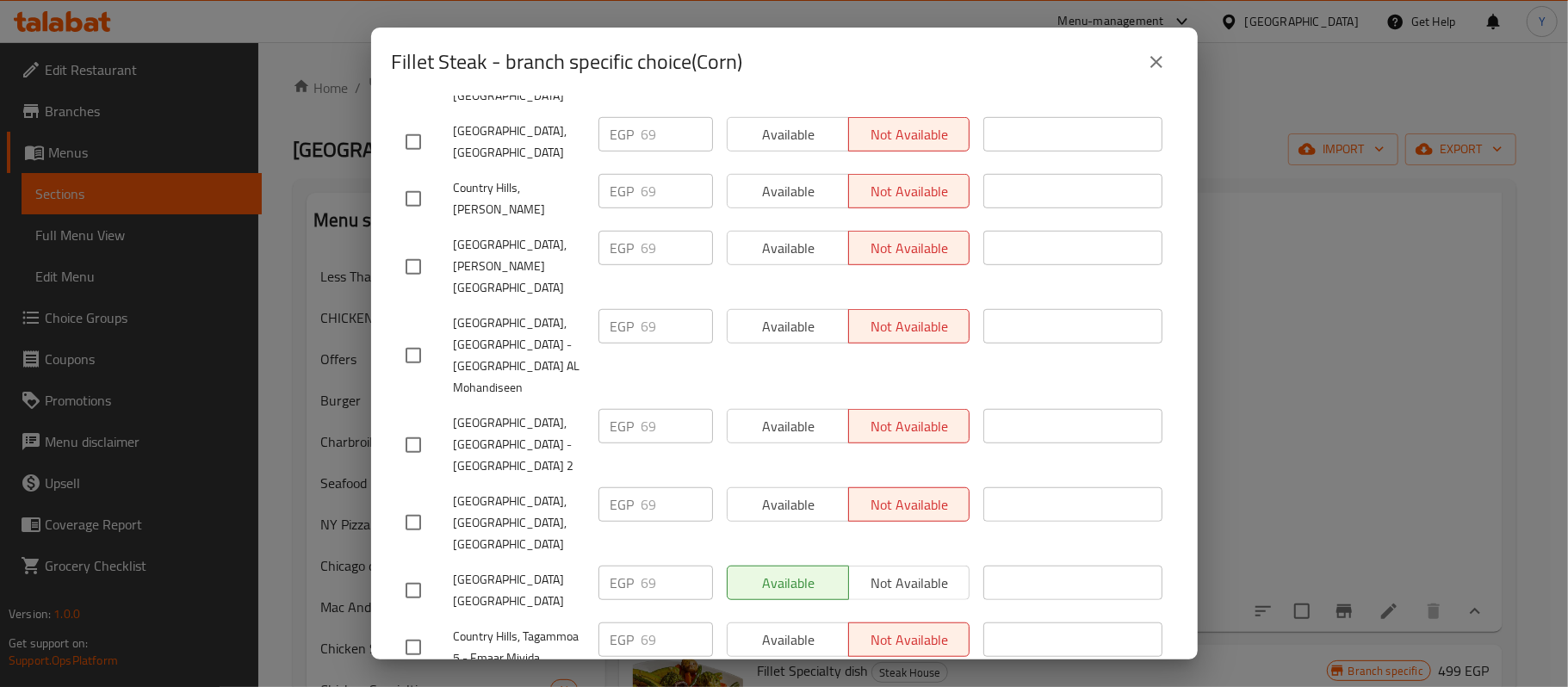
click at [1164, 54] on icon "close" at bounding box center [1156, 62] width 21 height 21
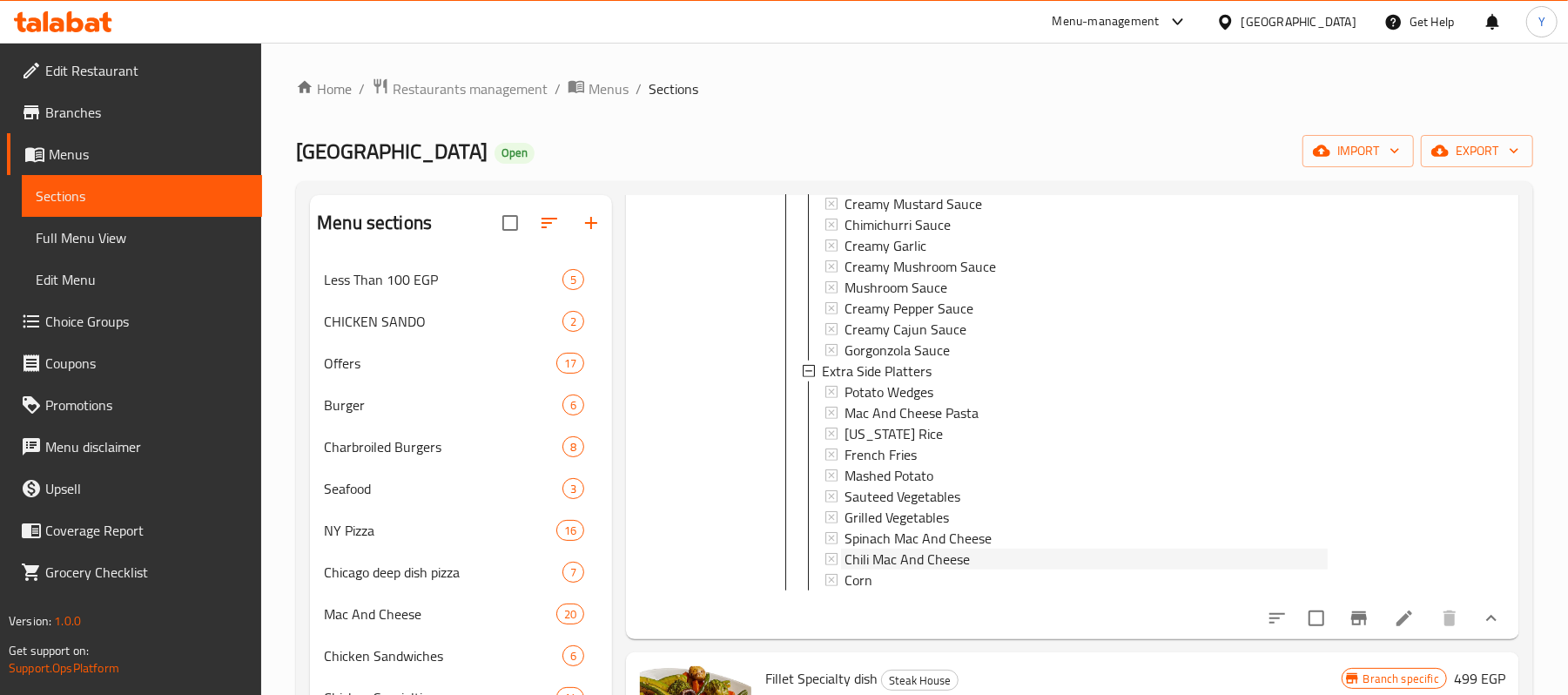
click at [907, 549] on span "Chili Mac And Cheese" at bounding box center [906, 559] width 125 height 21
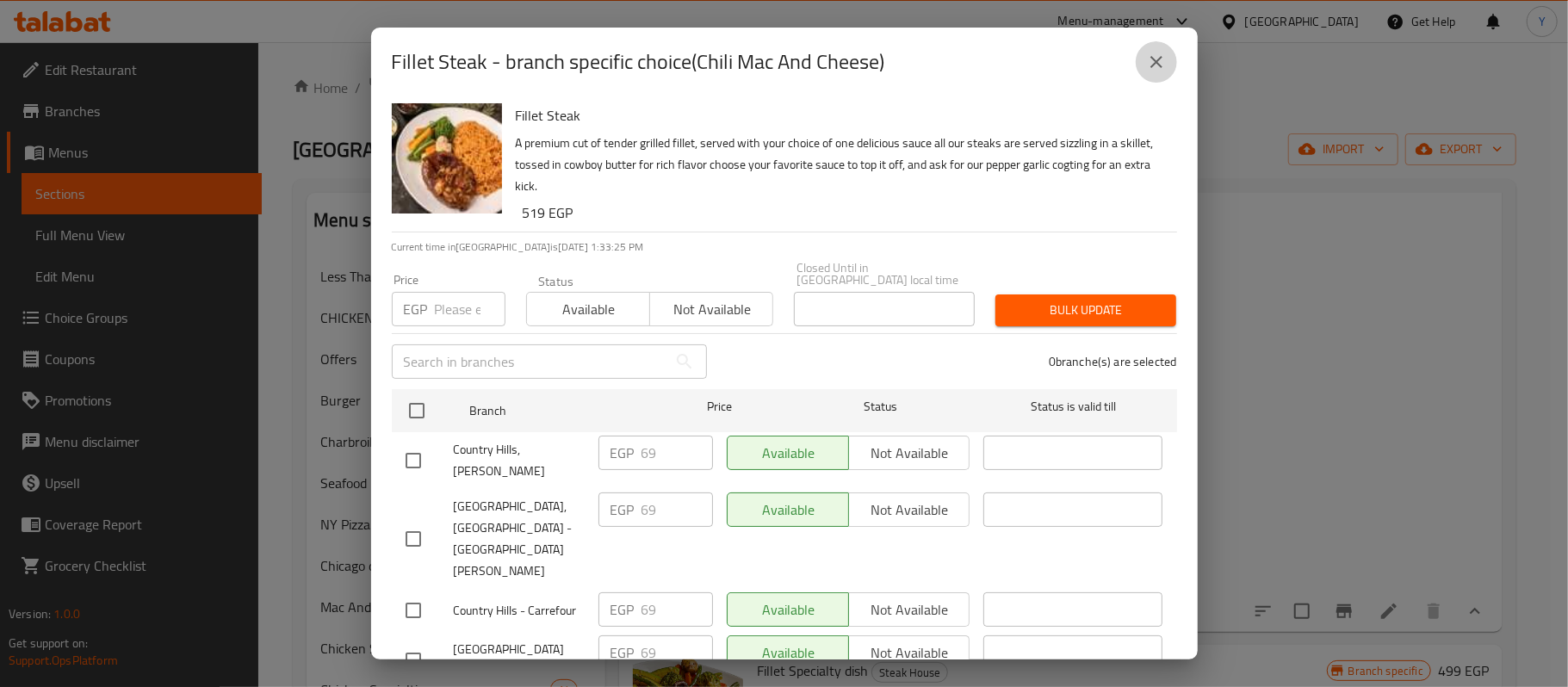
click at [1148, 60] on icon "close" at bounding box center [1156, 62] width 21 height 21
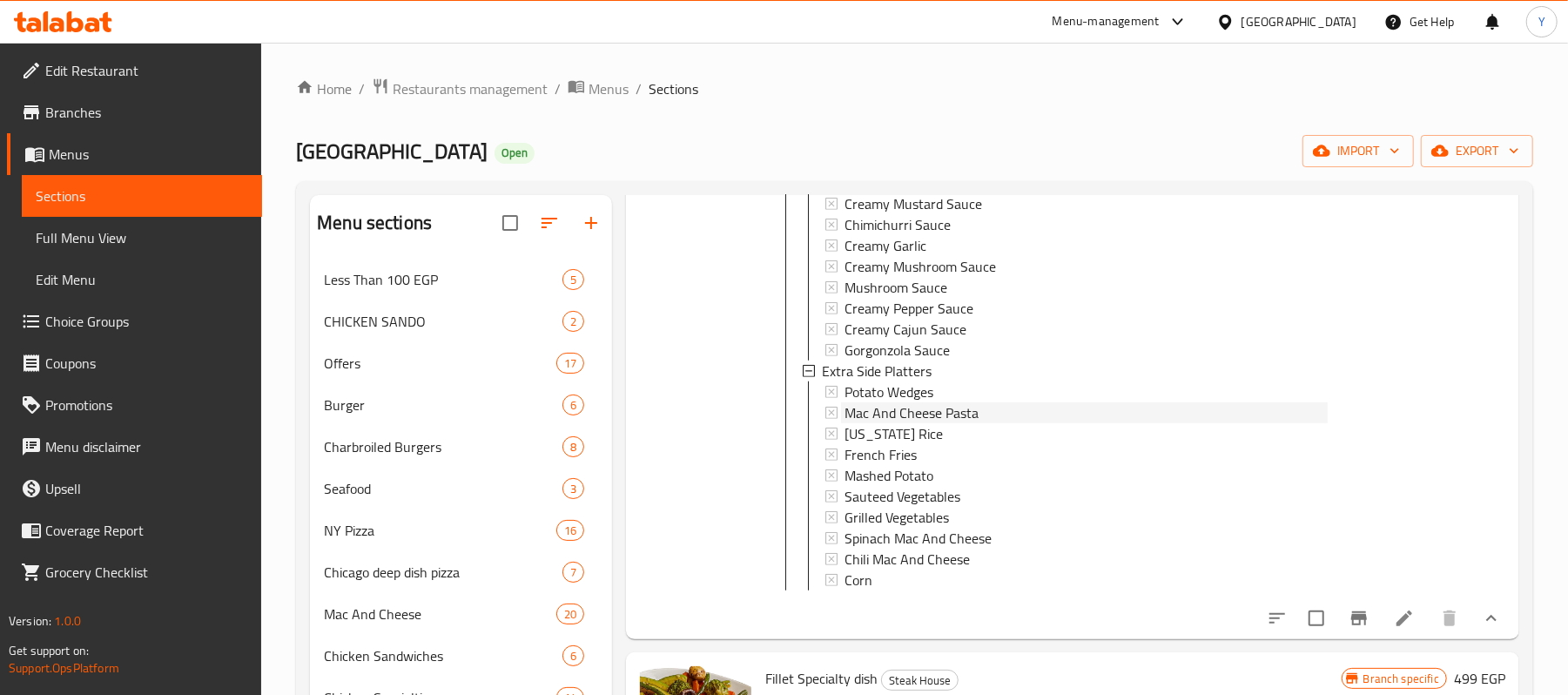
click at [954, 402] on span "Mac And Cheese Pasta" at bounding box center [911, 413] width 134 height 21
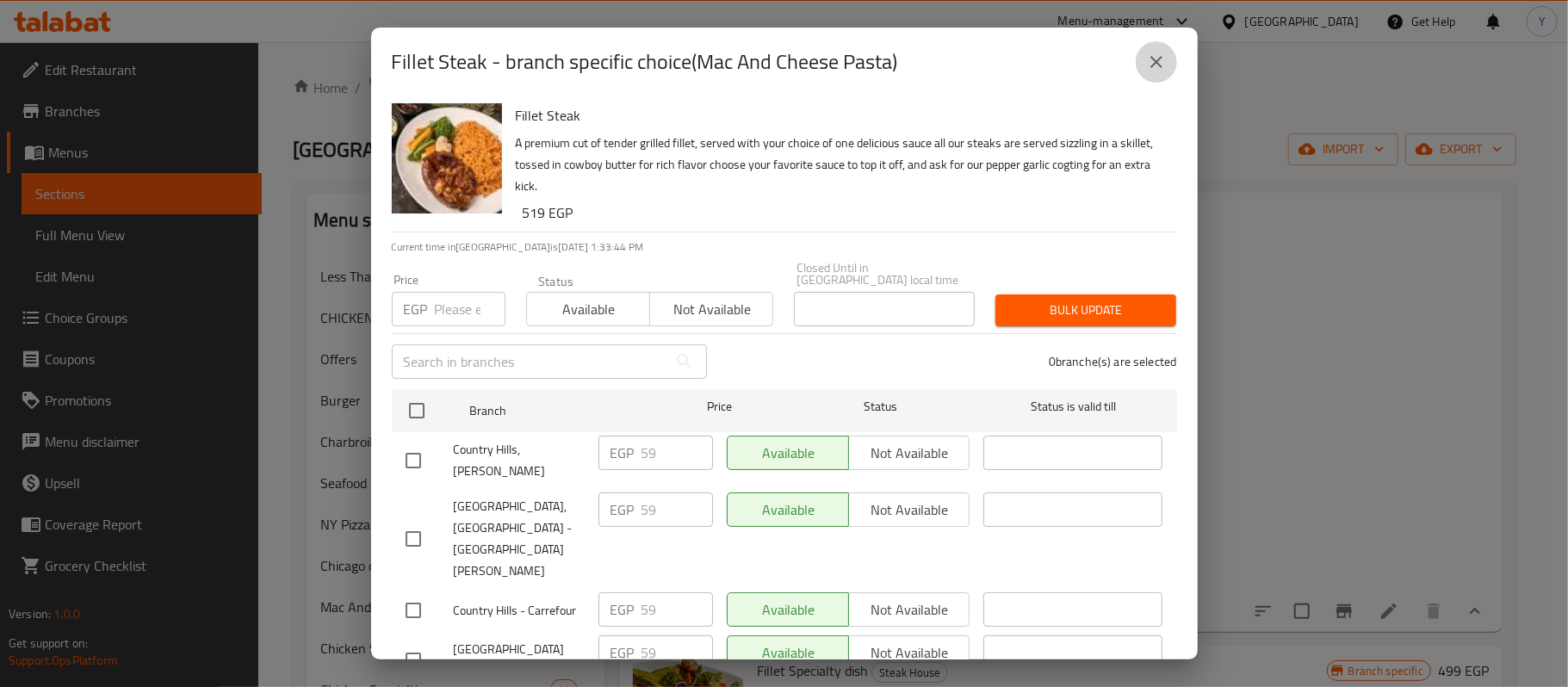
click at [1135, 63] on button "close" at bounding box center [1156, 62] width 42 height 42
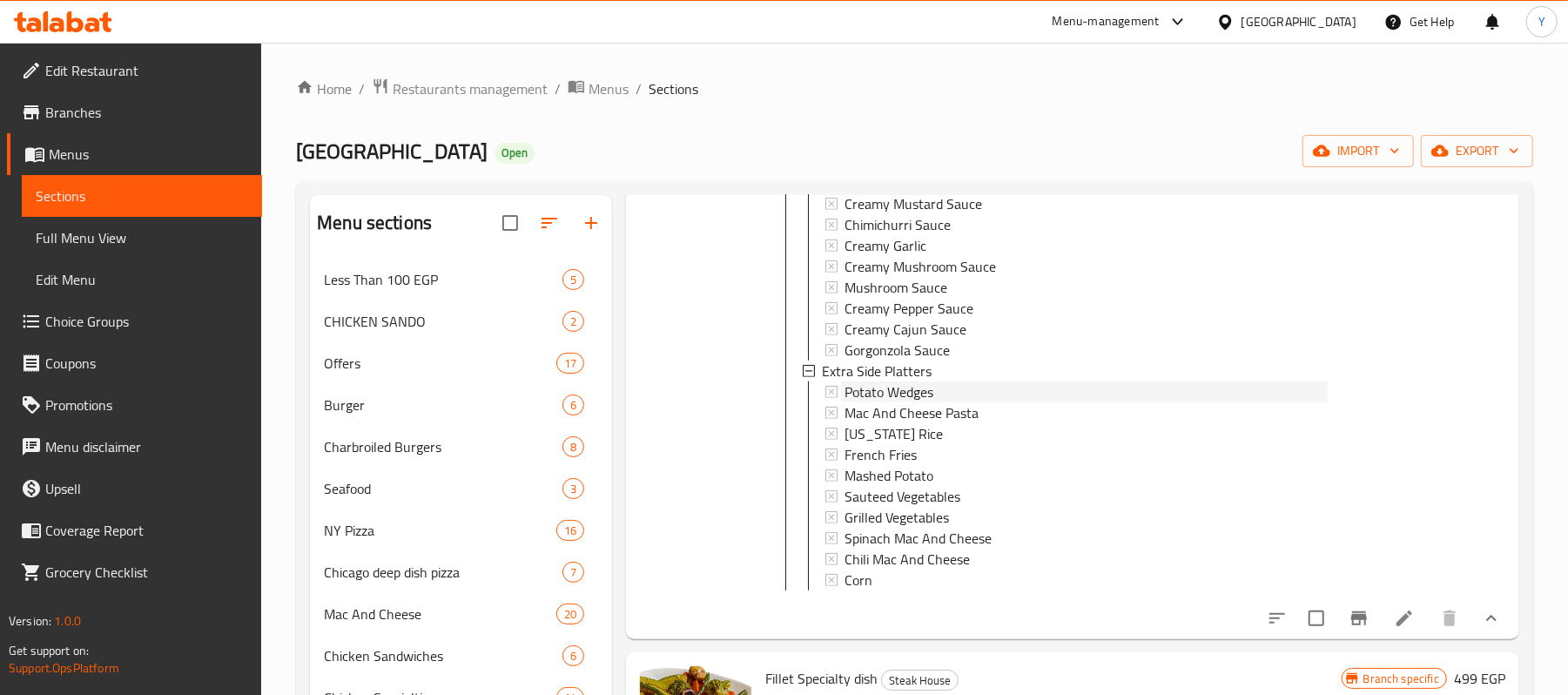
click at [906, 395] on span "Potato Wedges" at bounding box center [888, 392] width 89 height 21
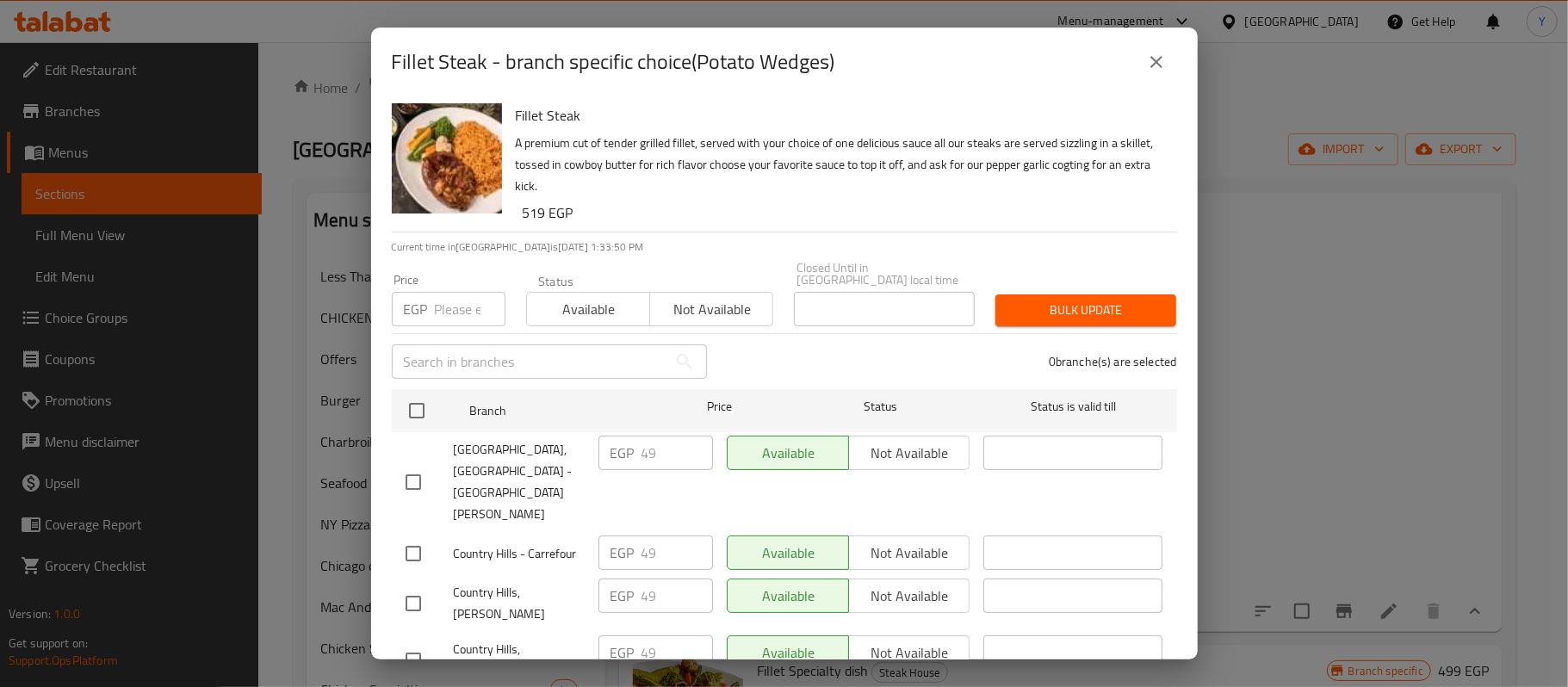
click at [1155, 52] on icon "close" at bounding box center [1156, 62] width 21 height 21
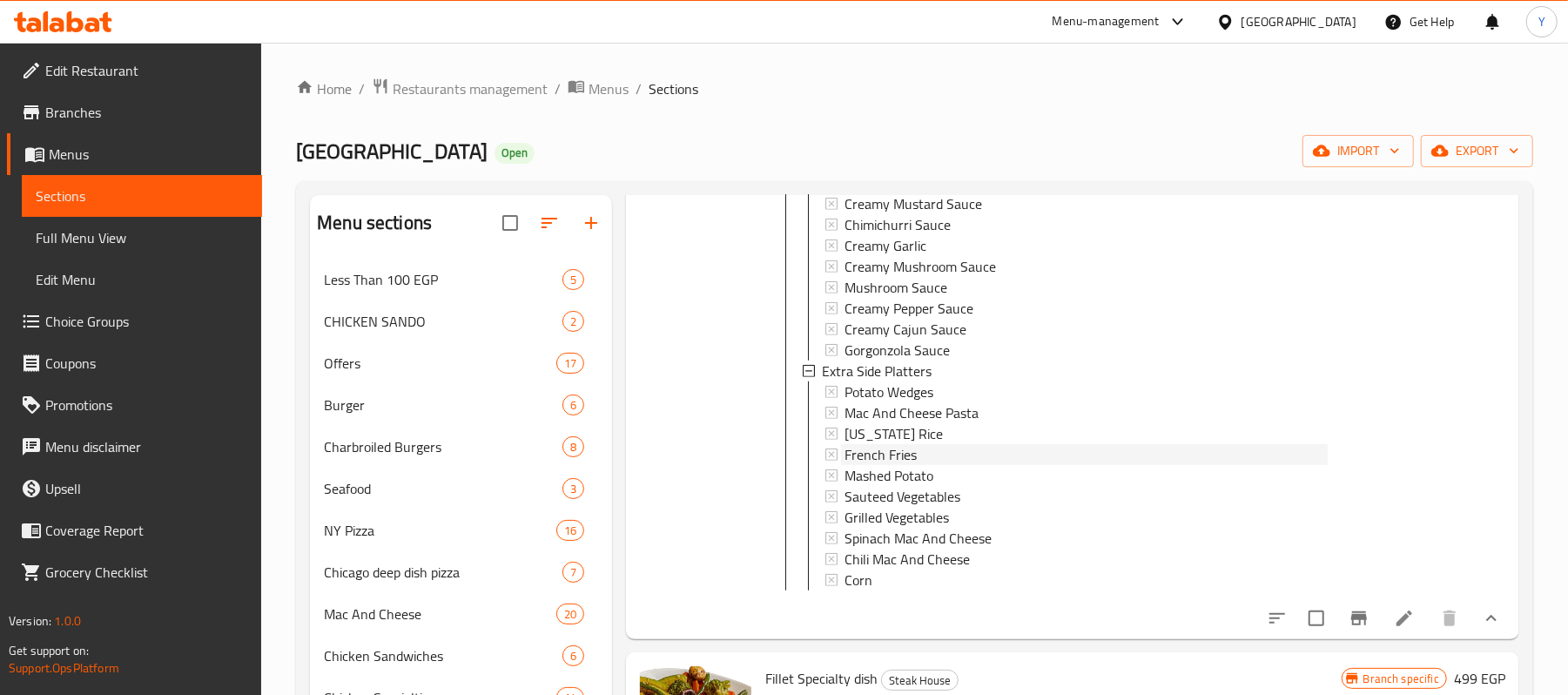
click at [916, 457] on span "French Fries" at bounding box center [880, 455] width 72 height 21
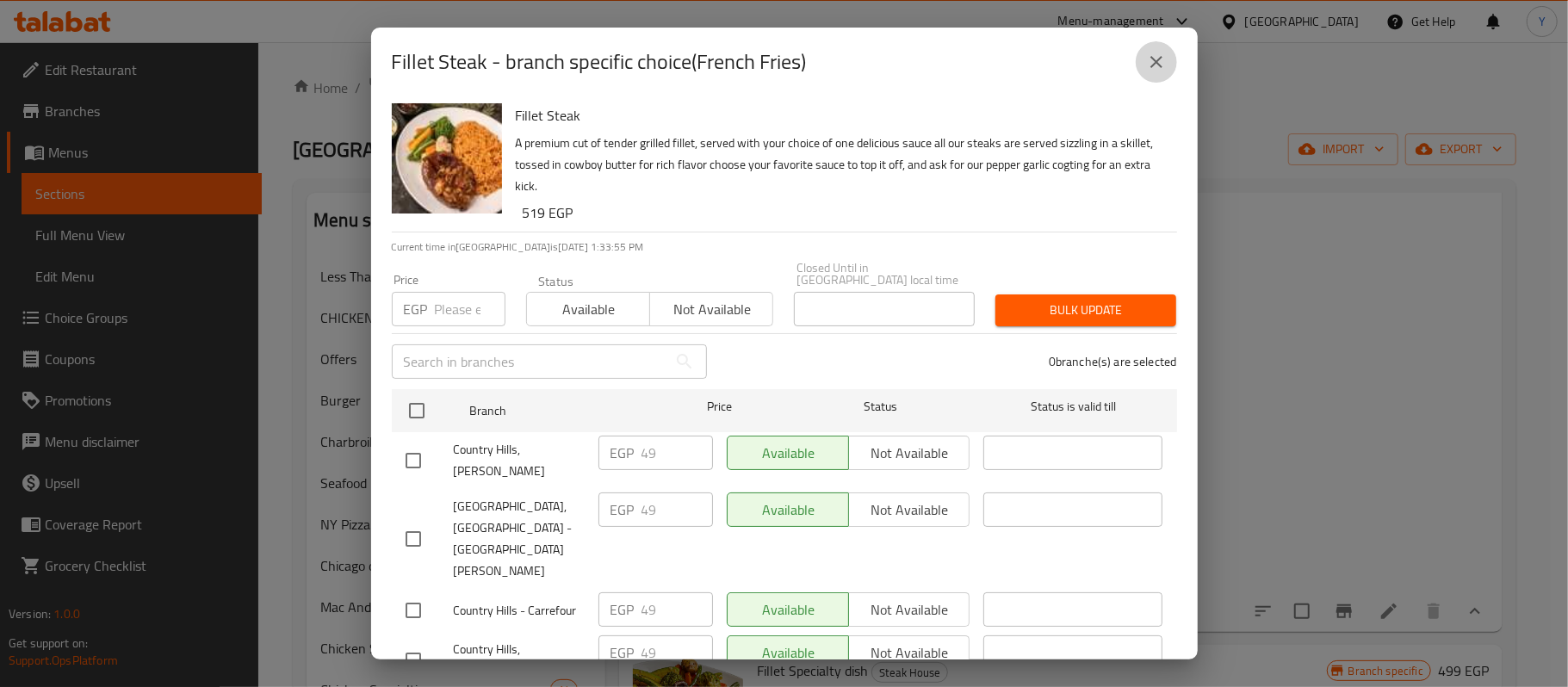
click at [1137, 63] on button "close" at bounding box center [1156, 62] width 42 height 42
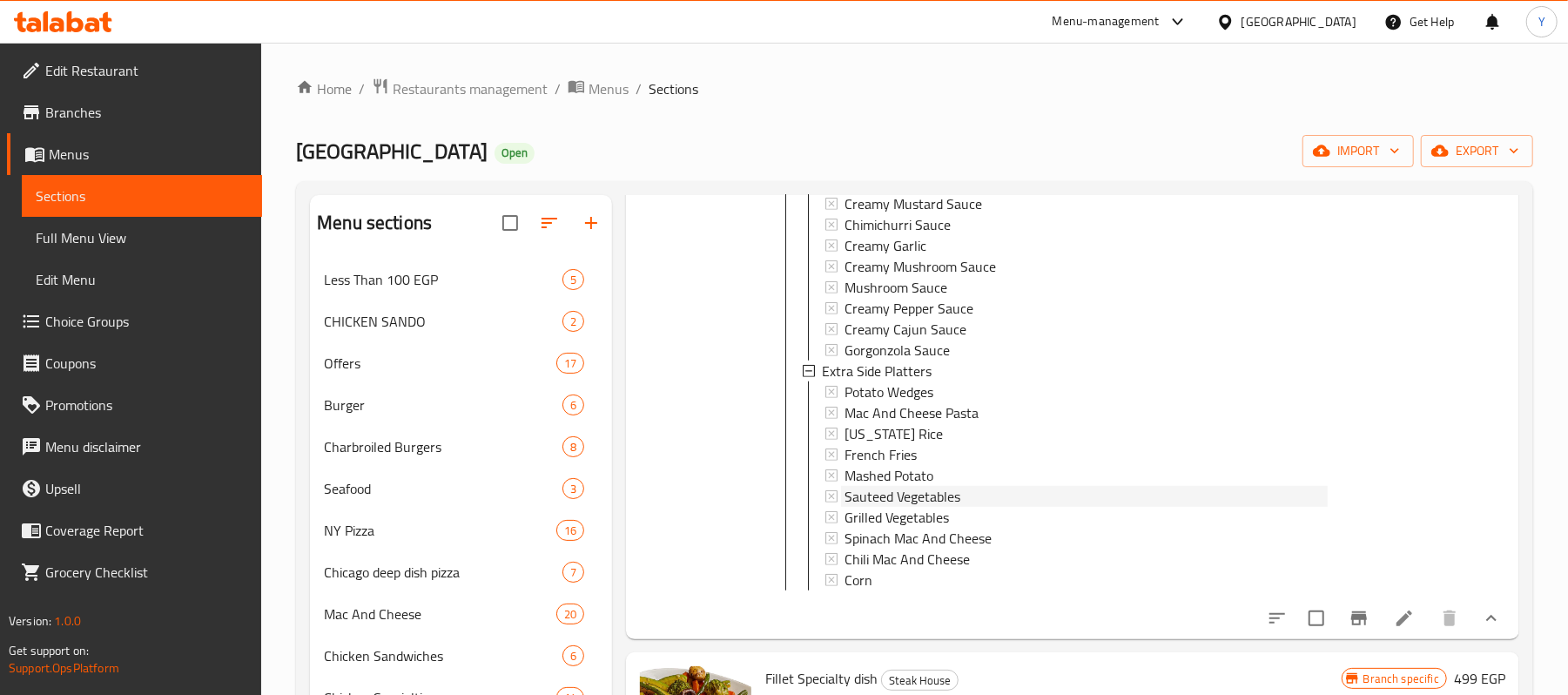
click at [913, 486] on span "Sauteed Vegetables" at bounding box center [902, 496] width 116 height 21
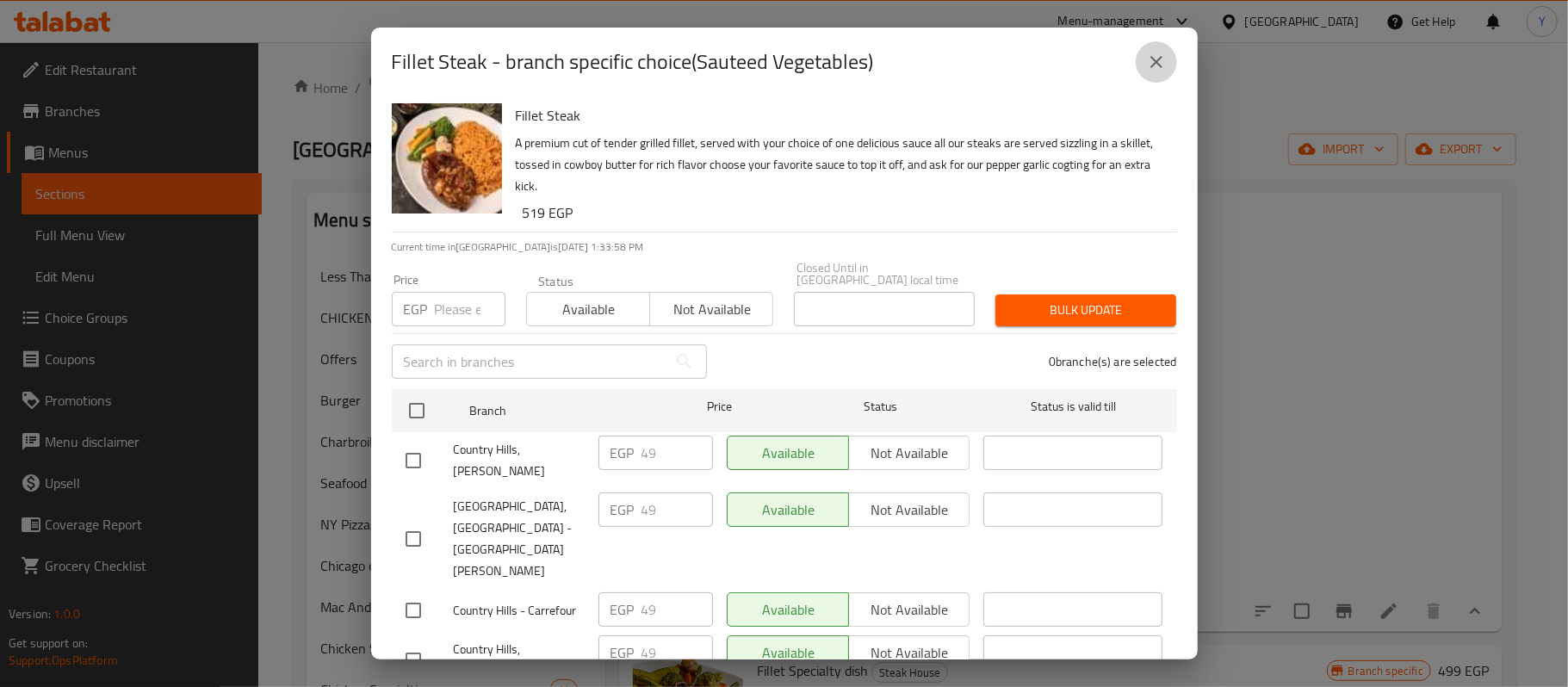
click at [1159, 66] on icon "close" at bounding box center [1156, 62] width 12 height 12
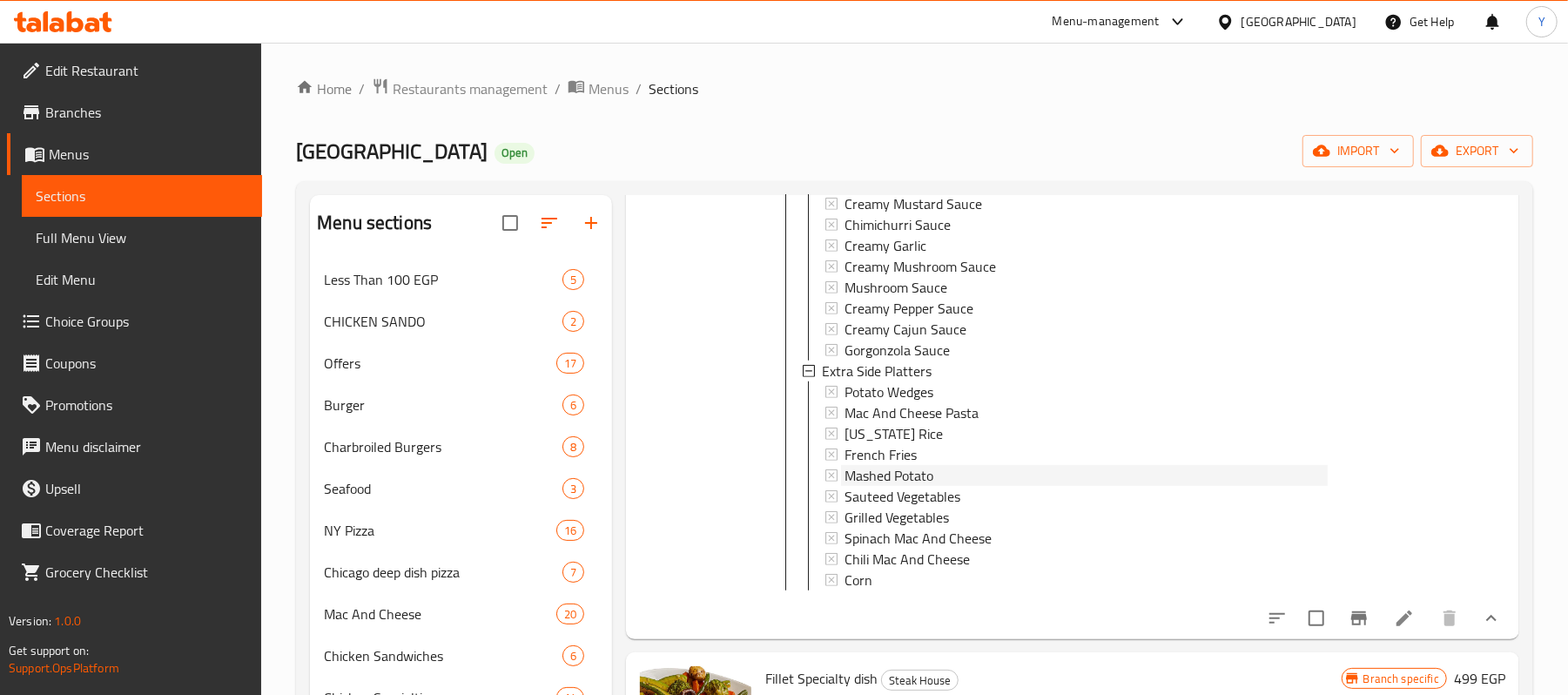
click at [920, 478] on span "Mashed Potato" at bounding box center [888, 475] width 89 height 21
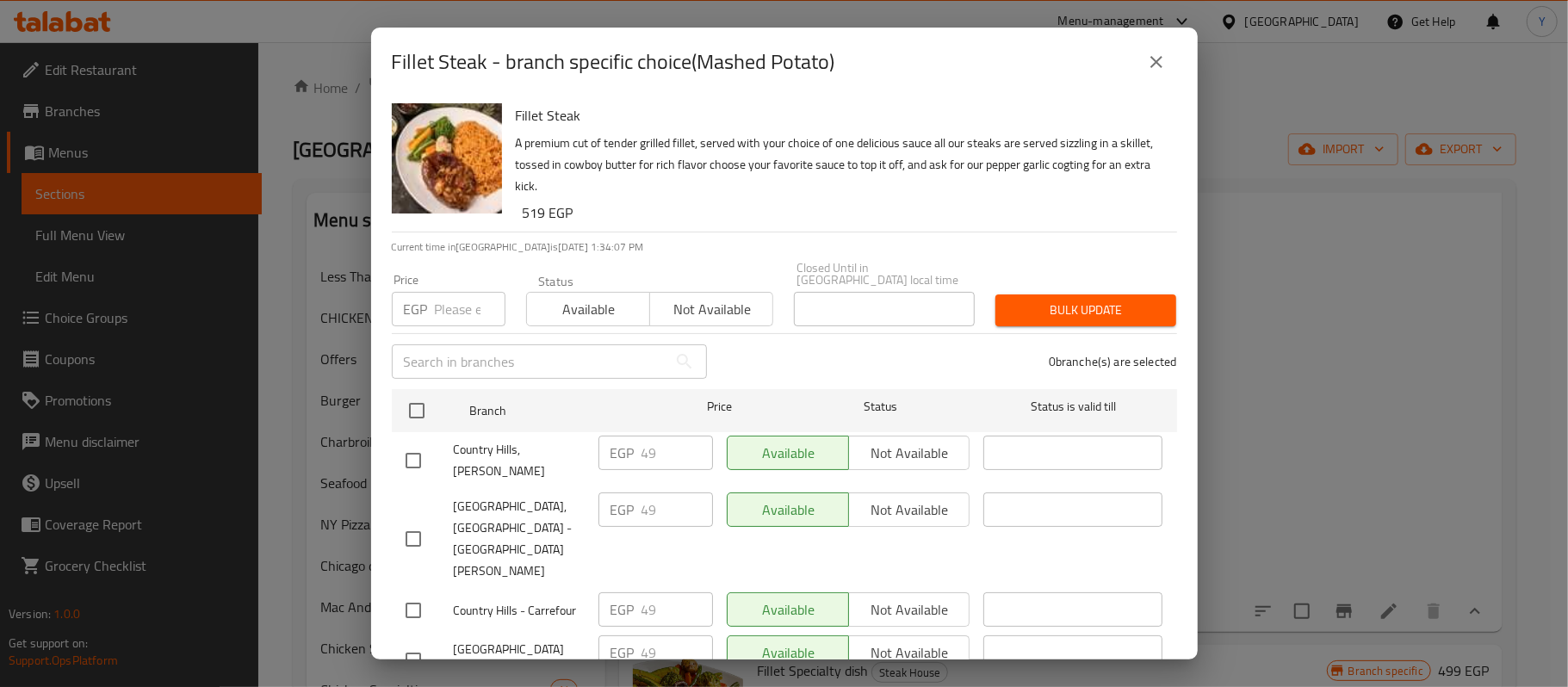
click at [1151, 57] on icon "close" at bounding box center [1156, 62] width 12 height 12
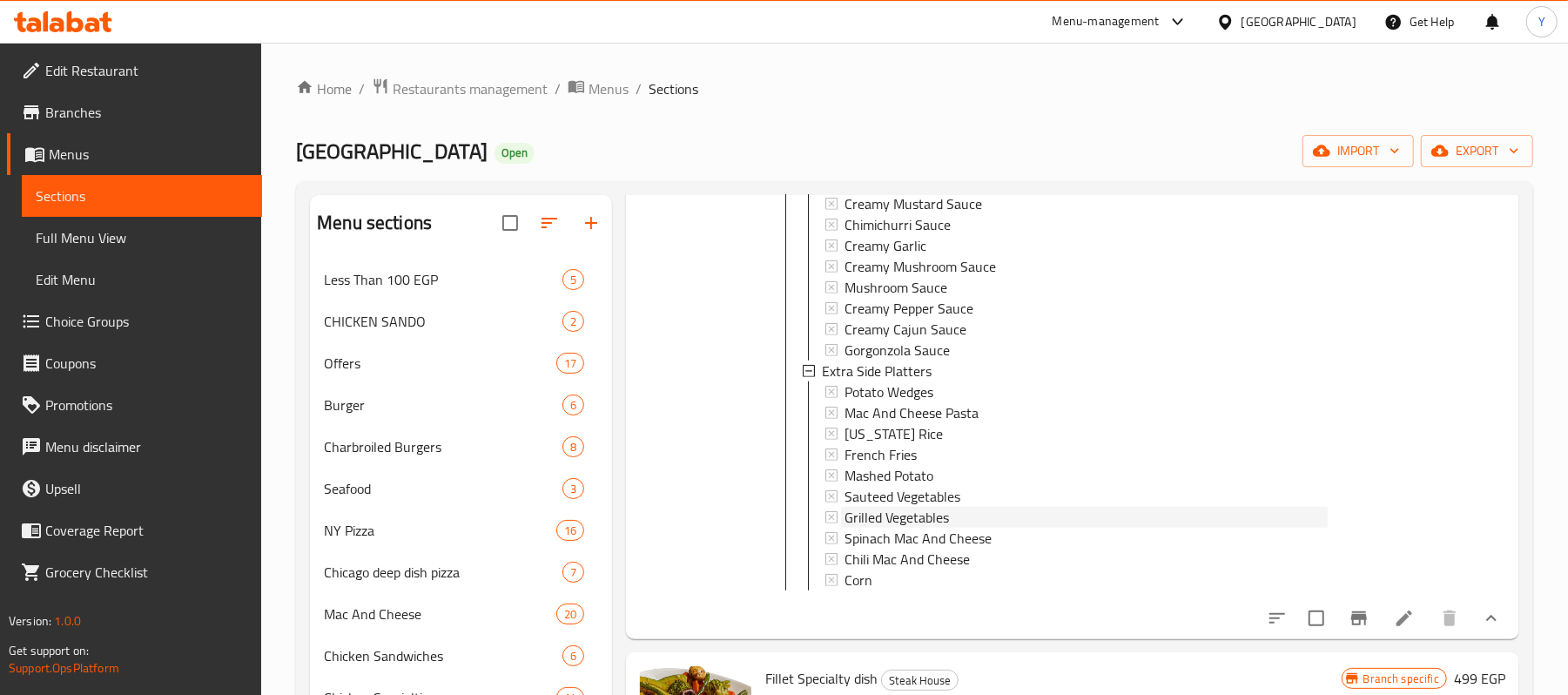
click at [878, 510] on span "Grilled Vegetables" at bounding box center [896, 517] width 104 height 21
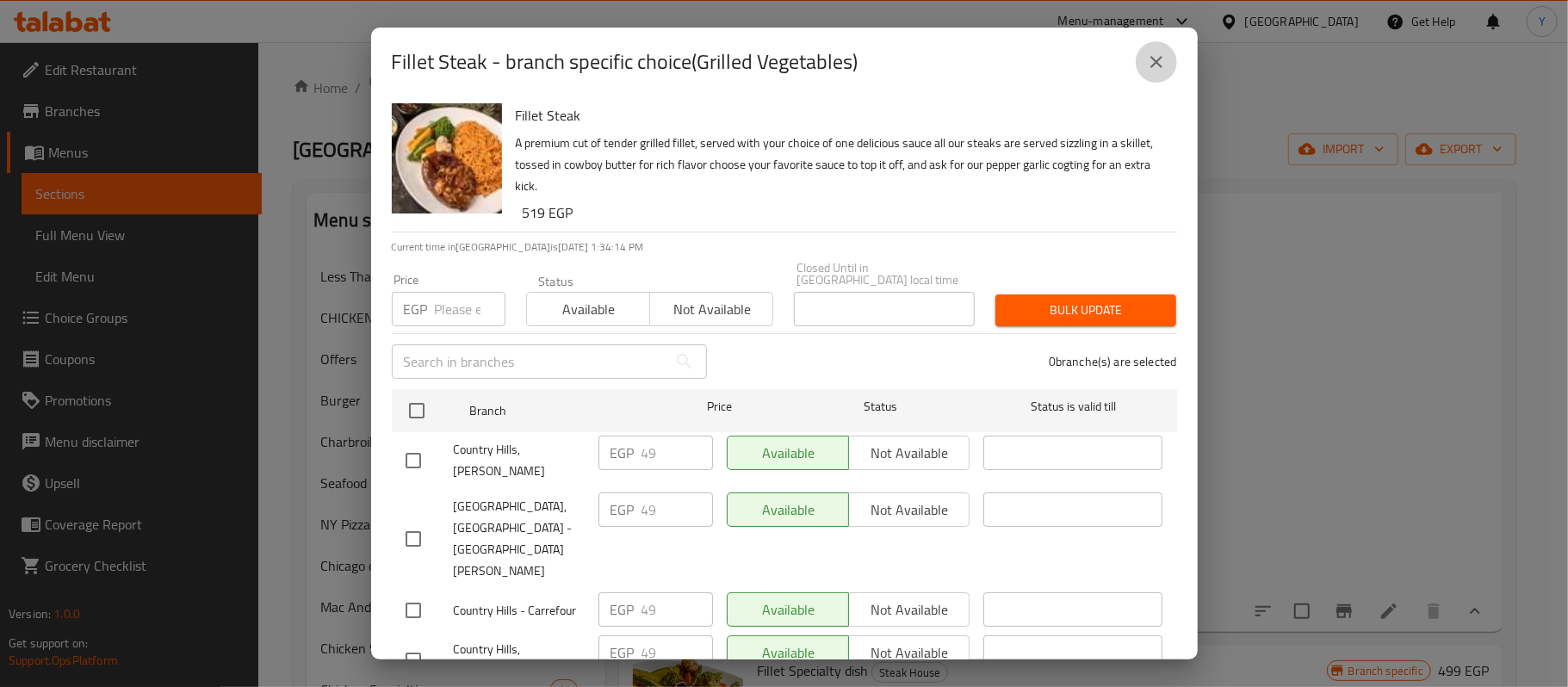
click at [1155, 60] on icon "close" at bounding box center [1156, 62] width 21 height 21
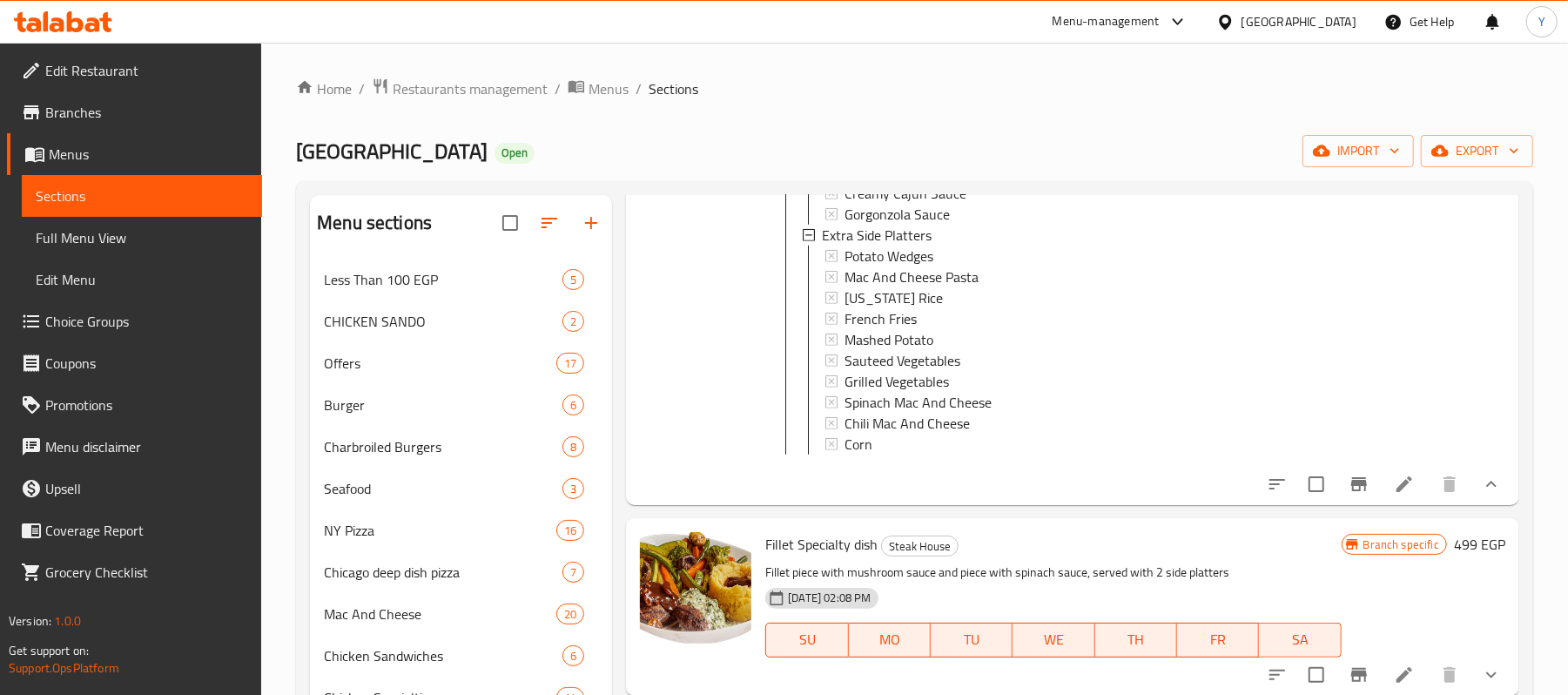
scroll to position [1006, 0]
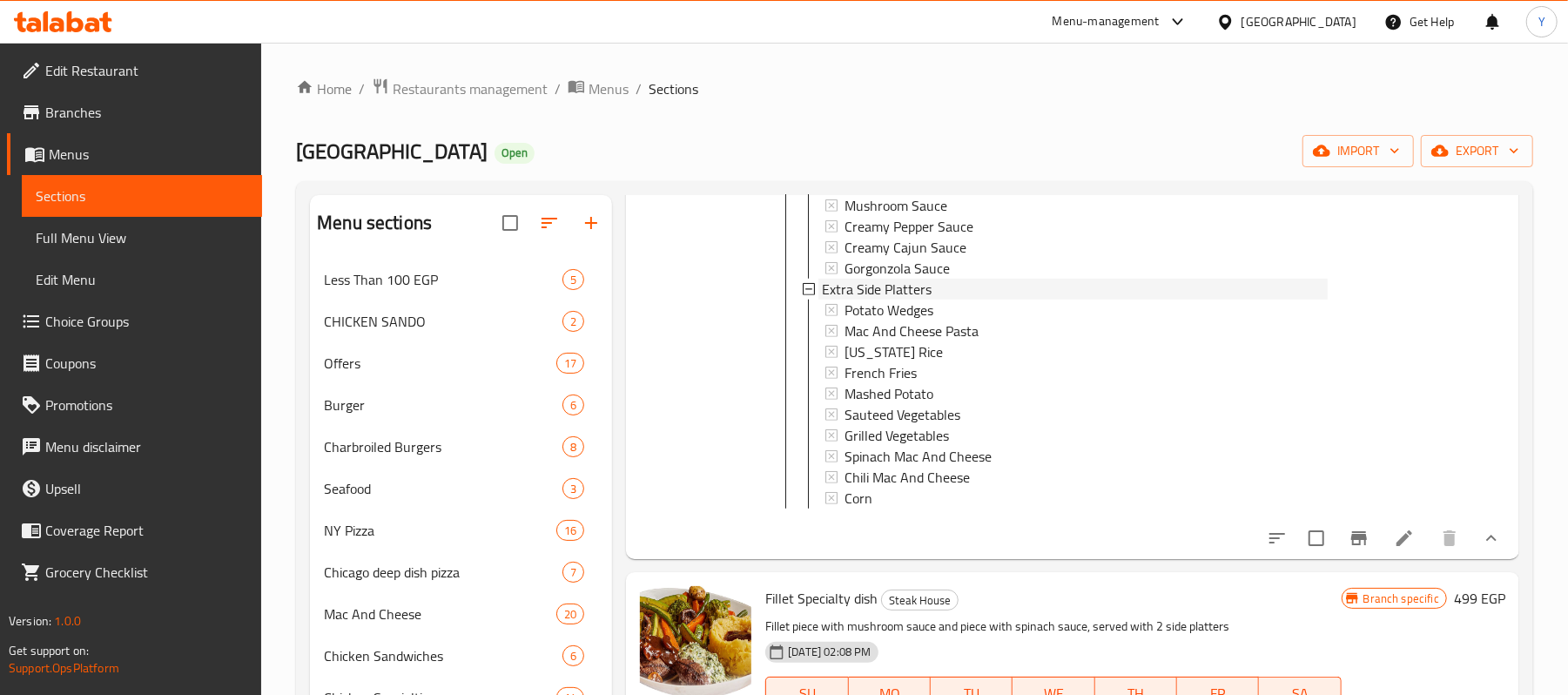
click at [920, 282] on span "Extra Side Platters" at bounding box center [876, 289] width 110 height 21
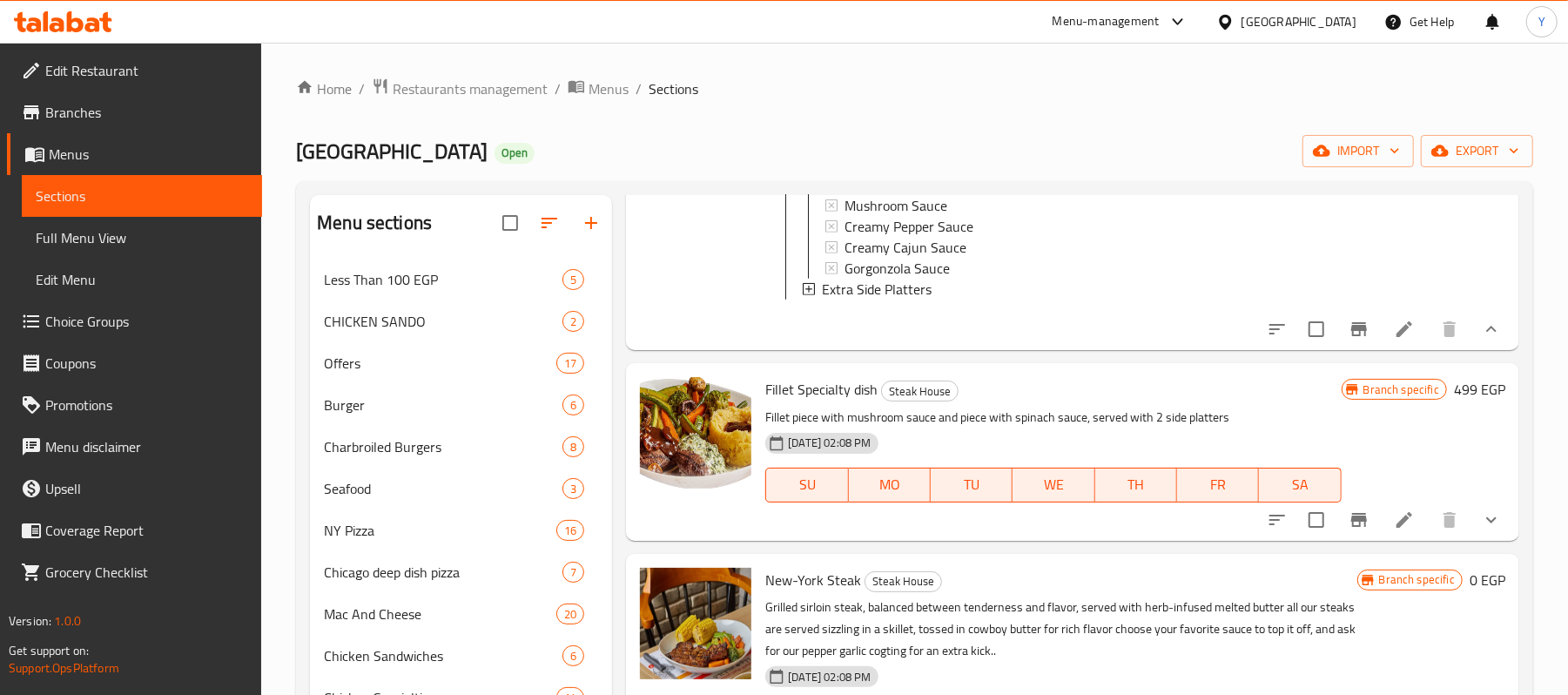
scroll to position [0, 0]
click at [920, 282] on span "Extra Side Platters" at bounding box center [876, 291] width 110 height 21
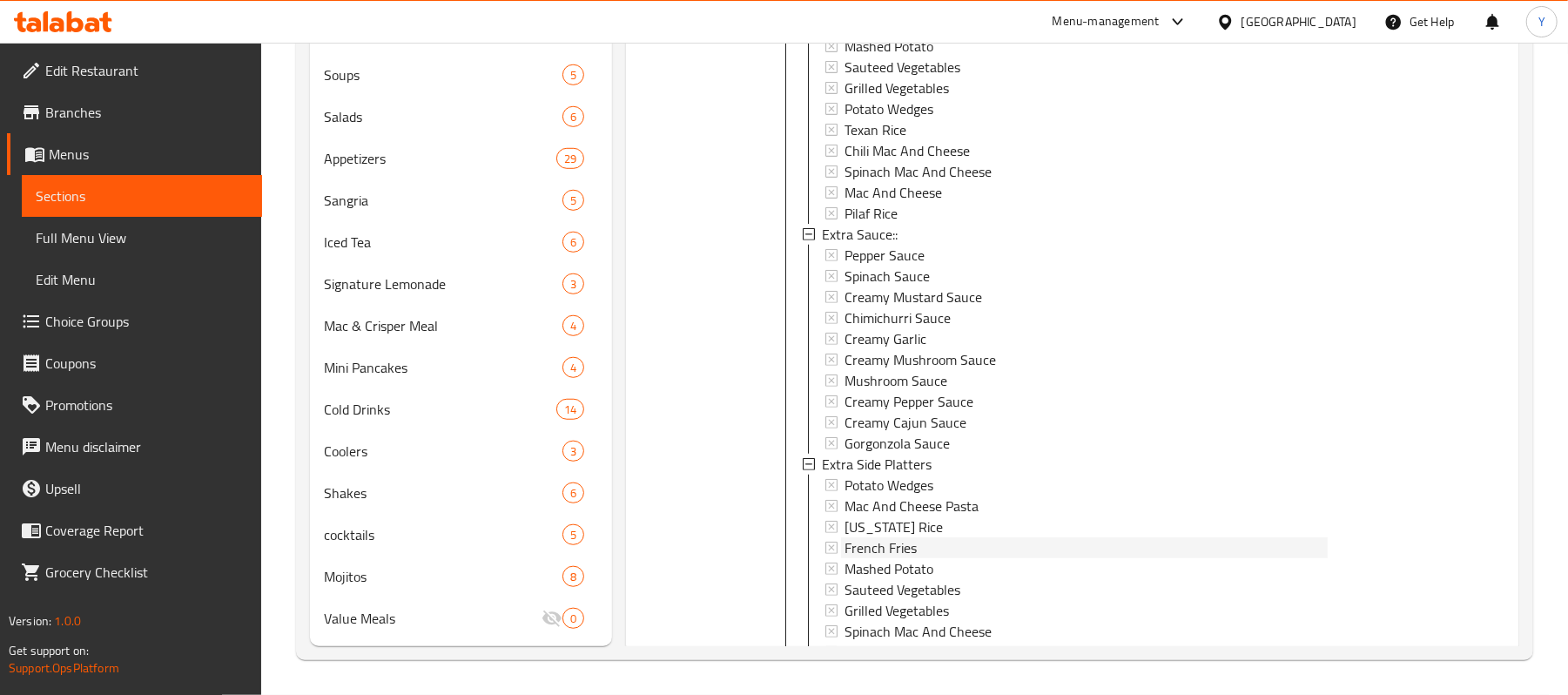
click at [924, 549] on div "French Fries" at bounding box center [1085, 548] width 482 height 21
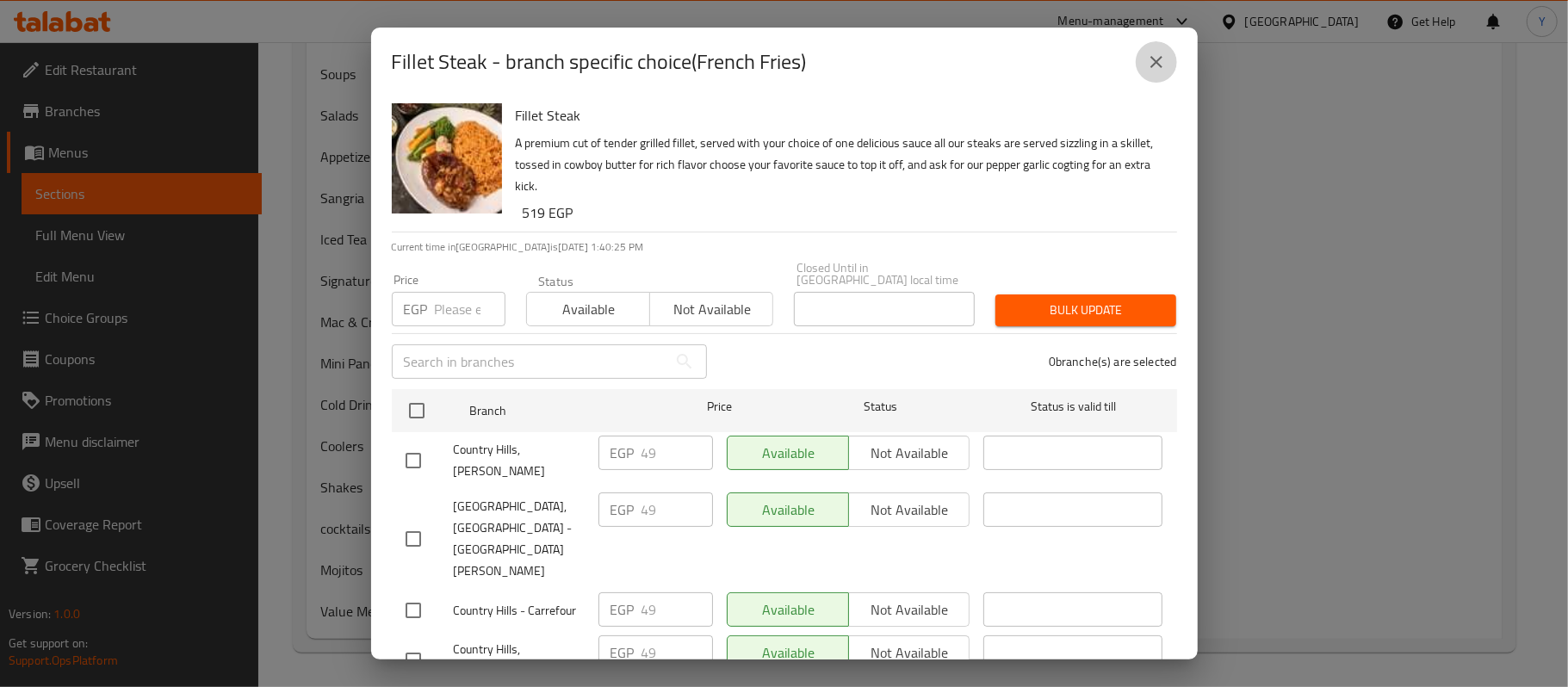
click at [1148, 68] on icon "close" at bounding box center [1156, 62] width 21 height 21
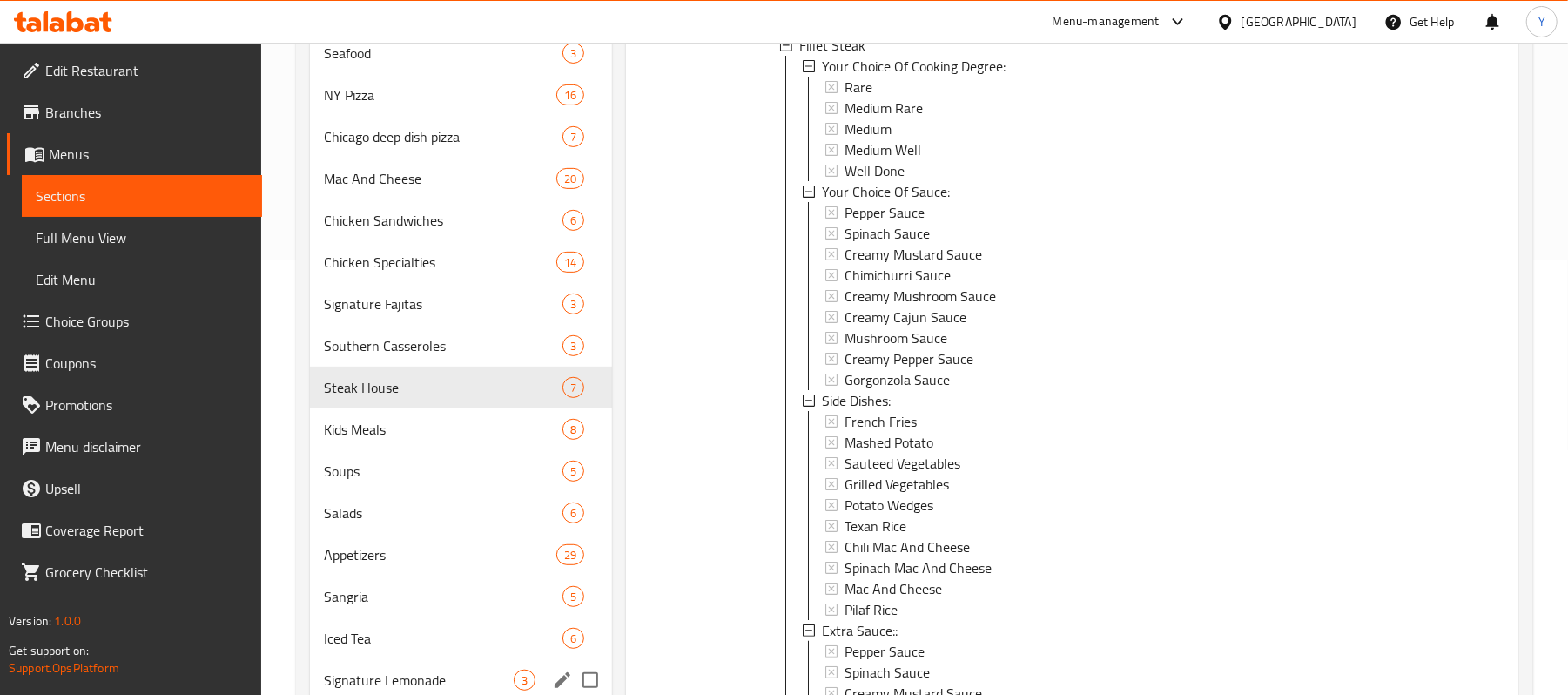
scroll to position [136, 0]
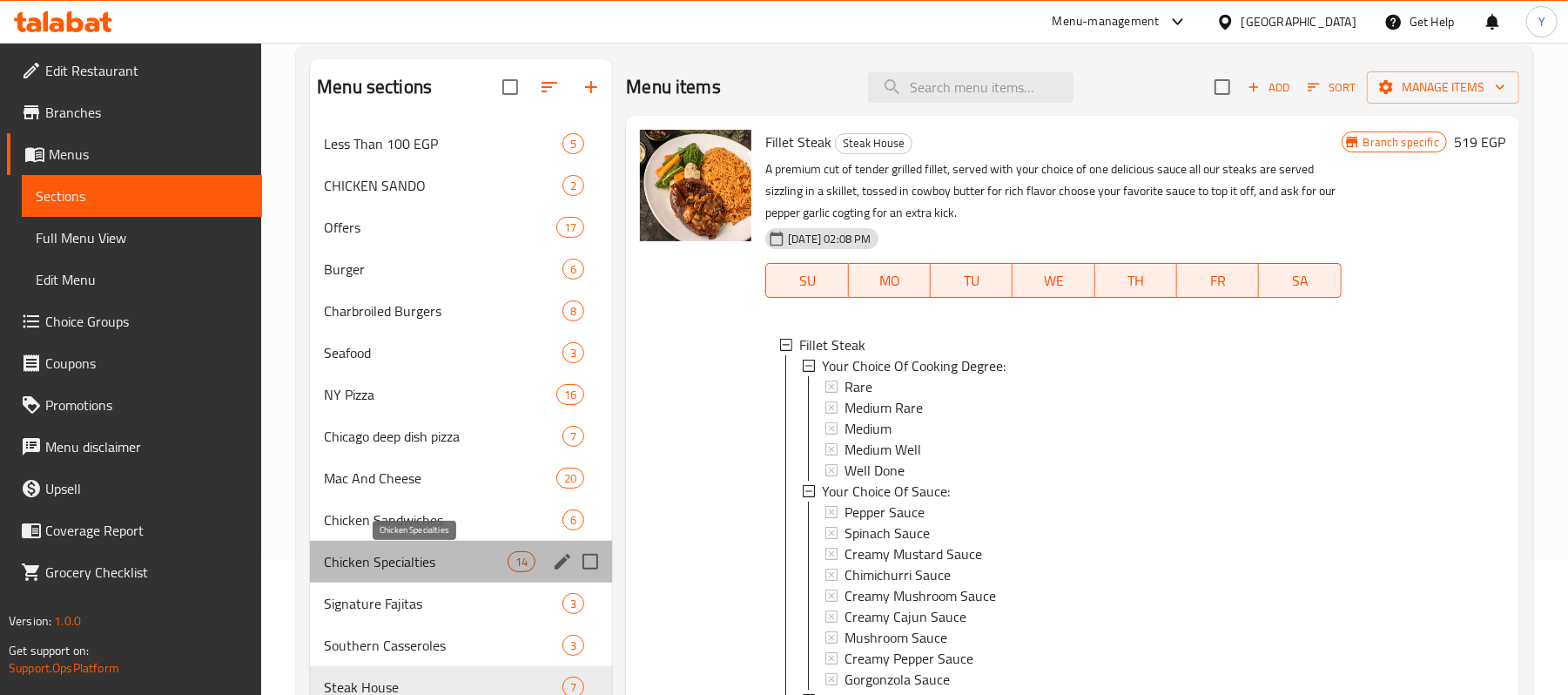
click at [481, 552] on span "Chicken Specialties" at bounding box center [415, 562] width 184 height 21
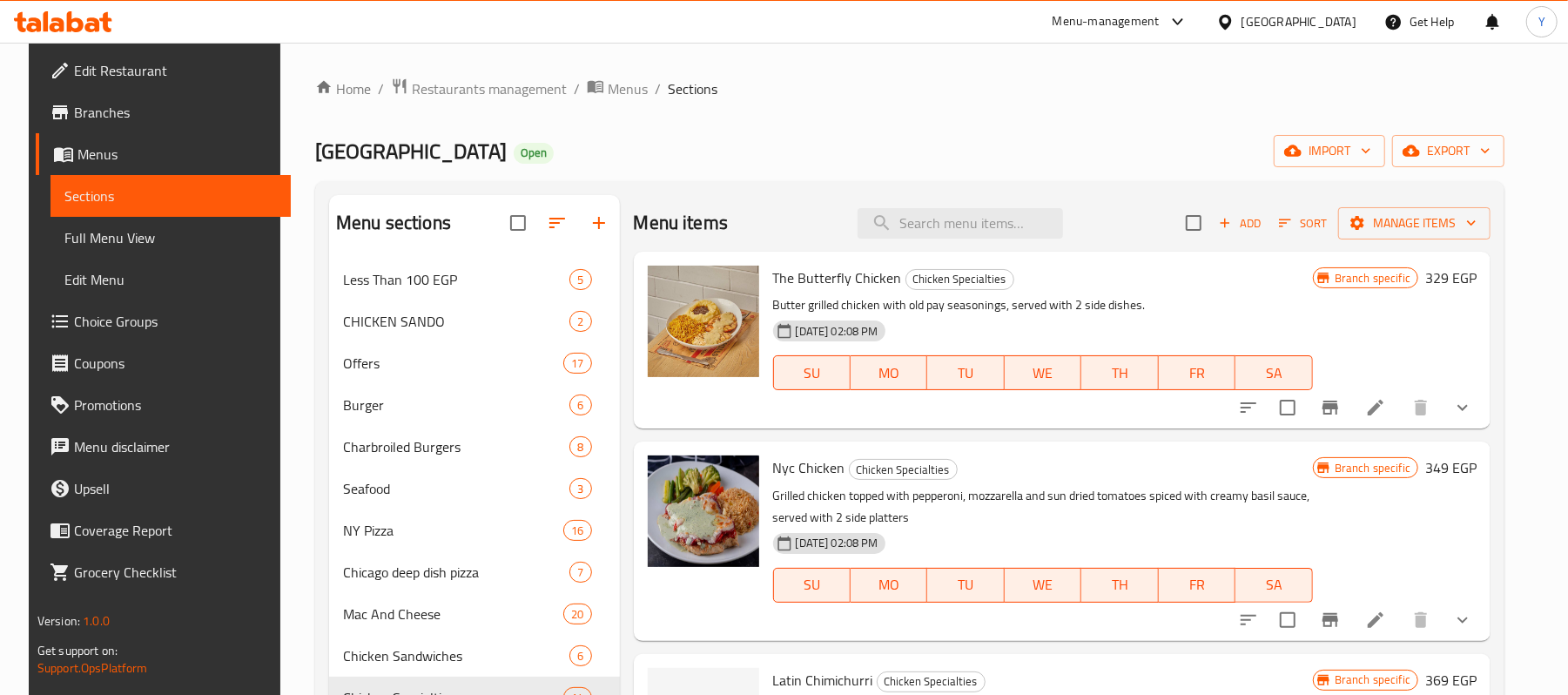
click at [1472, 401] on icon "show more" at bounding box center [1463, 408] width 21 height 21
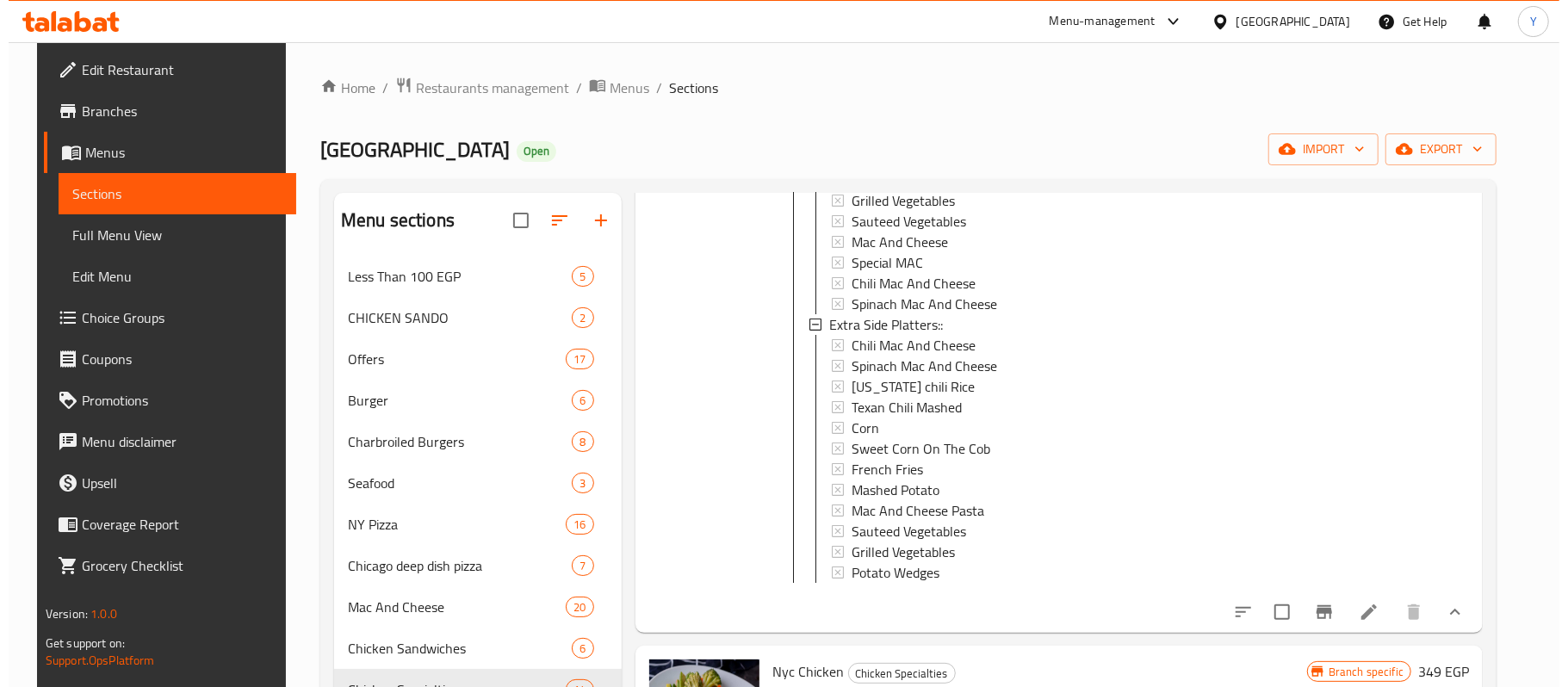
scroll to position [344, 0]
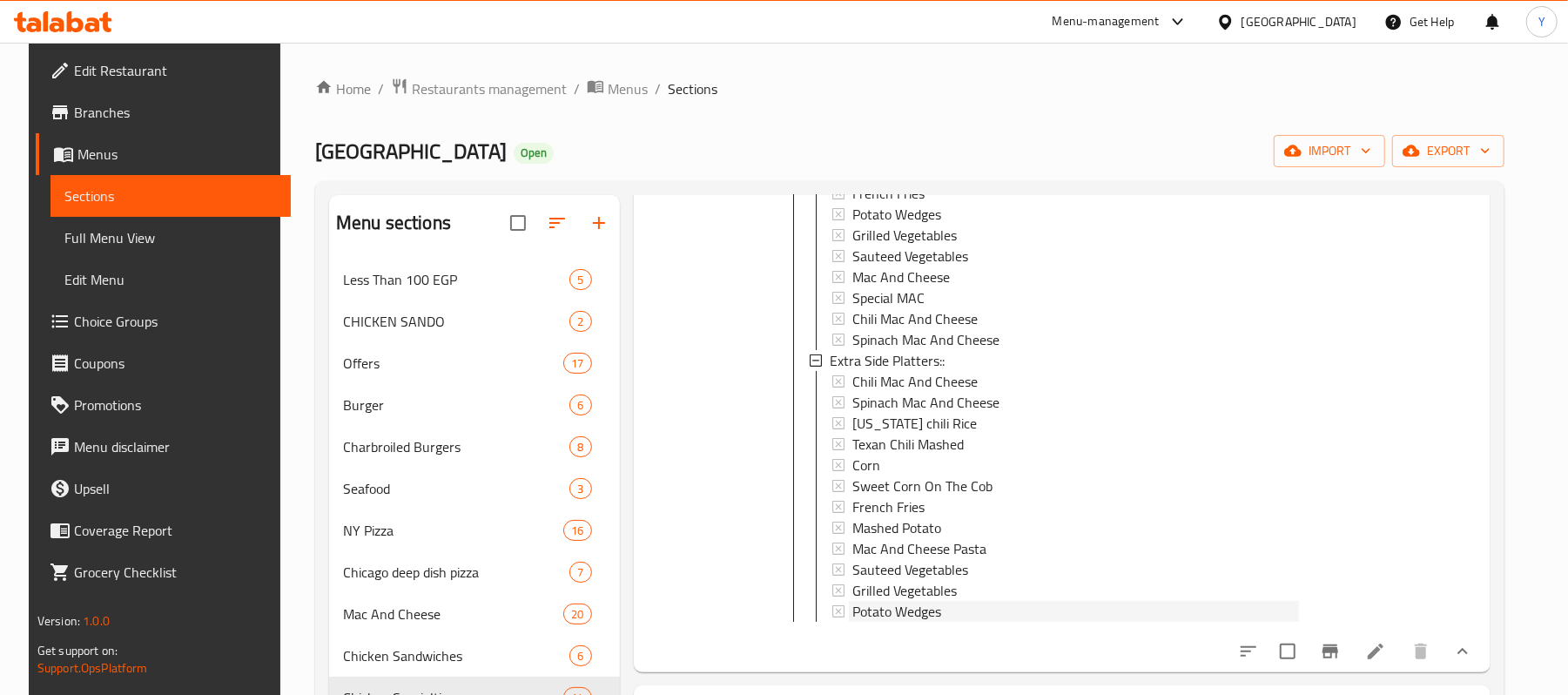
click at [958, 606] on div "Potato Wedges" at bounding box center [1075, 611] width 446 height 21
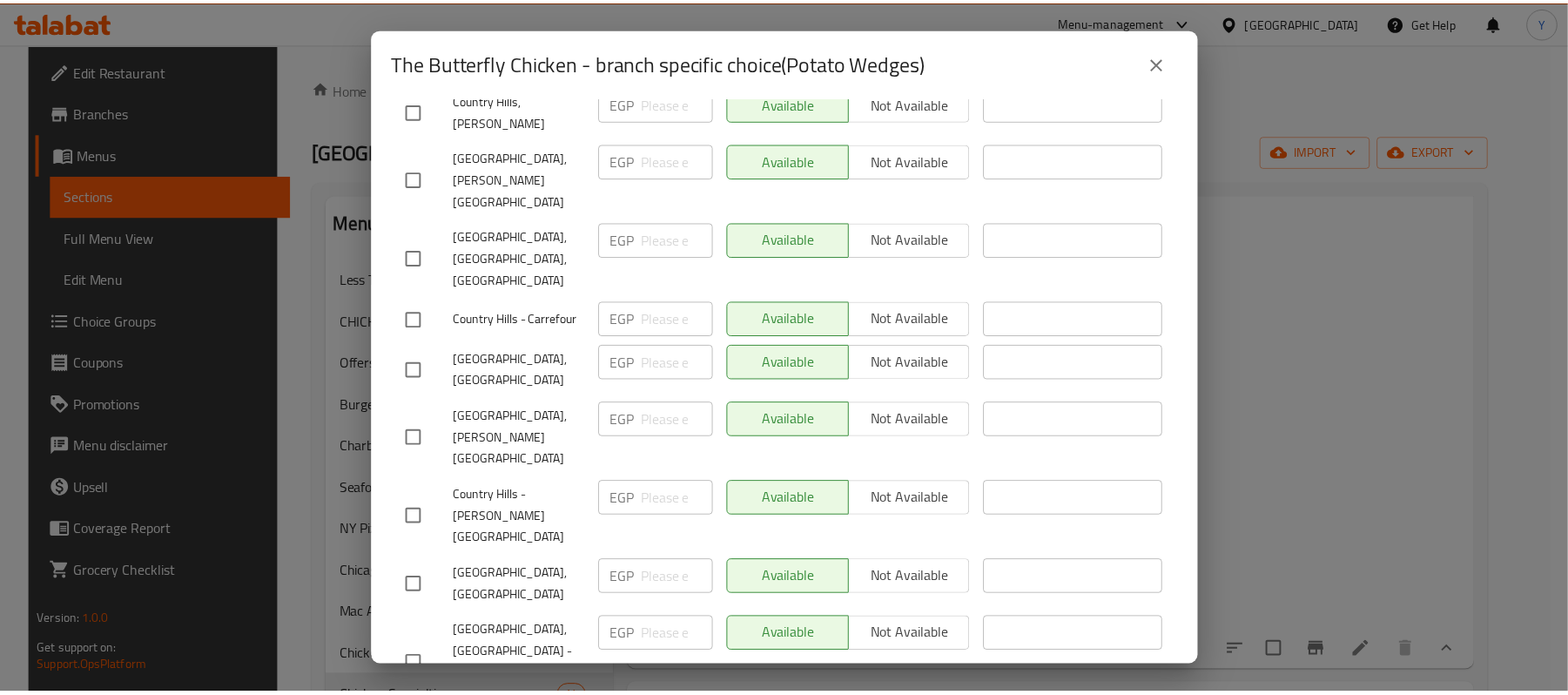
scroll to position [742, 0]
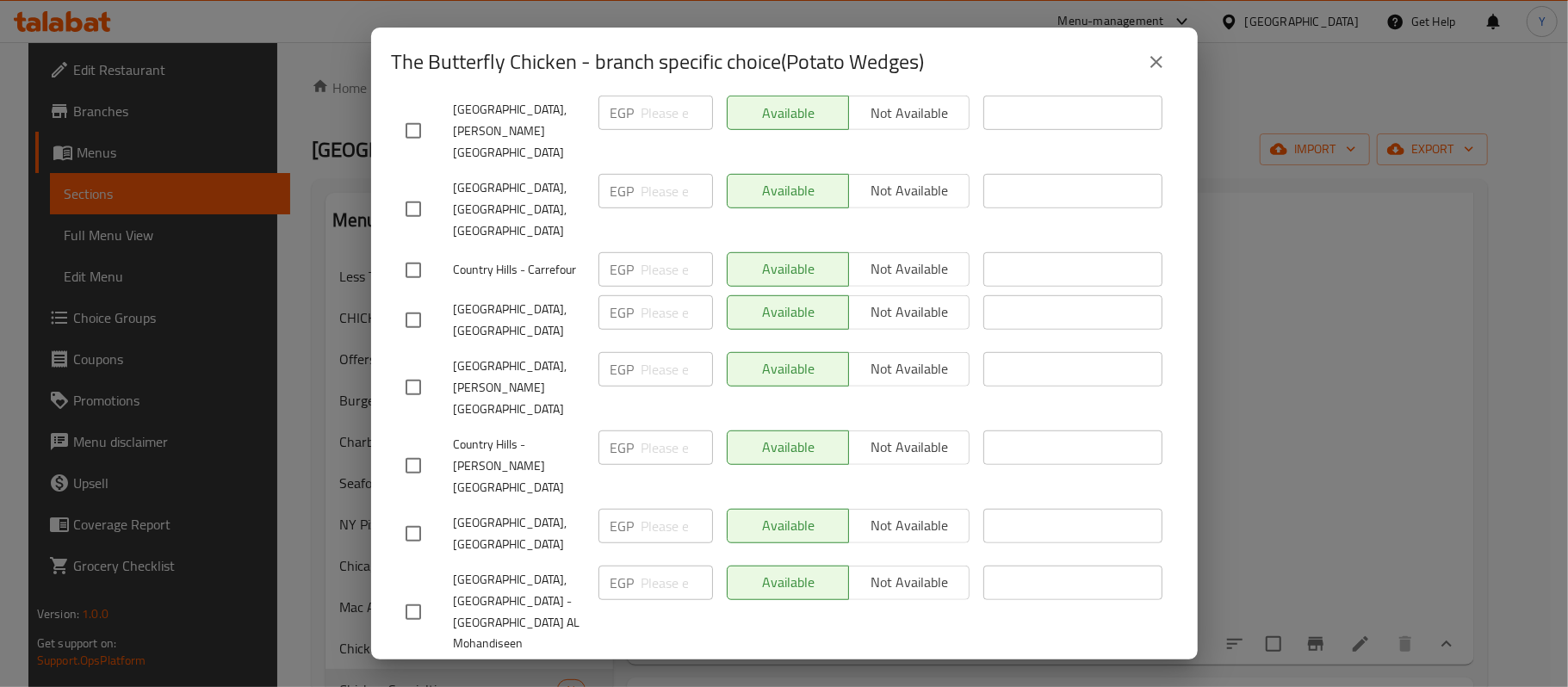
click at [1151, 75] on button "close" at bounding box center [1156, 62] width 42 height 42
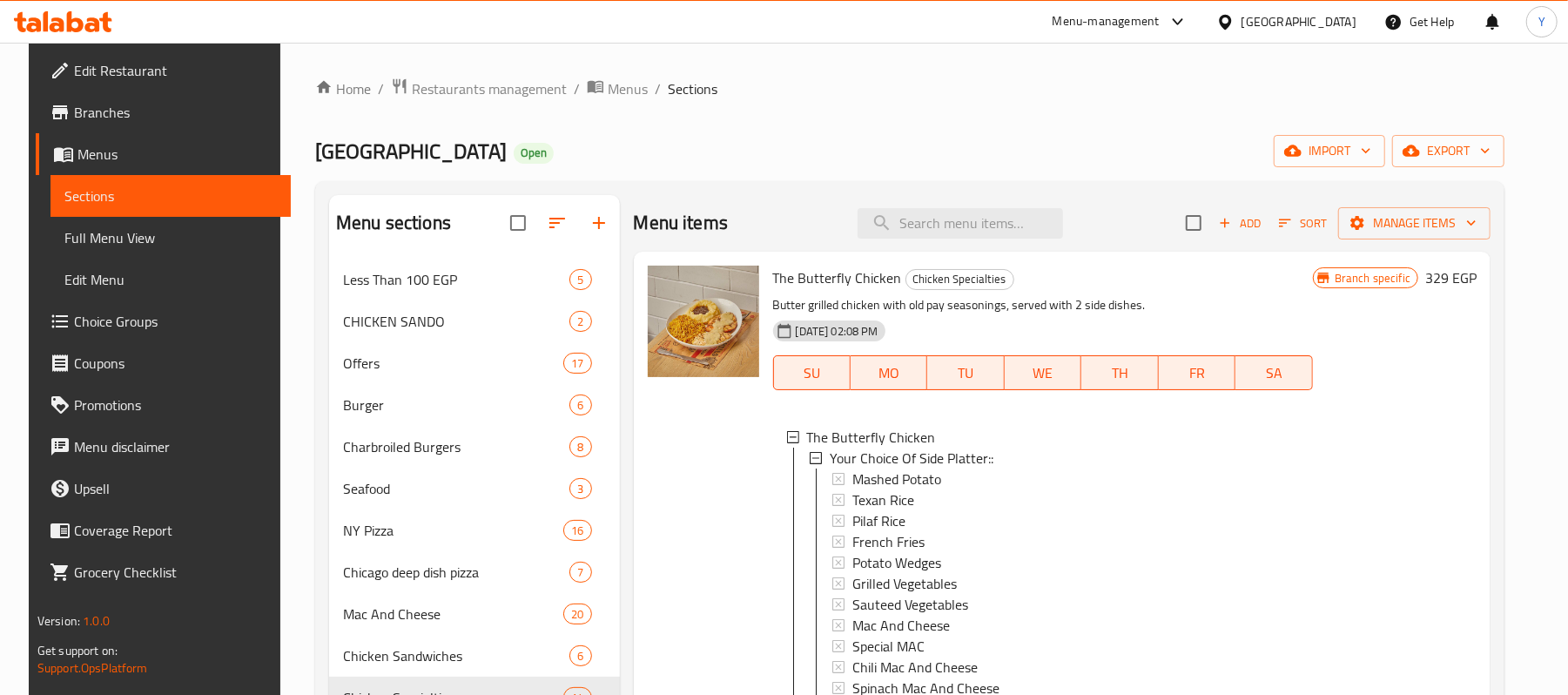
scroll to position [348, 0]
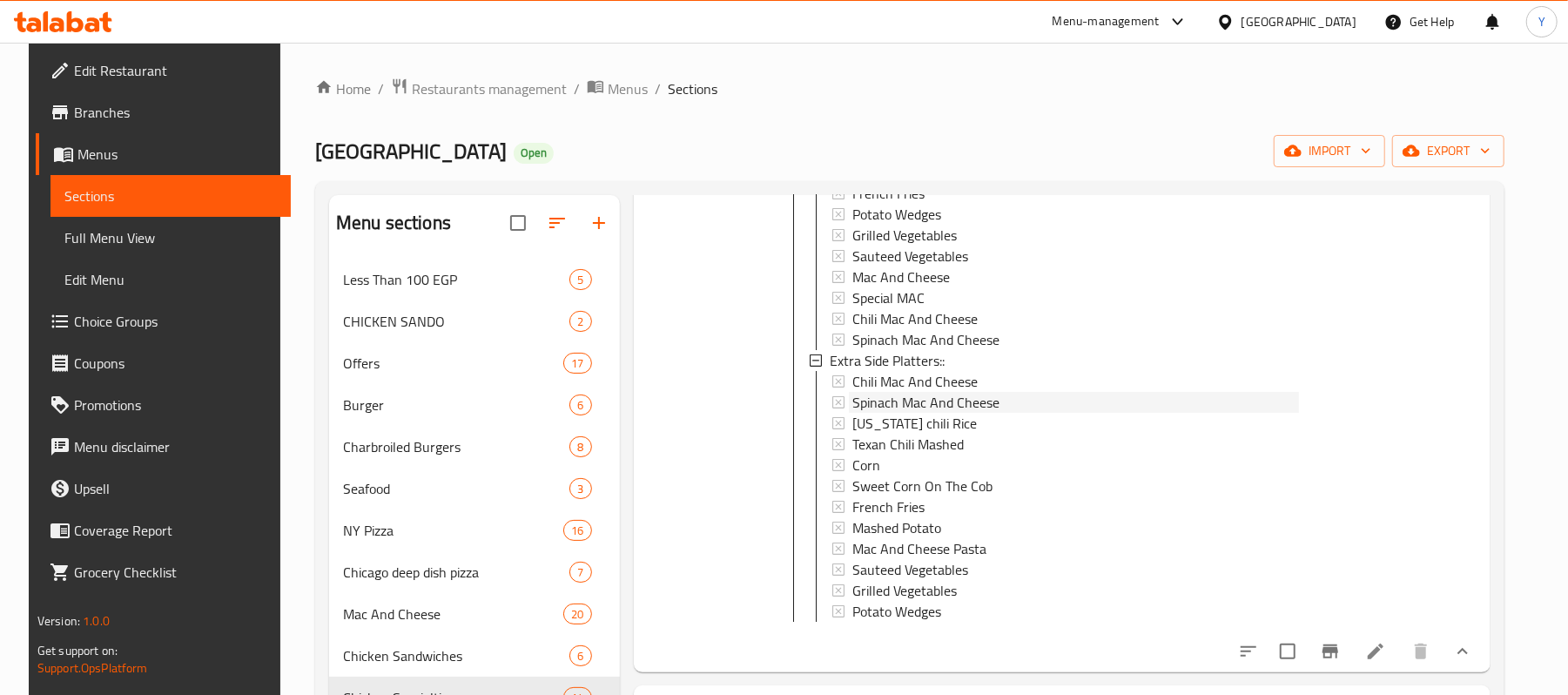
click at [1008, 408] on div "Spinach Mac And Cheese" at bounding box center [1075, 402] width 446 height 21
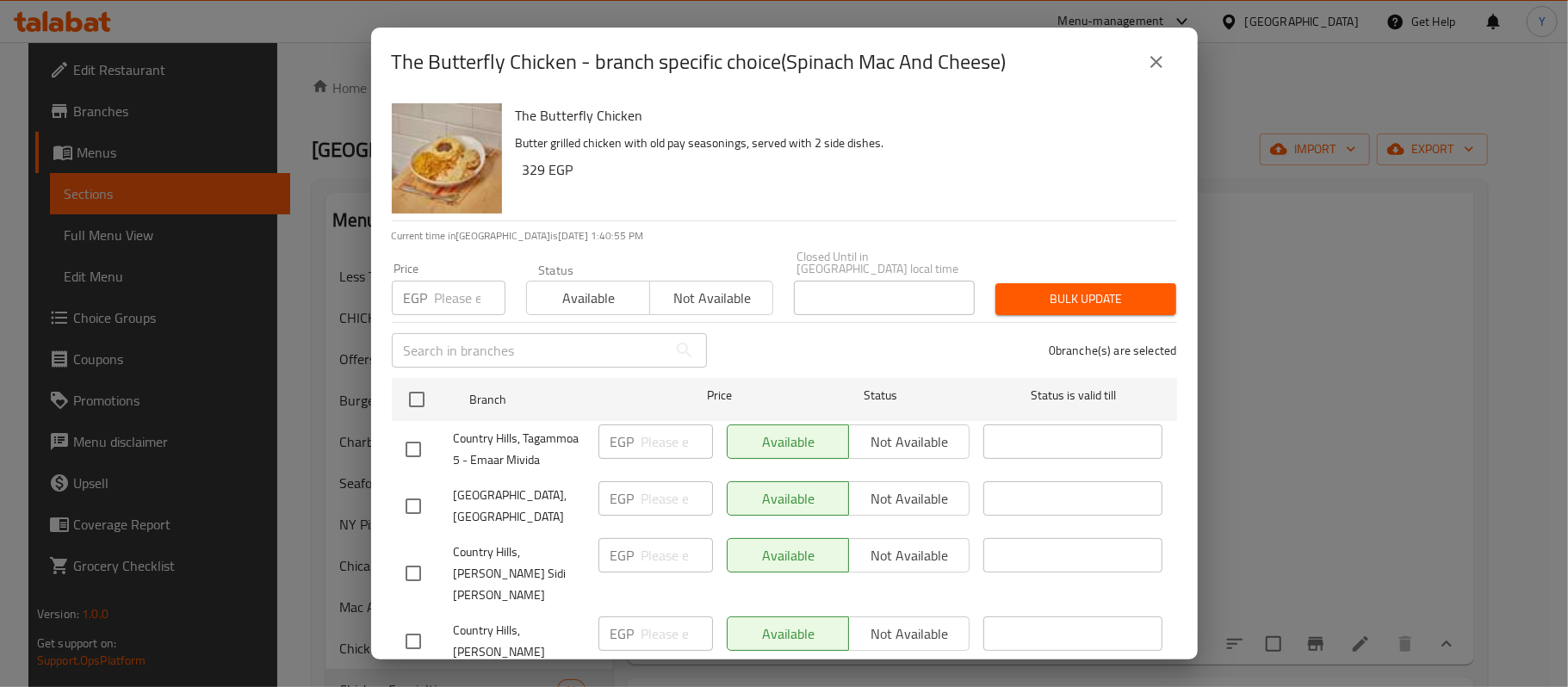
click at [1172, 77] on div "The Butterfly Chicken - branch specific choice(Spinach Mac And Cheese)" at bounding box center [784, 62] width 785 height 42
click at [1157, 69] on icon "close" at bounding box center [1156, 62] width 21 height 21
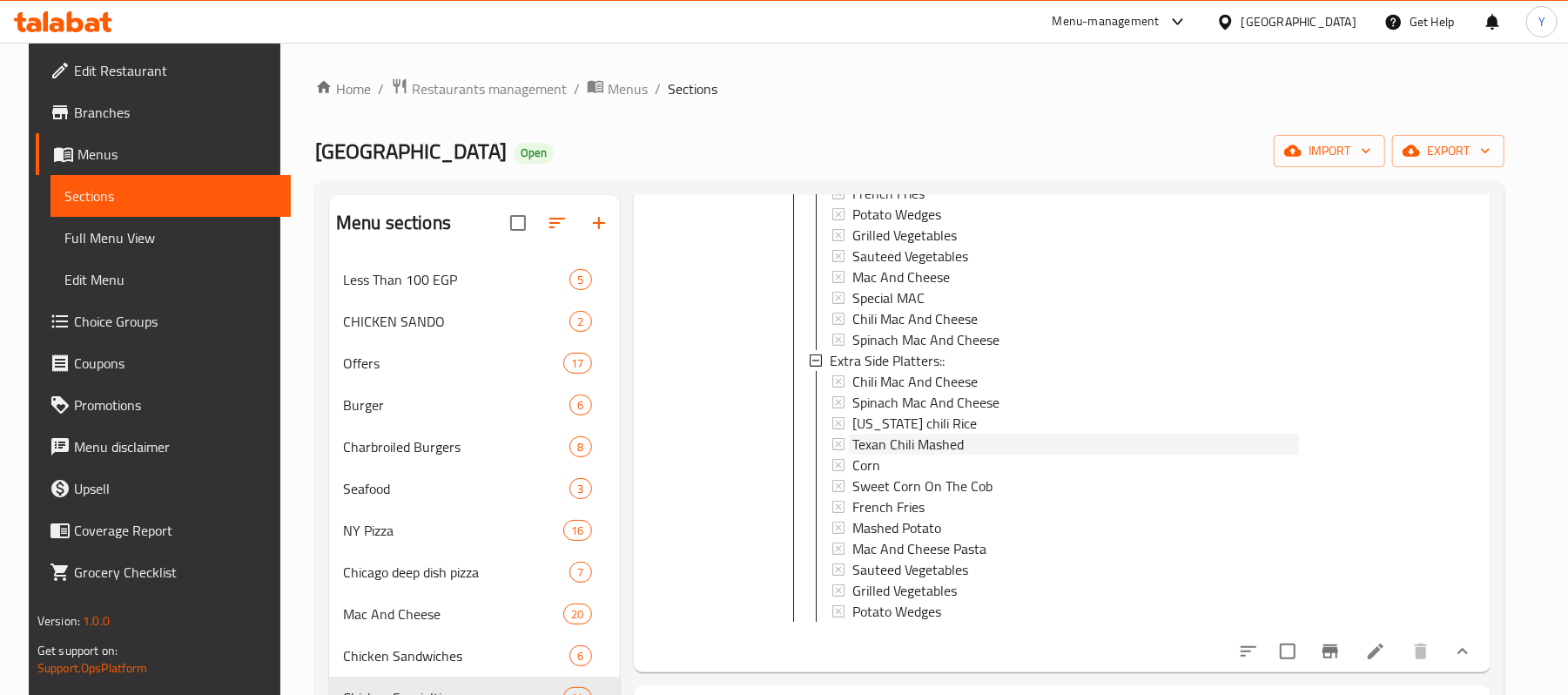
click at [946, 441] on span "Texan Chili Mashed" at bounding box center [907, 444] width 111 height 21
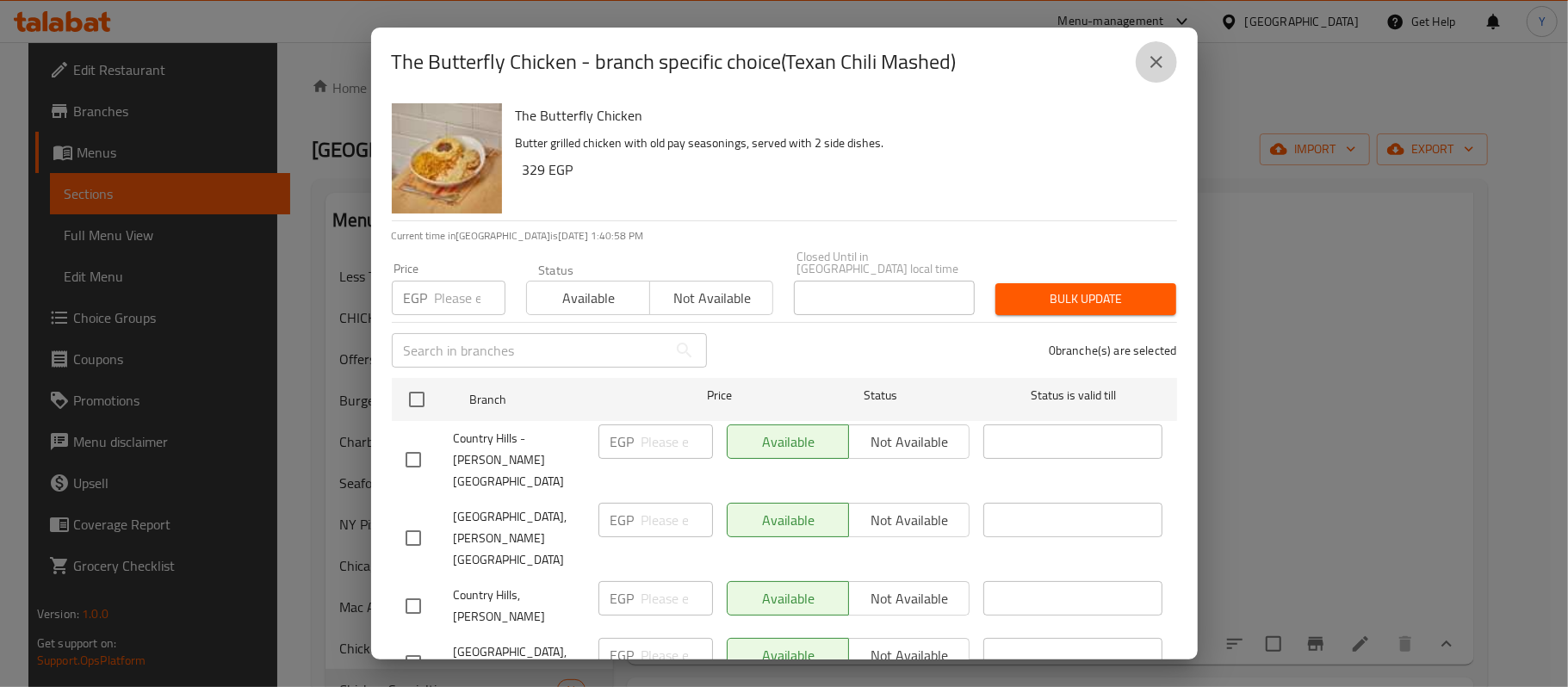
click at [1142, 75] on button "close" at bounding box center [1156, 62] width 42 height 42
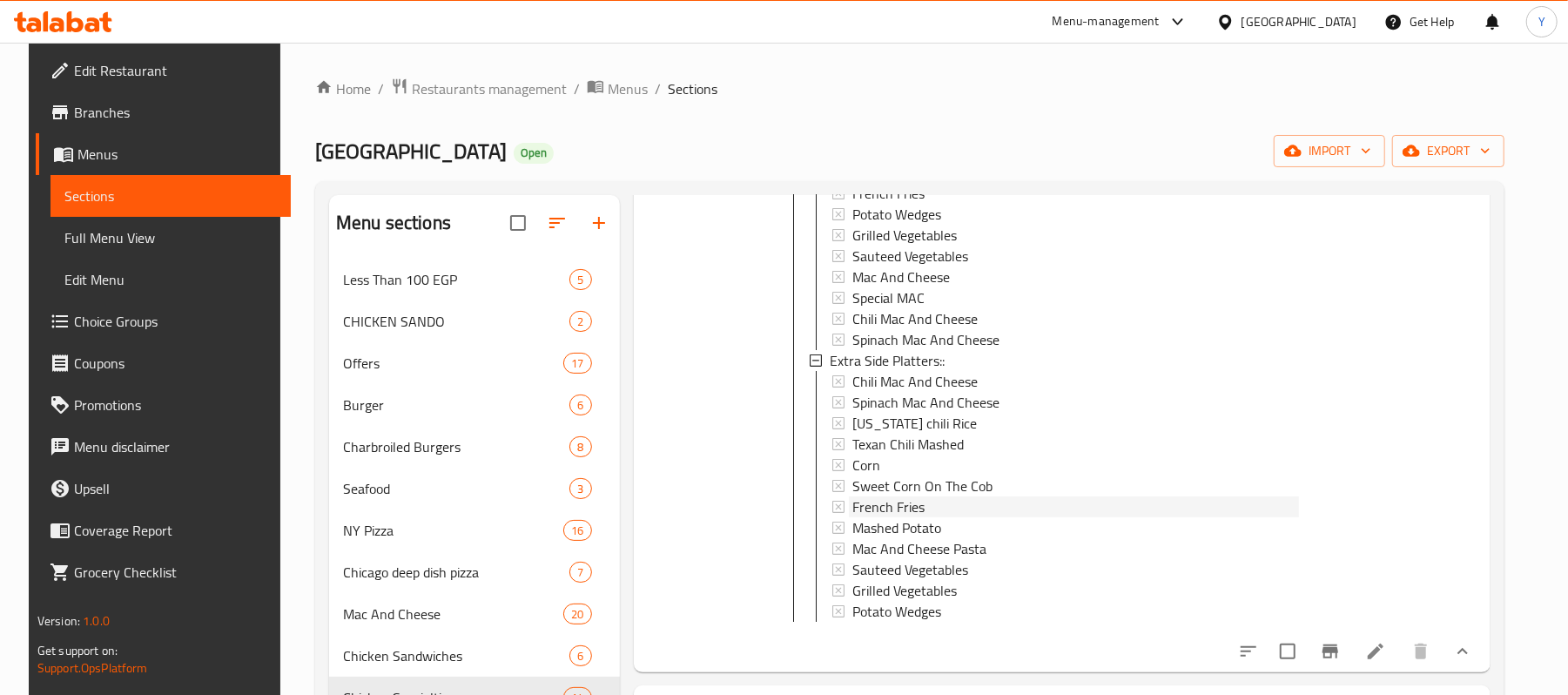
click at [898, 496] on span "French Fries" at bounding box center [888, 507] width 72 height 21
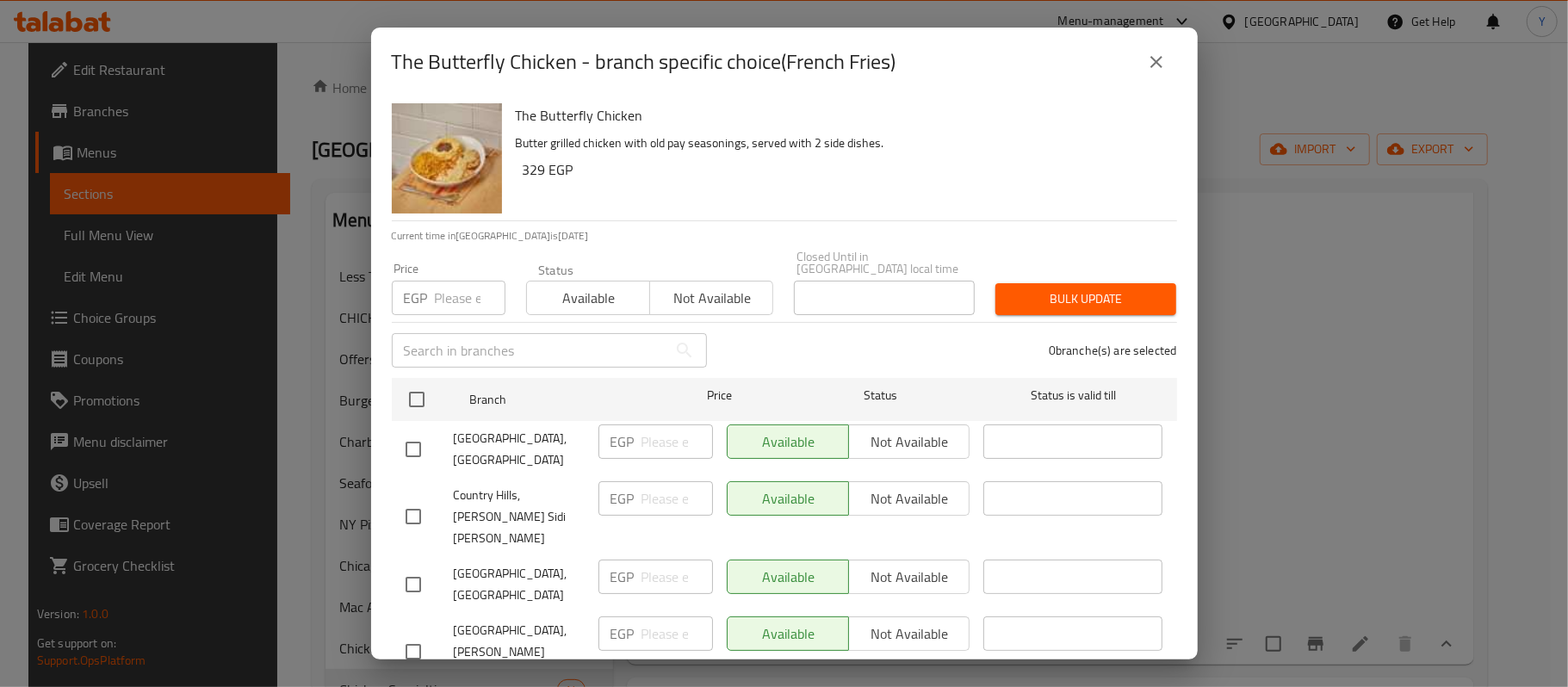
click at [1155, 81] on button "close" at bounding box center [1156, 62] width 42 height 42
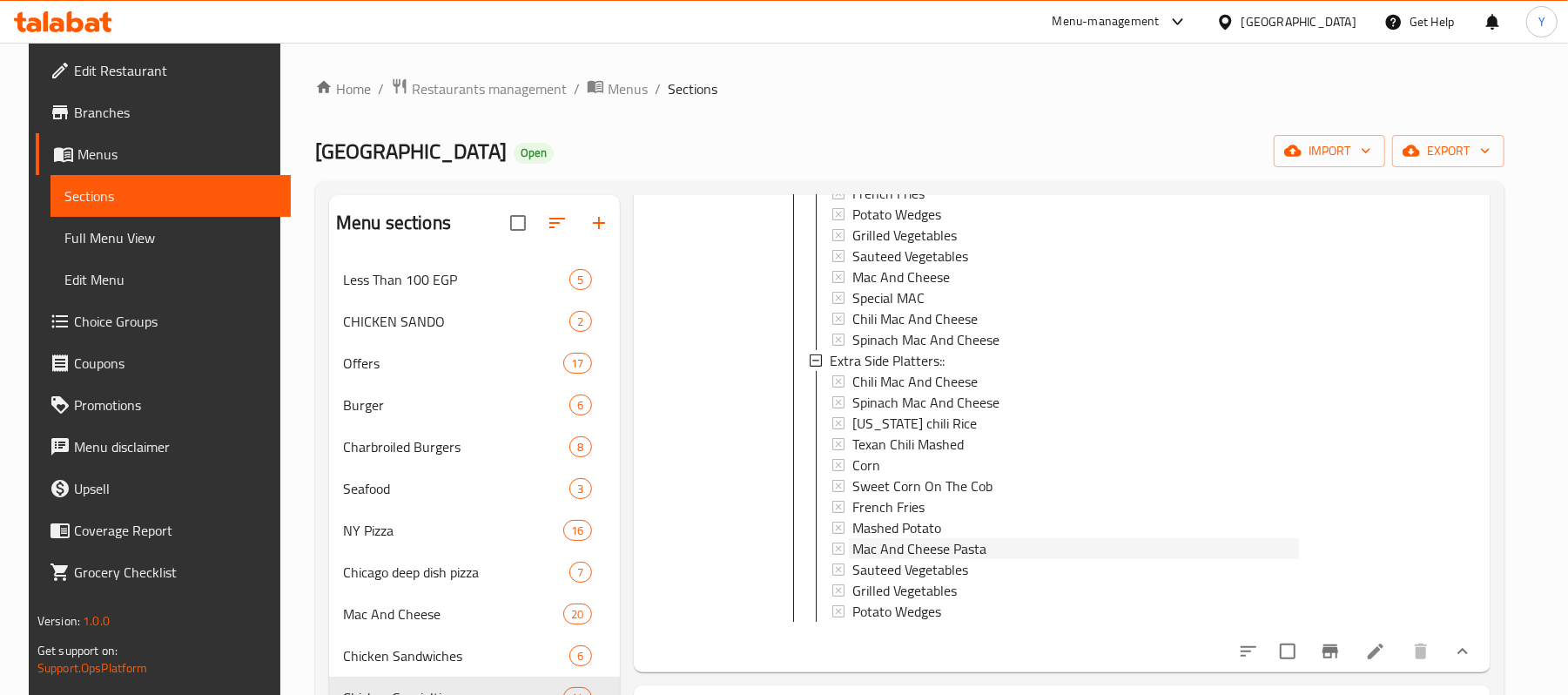
click at [928, 538] on span "Mac And Cheese Pasta" at bounding box center [919, 549] width 134 height 21
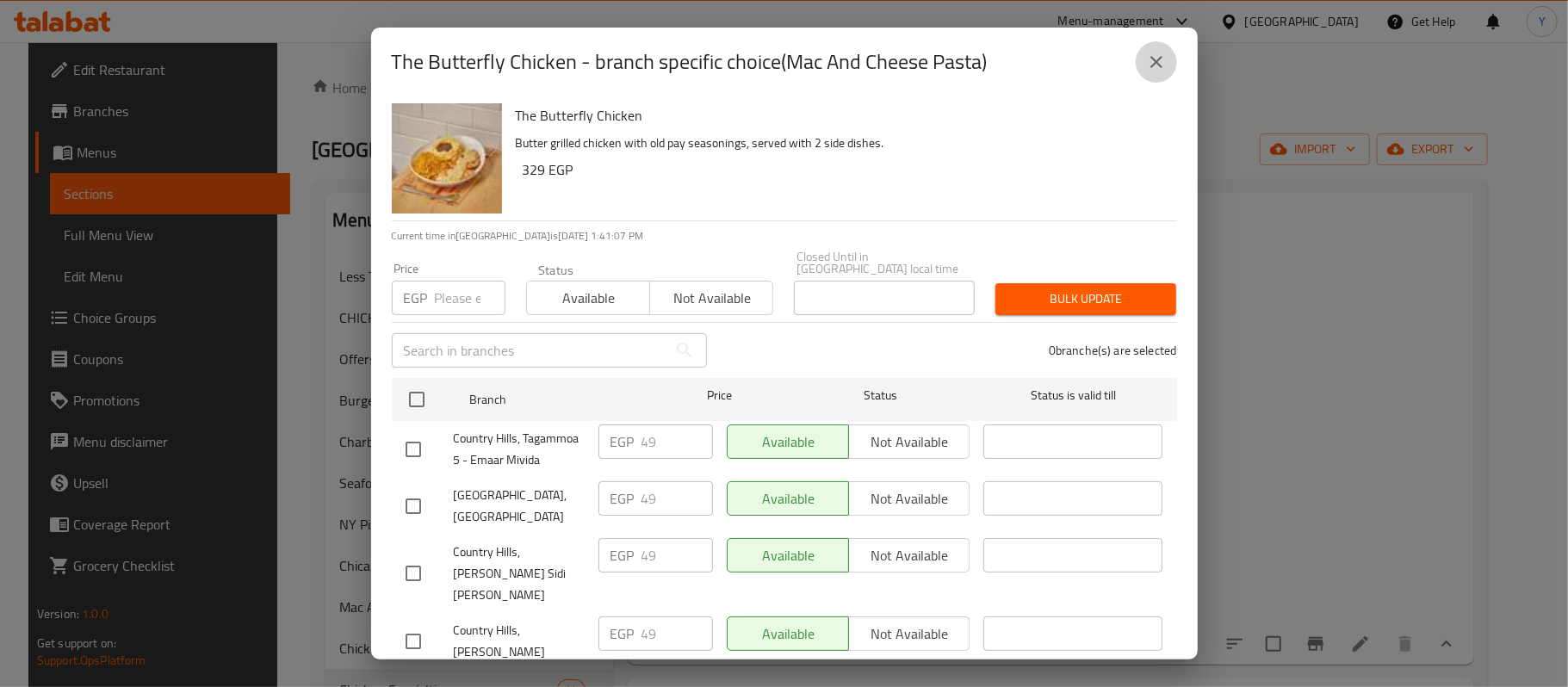
click at [1142, 75] on button "close" at bounding box center [1156, 62] width 42 height 42
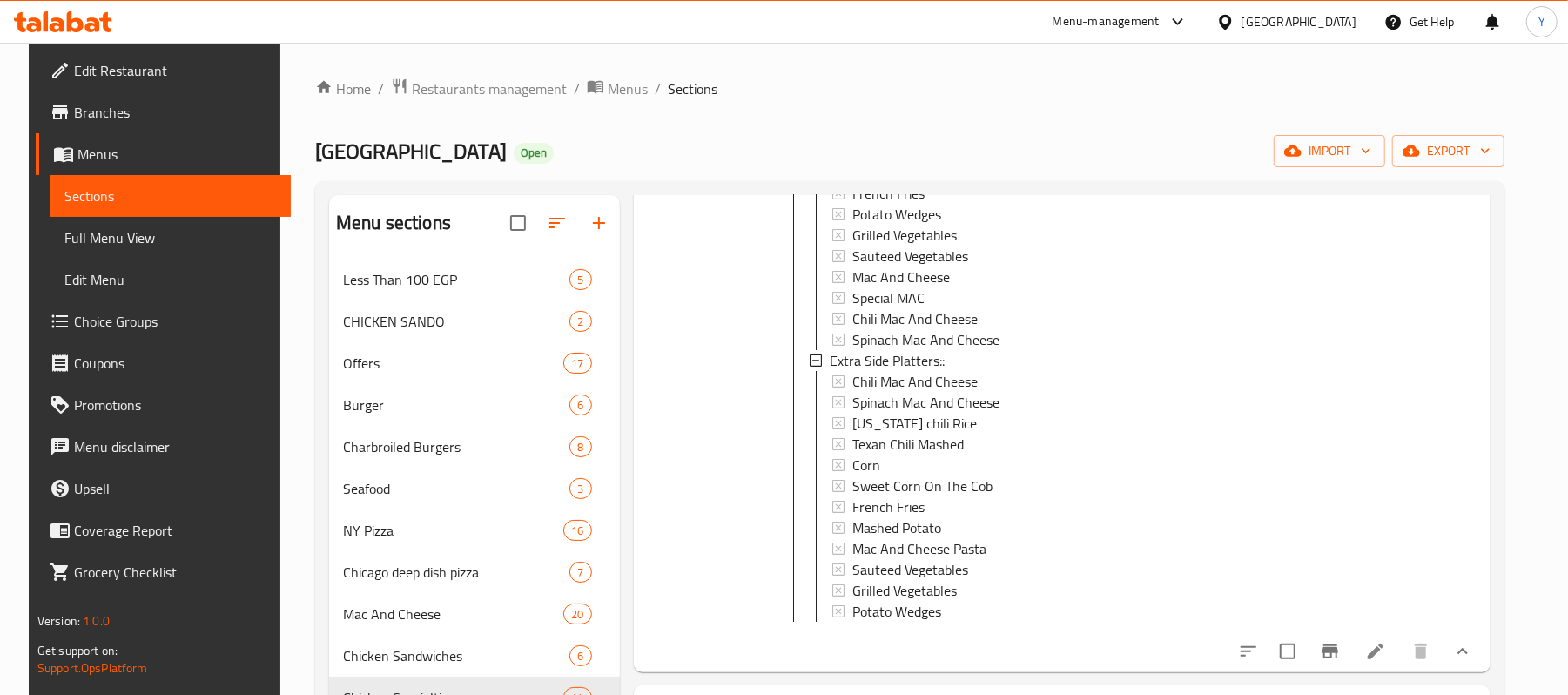
click at [1006, 554] on div "Mac And Cheese Pasta" at bounding box center [1075, 549] width 446 height 21
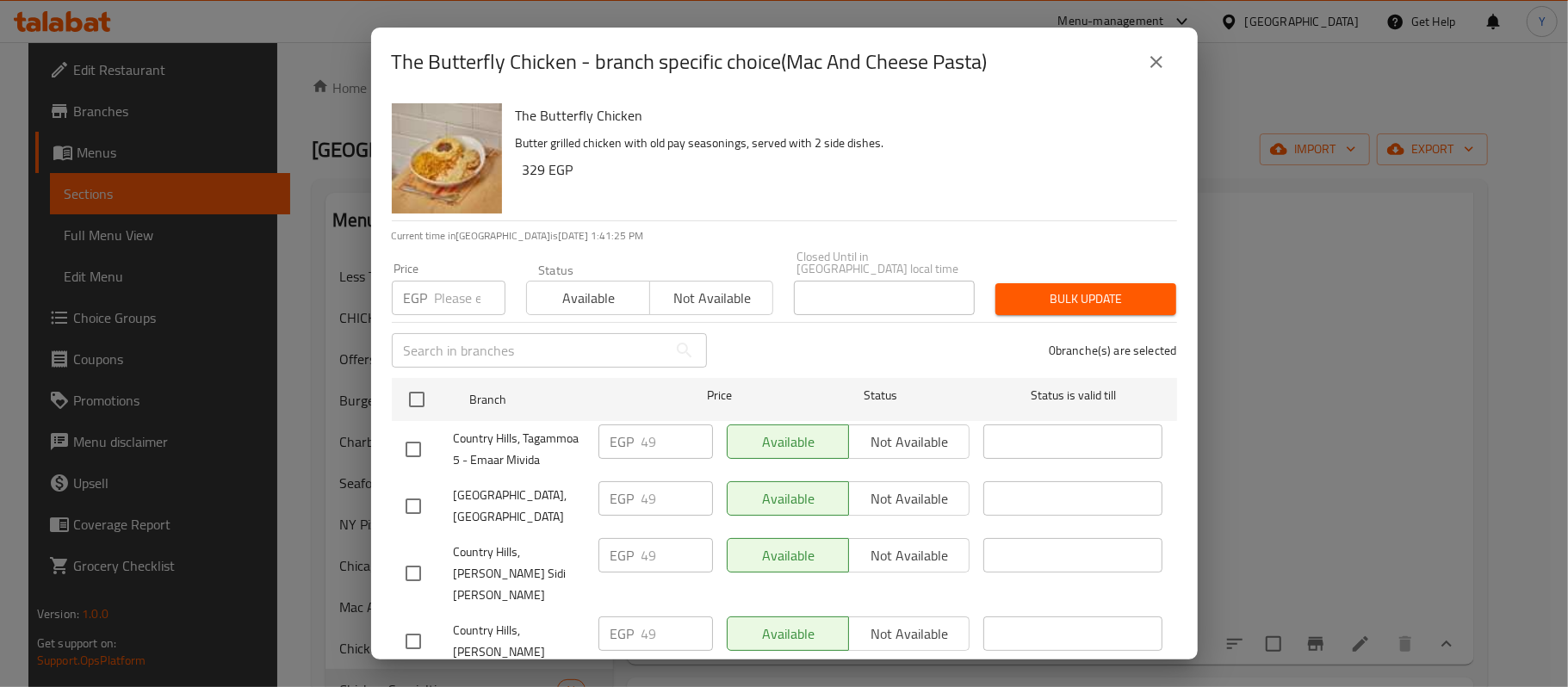
click at [1154, 74] on button "close" at bounding box center [1156, 62] width 42 height 42
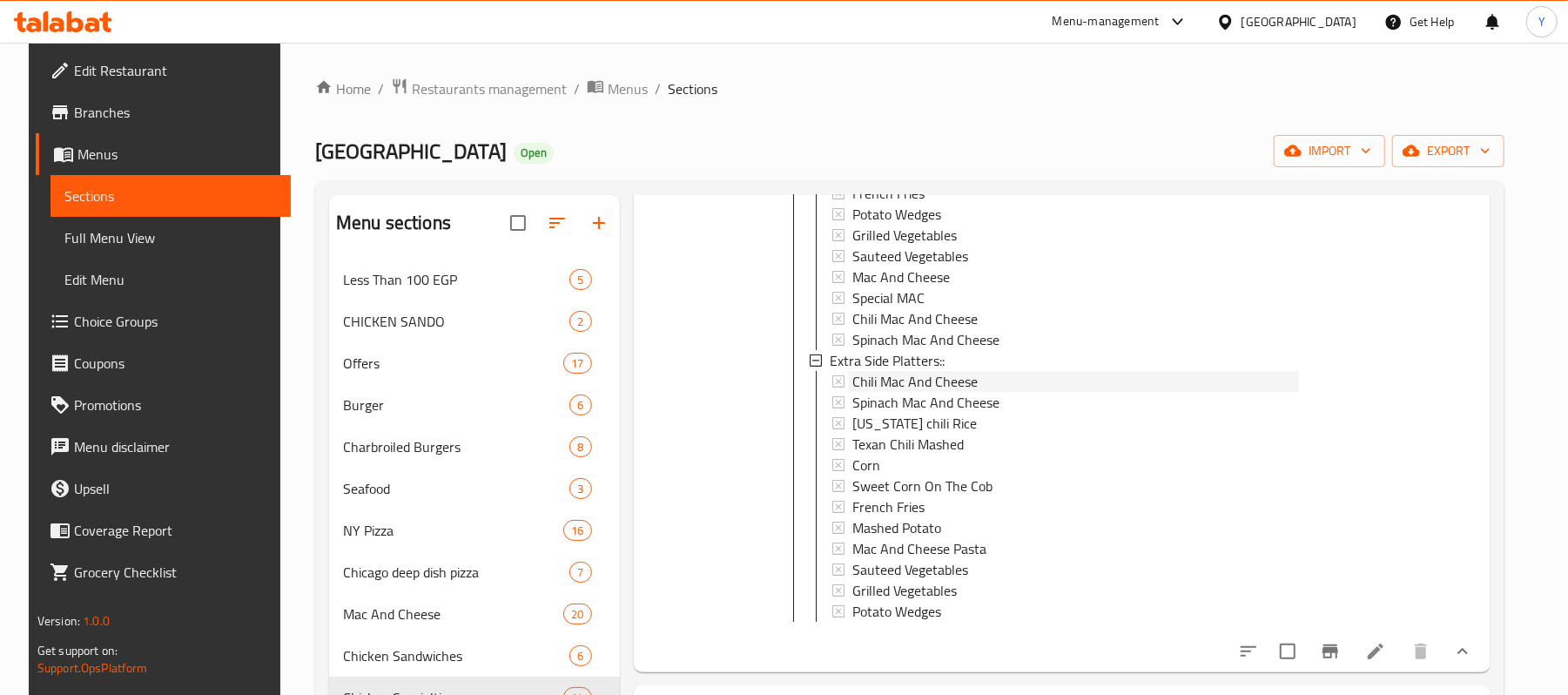
click at [938, 385] on span "Chili Mac And Cheese" at bounding box center [914, 381] width 125 height 21
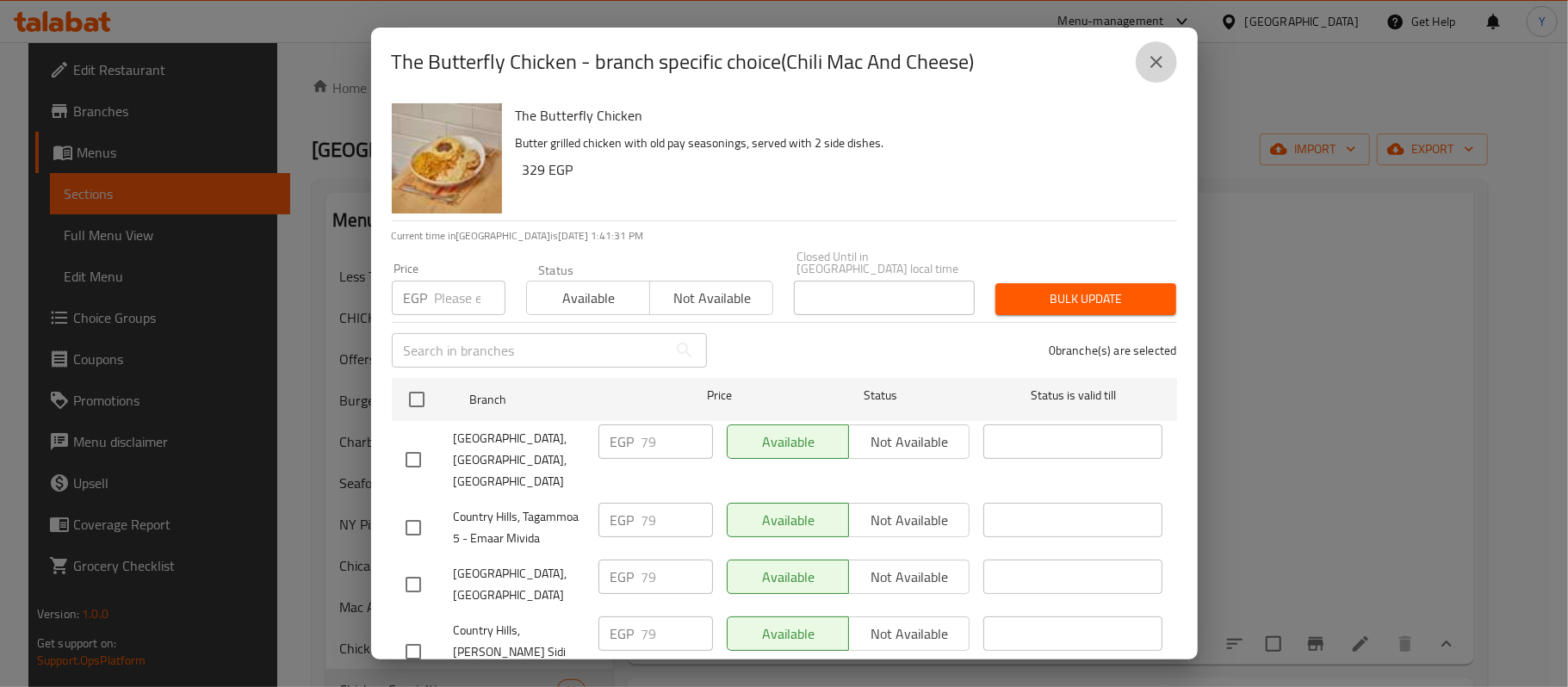
click at [1157, 63] on icon "close" at bounding box center [1156, 62] width 12 height 12
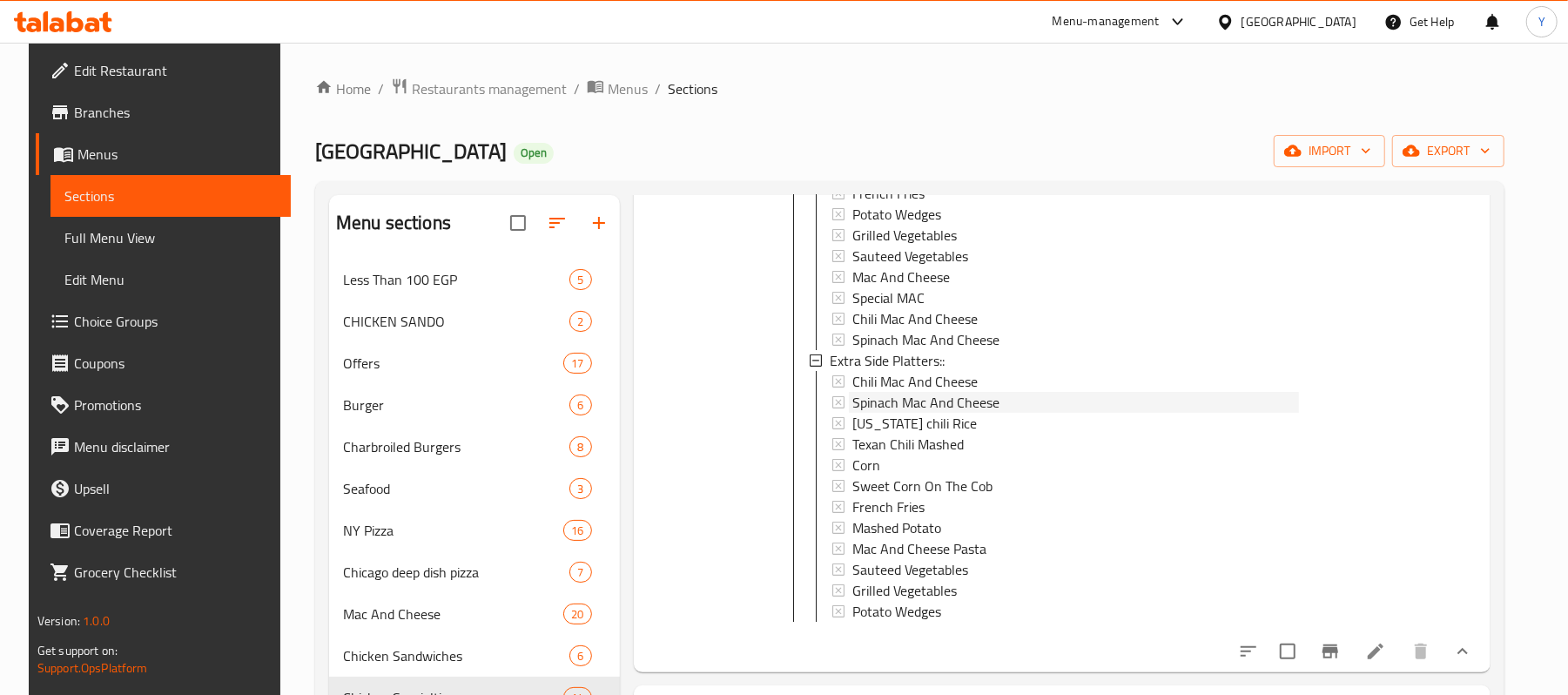
click at [921, 408] on span "Spinach Mac And Cheese" at bounding box center [926, 402] width 147 height 21
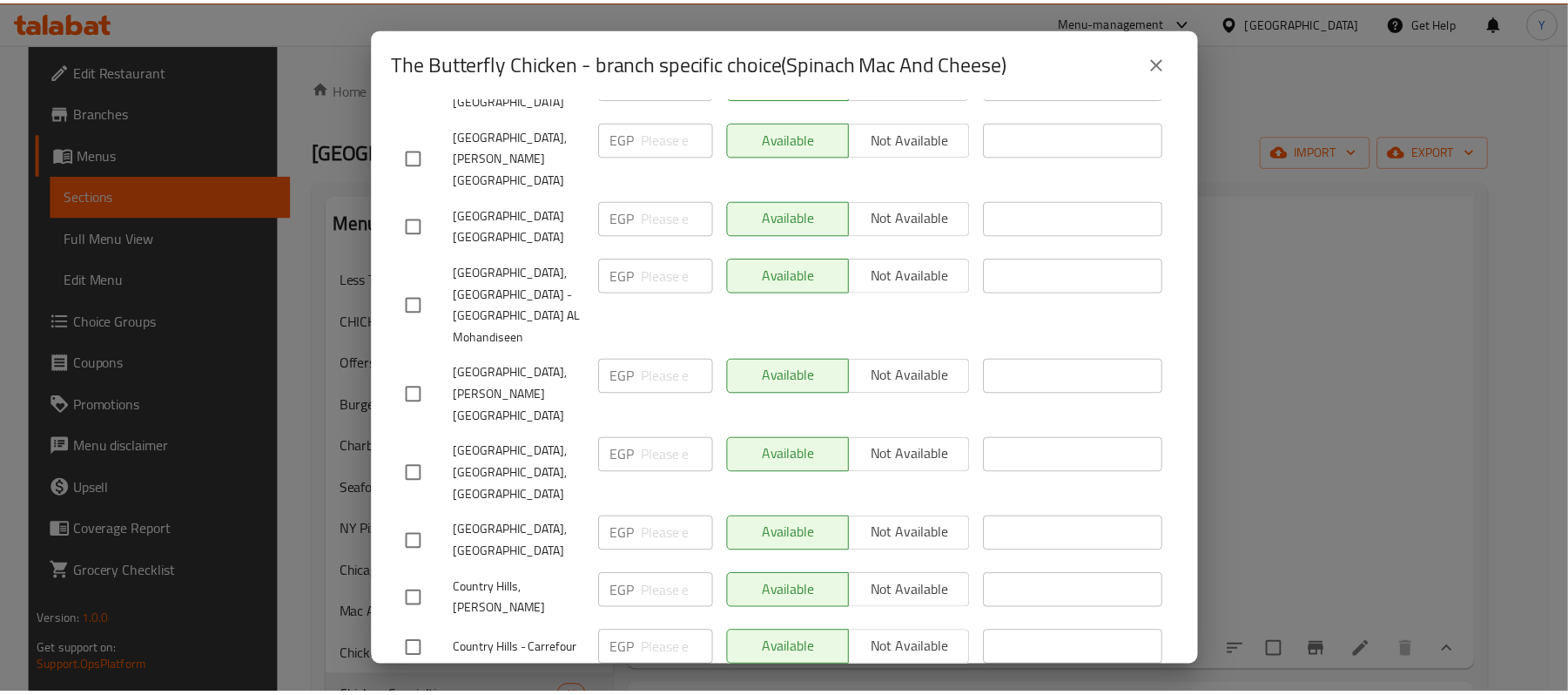
scroll to position [0, 0]
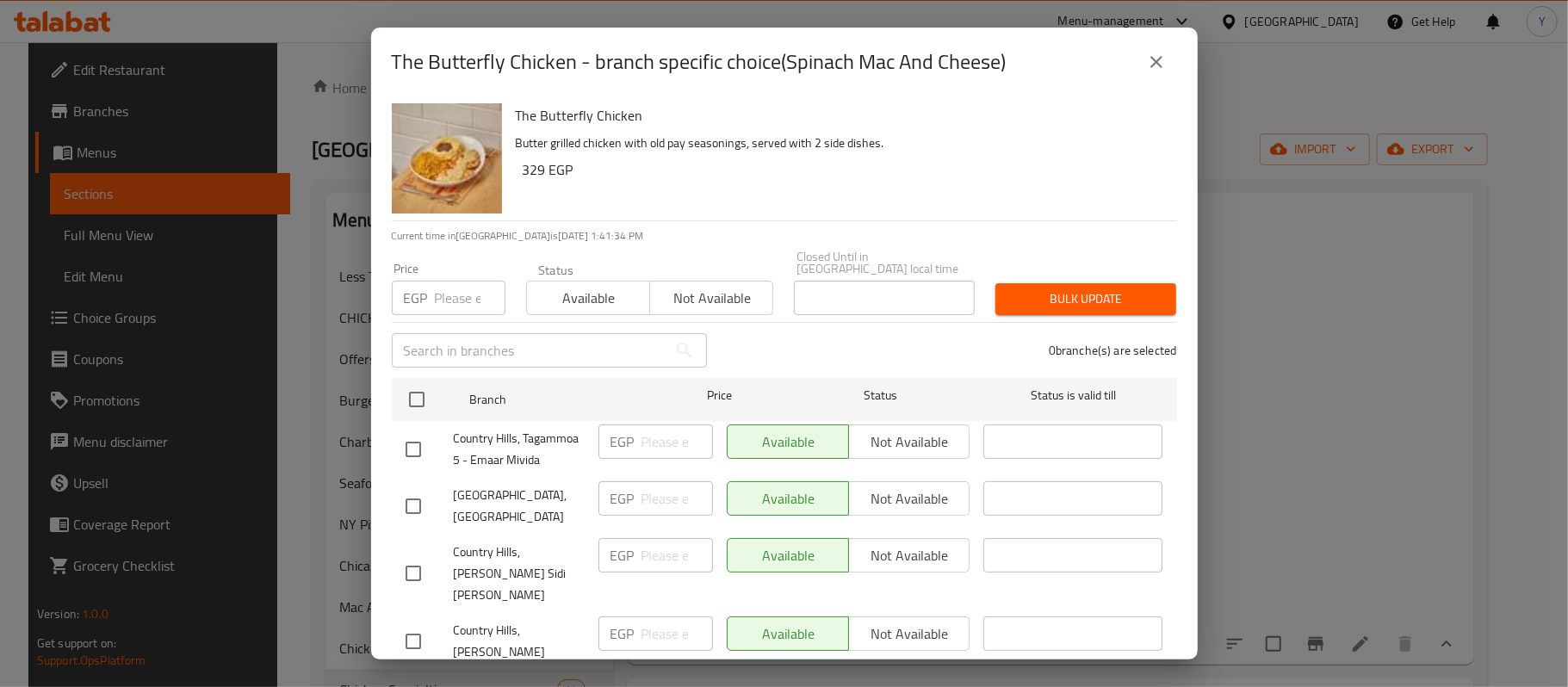
click at [1120, 61] on div "The Butterfly Chicken - branch specific choice(Spinach Mac And Cheese)" at bounding box center [784, 62] width 785 height 42
click at [1154, 60] on icon "close" at bounding box center [1156, 62] width 21 height 21
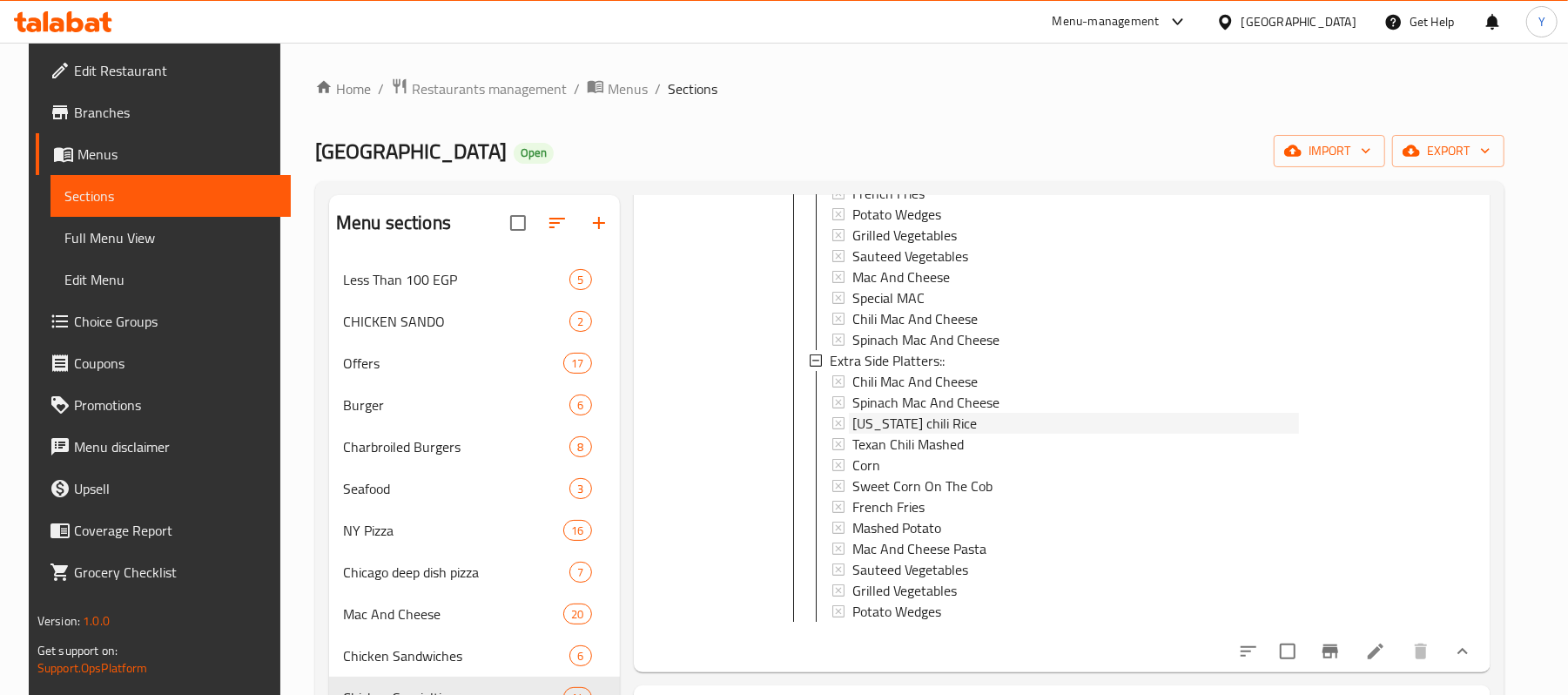
click at [975, 433] on div "Texas chili Rice" at bounding box center [1075, 423] width 446 height 21
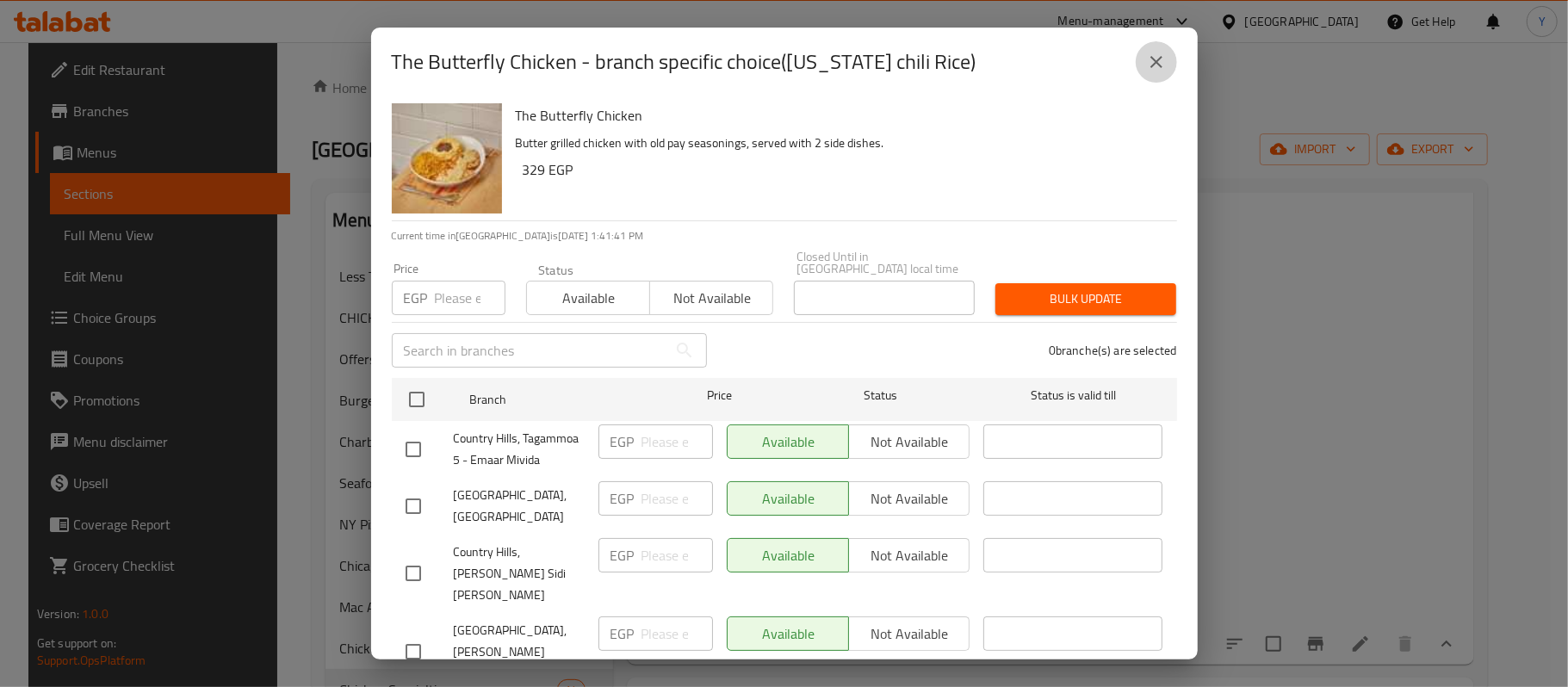
click at [1154, 63] on icon "close" at bounding box center [1156, 62] width 12 height 12
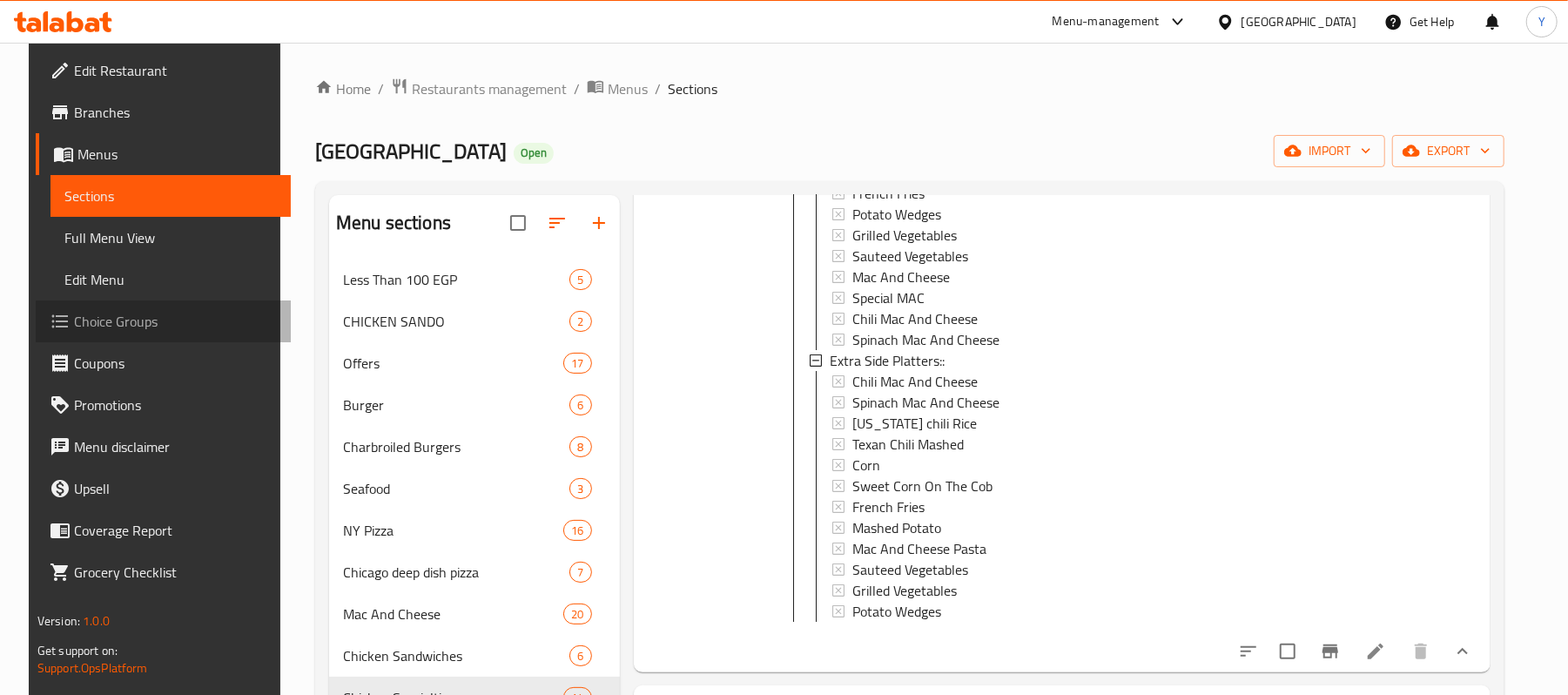
click at [102, 324] on span "Choice Groups" at bounding box center [174, 322] width 202 height 21
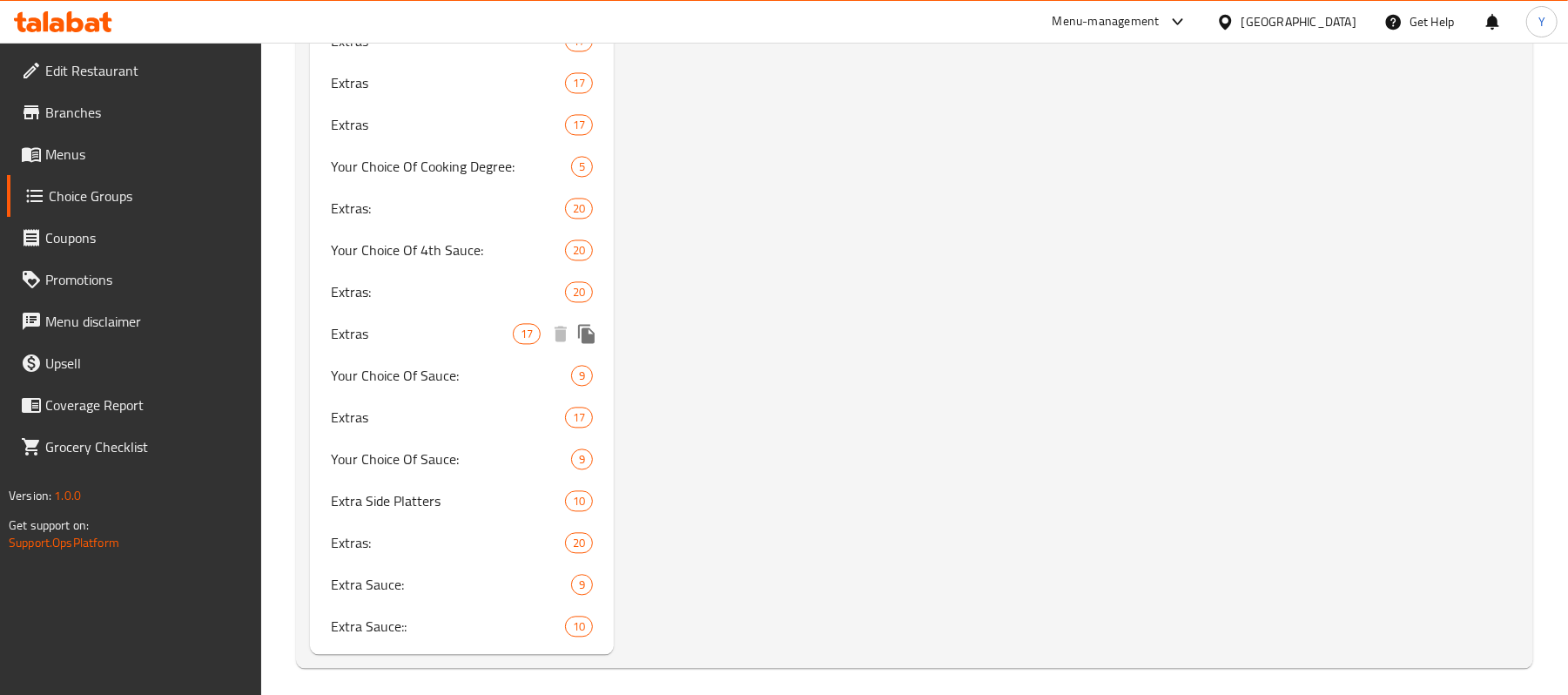
scroll to position [7188, 0]
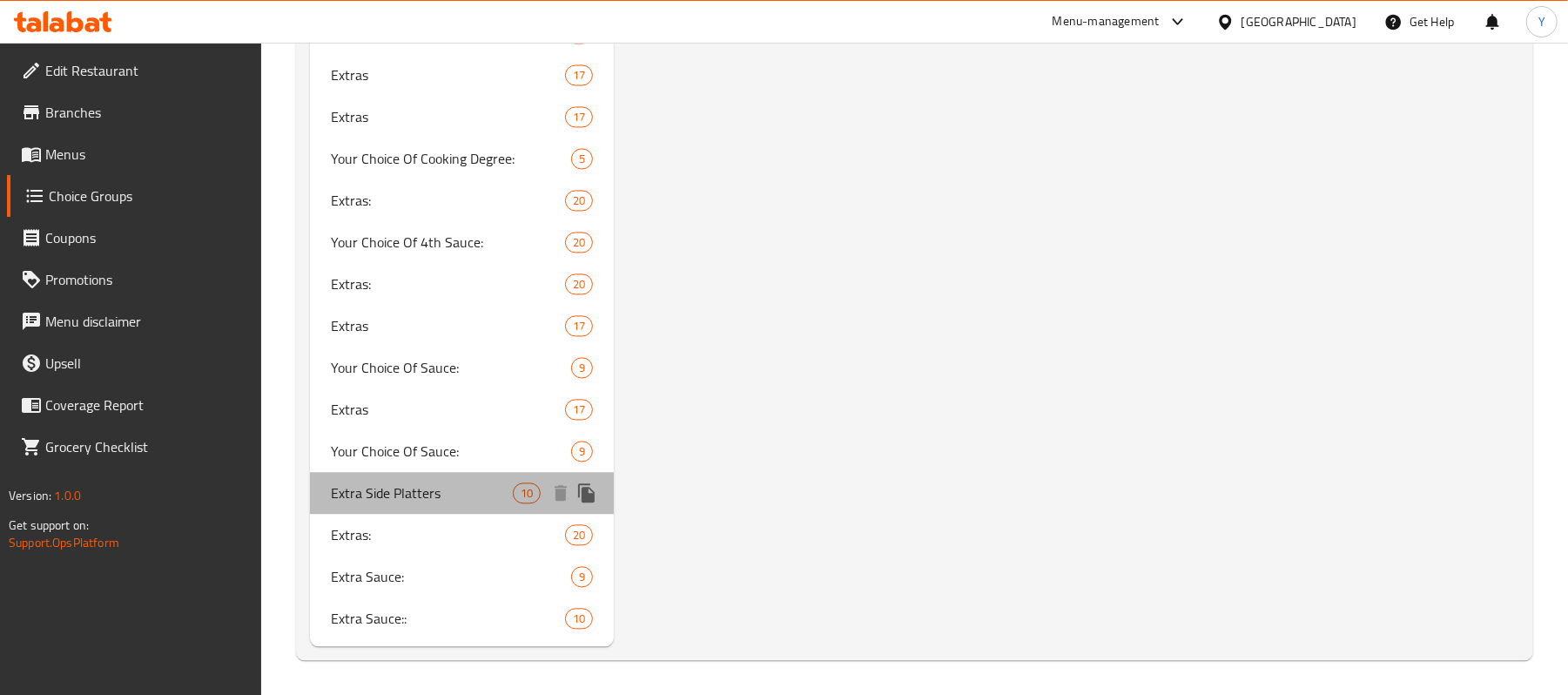
click at [460, 512] on div "Extra Side Platters 10" at bounding box center [462, 493] width 304 height 42
type input "Extra Side Platters"
type input "إضافة طبق جانبي"
type input "0"
type input "2"
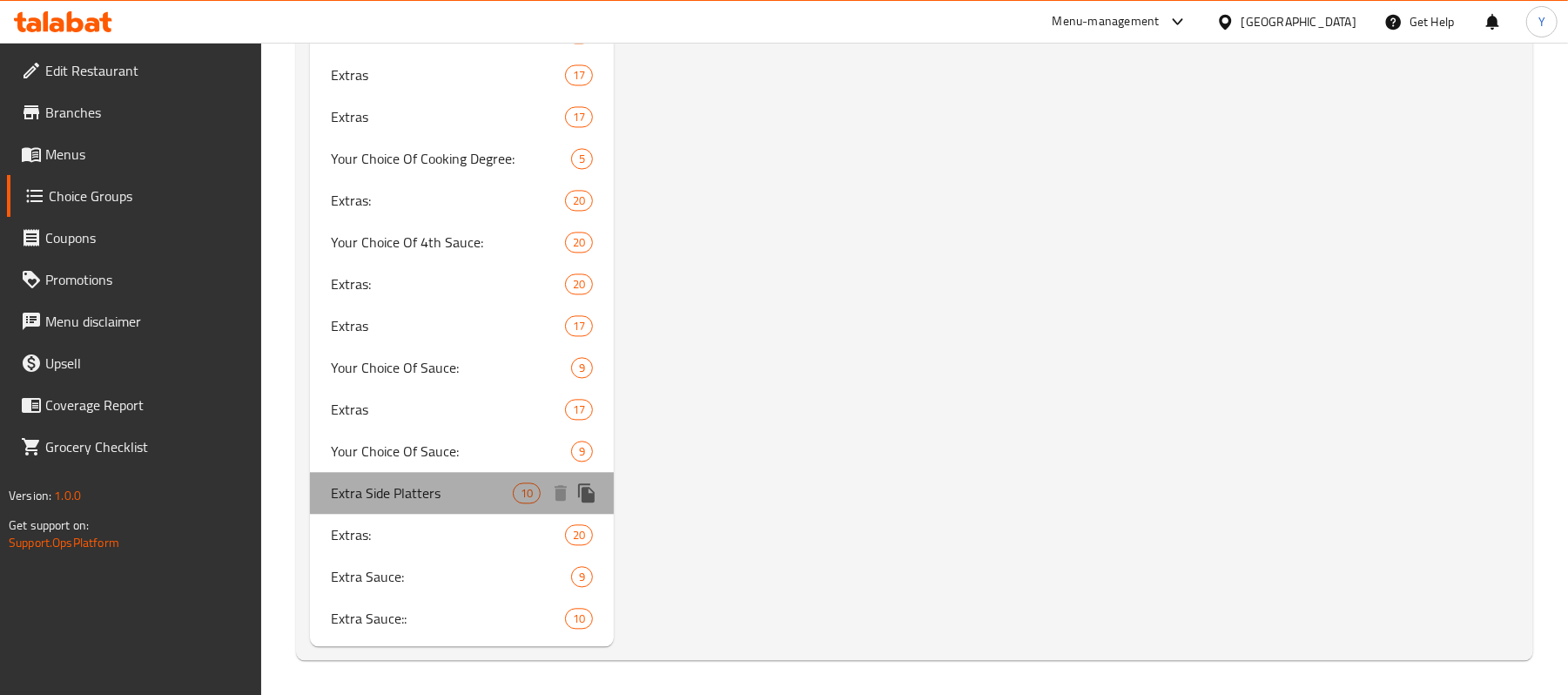
click at [493, 492] on span "Extra Side Platters" at bounding box center [422, 493] width 182 height 21
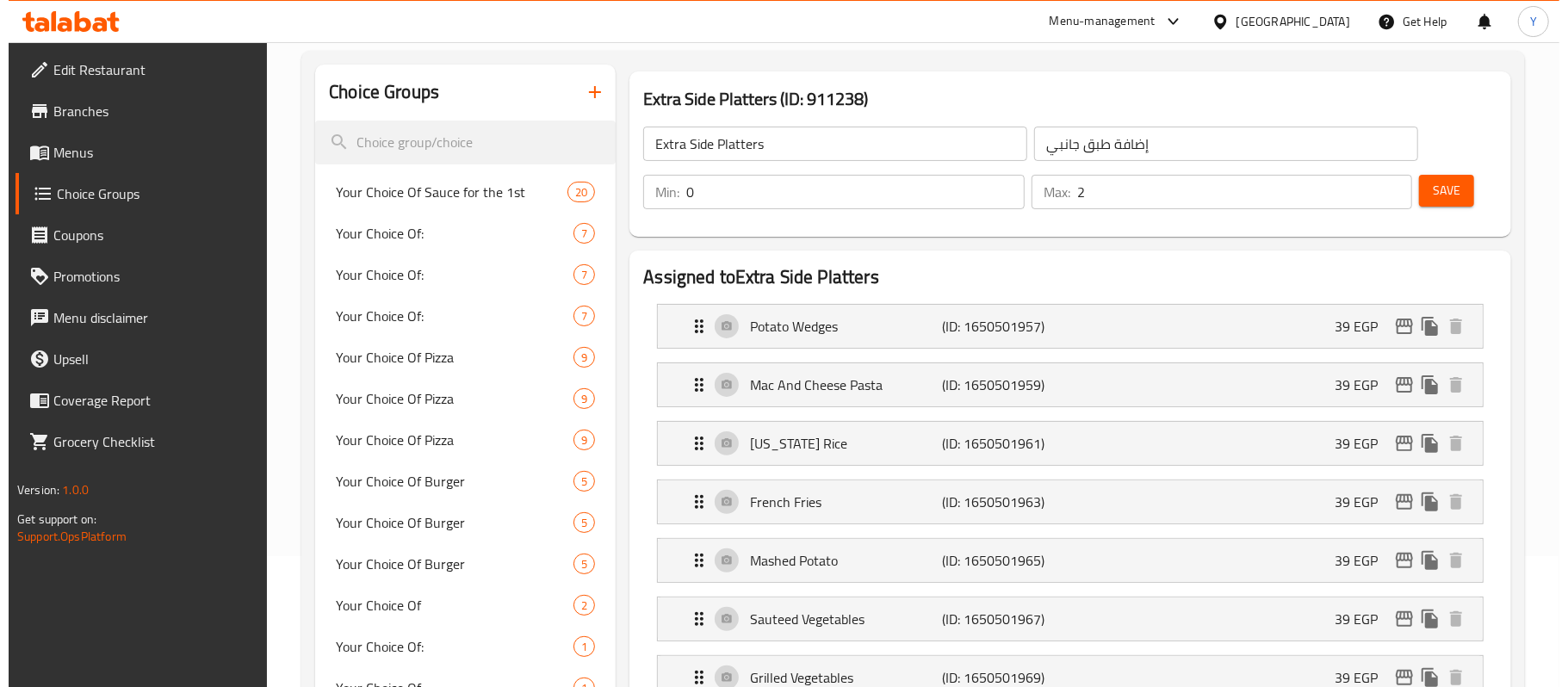
scroll to position [0, 0]
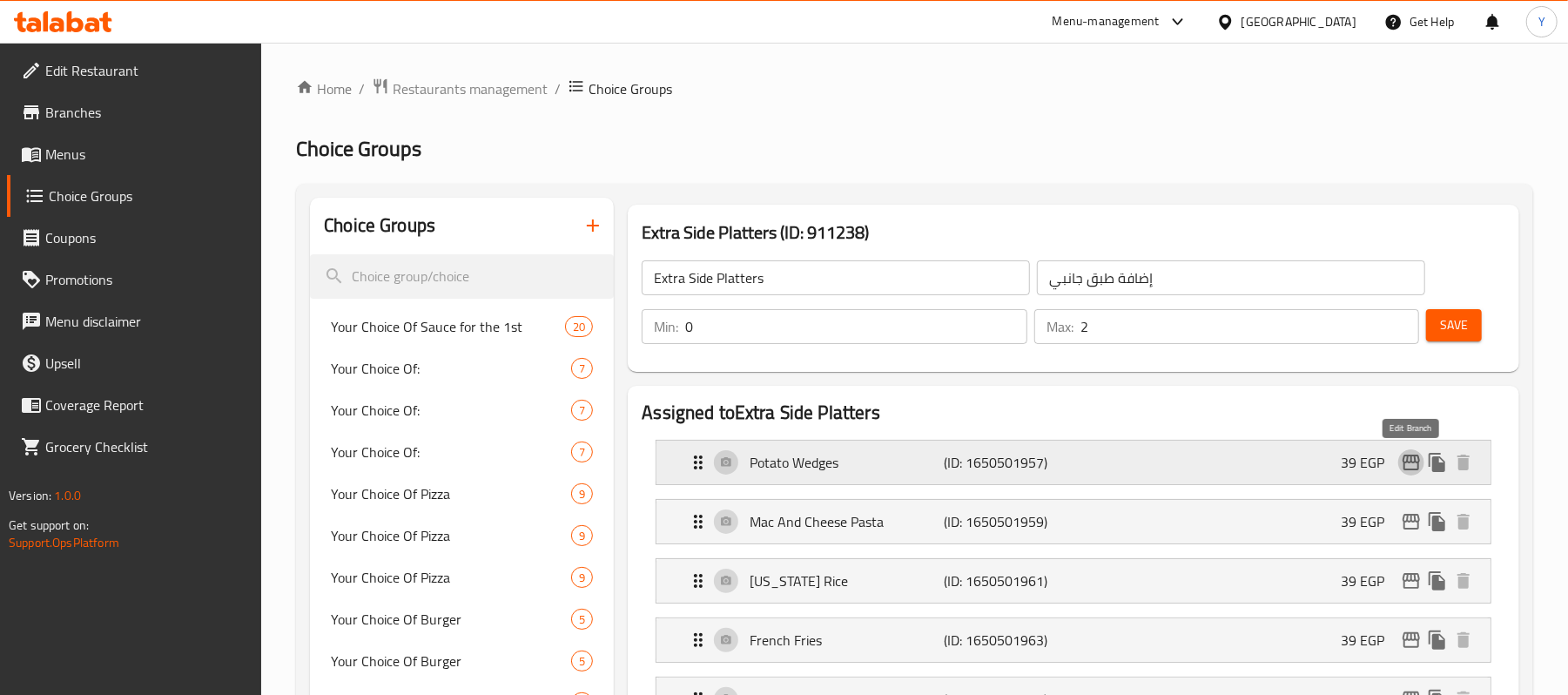
click at [1407, 464] on icon "edit" at bounding box center [1411, 462] width 21 height 21
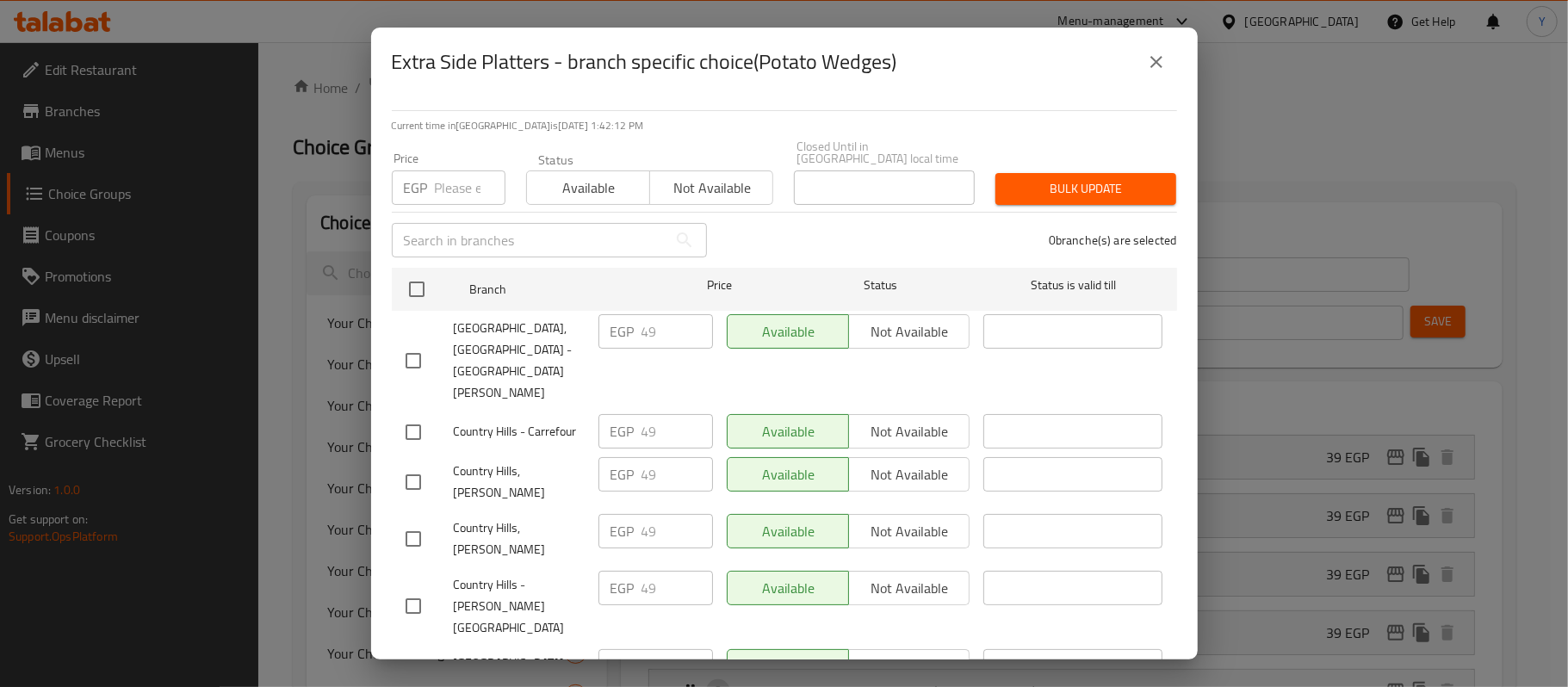
scroll to position [624, 0]
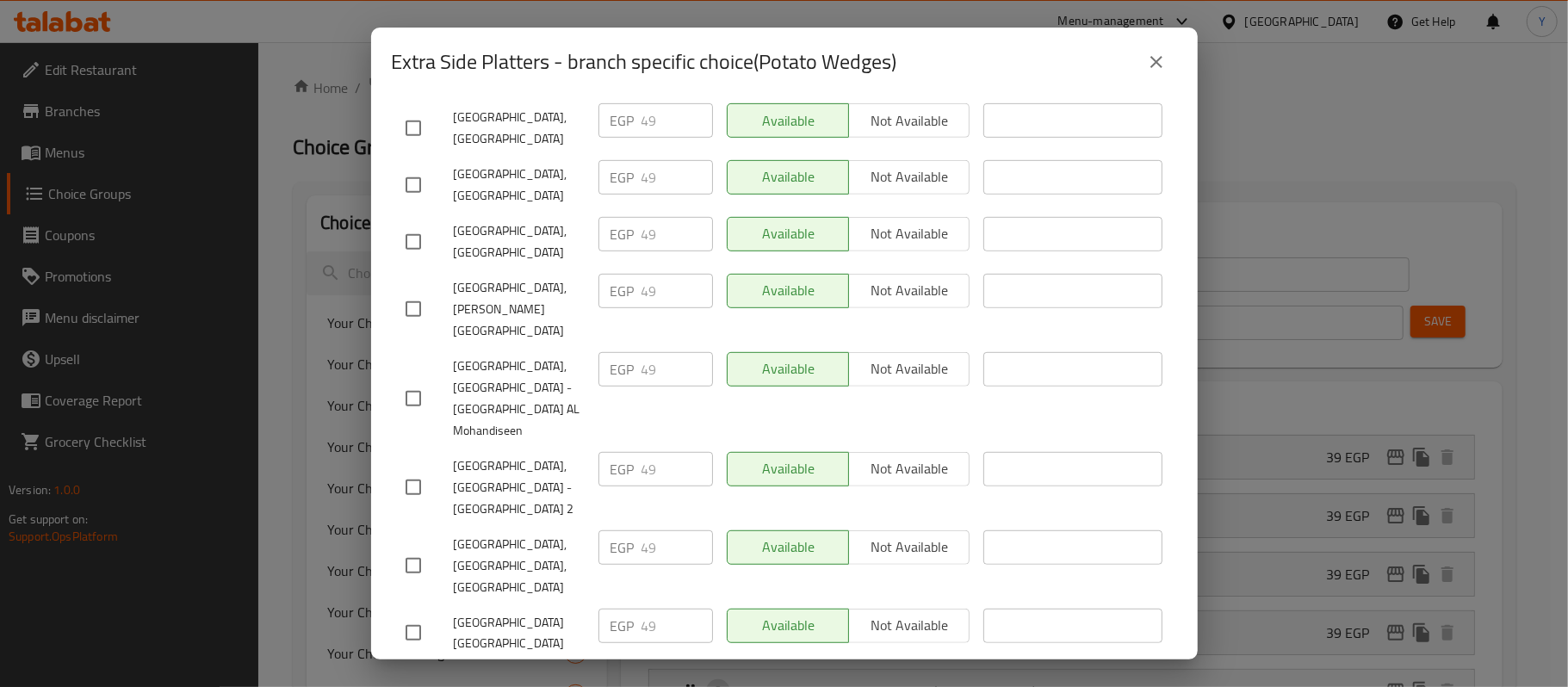
click at [1148, 59] on icon "close" at bounding box center [1156, 62] width 21 height 21
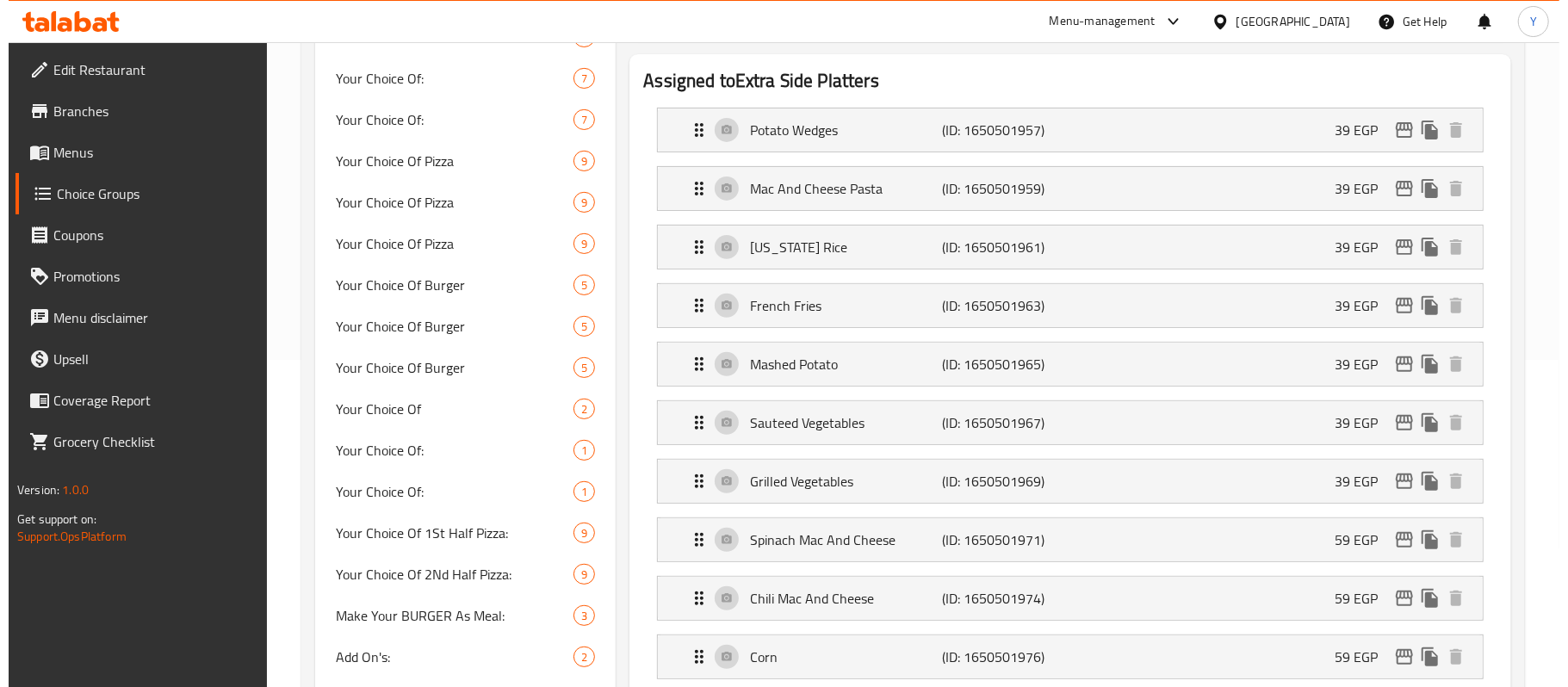
scroll to position [221, 0]
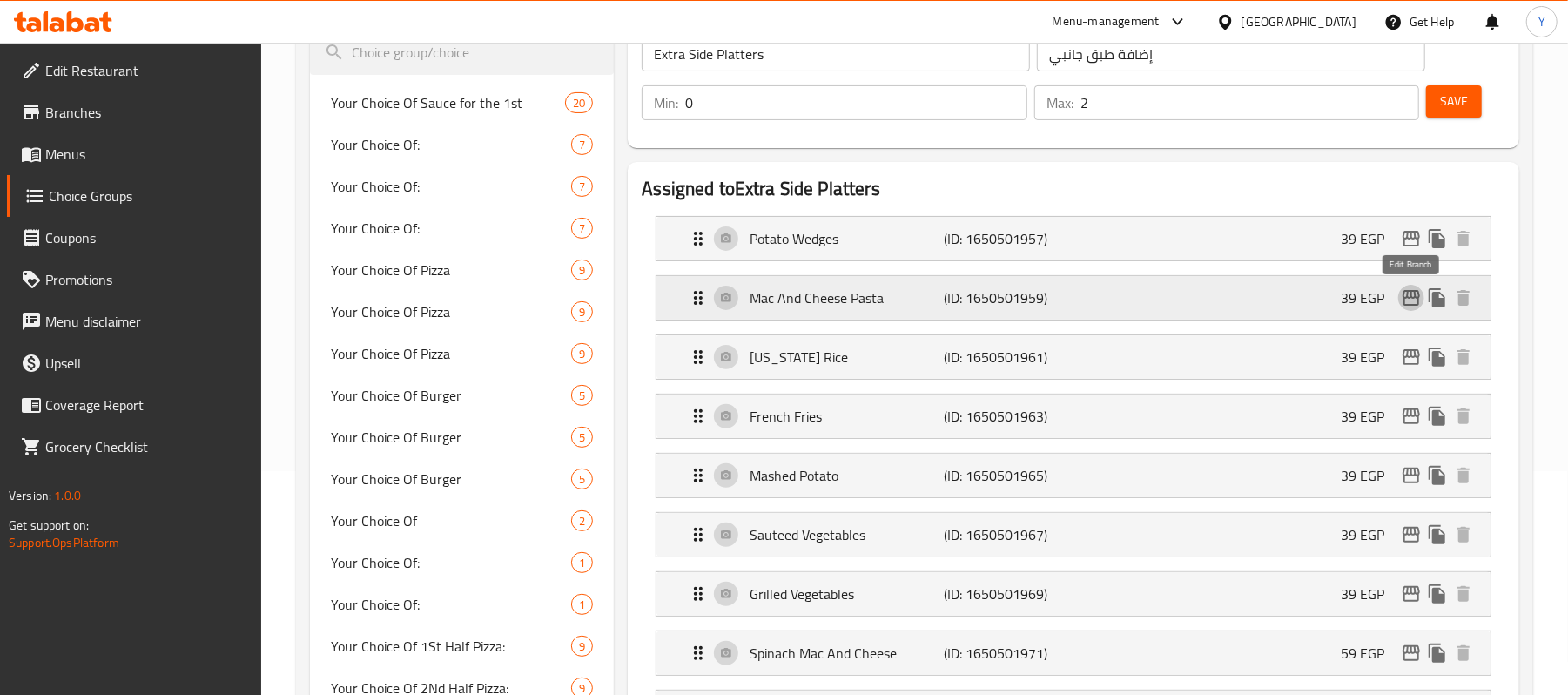
click at [1419, 297] on icon "edit" at bounding box center [1411, 298] width 18 height 16
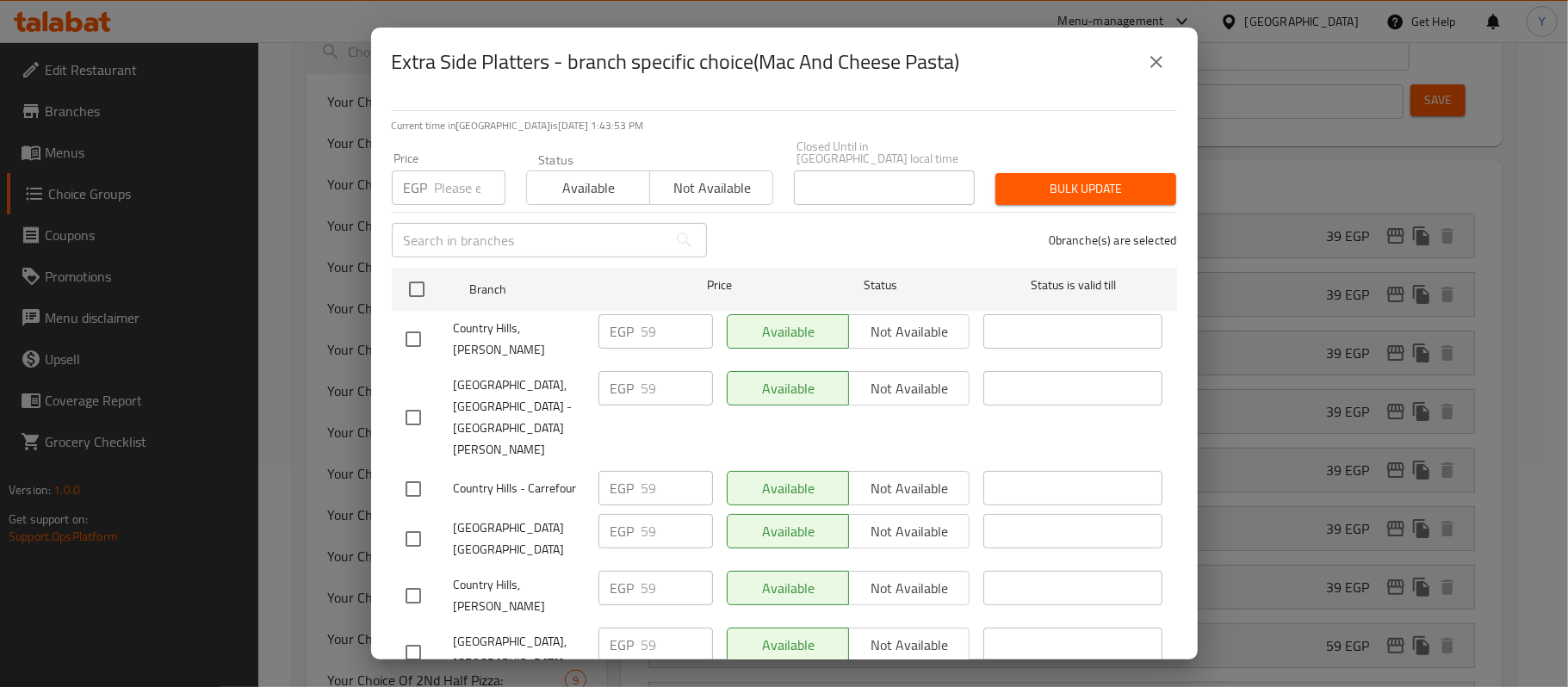
click at [1164, 60] on button "close" at bounding box center [1156, 62] width 42 height 42
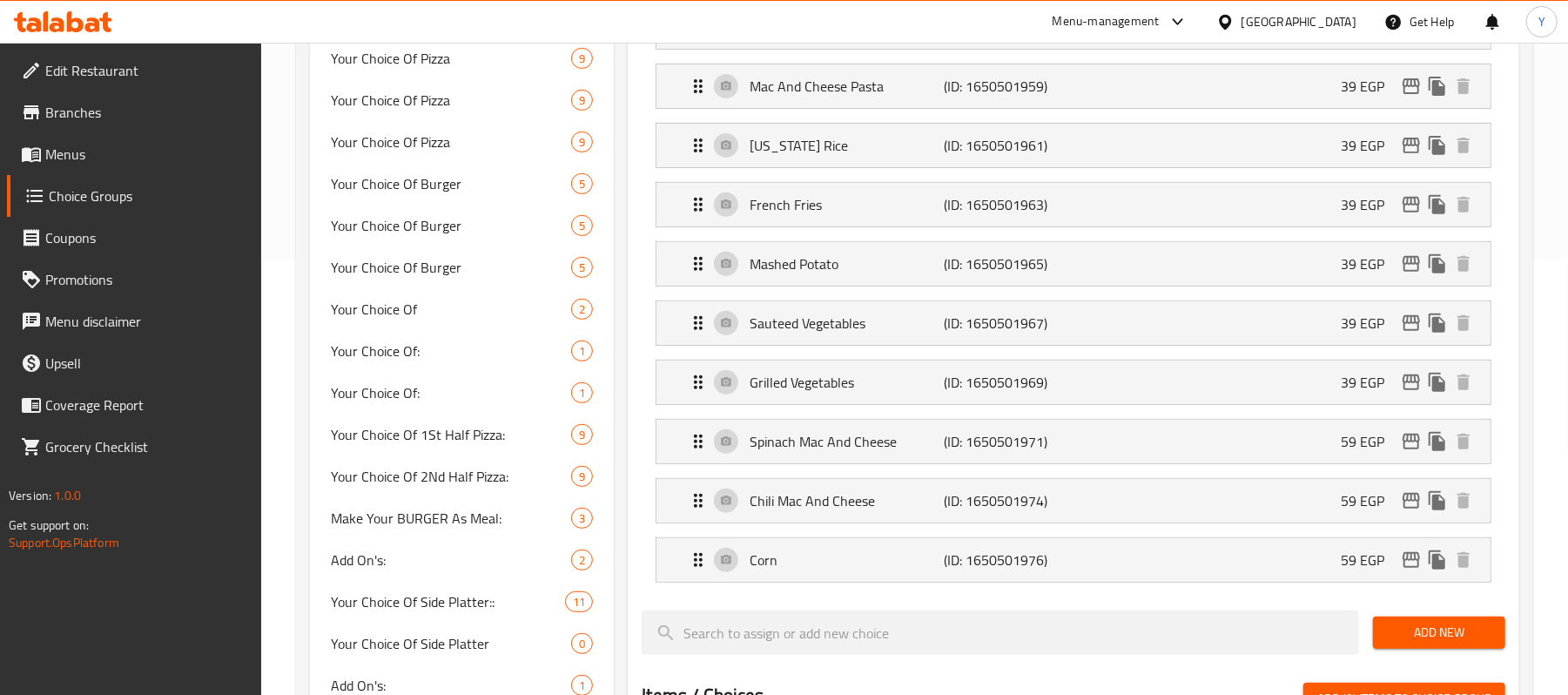
scroll to position [0, 0]
